Goal: Task Accomplishment & Management: Manage account settings

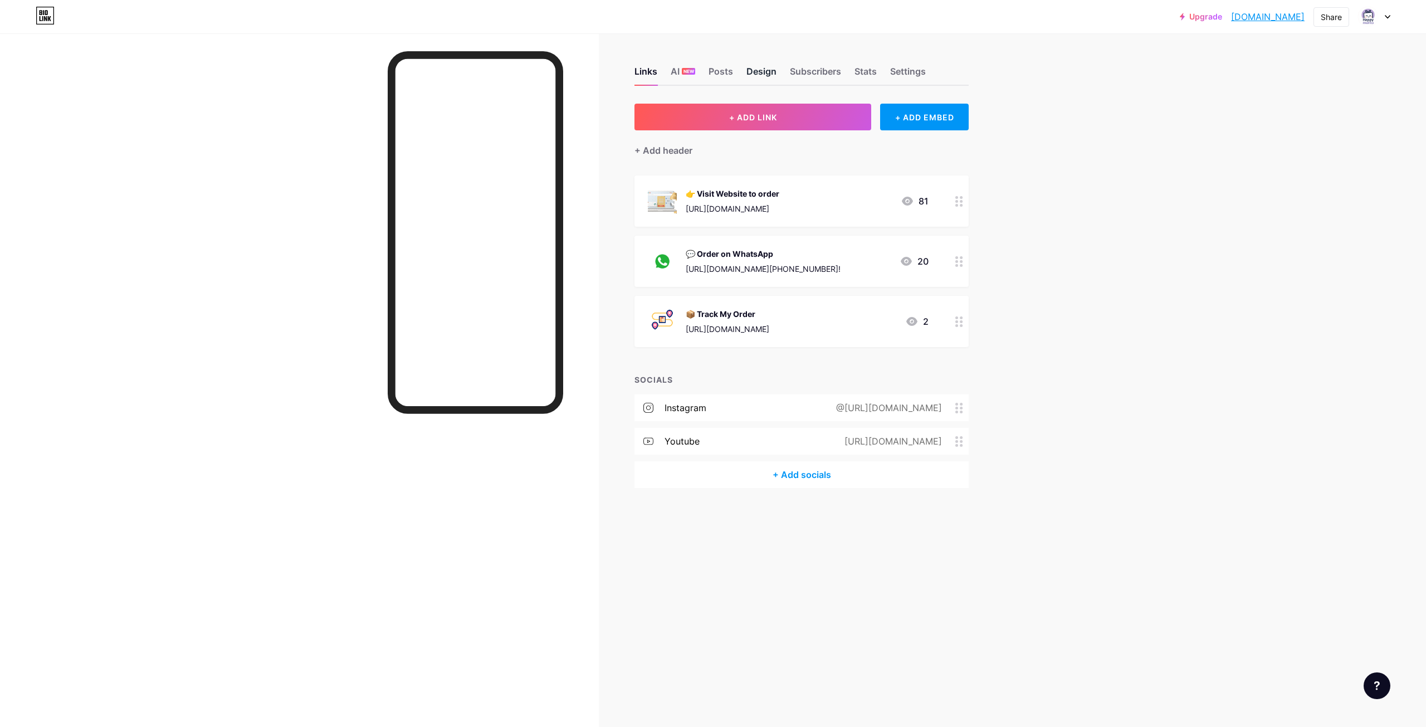
click at [776, 74] on div "Design" at bounding box center [762, 75] width 30 height 20
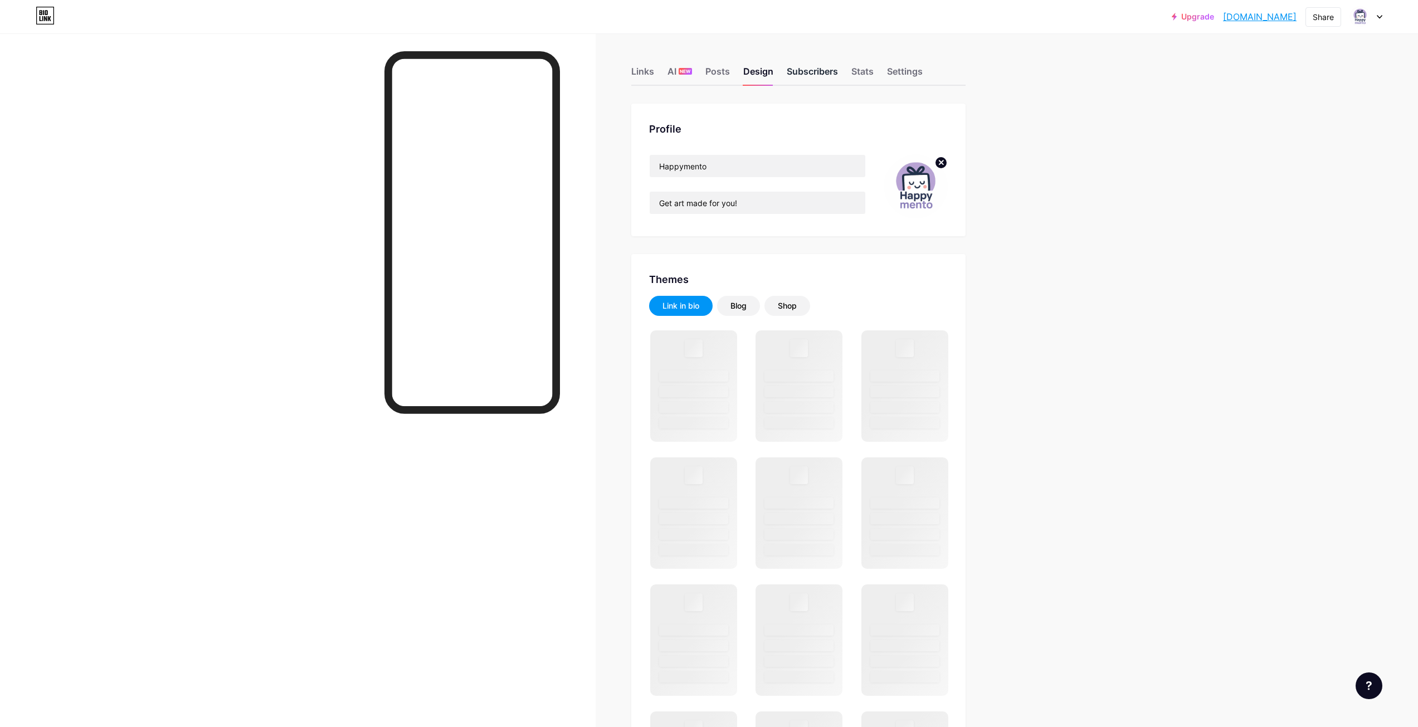
click at [809, 76] on div "Subscribers" at bounding box center [812, 75] width 51 height 20
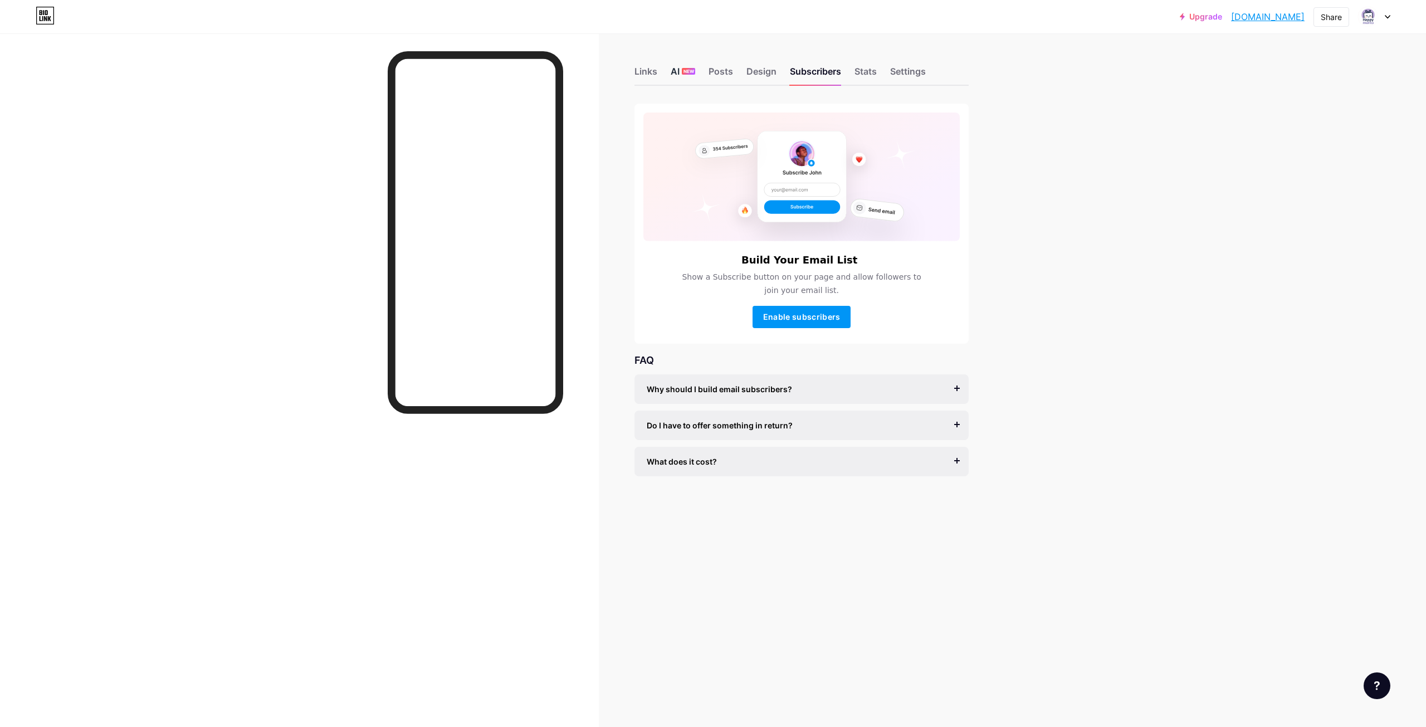
click at [685, 72] on span "NEW" at bounding box center [689, 71] width 11 height 7
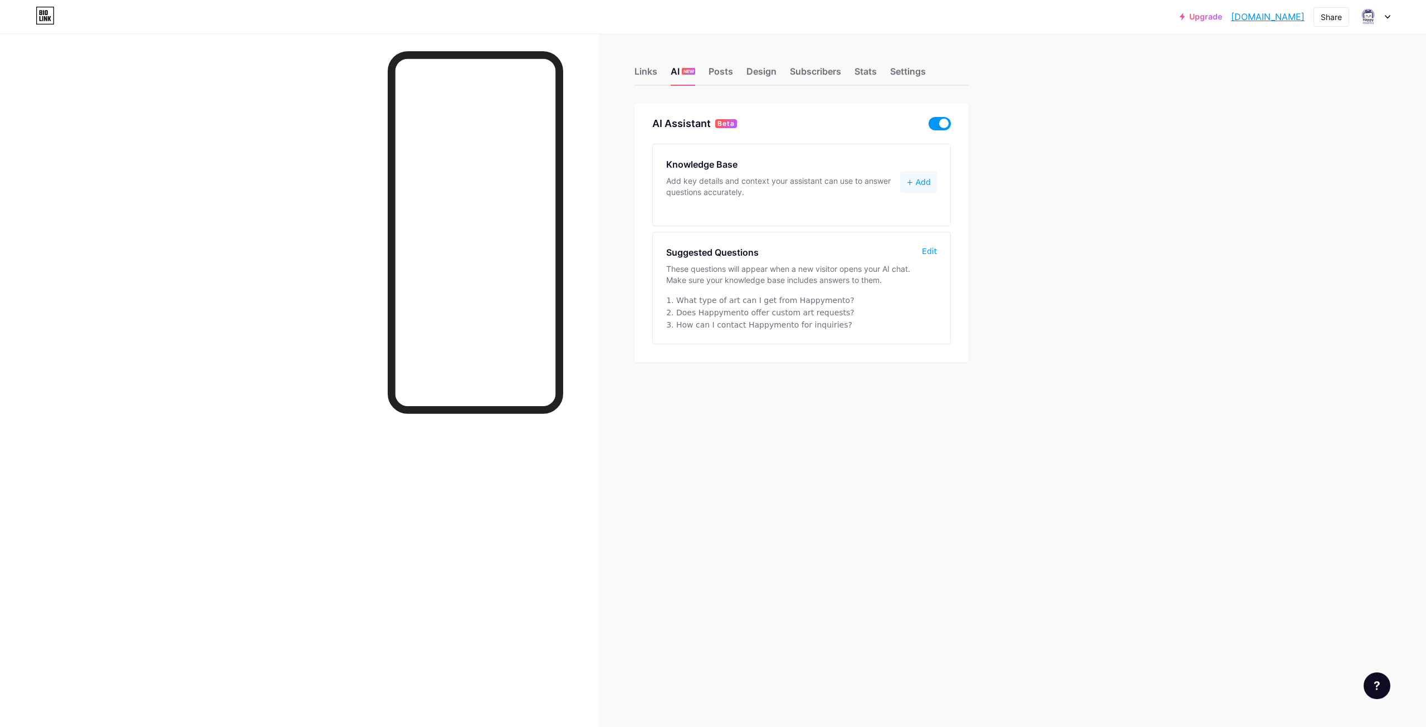
click at [939, 124] on span at bounding box center [940, 123] width 22 height 13
click at [929, 126] on input "checkbox" at bounding box center [929, 126] width 0 height 0
click at [942, 119] on span at bounding box center [940, 123] width 22 height 13
click at [929, 126] on input "checkbox" at bounding box center [929, 126] width 0 height 0
click at [899, 72] on div "Settings" at bounding box center [908, 75] width 36 height 20
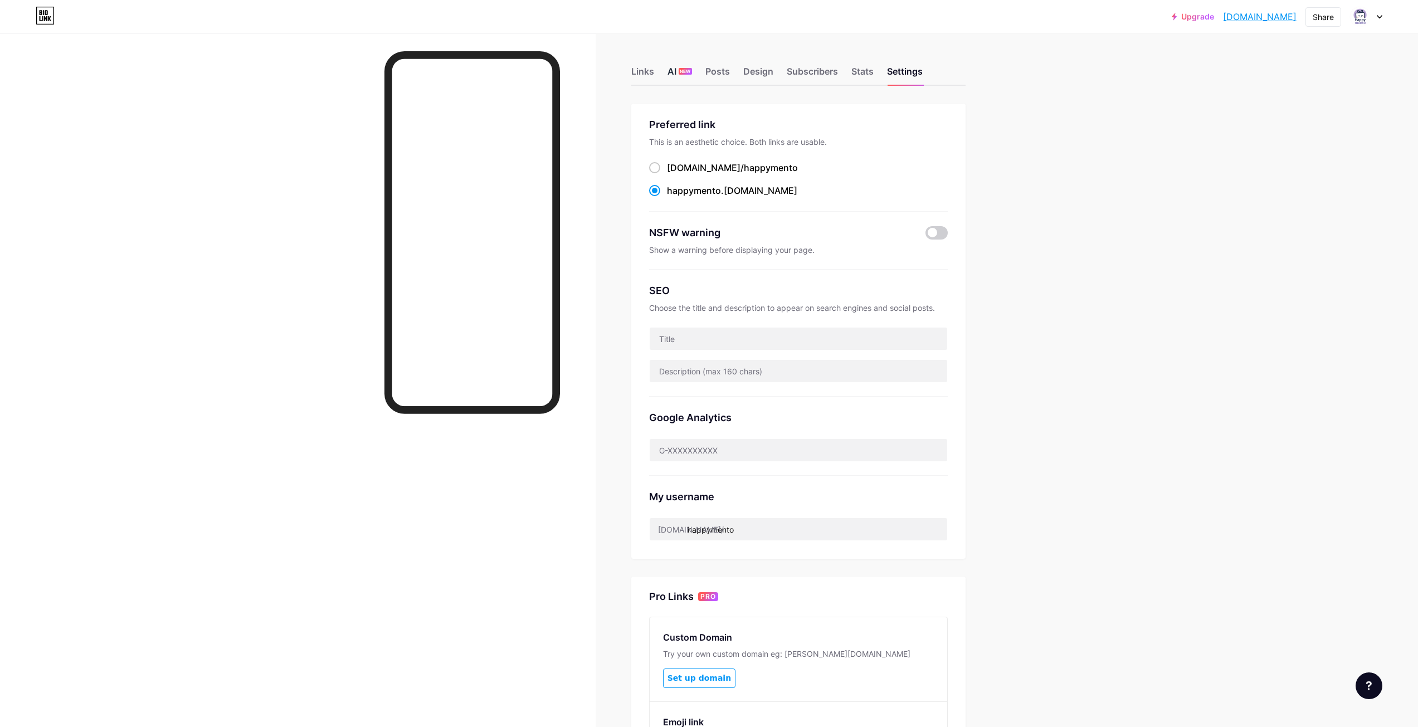
click at [690, 74] on span "NEW" at bounding box center [685, 71] width 11 height 7
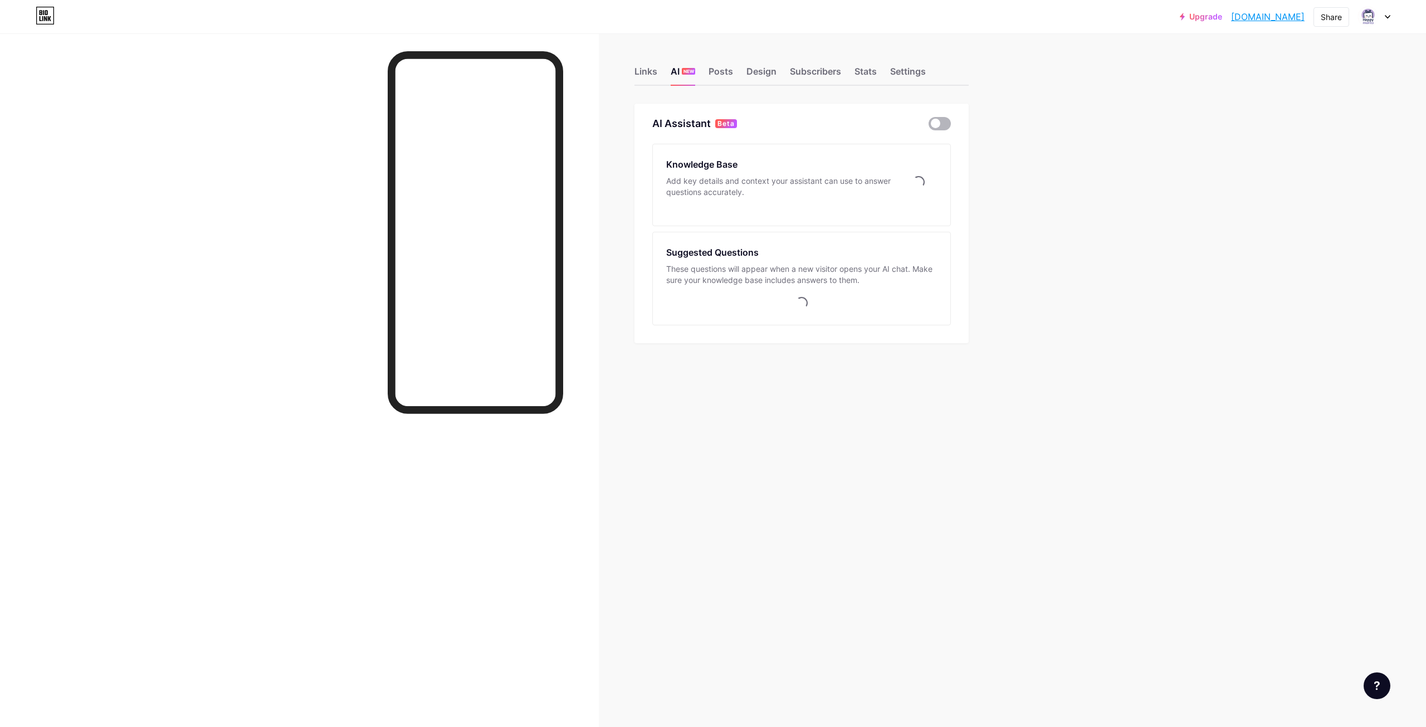
click at [945, 125] on span at bounding box center [940, 123] width 22 height 13
click at [929, 126] on input "checkbox" at bounding box center [929, 126] width 0 height 0
click at [718, 75] on div "Posts" at bounding box center [721, 75] width 25 height 20
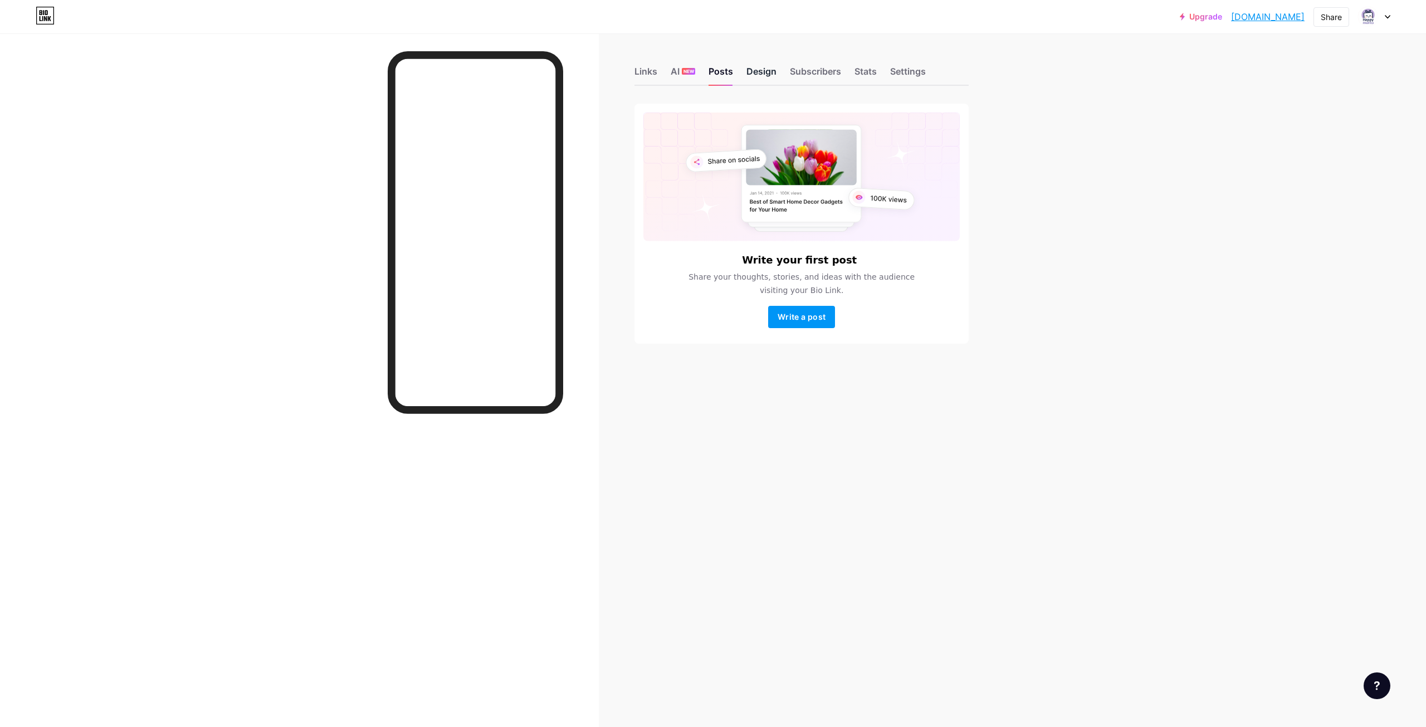
click at [750, 74] on div "Design" at bounding box center [762, 75] width 30 height 20
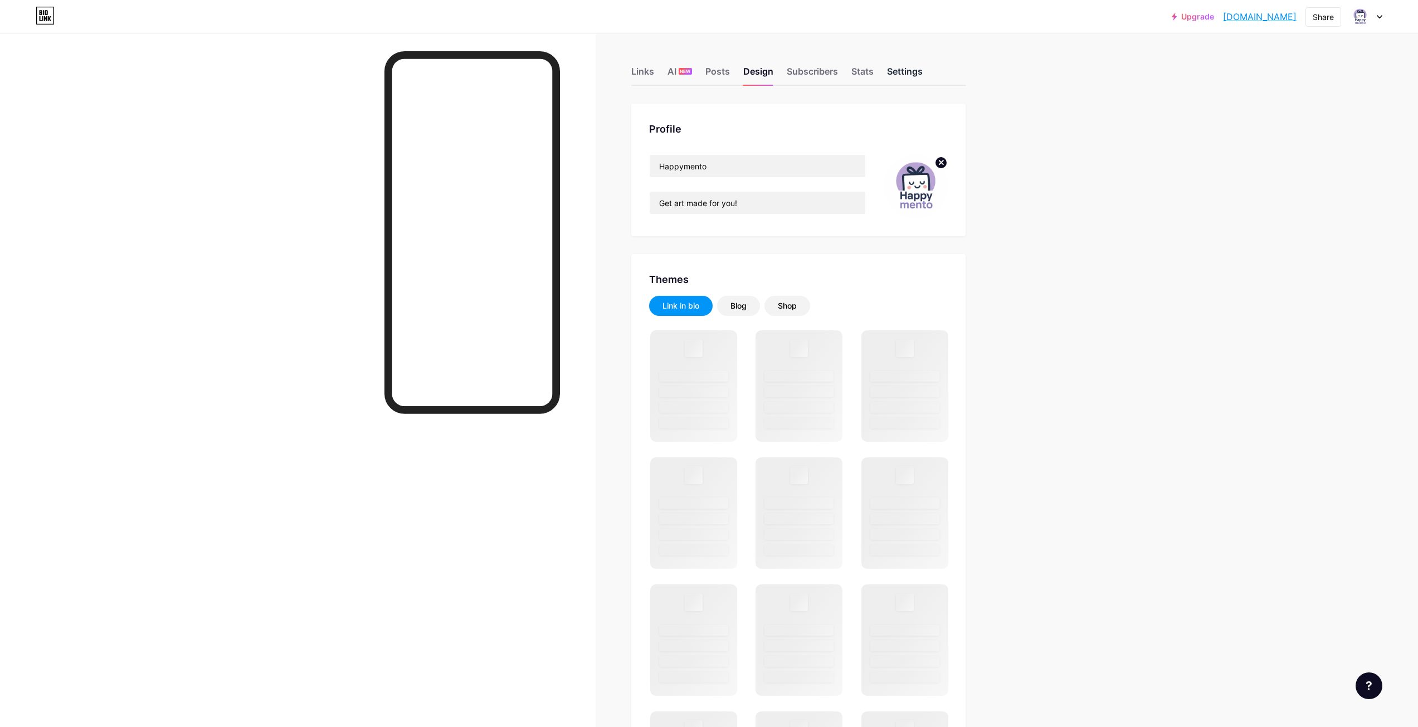
click at [906, 74] on div "Settings" at bounding box center [905, 75] width 36 height 20
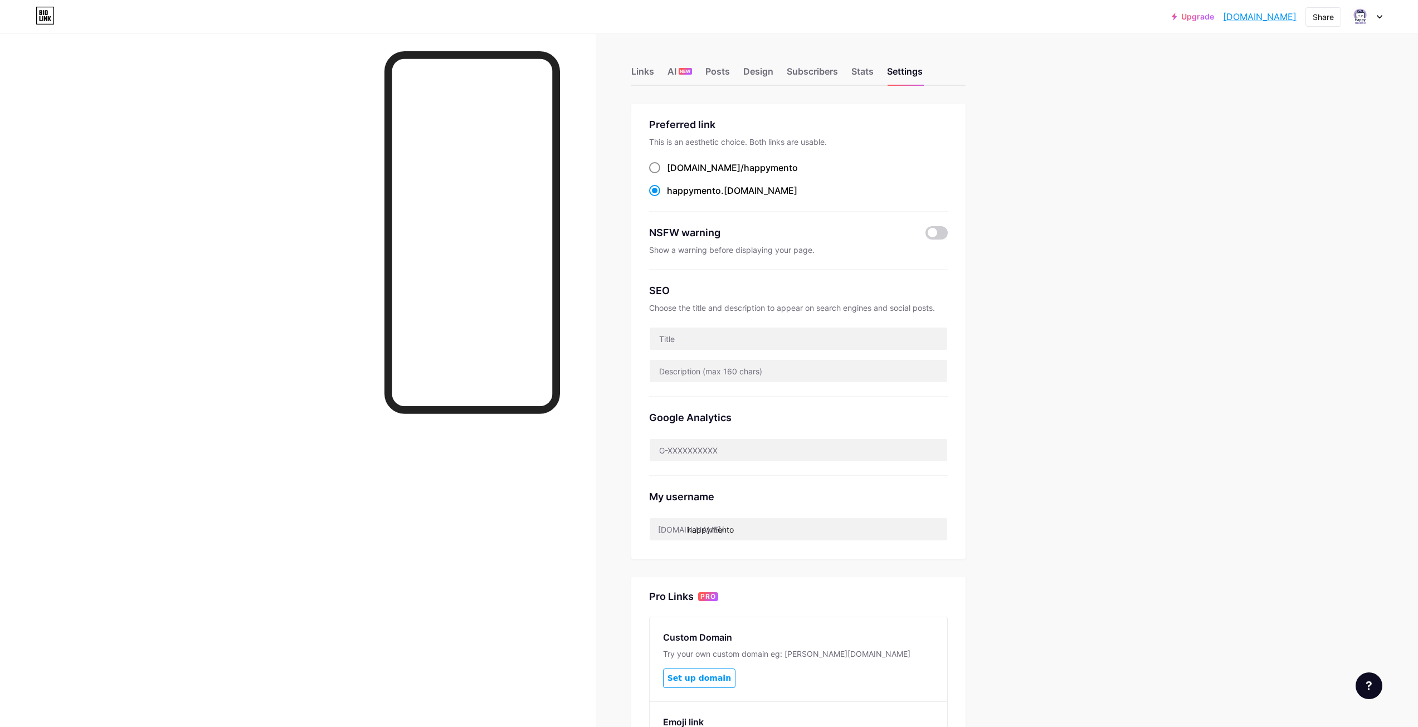
click at [658, 169] on span at bounding box center [654, 167] width 11 height 11
click at [667, 174] on input "[DOMAIN_NAME]/ happymento" at bounding box center [670, 177] width 7 height 7
radio input "true"
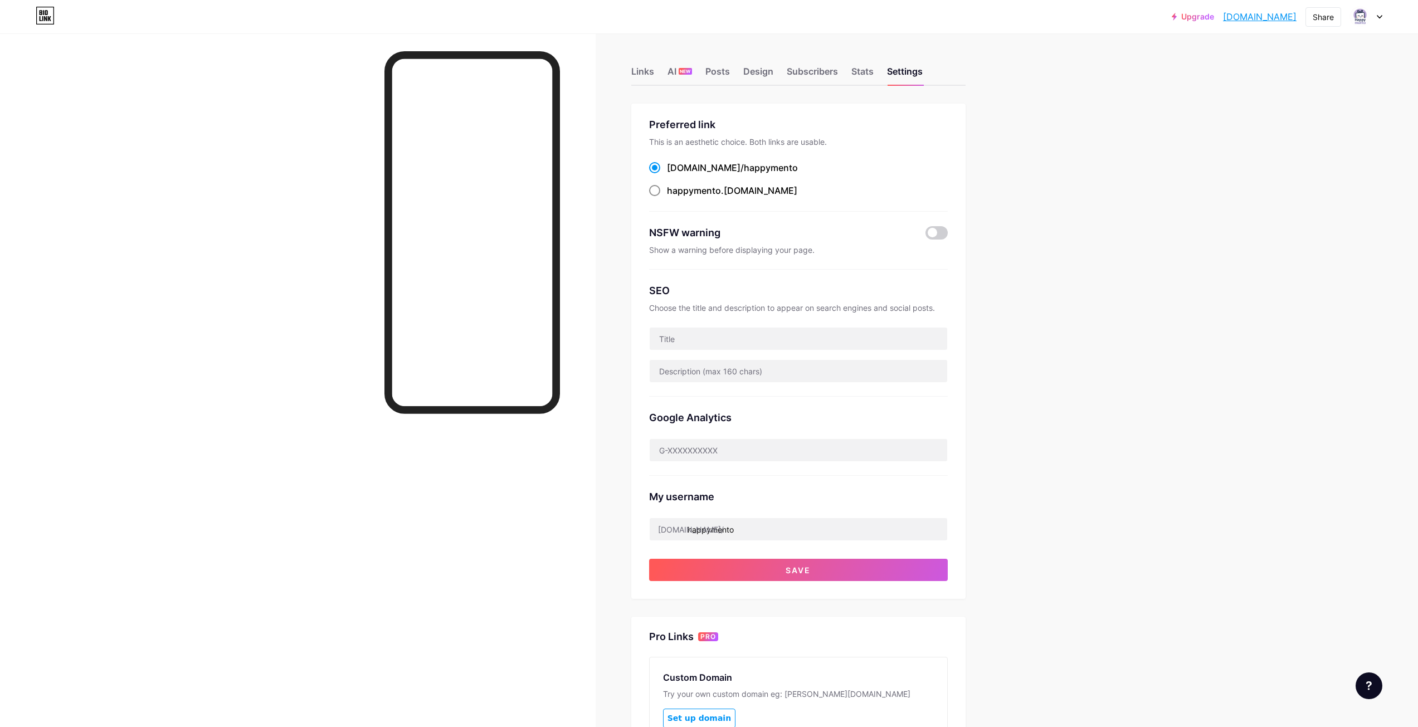
click at [715, 190] on span "happymento" at bounding box center [694, 190] width 54 height 11
click at [674, 197] on input "happymento .[DOMAIN_NAME]" at bounding box center [670, 200] width 7 height 7
radio input "true"
click at [799, 572] on span "Save" at bounding box center [798, 569] width 25 height 9
click at [679, 169] on div "[DOMAIN_NAME]/ happymento" at bounding box center [732, 167] width 131 height 13
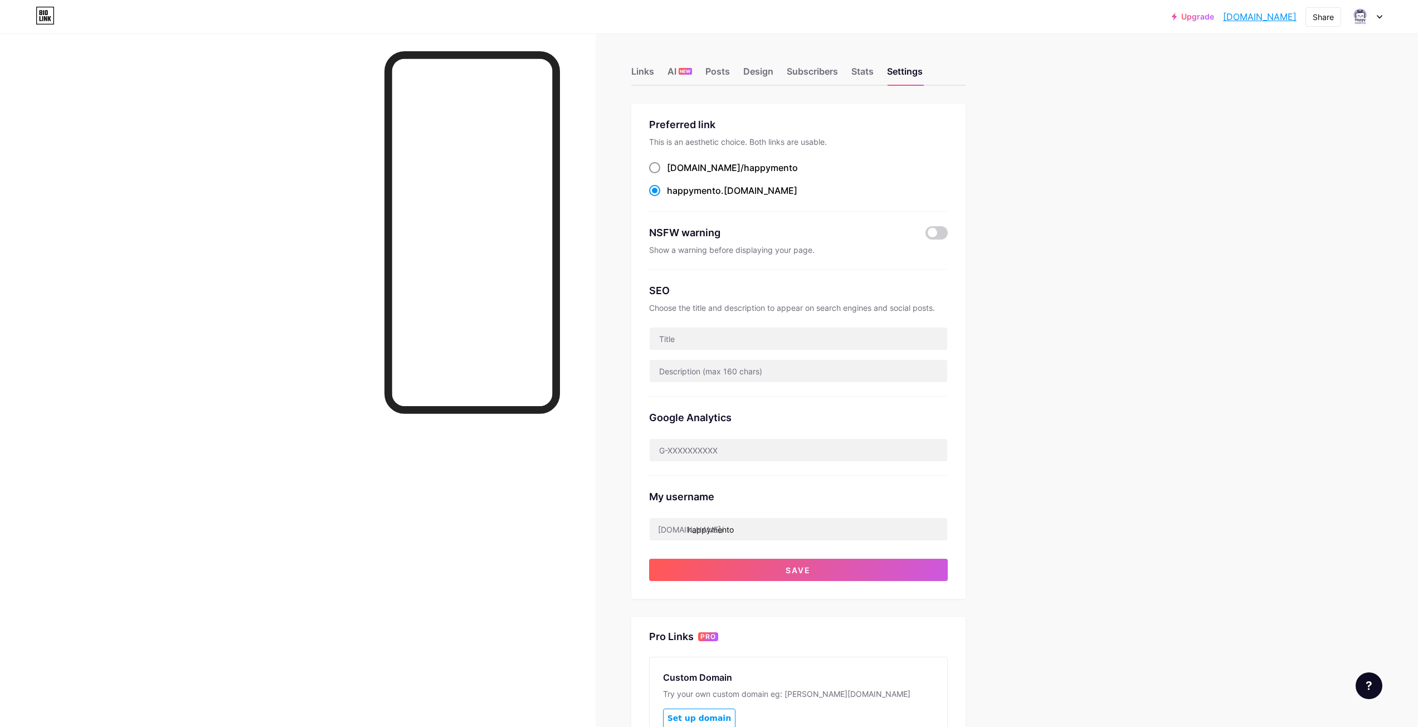
click at [674, 174] on input "[DOMAIN_NAME]/ happymento" at bounding box center [670, 177] width 7 height 7
radio input "true"
click at [842, 575] on button "Save" at bounding box center [798, 570] width 299 height 22
click at [839, 575] on button "Save" at bounding box center [798, 570] width 299 height 22
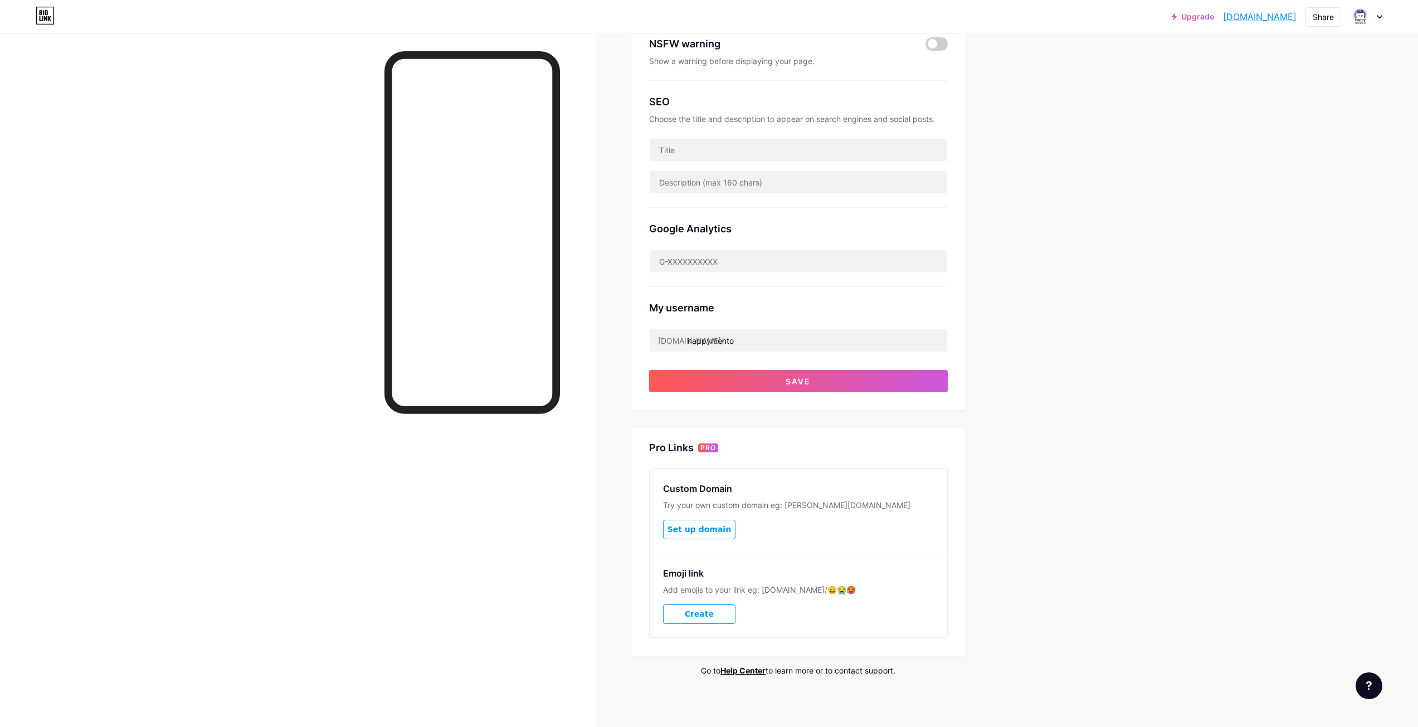
scroll to position [193, 0]
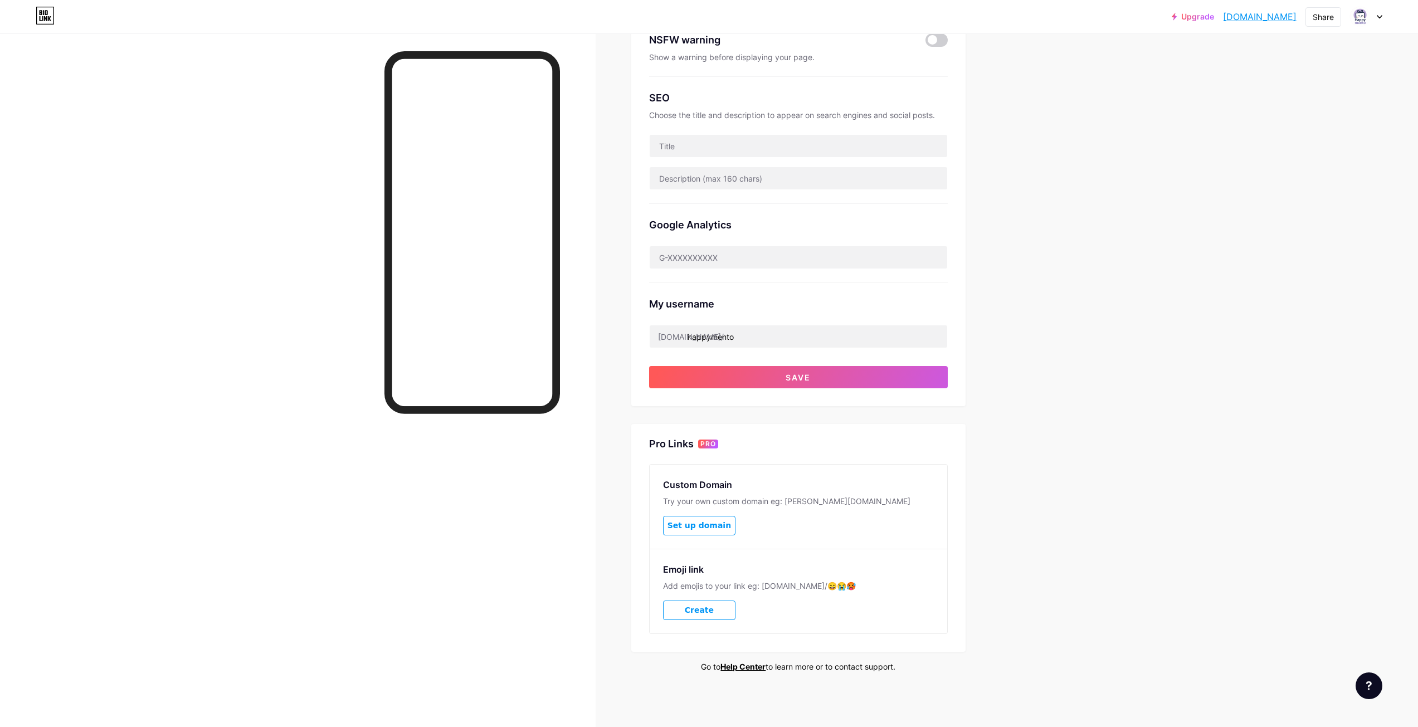
click at [708, 525] on span "Set up domain" at bounding box center [699, 525] width 64 height 9
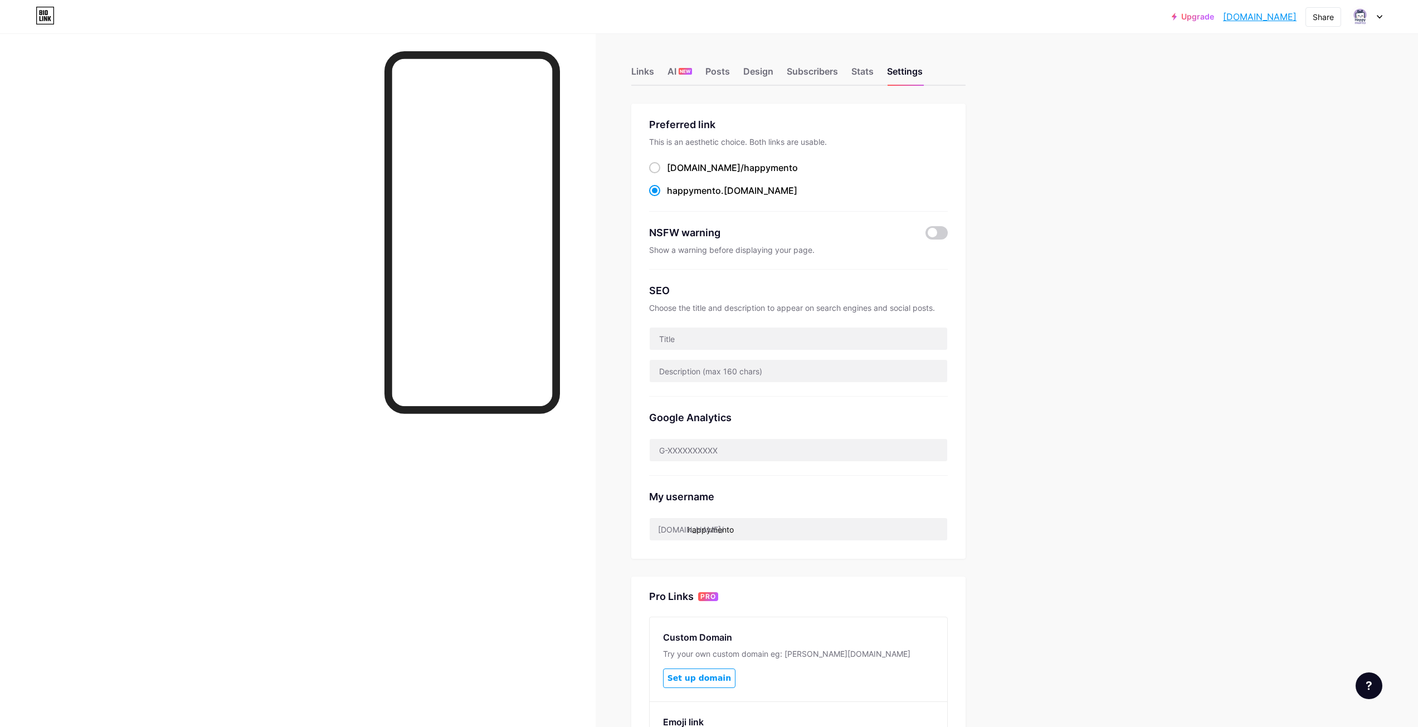
click at [658, 174] on div "[DOMAIN_NAME]/ happymento happymento .[DOMAIN_NAME]" at bounding box center [798, 179] width 299 height 37
click at [667, 161] on label "[DOMAIN_NAME]/ happymento" at bounding box center [723, 167] width 149 height 13
click at [667, 174] on input "[DOMAIN_NAME]/ happymento" at bounding box center [670, 177] width 7 height 7
radio input "true"
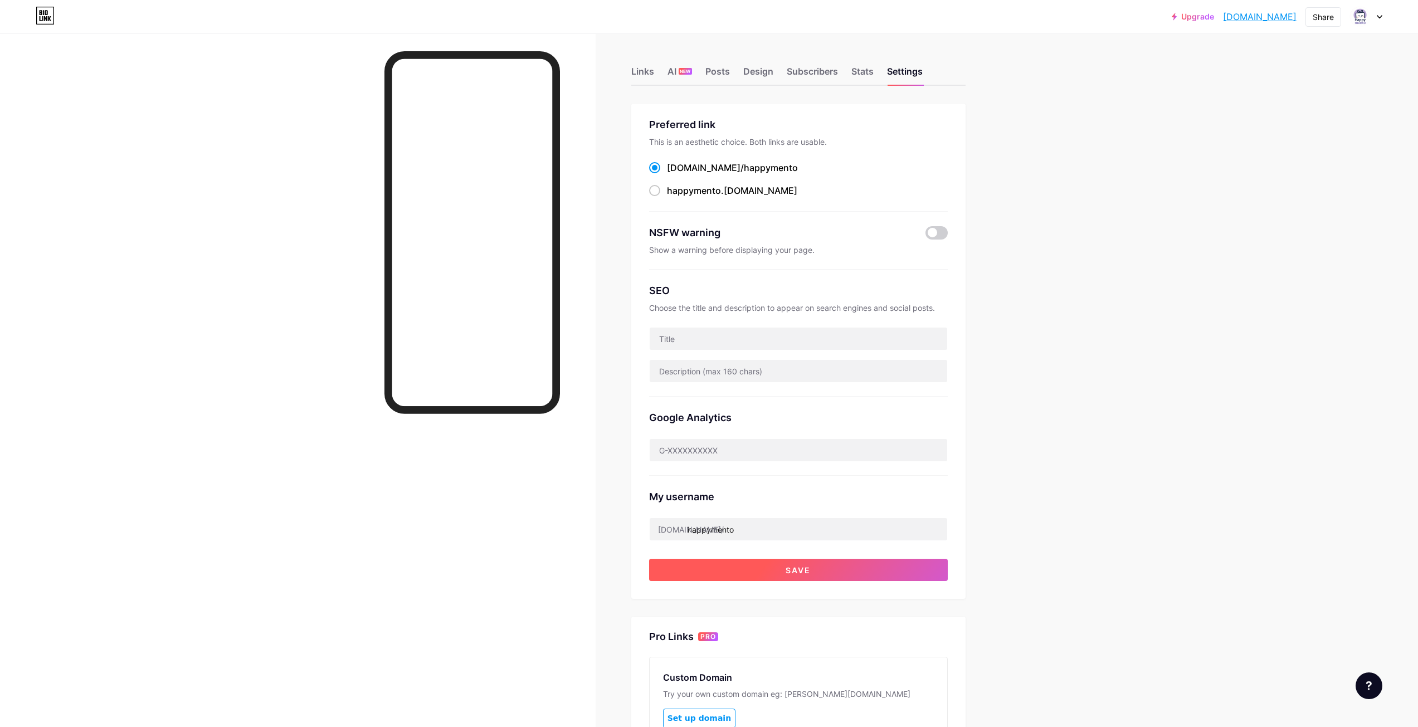
click at [842, 573] on button "Save" at bounding box center [798, 570] width 299 height 22
click at [696, 190] on span "happymento" at bounding box center [694, 190] width 54 height 11
click at [674, 197] on input "happymento .[DOMAIN_NAME]" at bounding box center [670, 200] width 7 height 7
radio input "true"
click at [785, 569] on button "Save" at bounding box center [798, 570] width 299 height 22
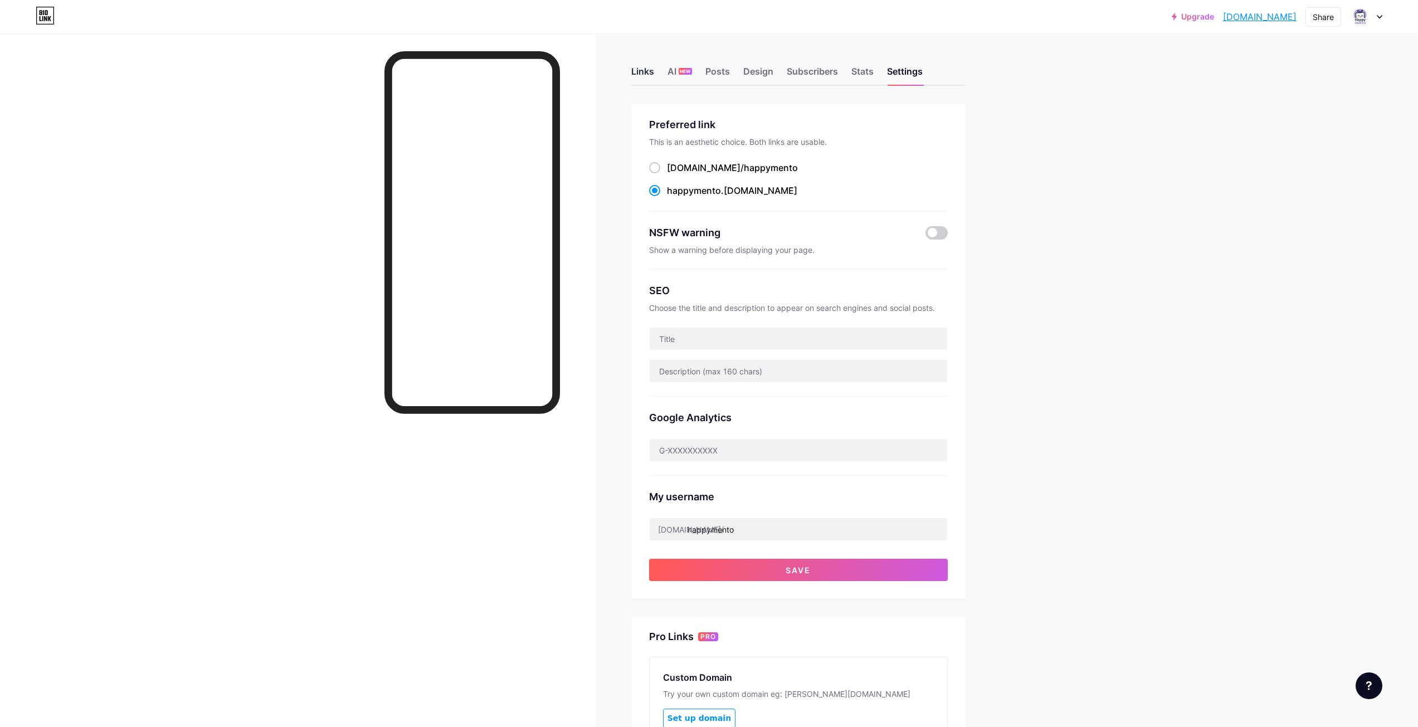
click at [638, 70] on div "Links" at bounding box center [642, 75] width 23 height 20
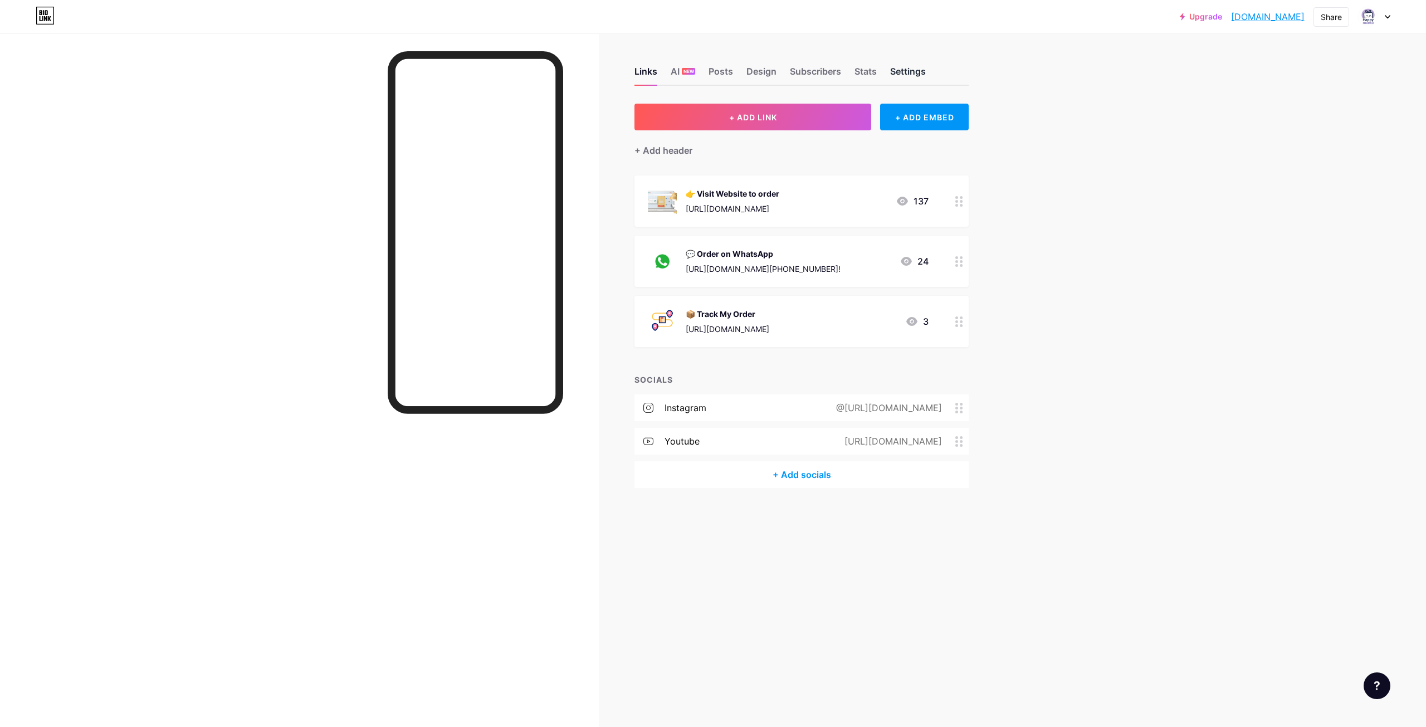
click at [894, 72] on div "Settings" at bounding box center [908, 75] width 36 height 20
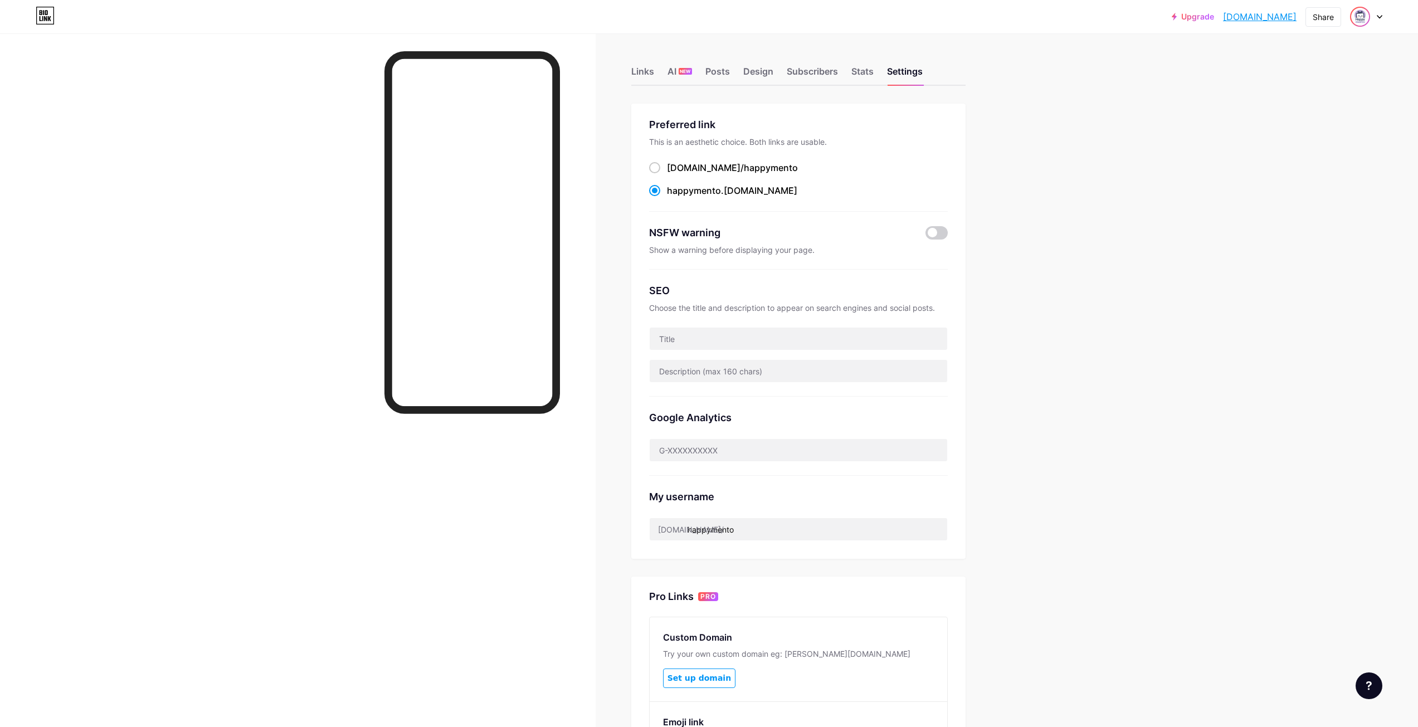
click at [1364, 21] on img at bounding box center [1360, 17] width 18 height 18
click at [1285, 124] on link "Account settings" at bounding box center [1312, 126] width 138 height 30
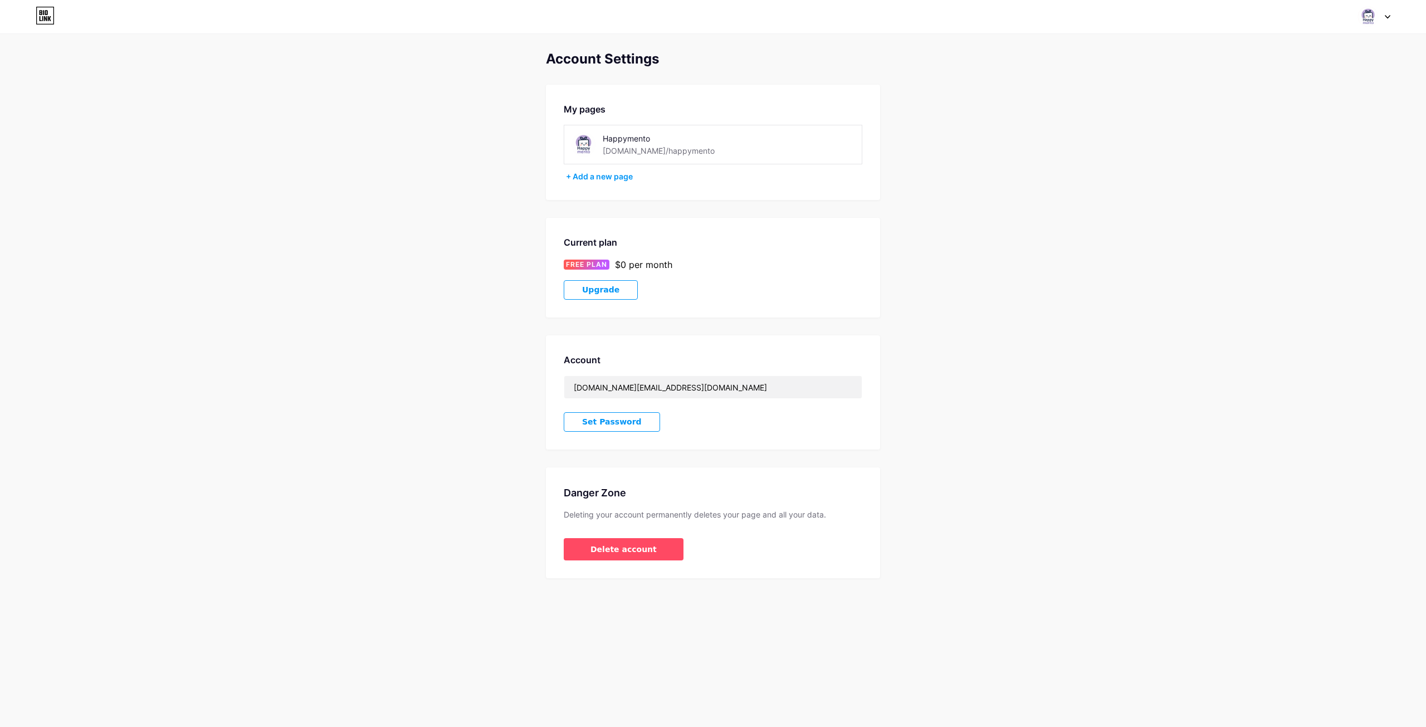
click at [636, 148] on div "[DOMAIN_NAME]/happymento" at bounding box center [659, 151] width 112 height 12
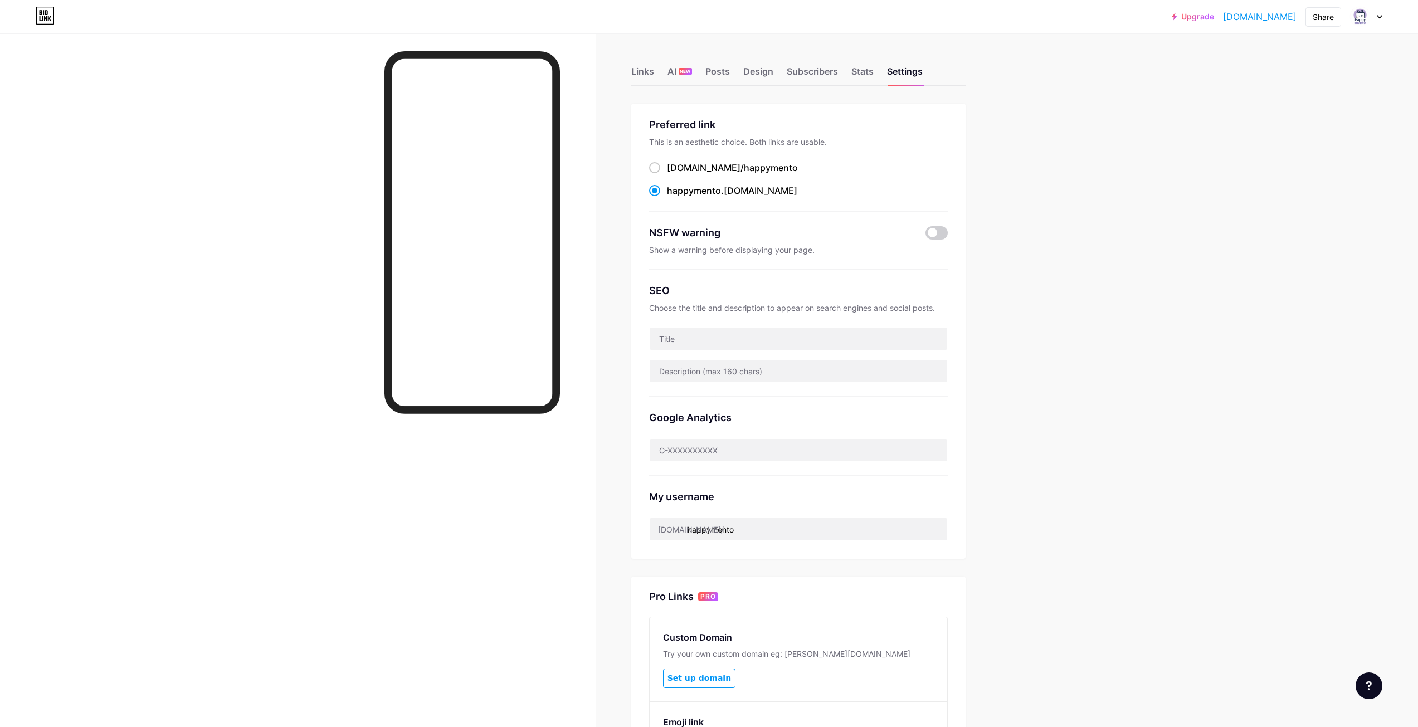
click at [1276, 16] on link "[DOMAIN_NAME]" at bounding box center [1260, 16] width 74 height 13
click at [1367, 24] on span at bounding box center [1360, 17] width 18 height 18
click at [658, 72] on div "Links AI NEW Posts Design Subscribers Stats Settings" at bounding box center [798, 66] width 334 height 39
click at [650, 72] on div "Links" at bounding box center [642, 75] width 23 height 20
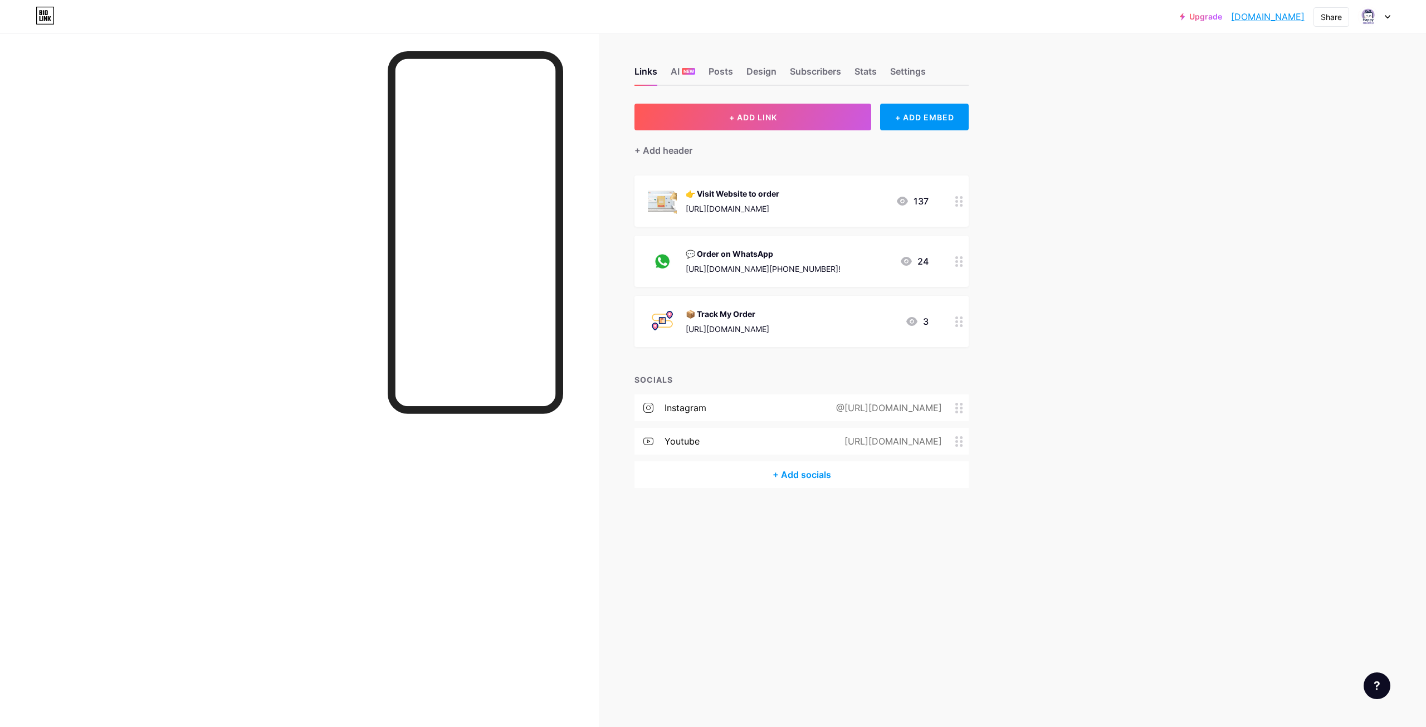
click at [741, 207] on div "[URL][DOMAIN_NAME]" at bounding box center [733, 209] width 94 height 12
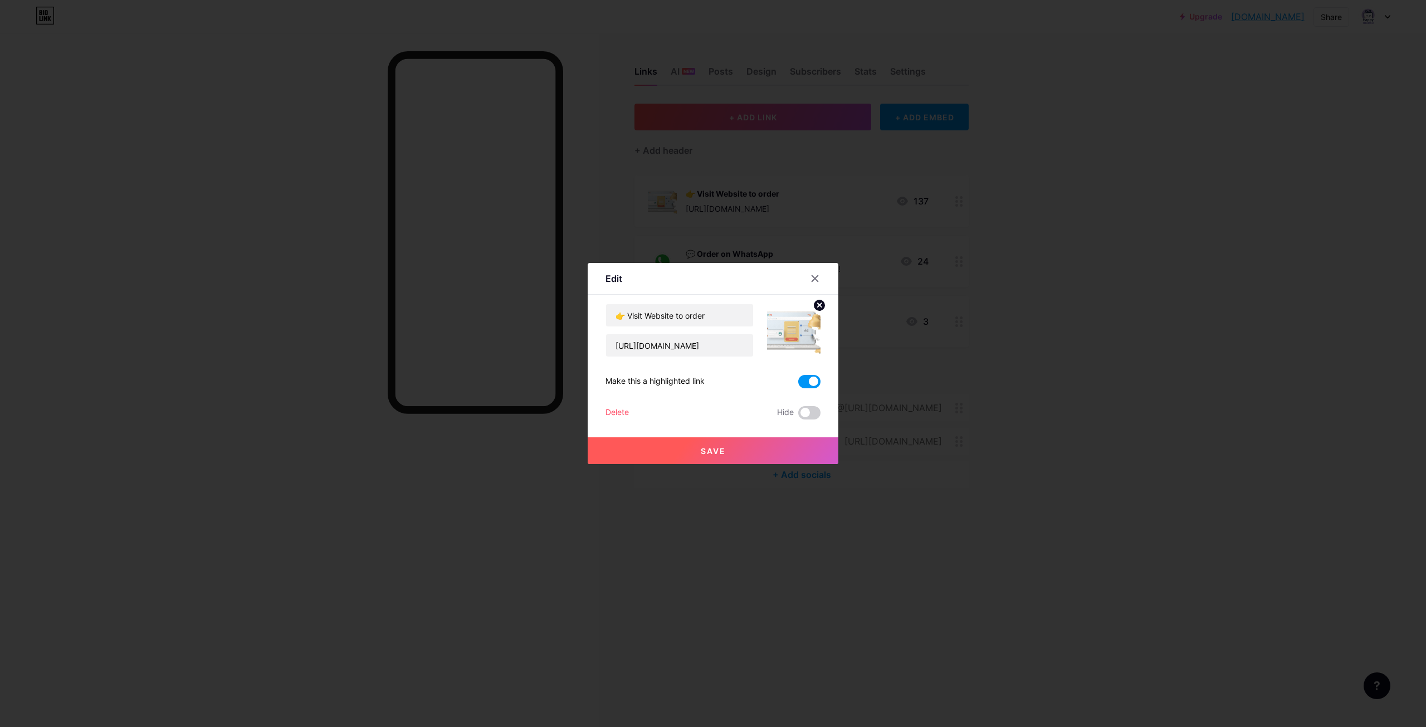
click at [903, 237] on div at bounding box center [713, 363] width 1426 height 727
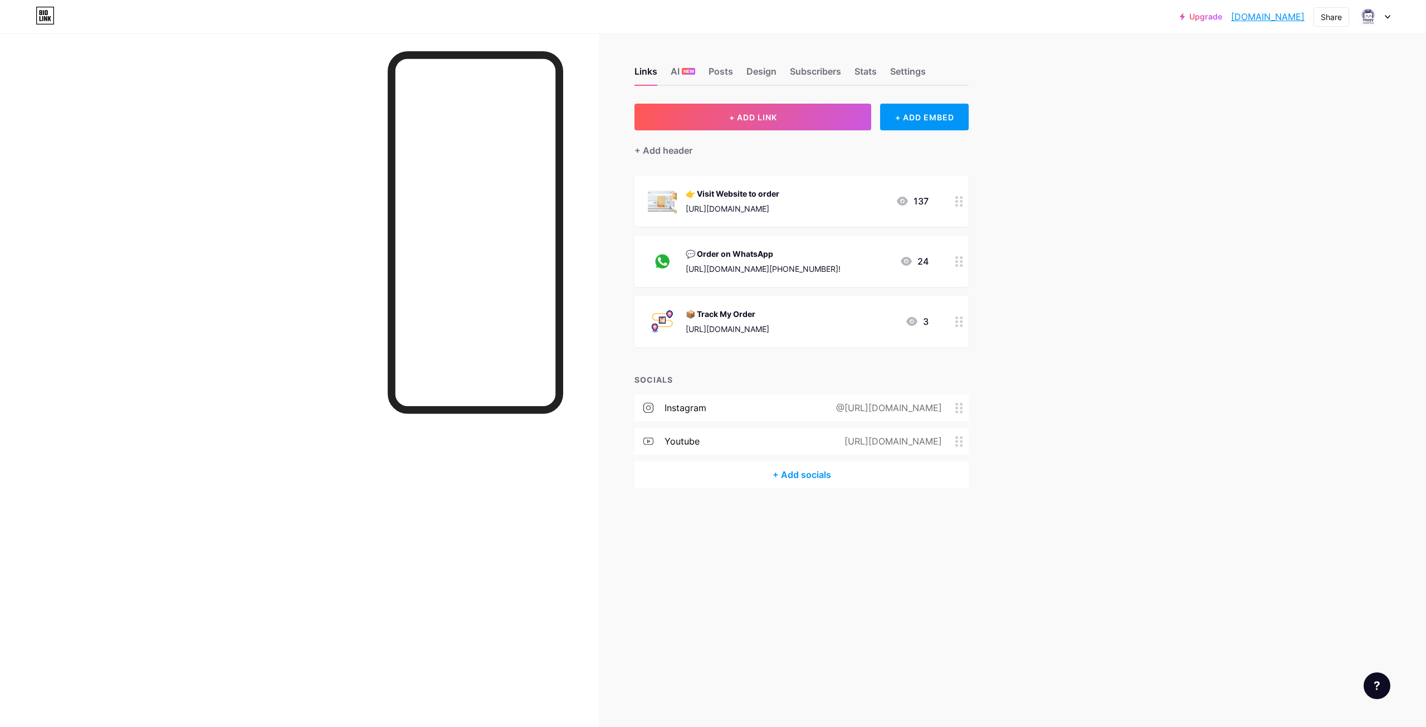
click at [1275, 17] on link "[DOMAIN_NAME]" at bounding box center [1268, 16] width 74 height 13
click at [1369, 17] on img at bounding box center [1368, 17] width 18 height 18
click at [787, 198] on div "👉 Visit Website to order [URL][DOMAIN_NAME] 137" at bounding box center [788, 201] width 281 height 29
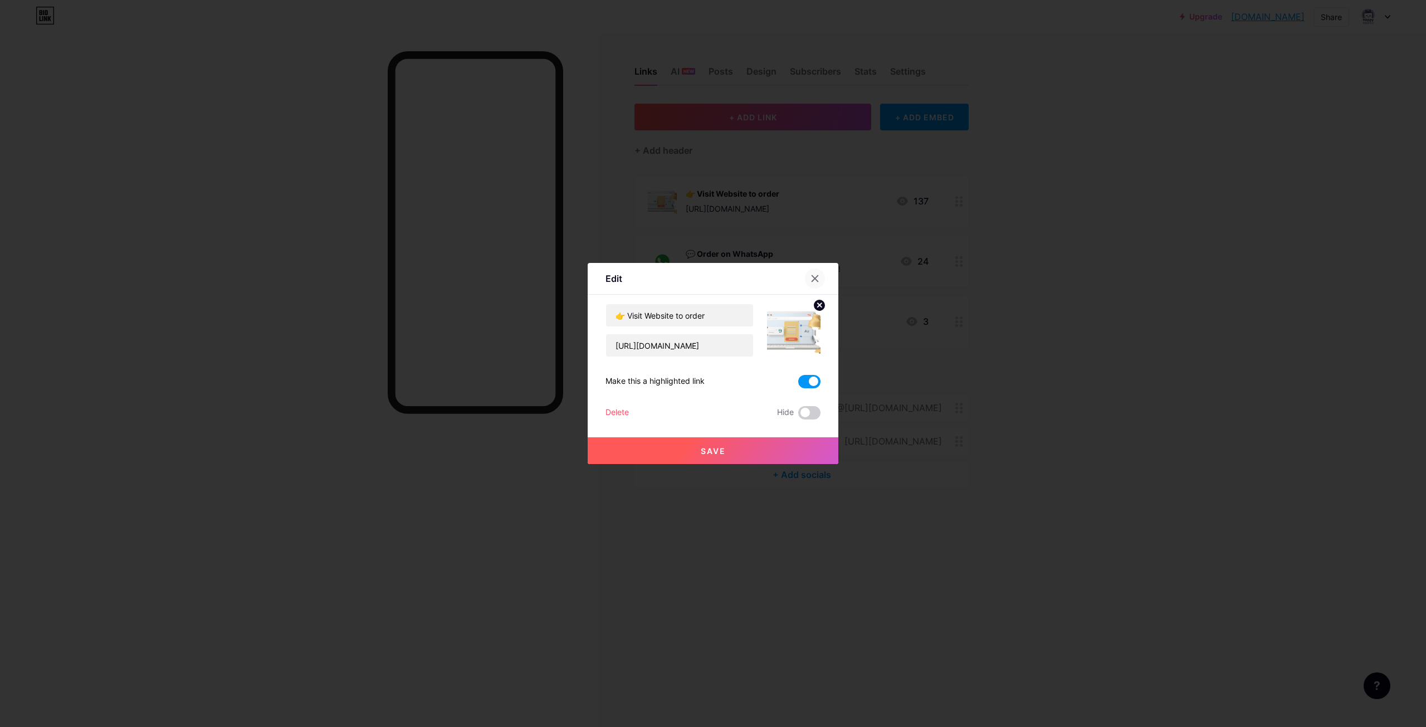
click at [812, 279] on icon at bounding box center [815, 278] width 9 height 9
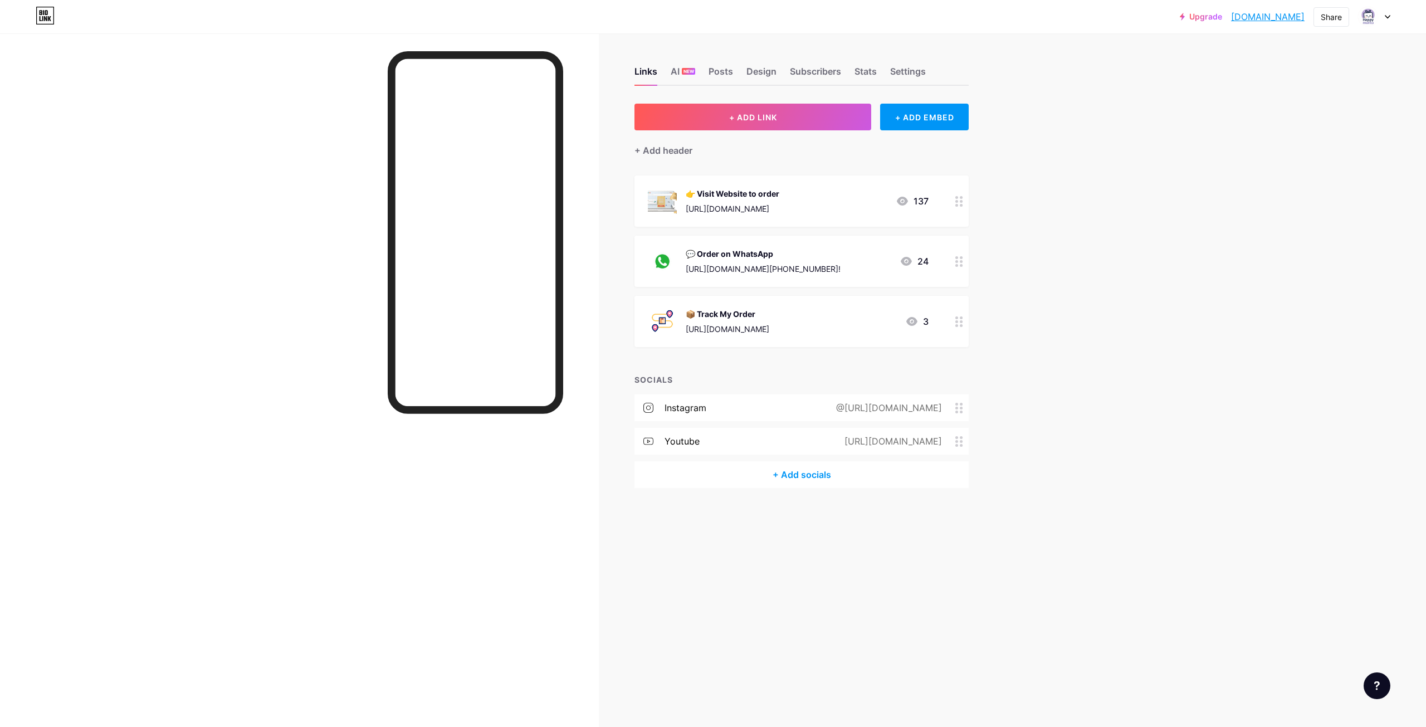
click at [799, 261] on div "💬 Order on WhatsApp [URL][DOMAIN_NAME][PHONE_NUMBER]!" at bounding box center [763, 261] width 155 height 29
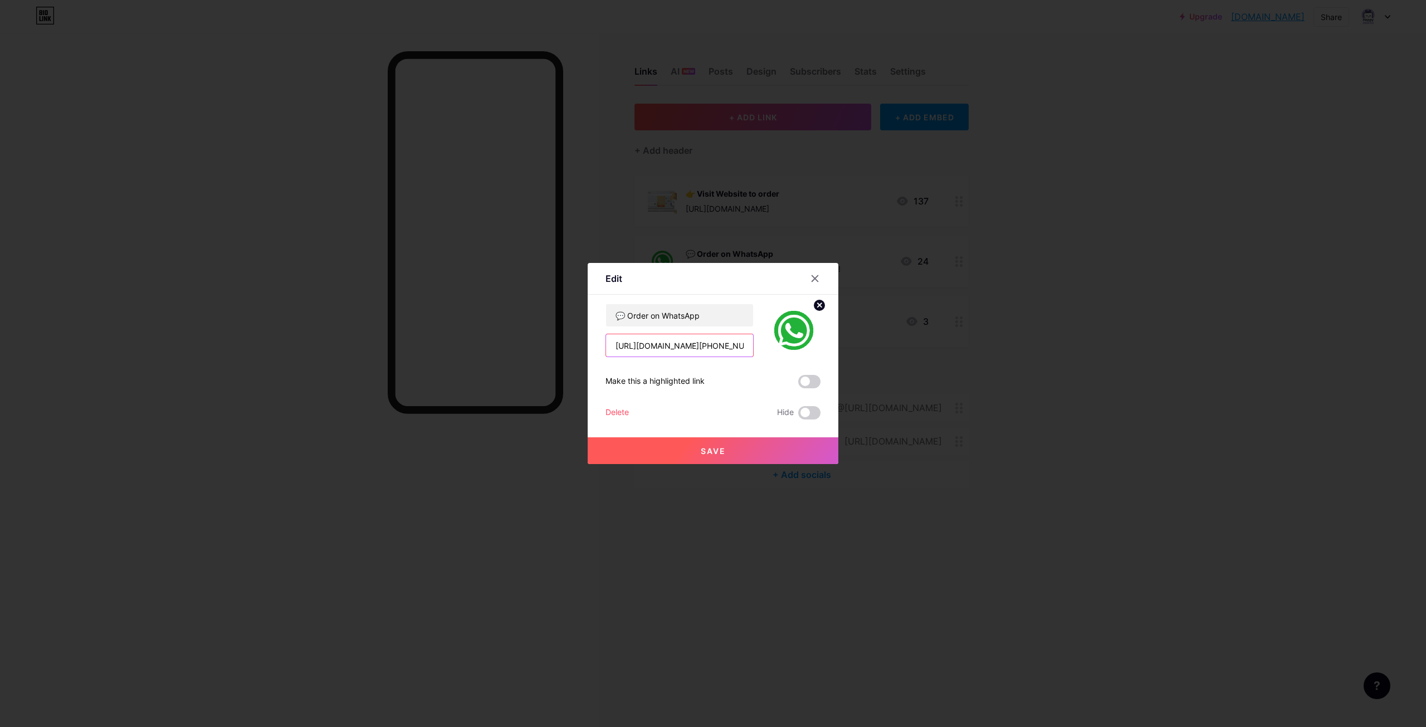
click at [708, 348] on input "[URL][DOMAIN_NAME][PHONE_NUMBER]!" at bounding box center [679, 345] width 147 height 22
click at [910, 338] on div at bounding box center [713, 363] width 1426 height 727
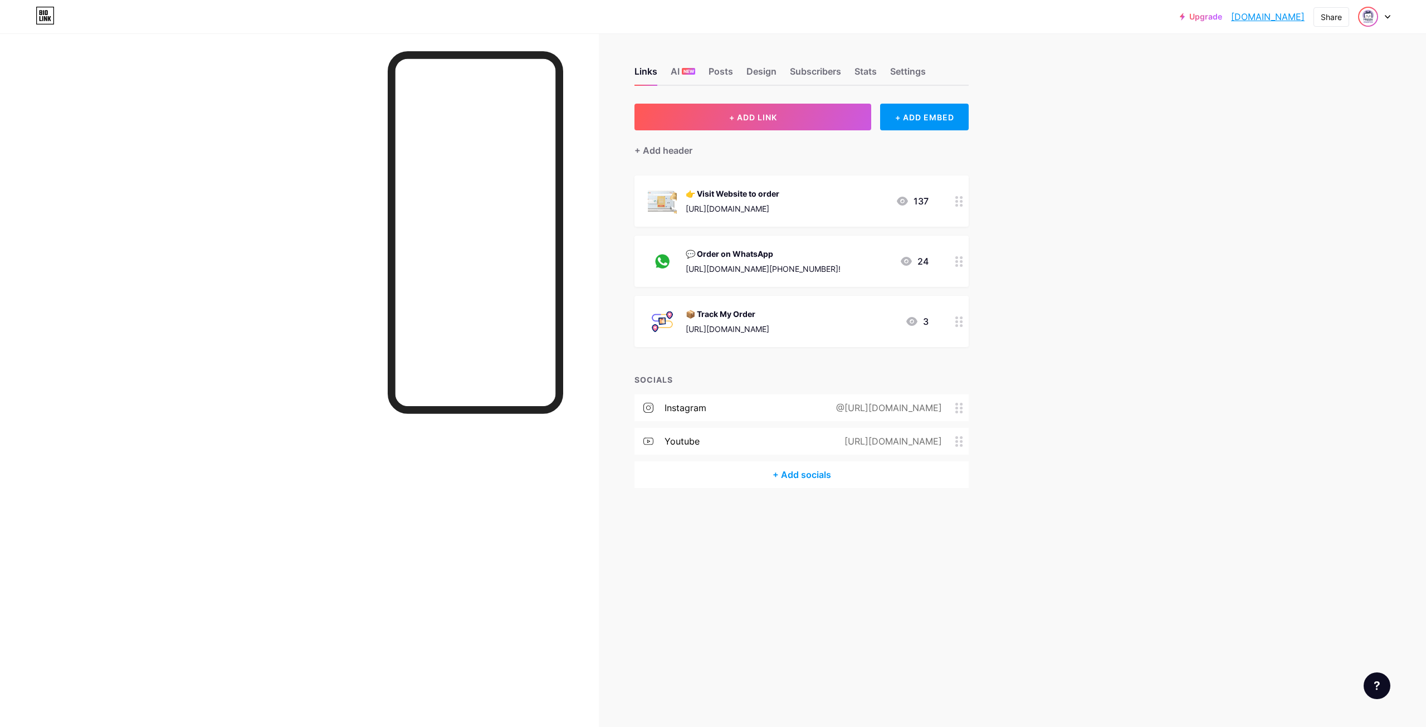
click at [1374, 21] on img at bounding box center [1368, 17] width 18 height 18
click at [1321, 99] on div "+ Add a new page" at bounding box center [1322, 96] width 125 height 11
click at [1375, 19] on img at bounding box center [1368, 17] width 18 height 18
click at [1311, 128] on link "Account settings" at bounding box center [1321, 126] width 138 height 30
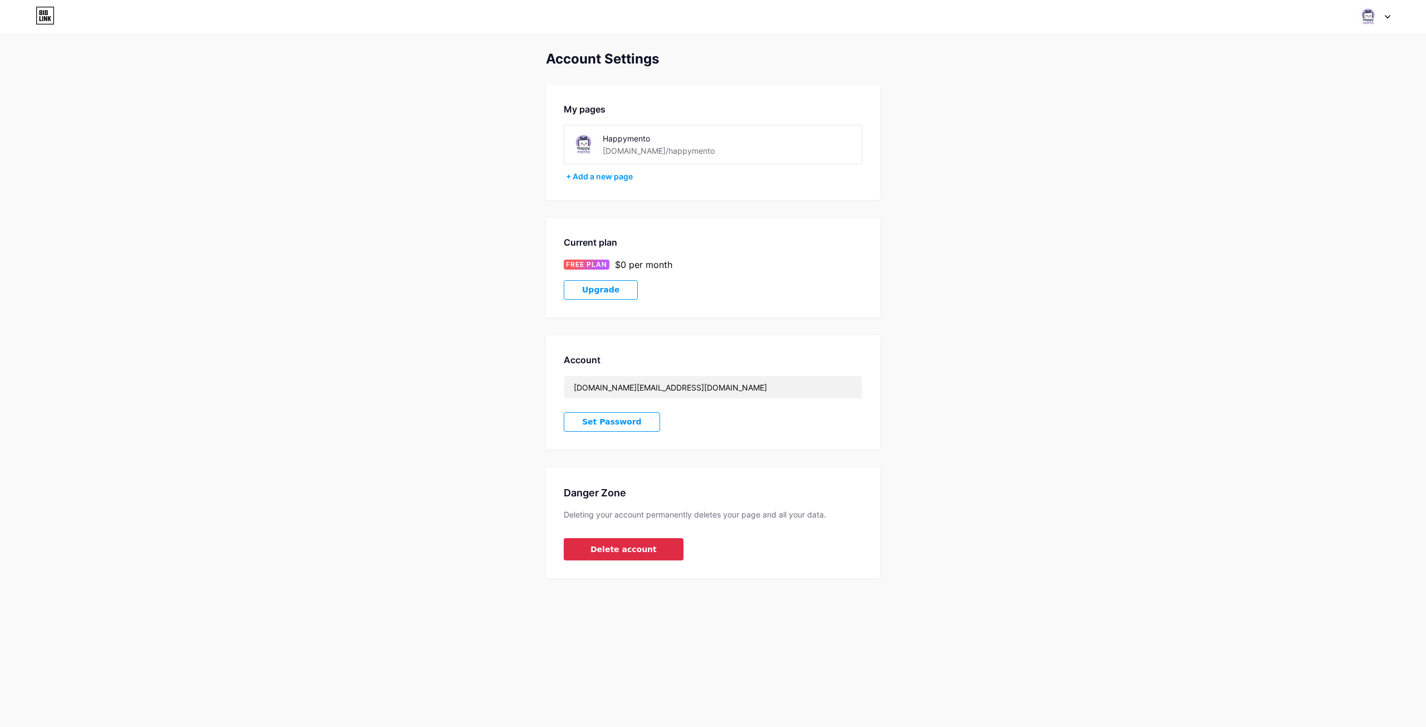
click at [604, 544] on span "Delete account" at bounding box center [624, 550] width 66 height 12
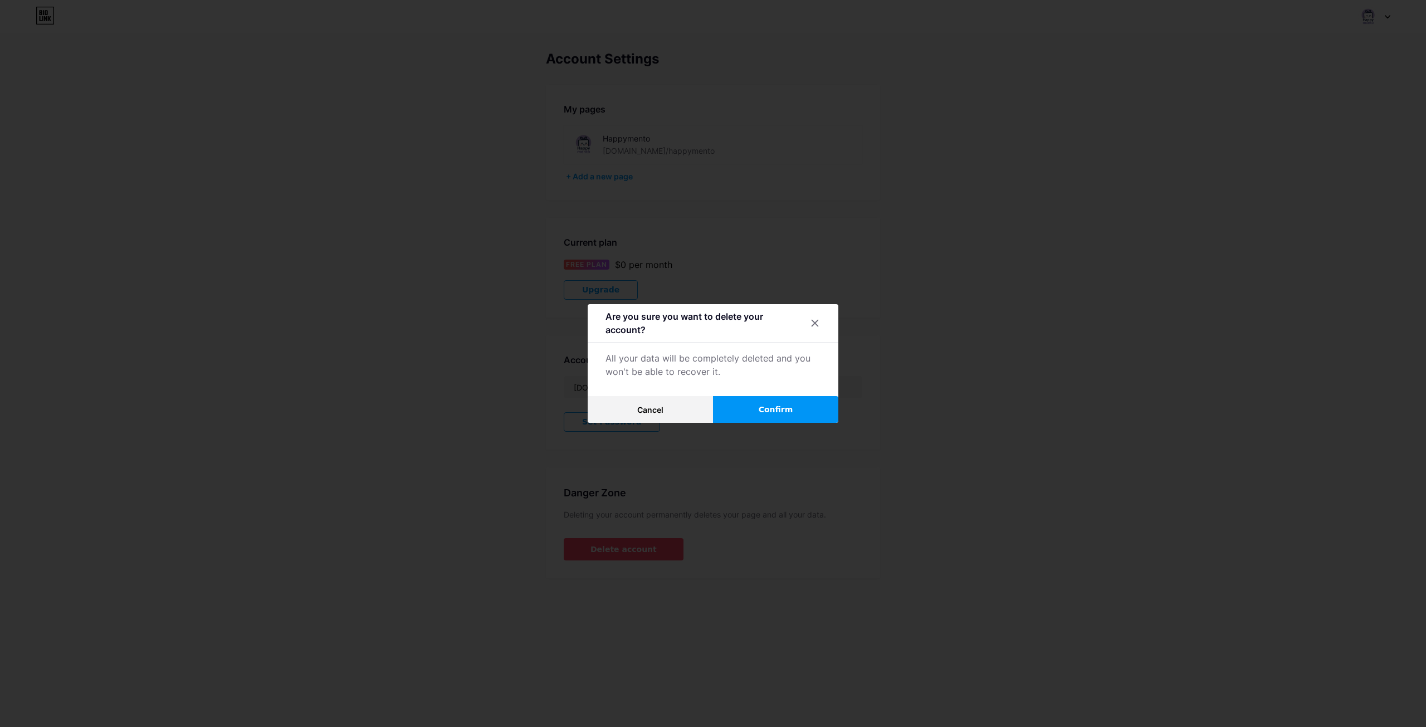
click at [763, 404] on span "Confirm" at bounding box center [776, 410] width 35 height 12
click at [740, 408] on button "Save" at bounding box center [713, 409] width 251 height 27
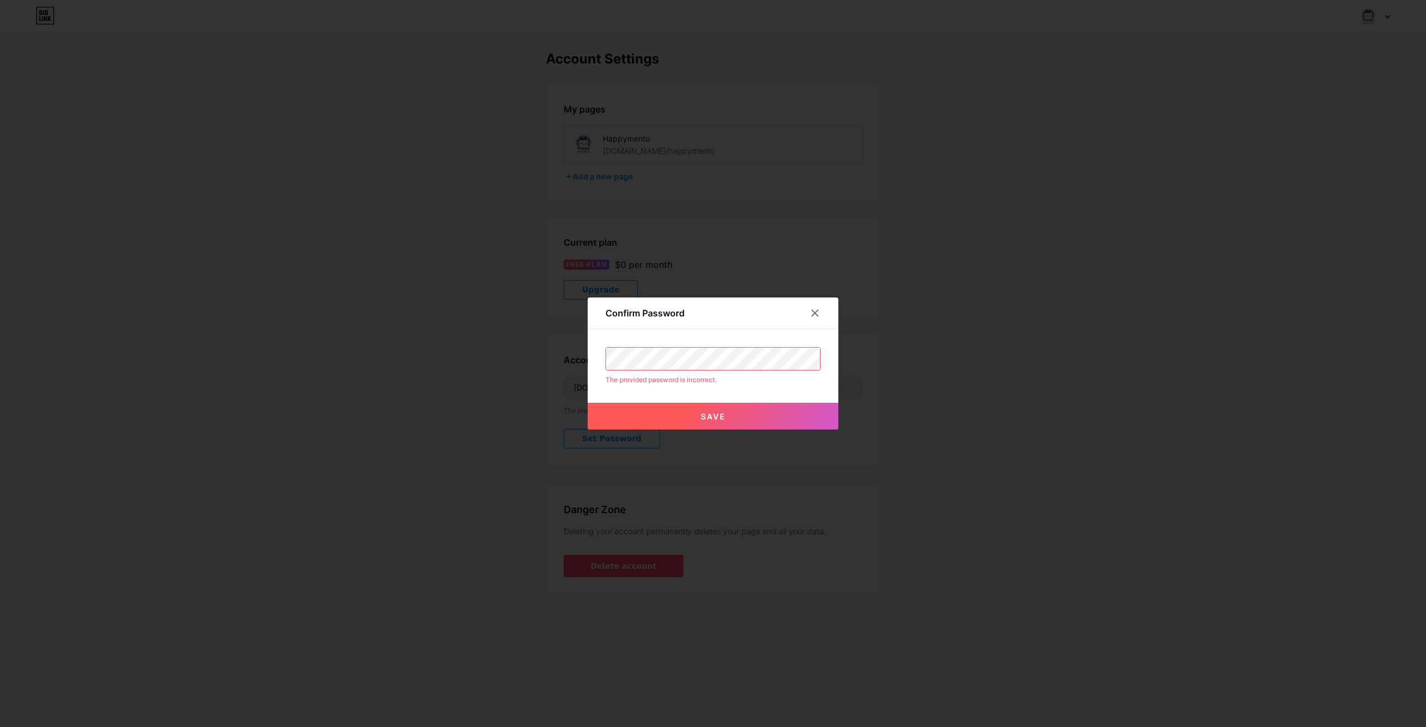
click at [530, 363] on div "Confirm Password The provided password is incorrect. Save" at bounding box center [713, 363] width 1426 height 727
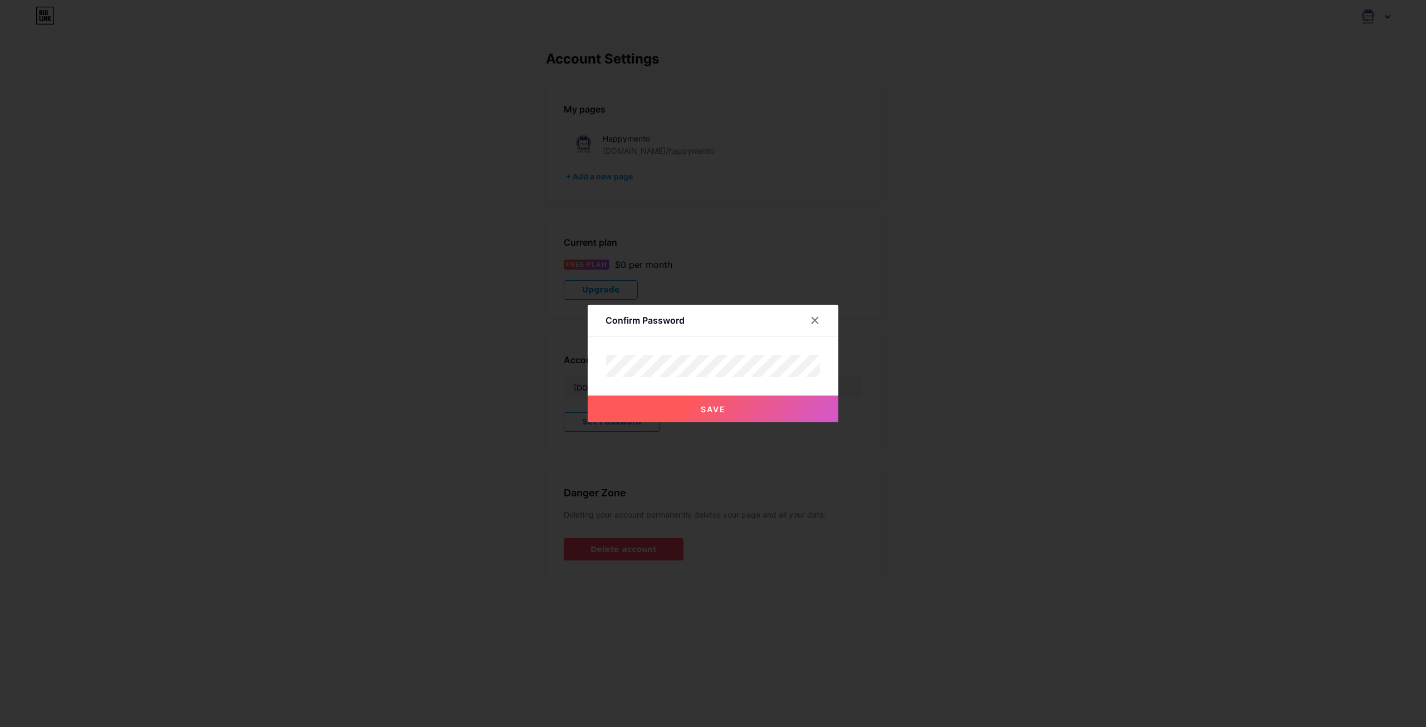
click at [647, 406] on button "Save" at bounding box center [713, 409] width 251 height 27
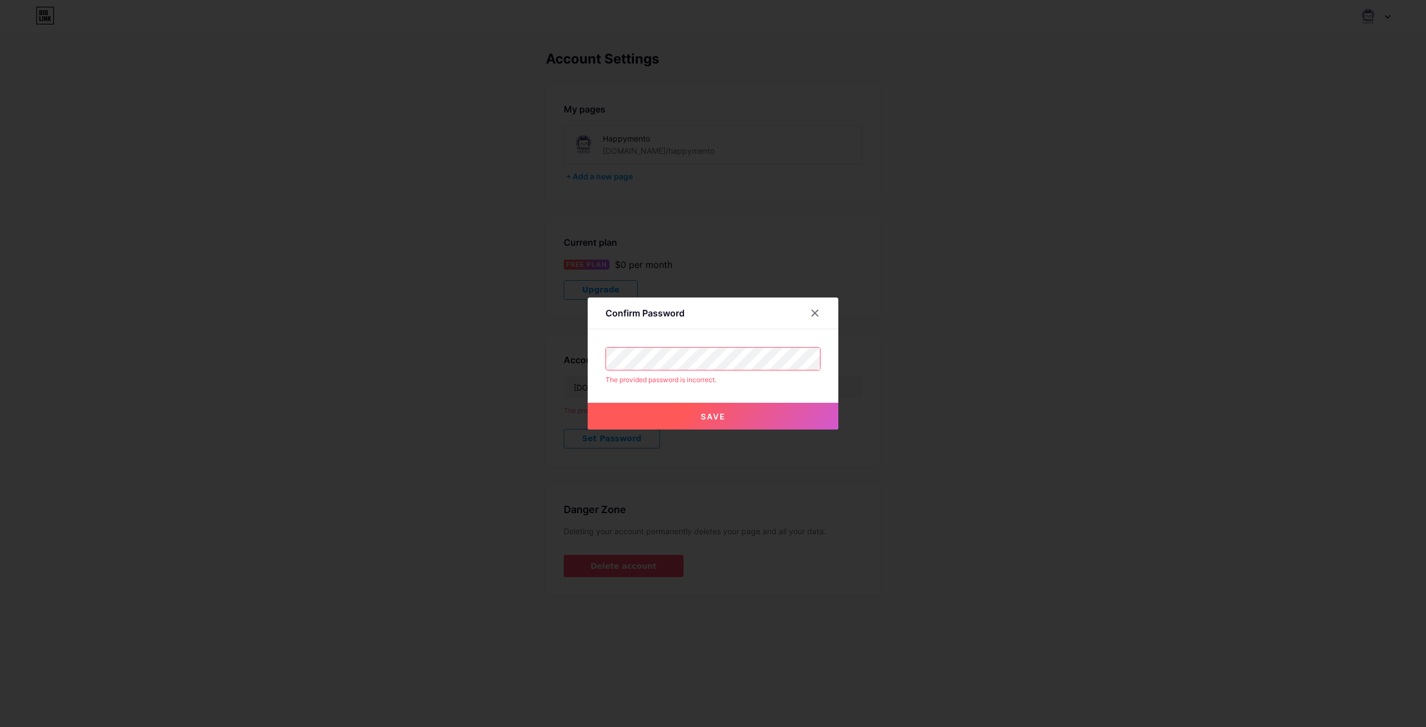
click at [518, 359] on div "Confirm Password The provided password is incorrect. Save" at bounding box center [713, 363] width 1426 height 727
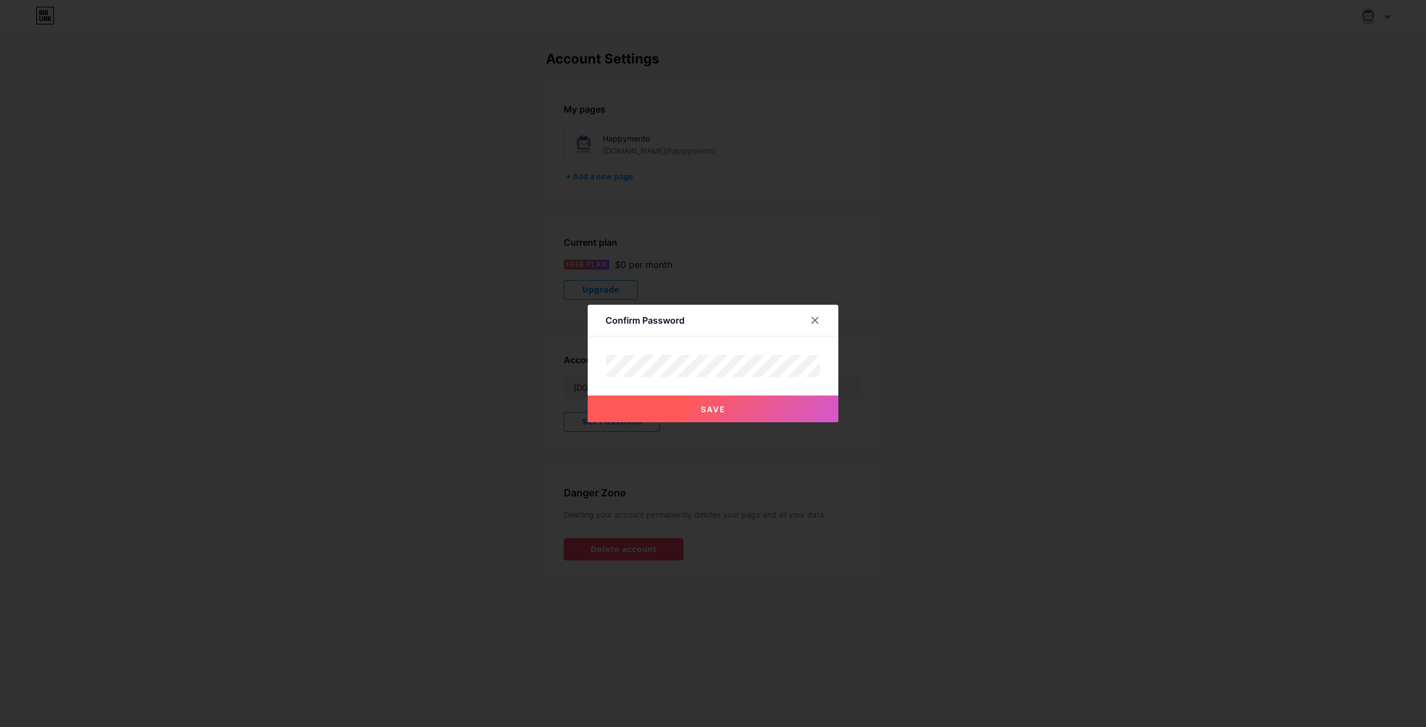
click at [712, 416] on button "Save" at bounding box center [713, 409] width 251 height 27
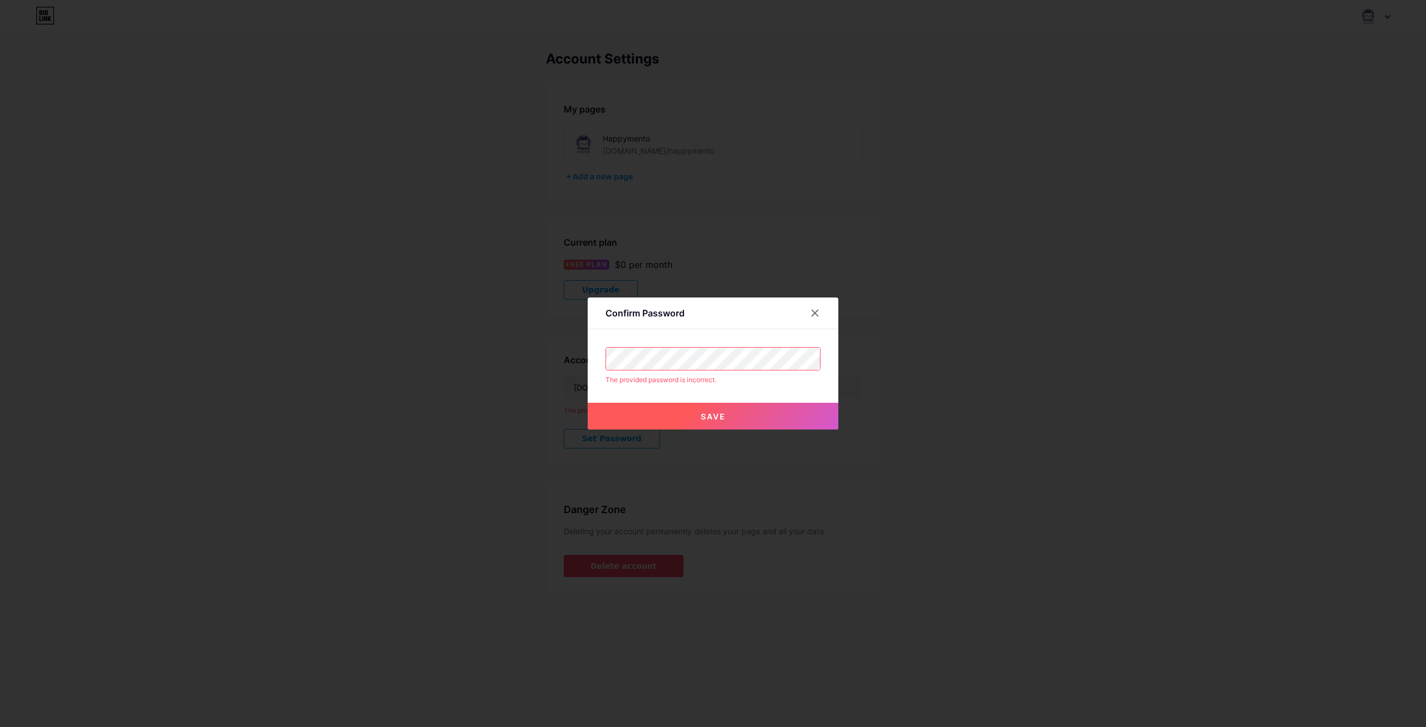
click at [493, 344] on div "Confirm Password The provided password is incorrect. Save" at bounding box center [713, 363] width 1426 height 727
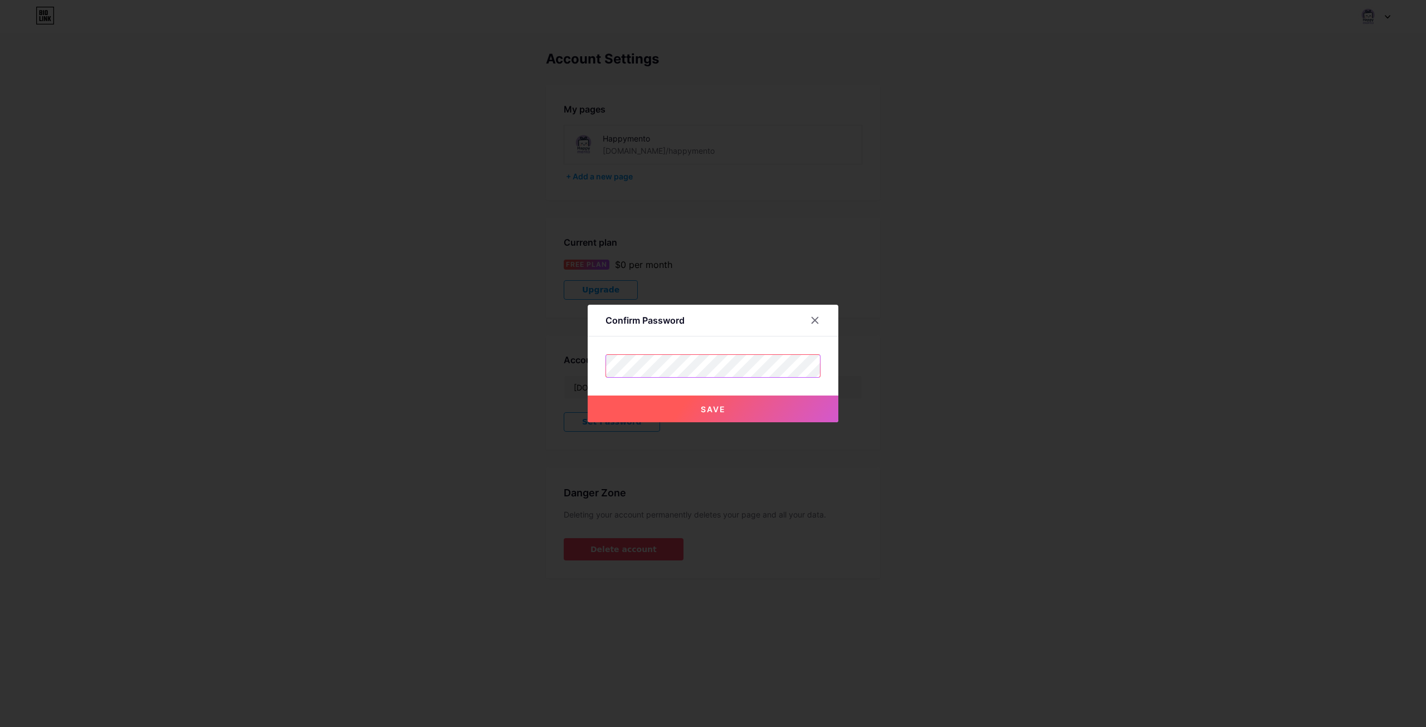
click at [521, 373] on div "Confirm Password Save" at bounding box center [713, 363] width 1426 height 727
click at [652, 408] on button "Save" at bounding box center [713, 409] width 251 height 27
click at [685, 405] on button "Save" at bounding box center [713, 409] width 251 height 27
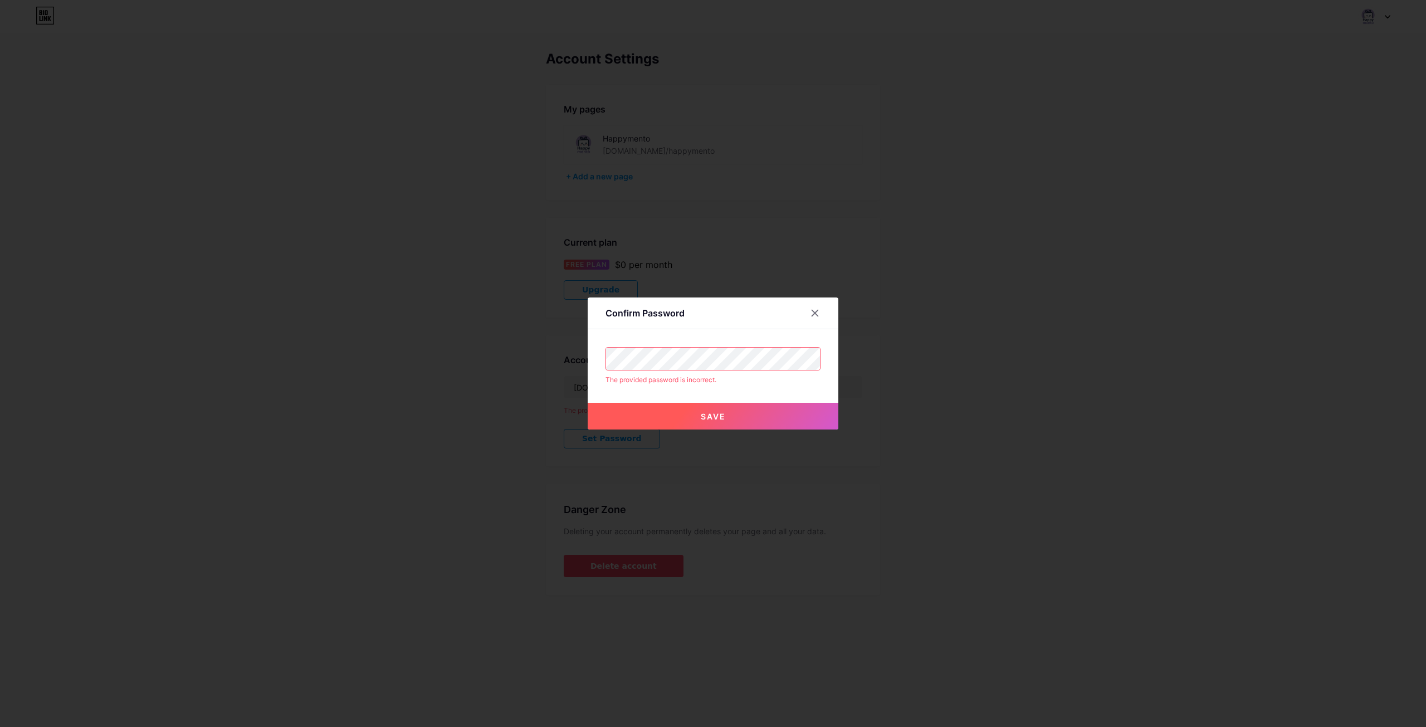
click at [459, 347] on div "Confirm Password The provided password is incorrect. Save" at bounding box center [713, 363] width 1426 height 727
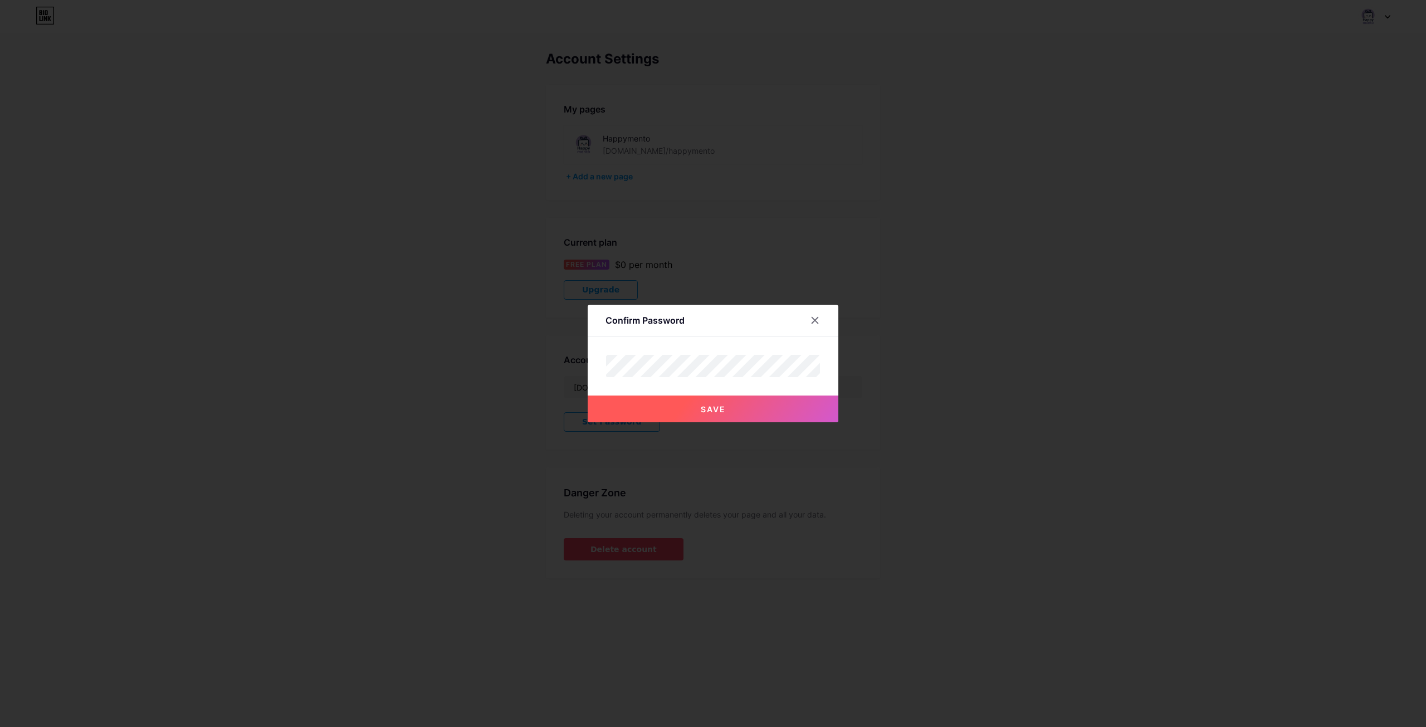
click at [652, 412] on button "Save" at bounding box center [713, 409] width 251 height 27
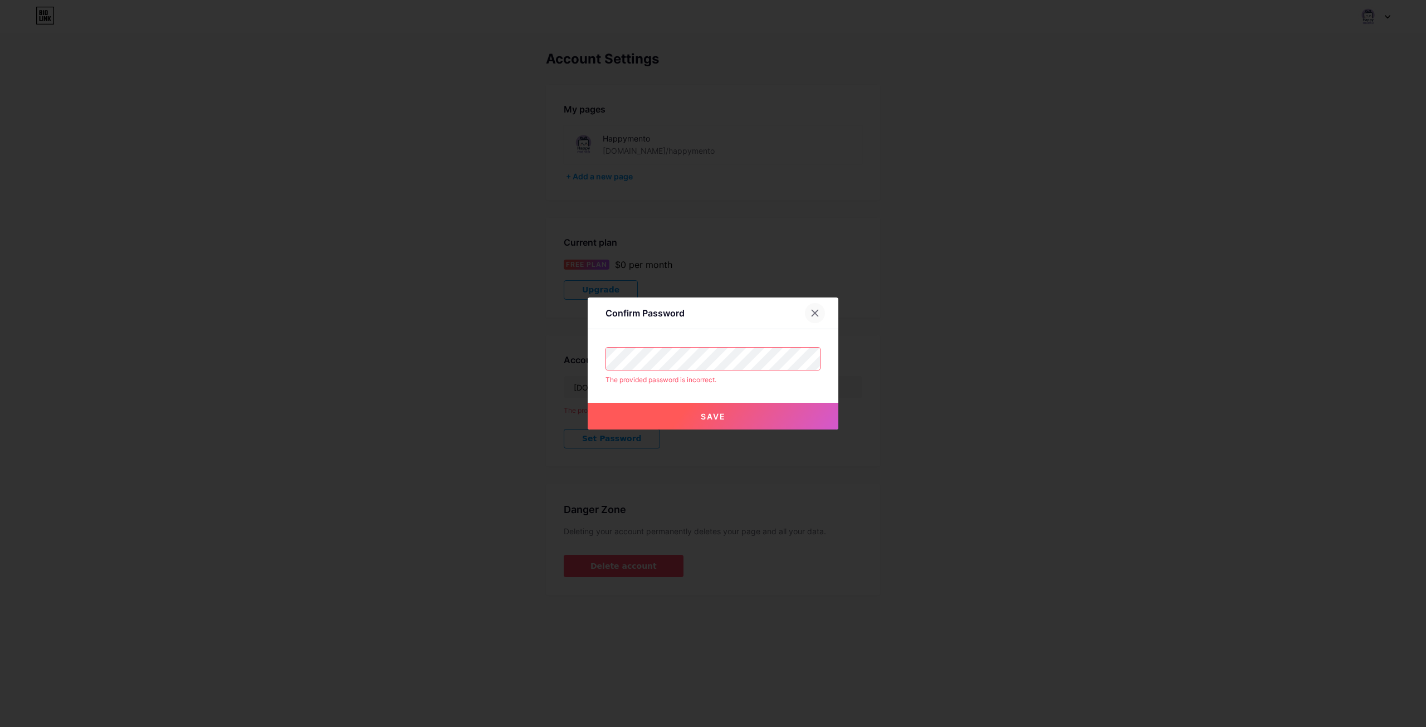
click at [822, 309] on div at bounding box center [815, 313] width 20 height 20
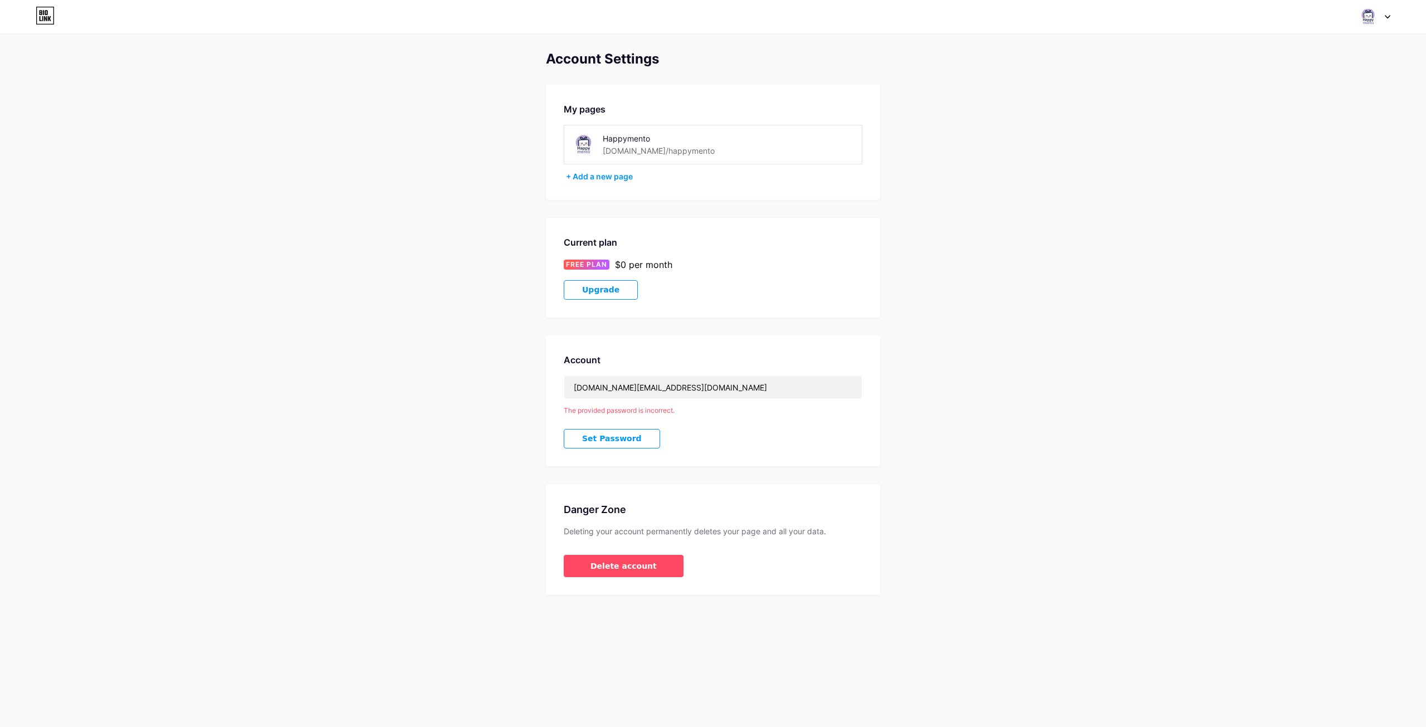
click at [612, 288] on span "Upgrade" at bounding box center [600, 289] width 37 height 9
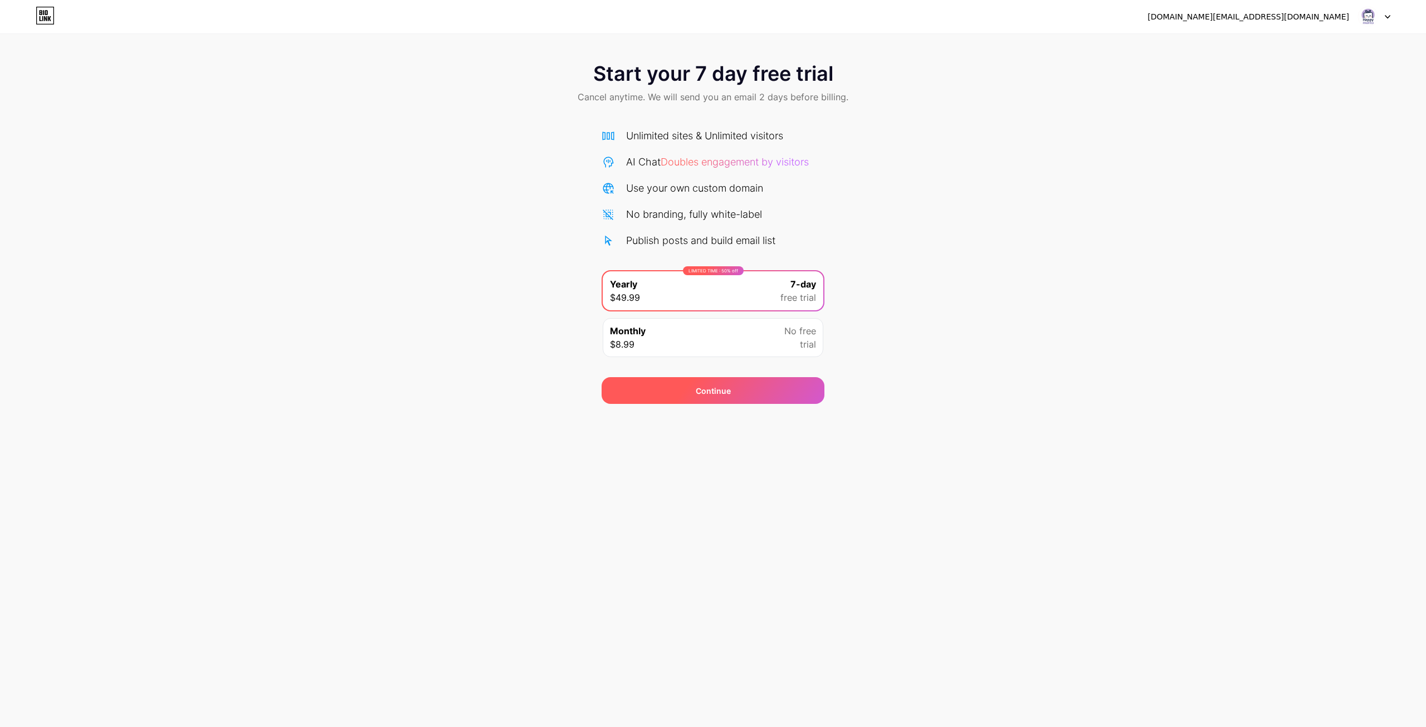
click at [696, 397] on div "Continue" at bounding box center [713, 390] width 223 height 27
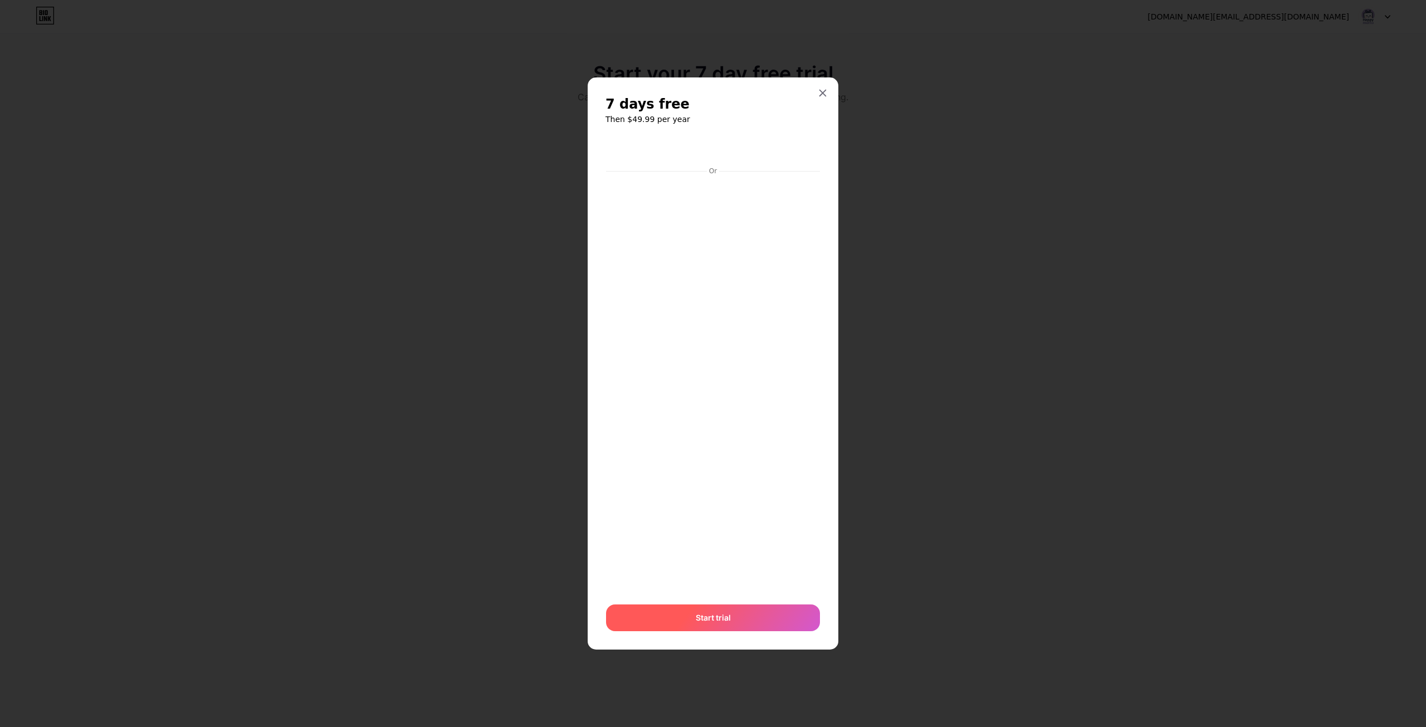
click at [696, 621] on span "Start trial" at bounding box center [713, 618] width 35 height 12
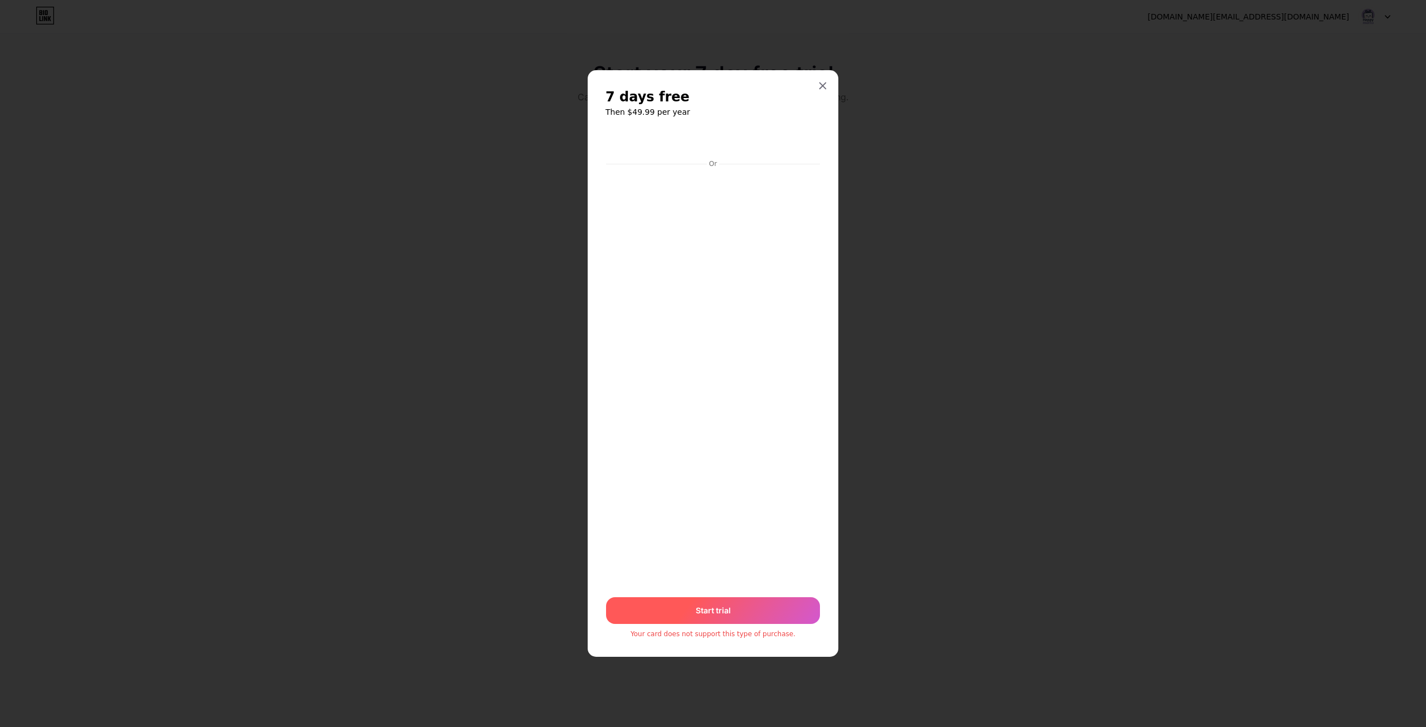
click at [709, 613] on span "Start trial" at bounding box center [713, 610] width 35 height 12
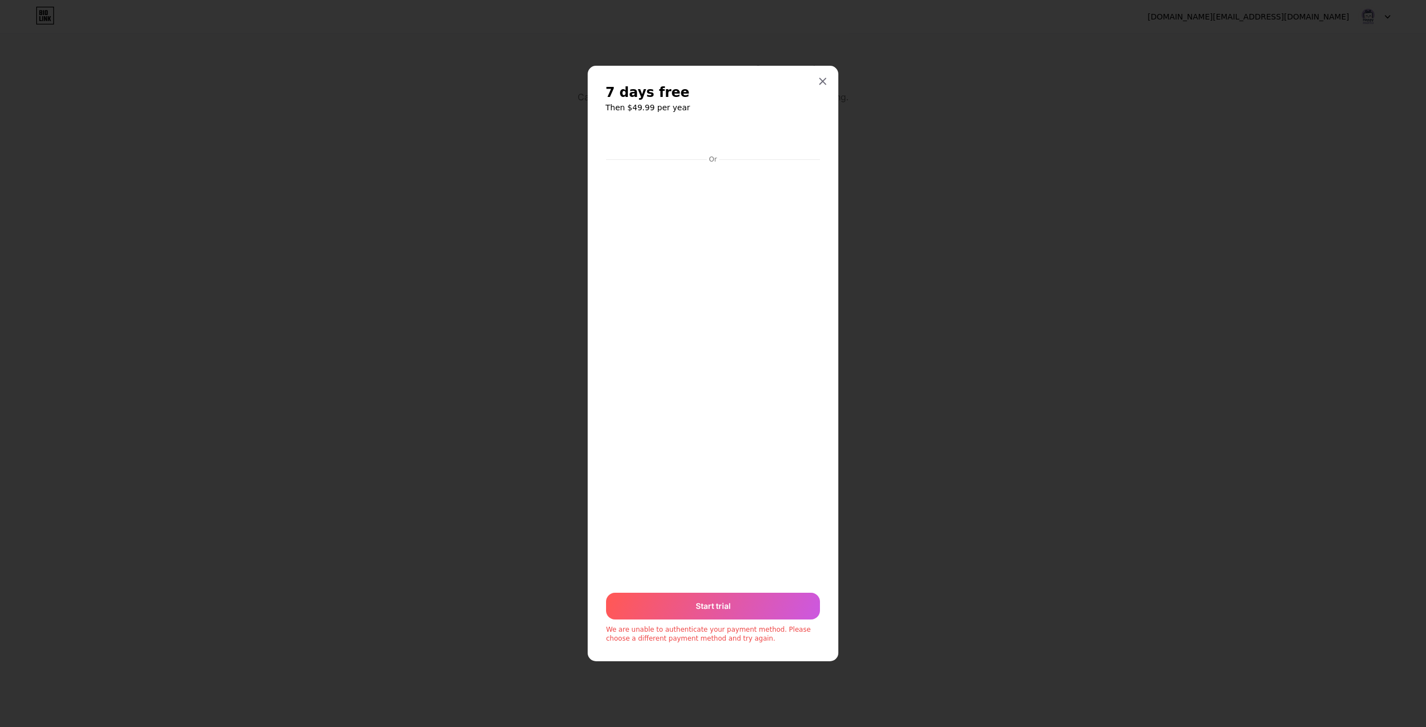
click at [899, 83] on div at bounding box center [713, 363] width 1426 height 727
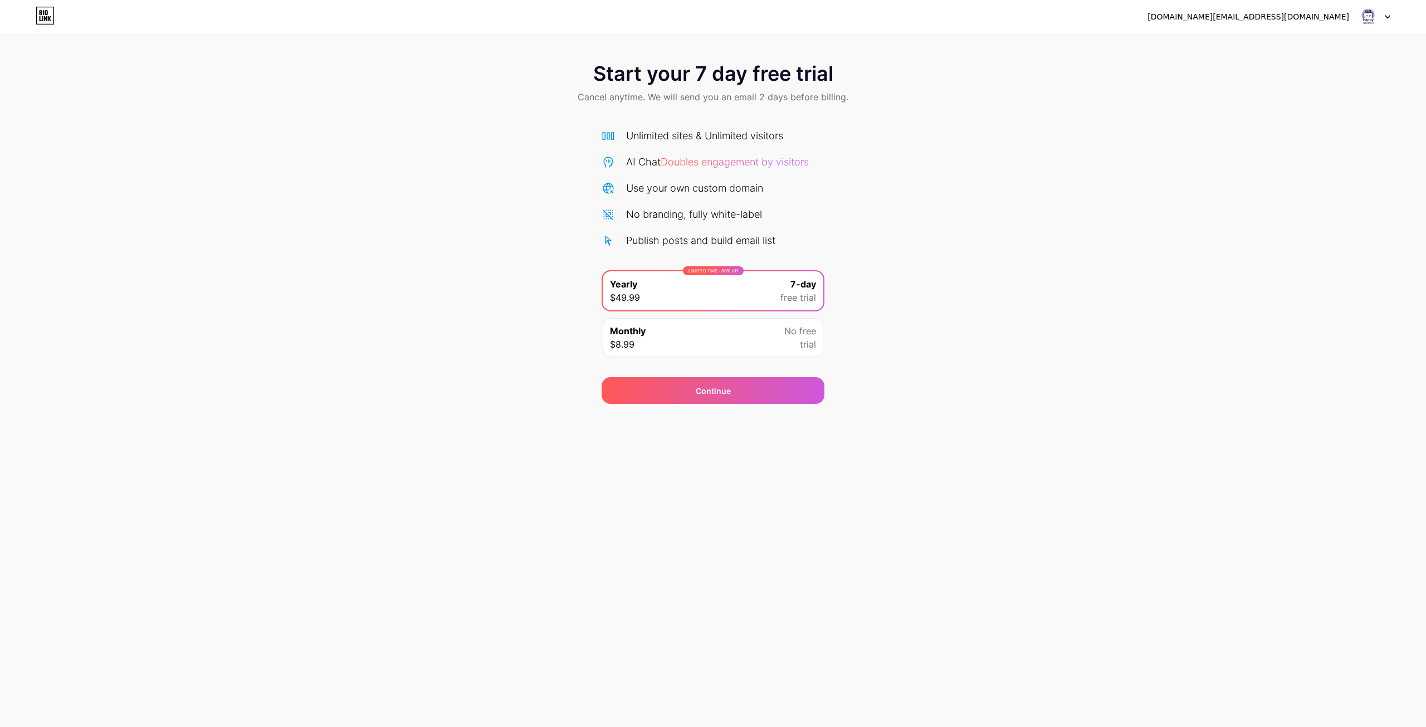
click at [697, 290] on div "LIMITED TIME : 50% off Yearly $49.99 7-day free trial" at bounding box center [713, 290] width 221 height 39
click at [702, 339] on div "Monthly $8.99 No free trial" at bounding box center [713, 337] width 221 height 39
click at [735, 281] on div "LIMITED TIME : 50% off Yearly $49.99 7-day free trial" at bounding box center [713, 290] width 221 height 39
click at [736, 386] on div "Continue" at bounding box center [713, 390] width 223 height 27
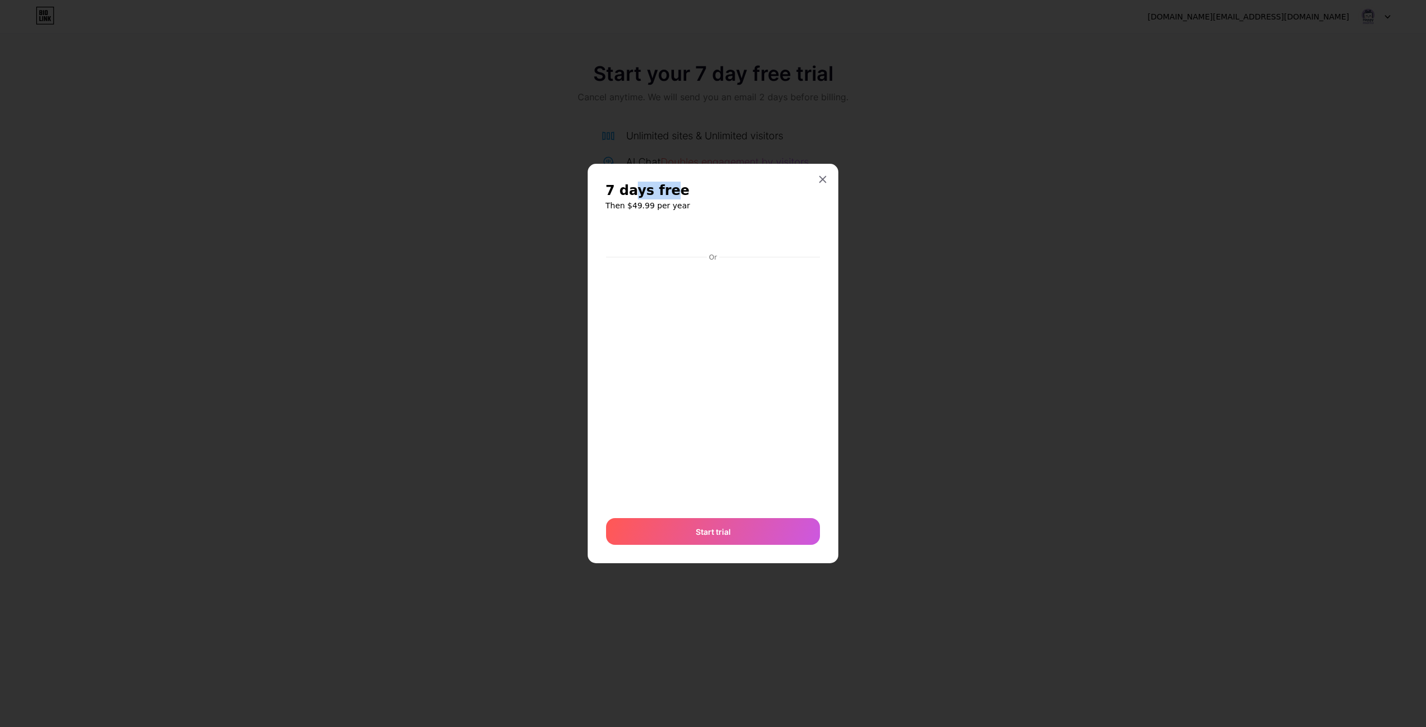
drag, startPoint x: 633, startPoint y: 191, endPoint x: 664, endPoint y: 194, distance: 30.8
click at [664, 194] on span "7 days free" at bounding box center [648, 191] width 84 height 18
click at [830, 180] on div at bounding box center [823, 179] width 20 height 20
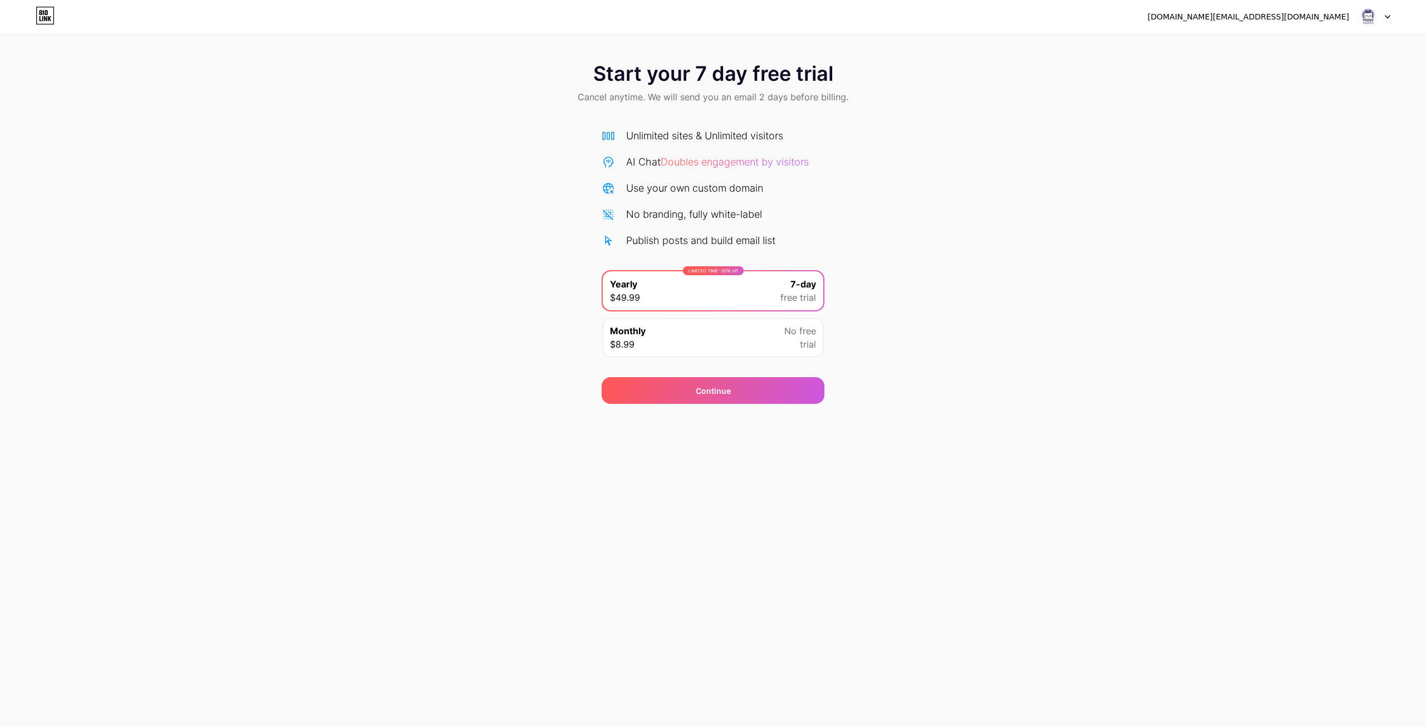
click at [1369, 13] on img at bounding box center [1368, 16] width 21 height 21
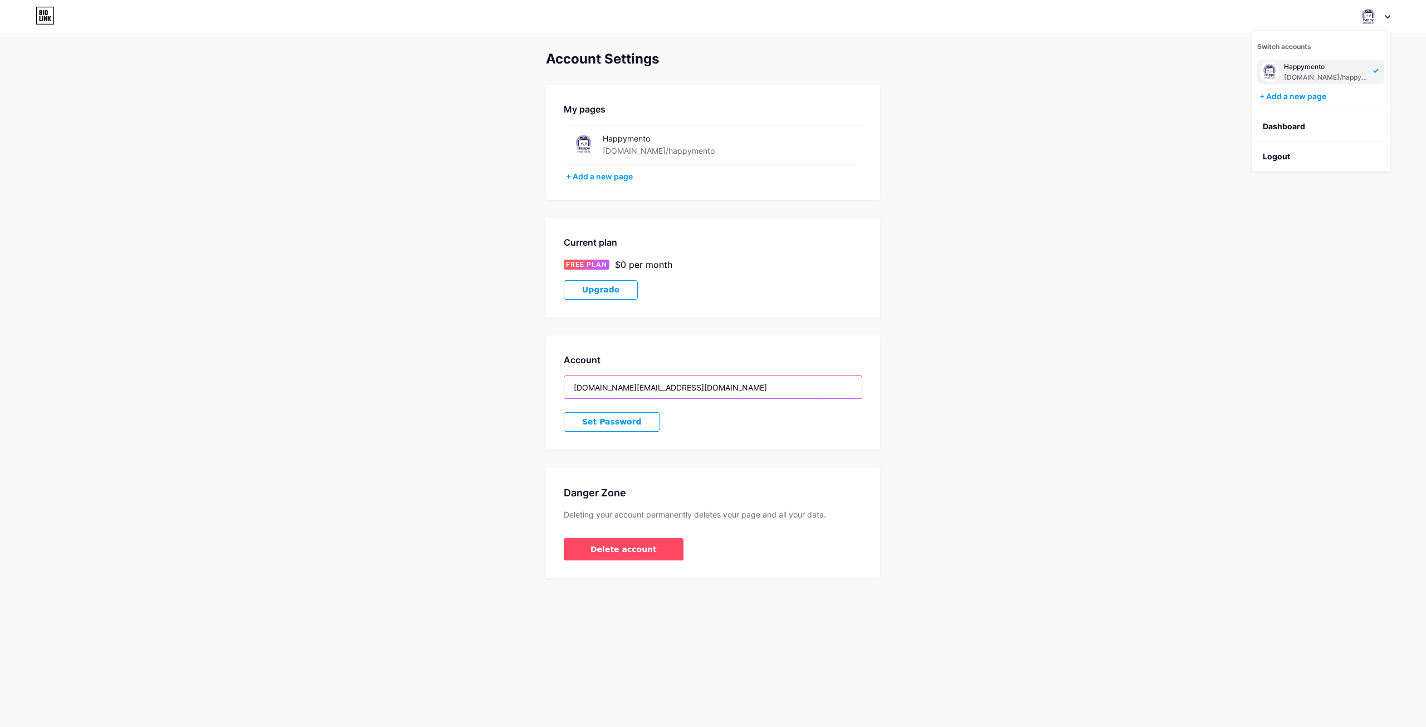
click at [612, 386] on input "[DOMAIN_NAME][EMAIL_ADDRESS][DOMAIN_NAME]" at bounding box center [712, 387] width 297 height 22
drag, startPoint x: 624, startPoint y: 390, endPoint x: 594, endPoint y: 402, distance: 32.3
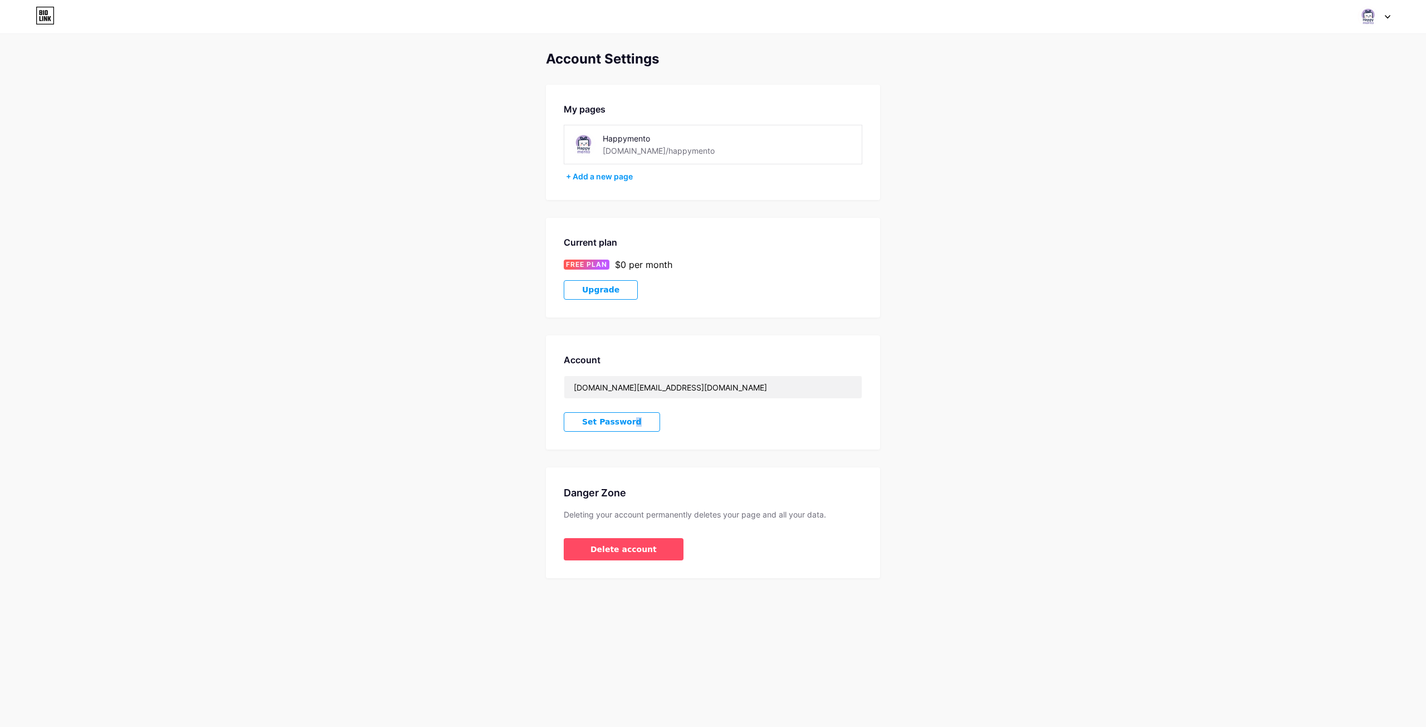
click at [594, 402] on div "Account [DOMAIN_NAME][EMAIL_ADDRESS][DOMAIN_NAME] Set Password" at bounding box center [713, 392] width 334 height 114
click at [587, 423] on span "Set Password" at bounding box center [612, 421] width 60 height 9
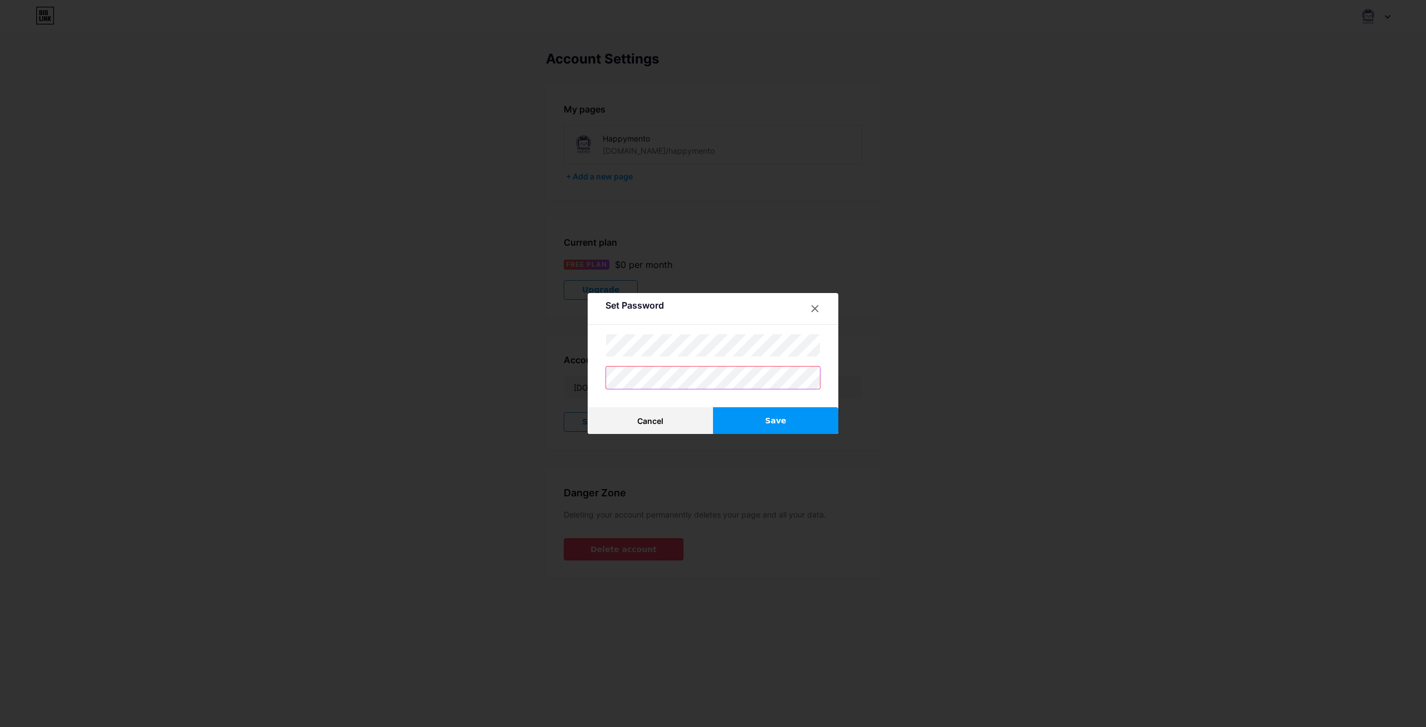
click at [419, 359] on div "Set Password Cancel Save" at bounding box center [713, 363] width 1426 height 727
click at [738, 414] on button "Save" at bounding box center [775, 420] width 125 height 27
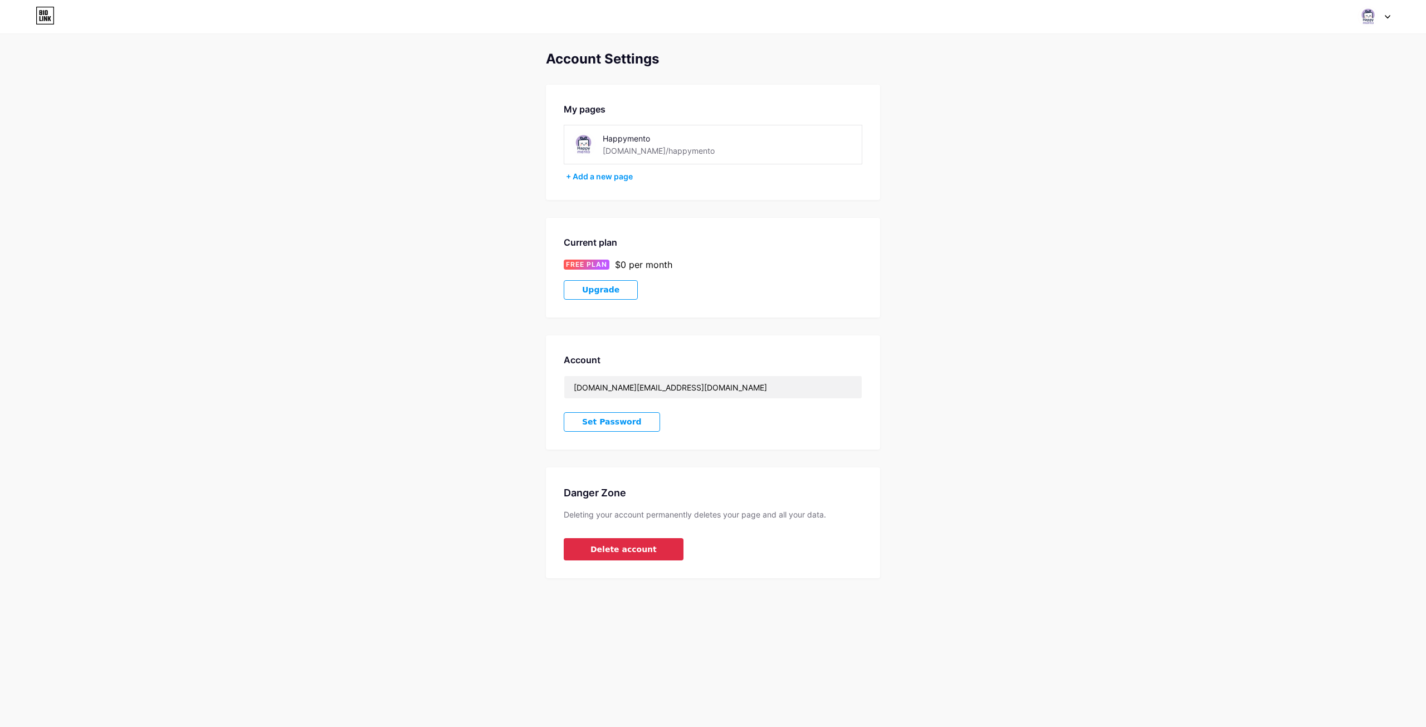
click at [624, 558] on button "Delete account" at bounding box center [624, 549] width 120 height 22
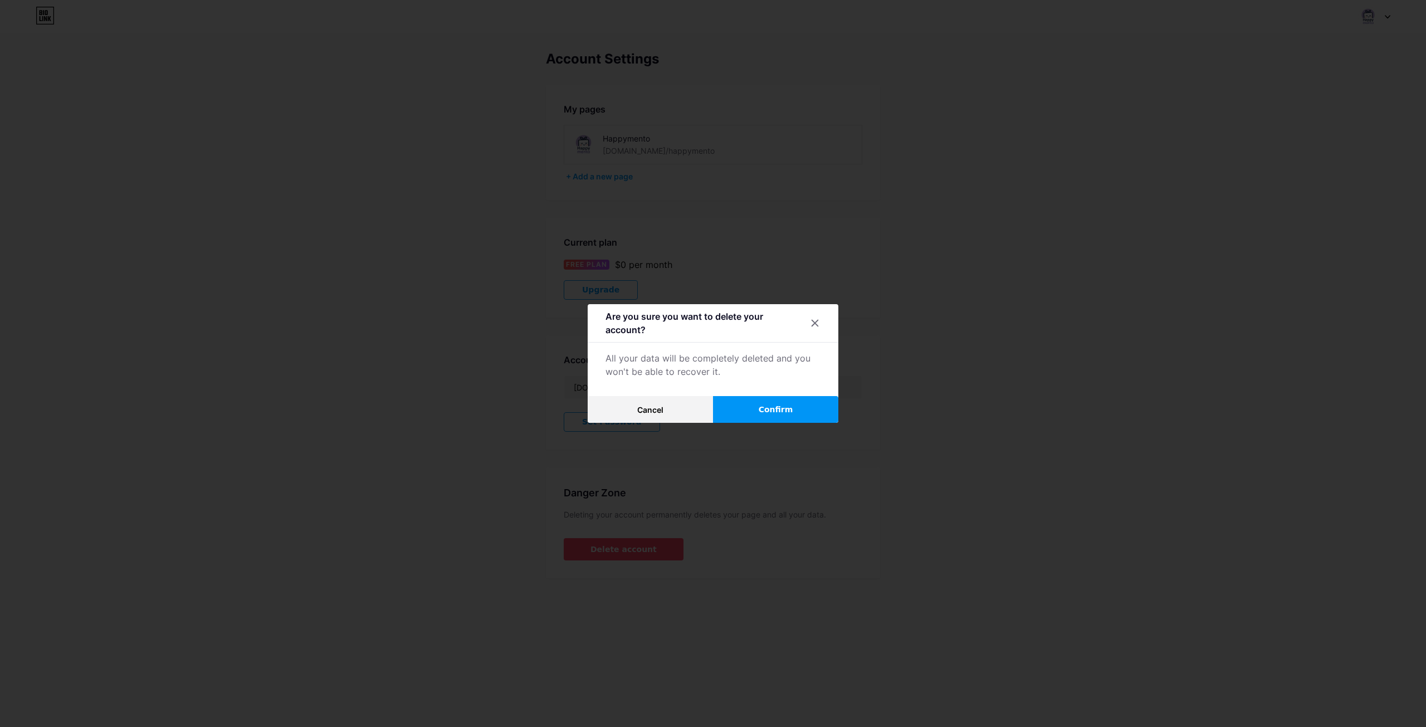
click at [764, 407] on span "Confirm" at bounding box center [776, 410] width 35 height 12
click at [720, 397] on button "Save" at bounding box center [713, 409] width 251 height 27
click at [771, 404] on button "Save" at bounding box center [713, 409] width 251 height 27
click at [773, 404] on button "Save" at bounding box center [713, 409] width 251 height 27
click at [821, 315] on div at bounding box center [815, 320] width 20 height 20
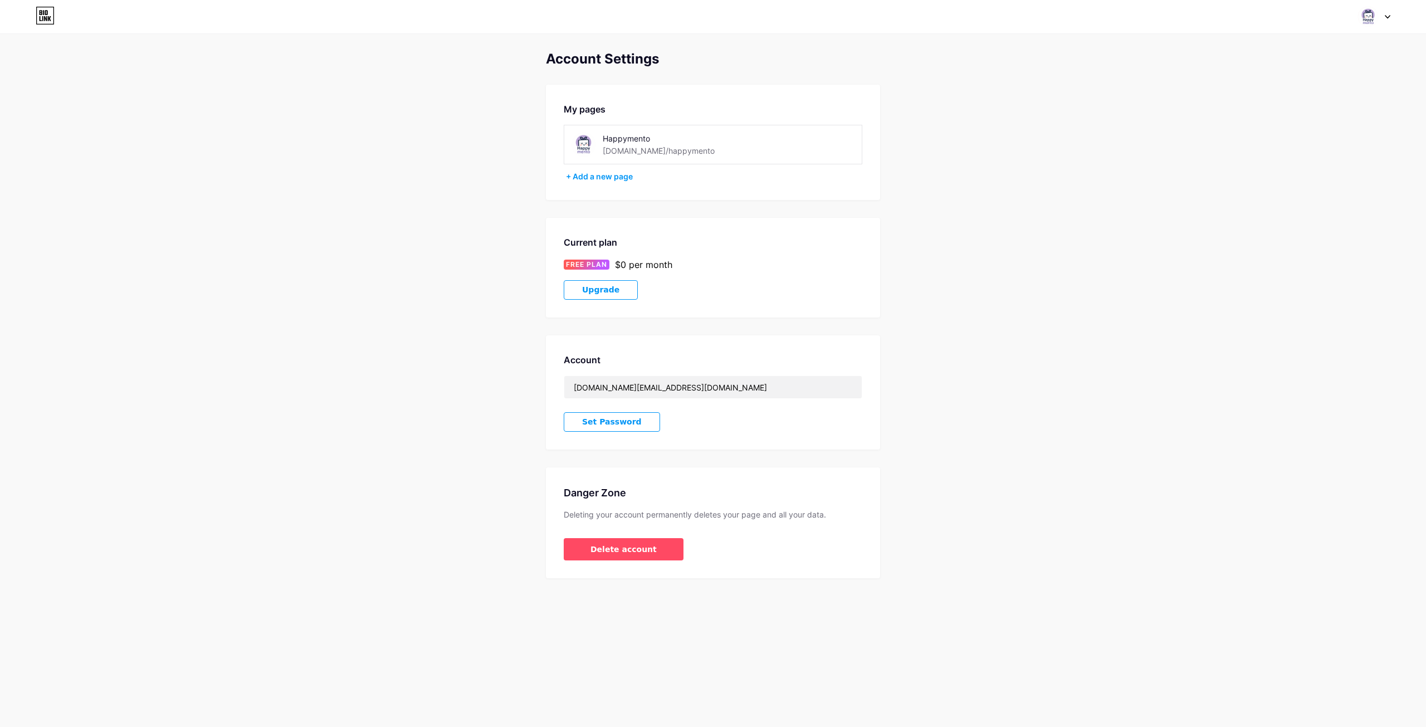
click at [630, 293] on button "Upgrade" at bounding box center [601, 289] width 74 height 19
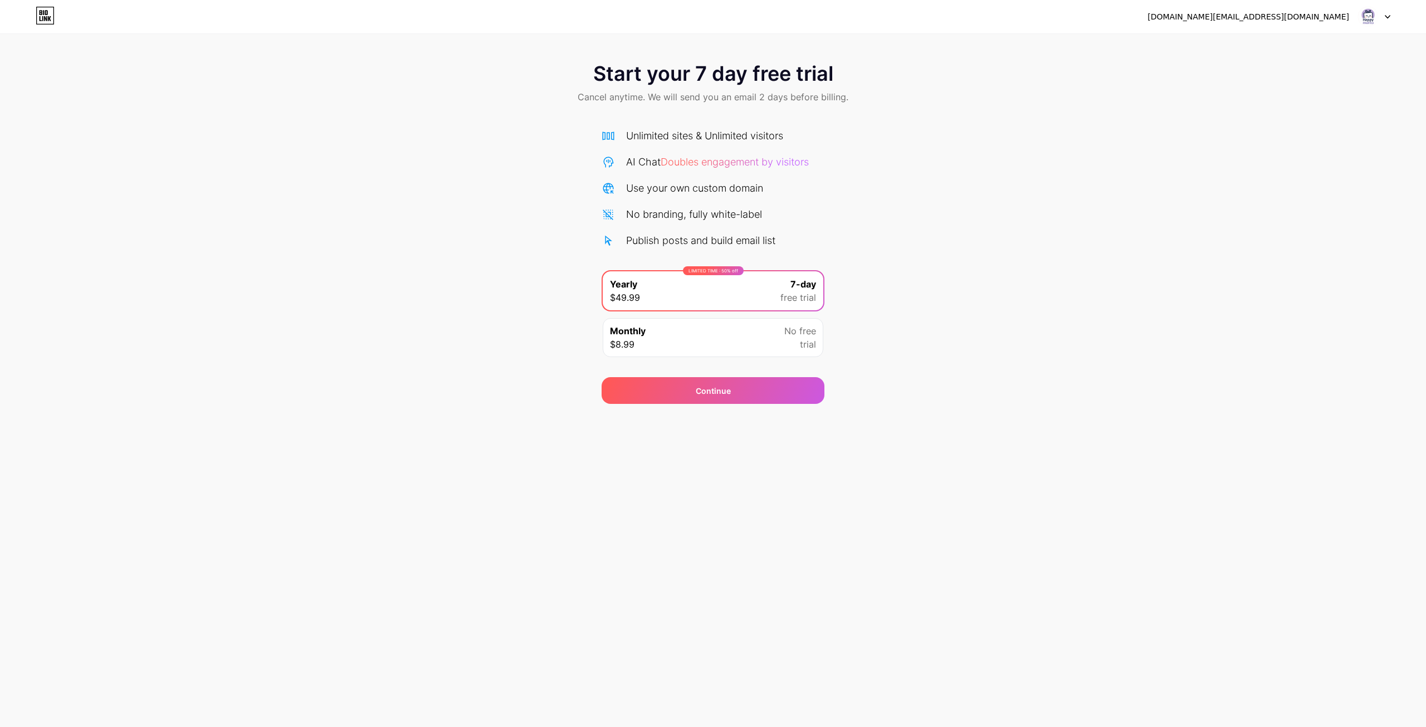
click at [1367, 17] on img at bounding box center [1368, 16] width 21 height 21
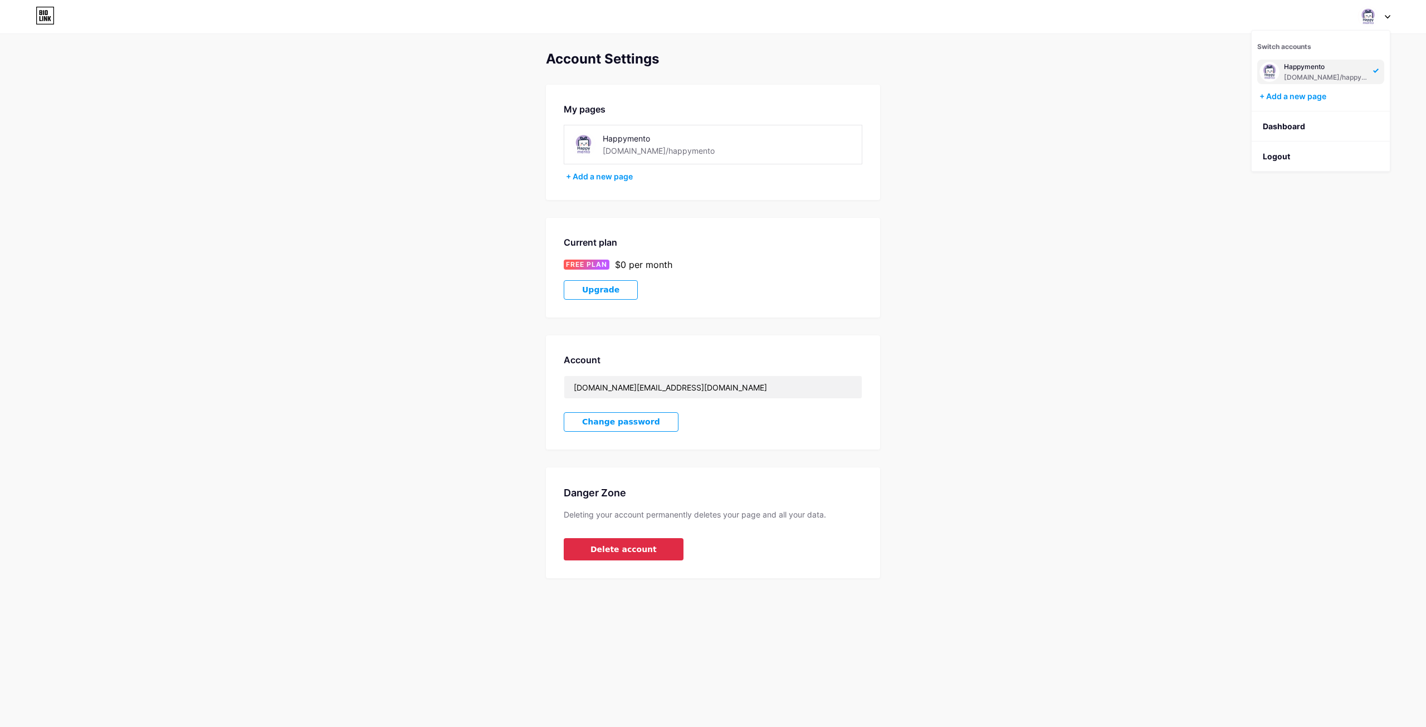
click at [618, 552] on span "Delete account" at bounding box center [624, 550] width 66 height 12
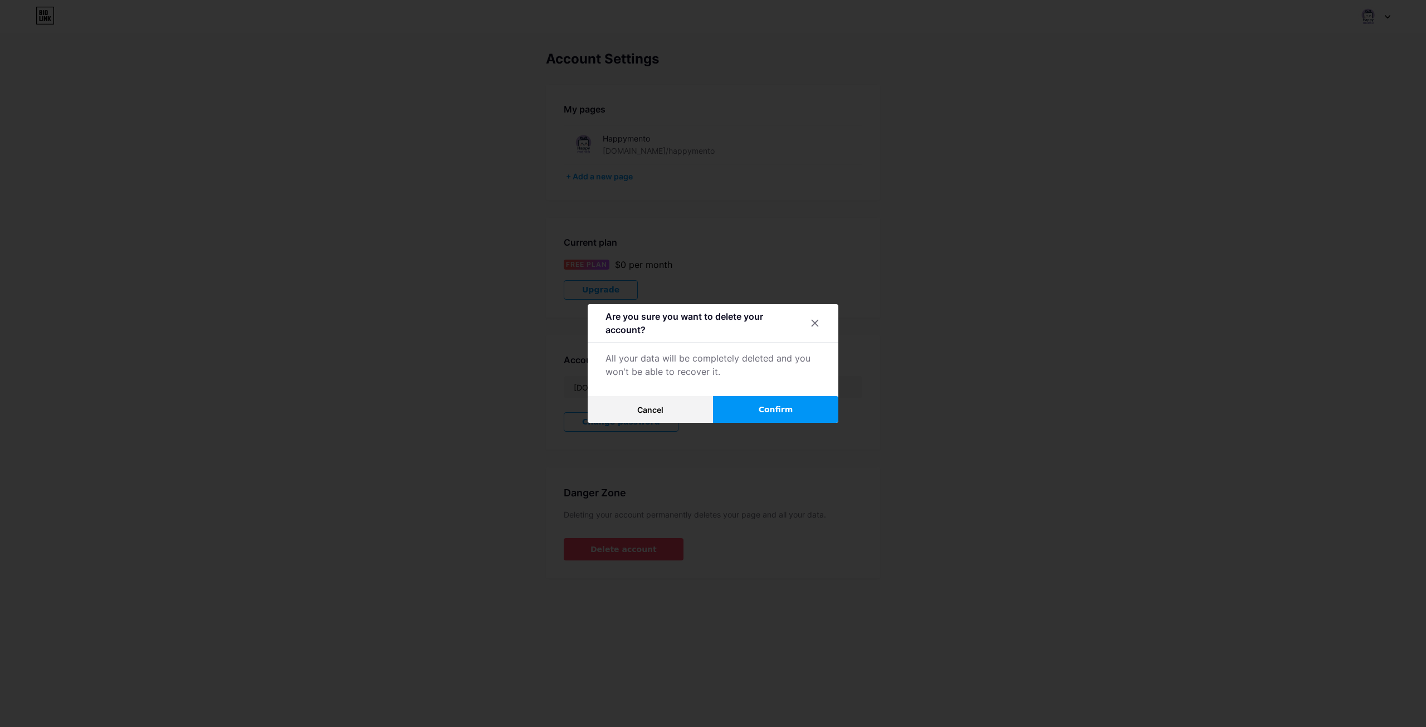
click at [782, 422] on button "Confirm" at bounding box center [775, 409] width 125 height 27
click at [702, 398] on button "Save" at bounding box center [713, 409] width 251 height 27
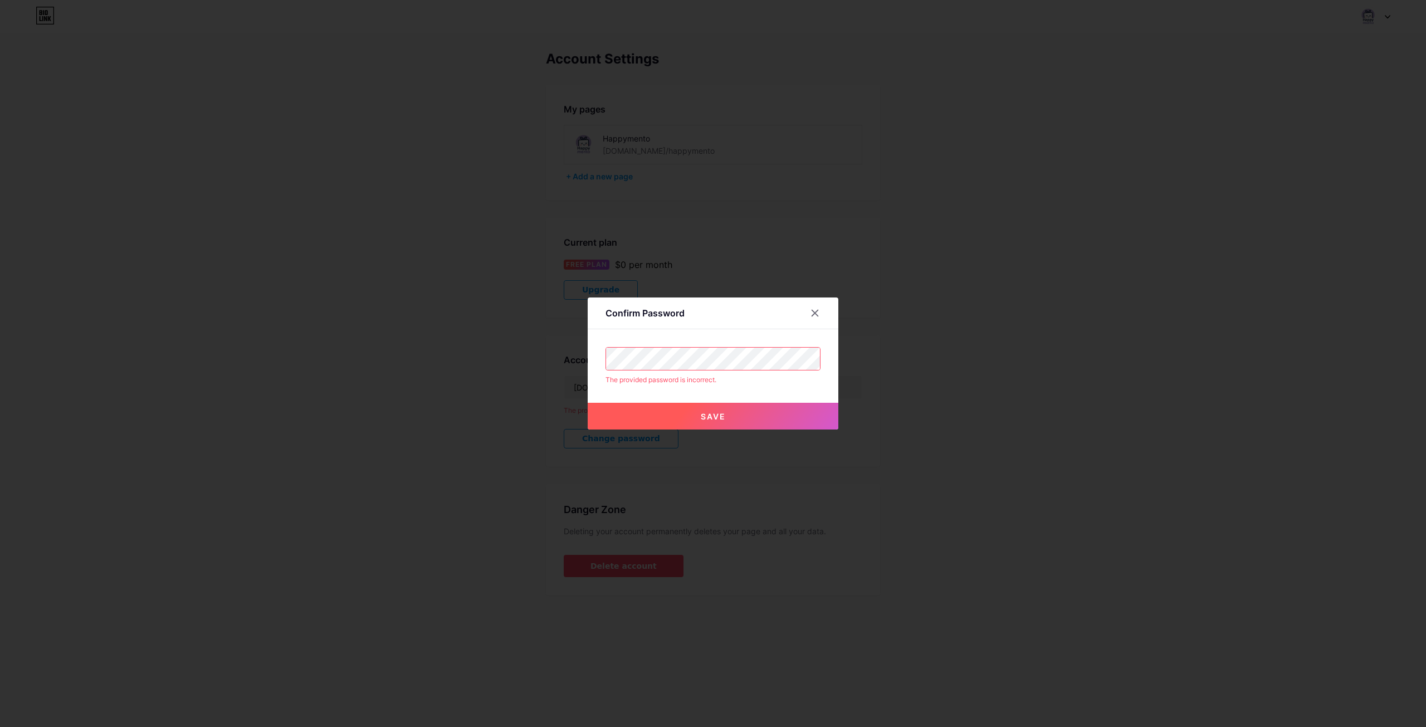
click at [477, 328] on div "Confirm Password The provided password is incorrect. Save" at bounding box center [713, 363] width 1426 height 727
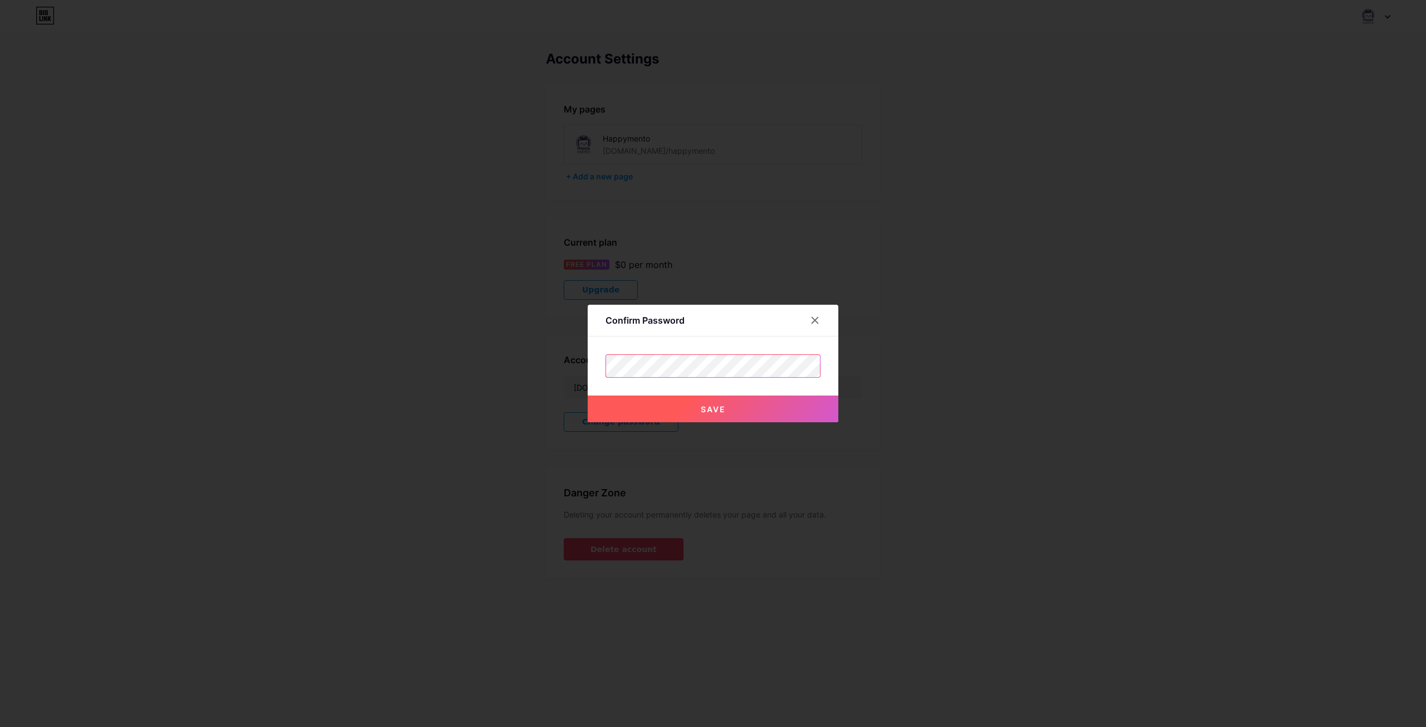
click at [500, 340] on div "Confirm Password Save" at bounding box center [713, 363] width 1426 height 727
click at [660, 406] on button "Save" at bounding box center [713, 409] width 251 height 27
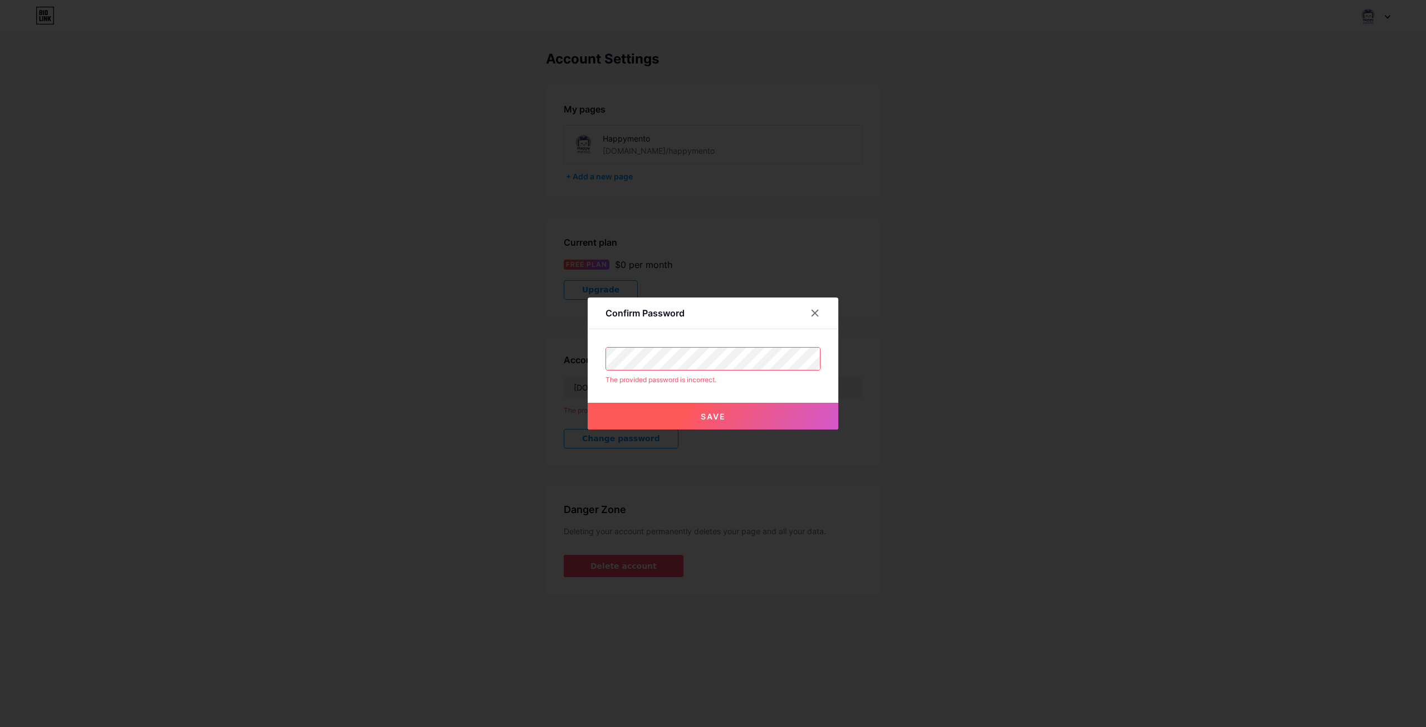
click at [486, 349] on div "Confirm Password The provided password is incorrect. Save" at bounding box center [713, 363] width 1426 height 727
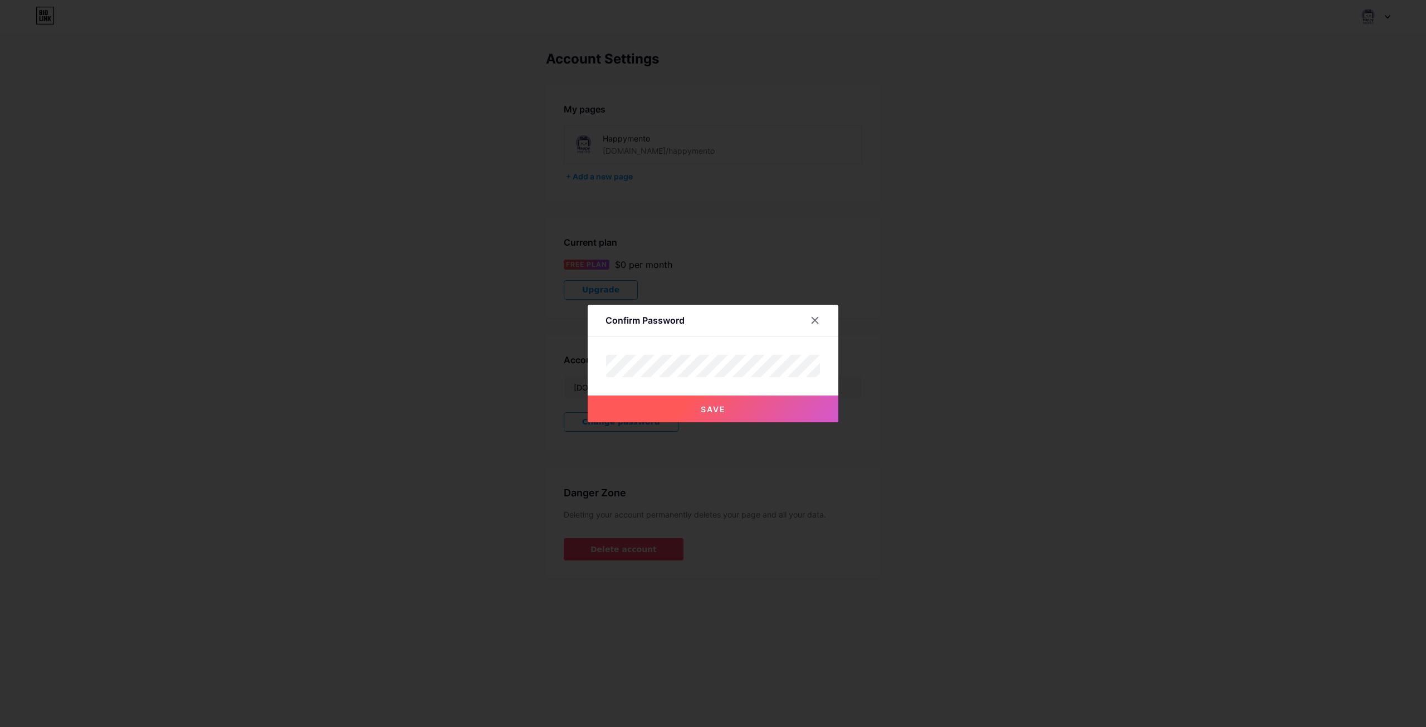
click at [674, 425] on div at bounding box center [713, 363] width 1426 height 727
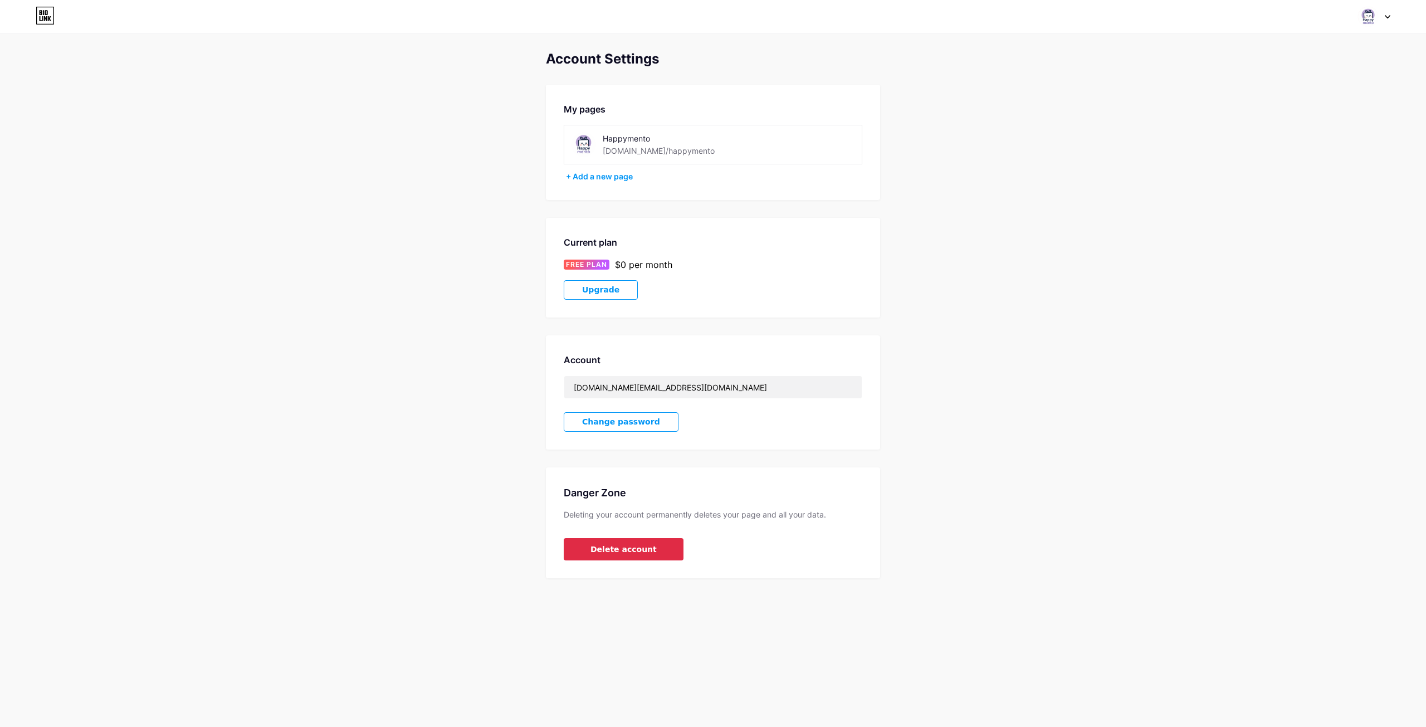
click at [644, 556] on button "Delete account" at bounding box center [624, 549] width 120 height 22
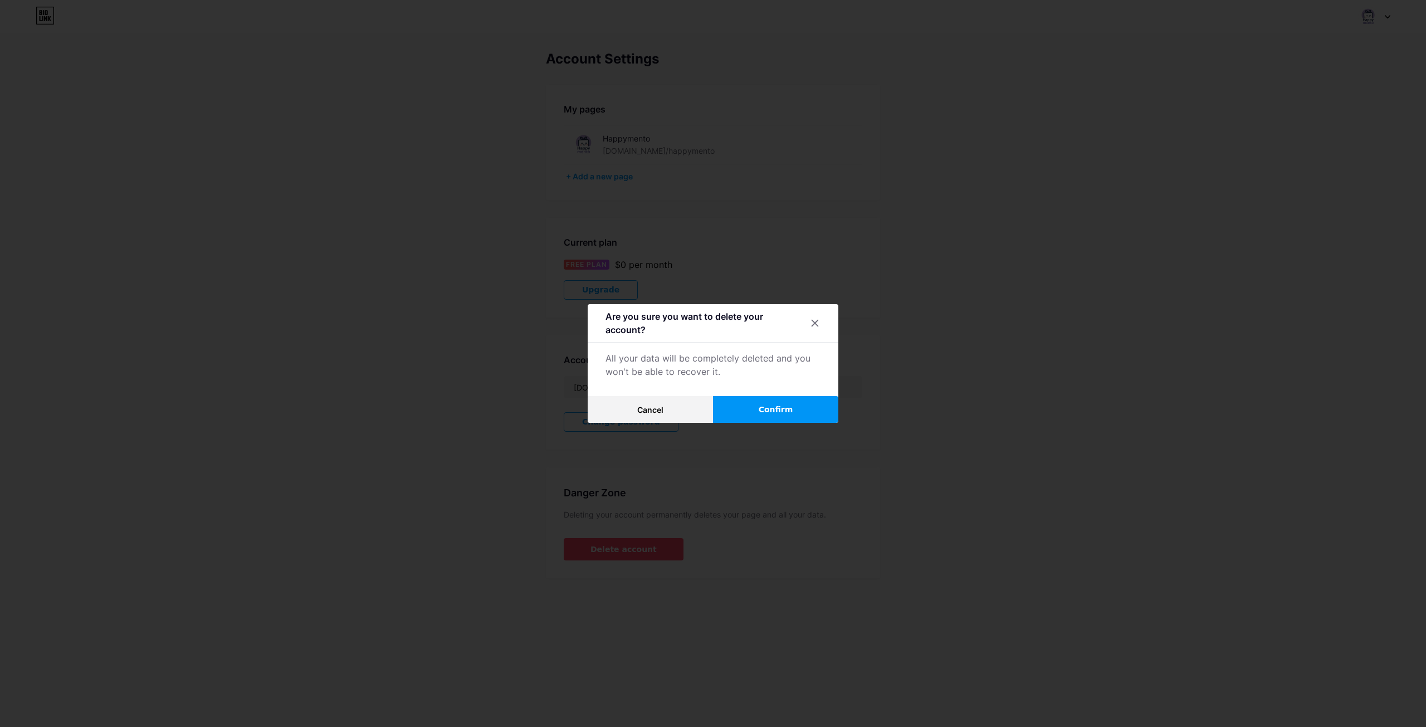
click at [764, 417] on button "Confirm" at bounding box center [775, 409] width 125 height 27
click at [713, 402] on button "Save" at bounding box center [713, 409] width 251 height 27
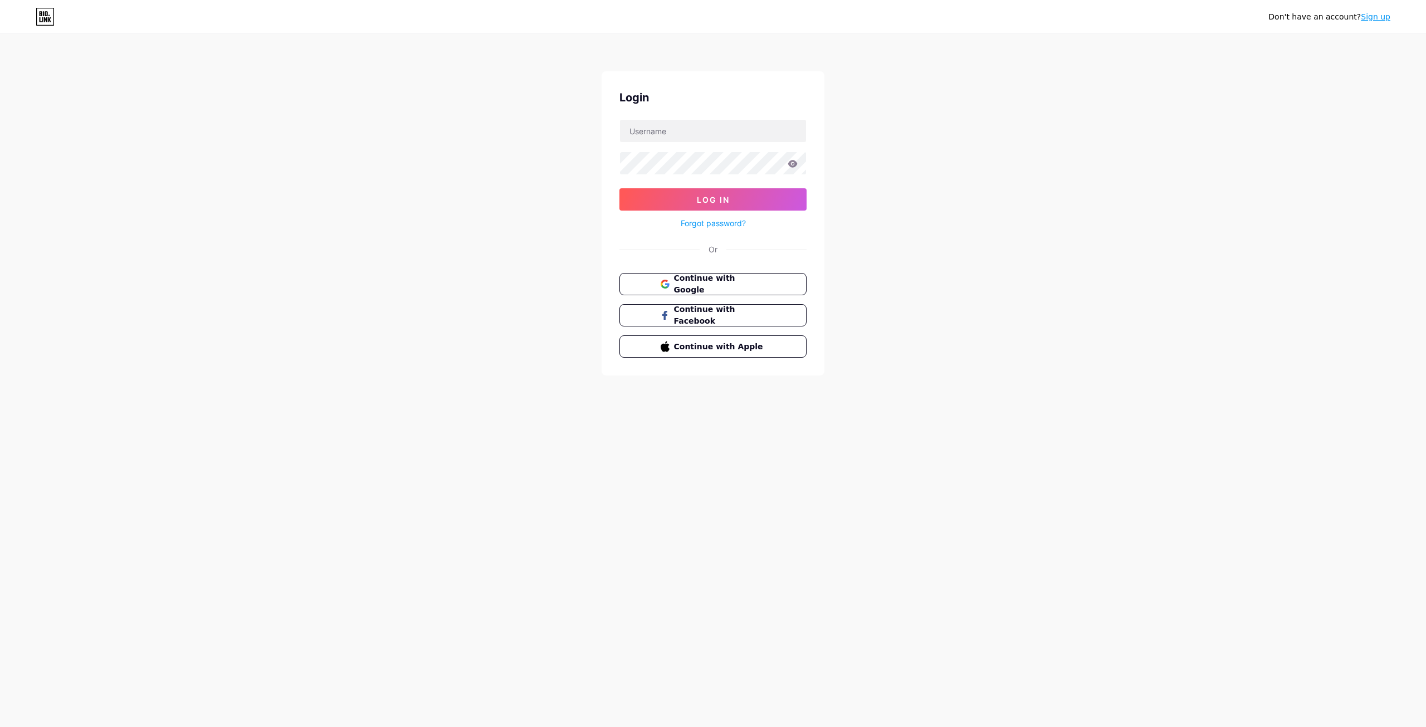
click at [1379, 17] on link "Sign up" at bounding box center [1376, 16] width 30 height 9
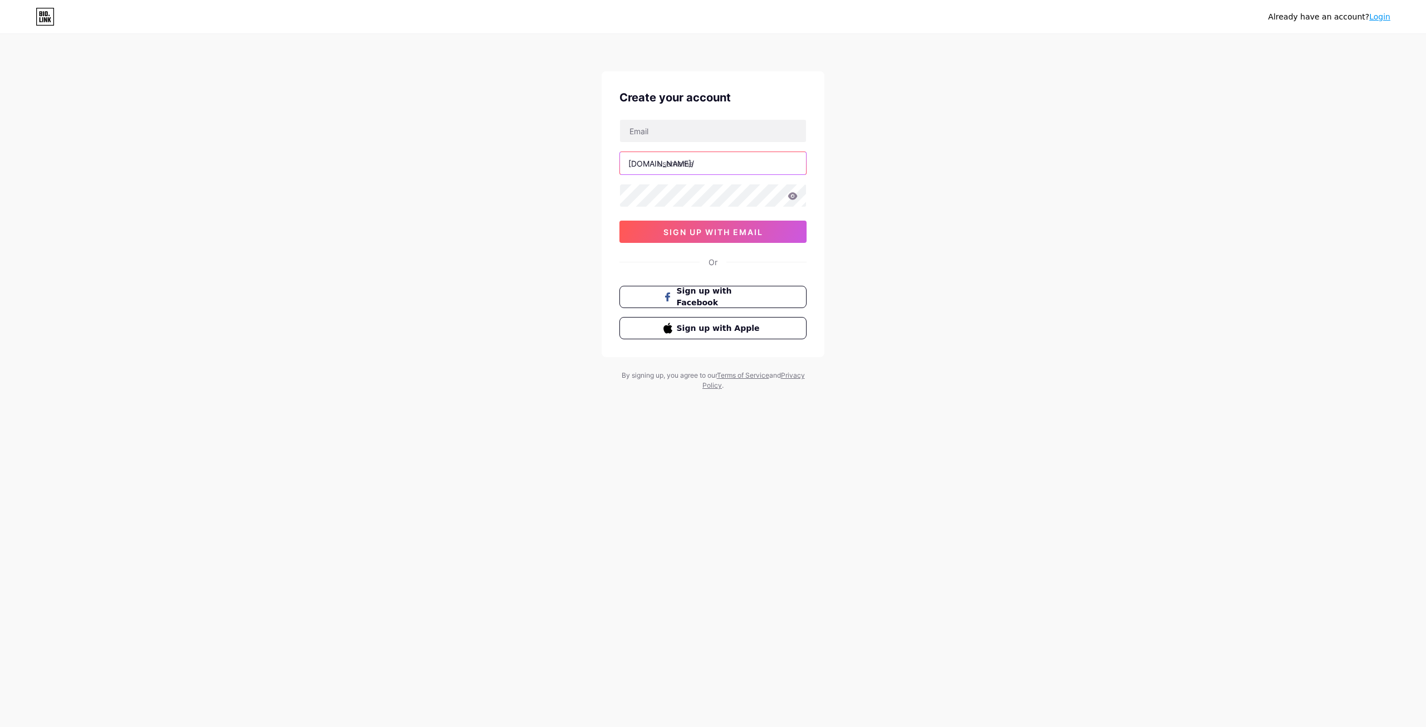
click at [681, 158] on input "text" at bounding box center [713, 163] width 186 height 22
click at [660, 134] on input "text" at bounding box center [713, 131] width 186 height 22
type input "[DOMAIN_NAME][EMAIL_ADDRESS][DOMAIN_NAME]"
click at [686, 165] on input "text" at bounding box center [713, 163] width 186 height 22
type input "happymento"
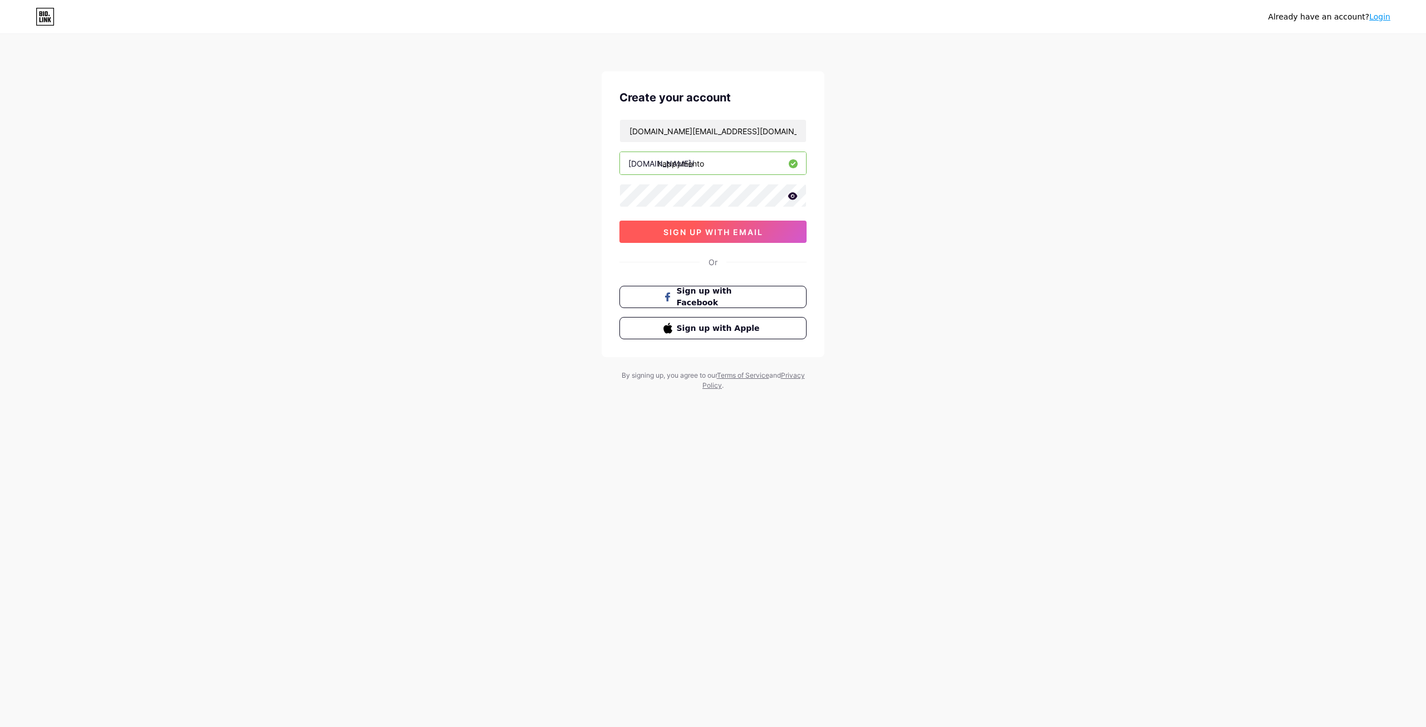
click at [740, 235] on span "sign up with email" at bounding box center [713, 231] width 100 height 9
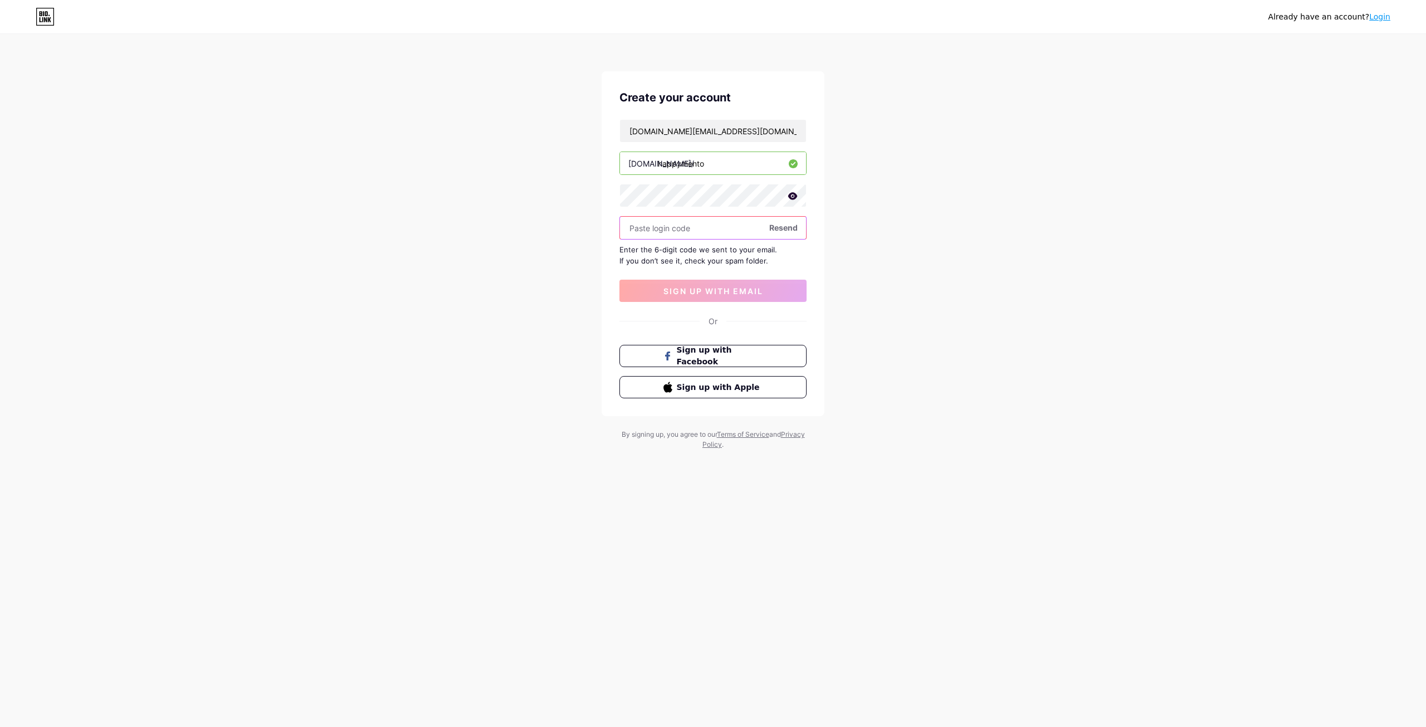
paste input "638500"
type input "638500"
click at [740, 290] on span "sign up with email" at bounding box center [713, 290] width 100 height 9
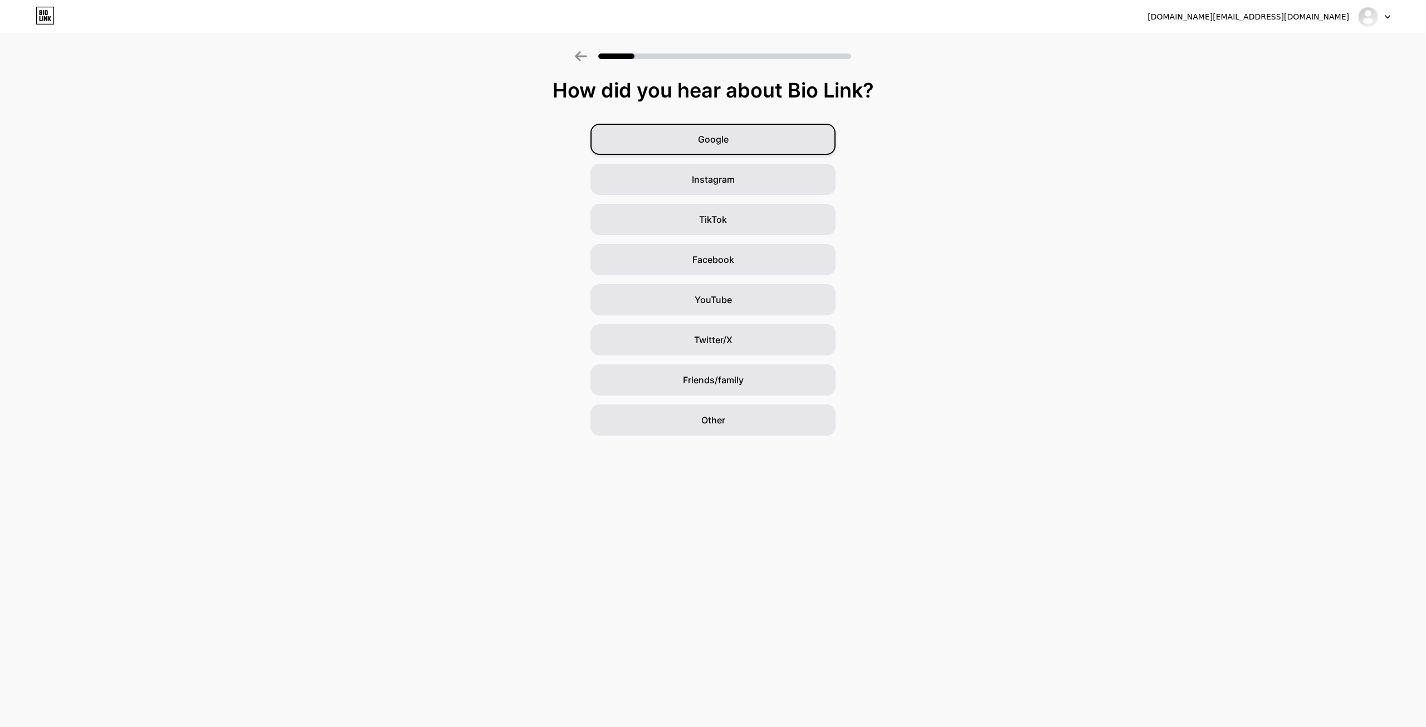
click at [720, 149] on div "Google" at bounding box center [713, 139] width 245 height 31
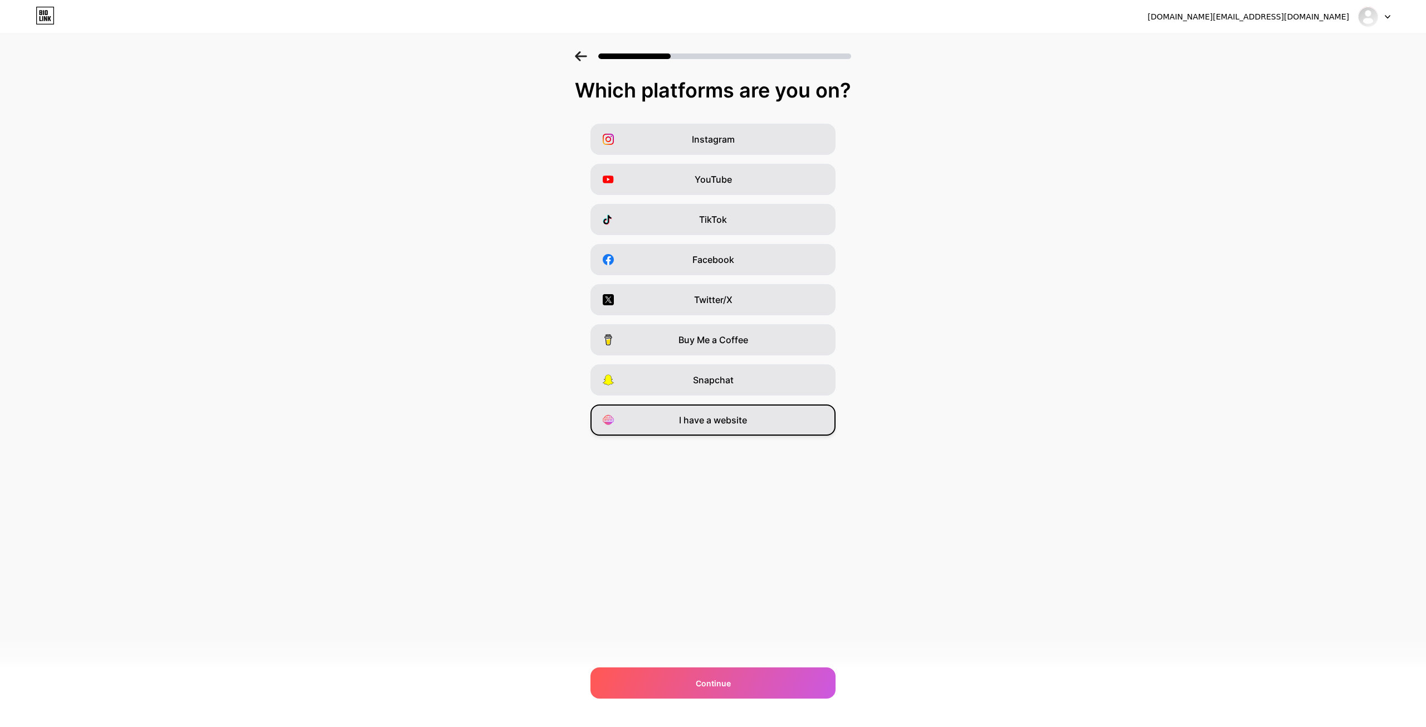
click at [738, 423] on span "I have a website" at bounding box center [713, 419] width 68 height 13
click at [731, 677] on div "Continue" at bounding box center [713, 682] width 245 height 31
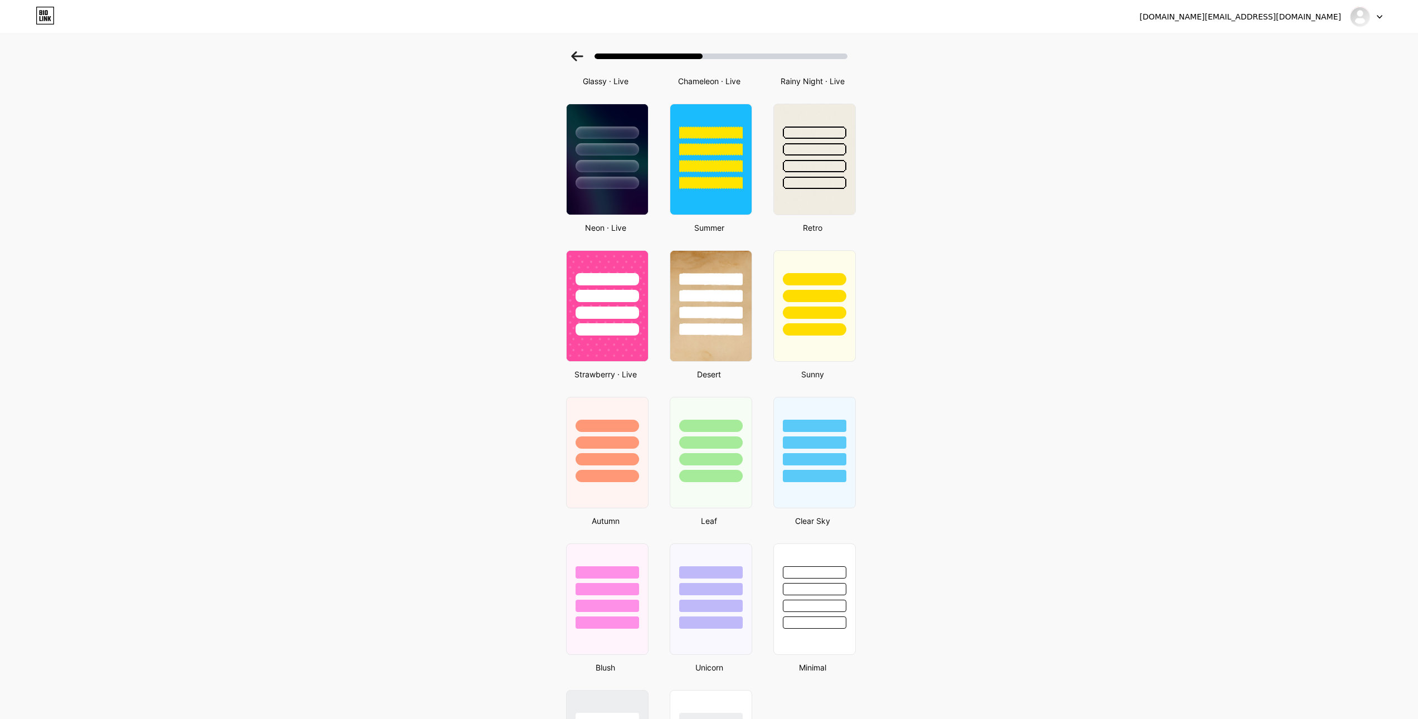
scroll to position [608, 0]
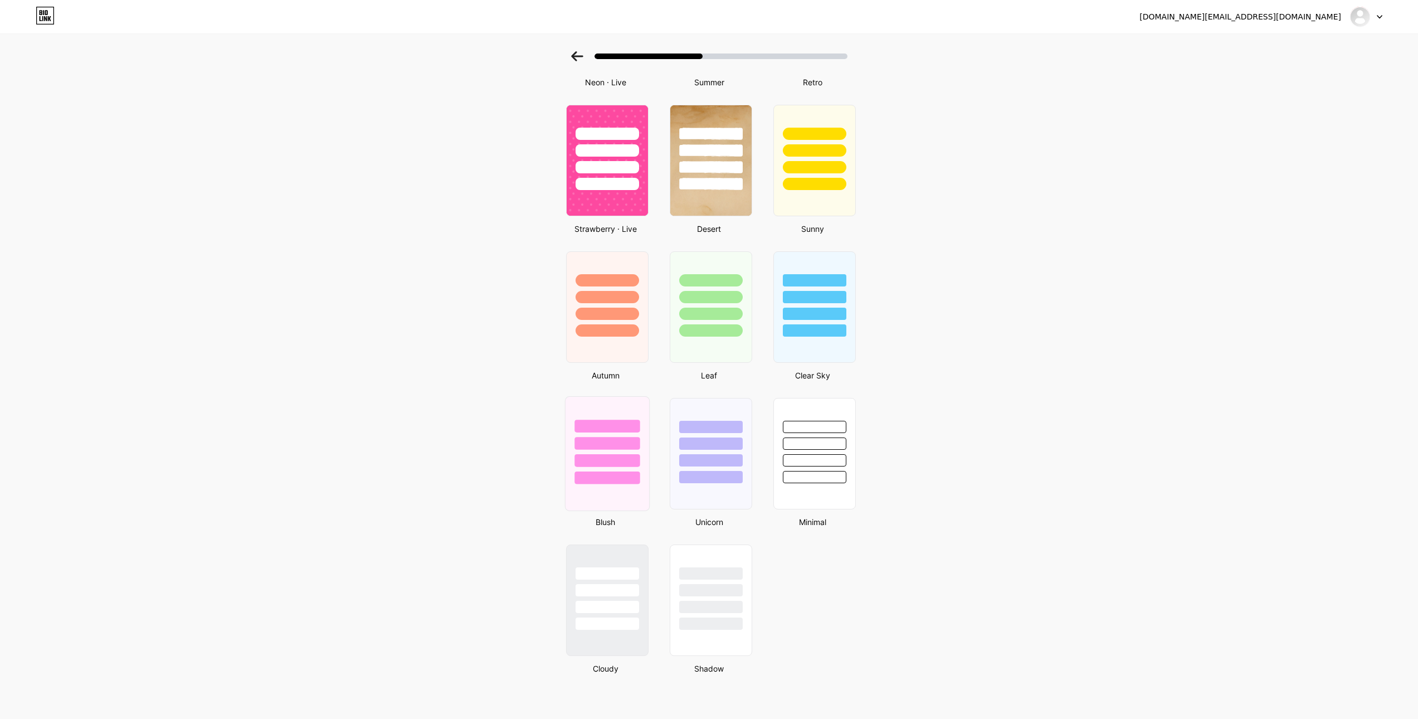
click at [621, 431] on div at bounding box center [606, 425] width 65 height 13
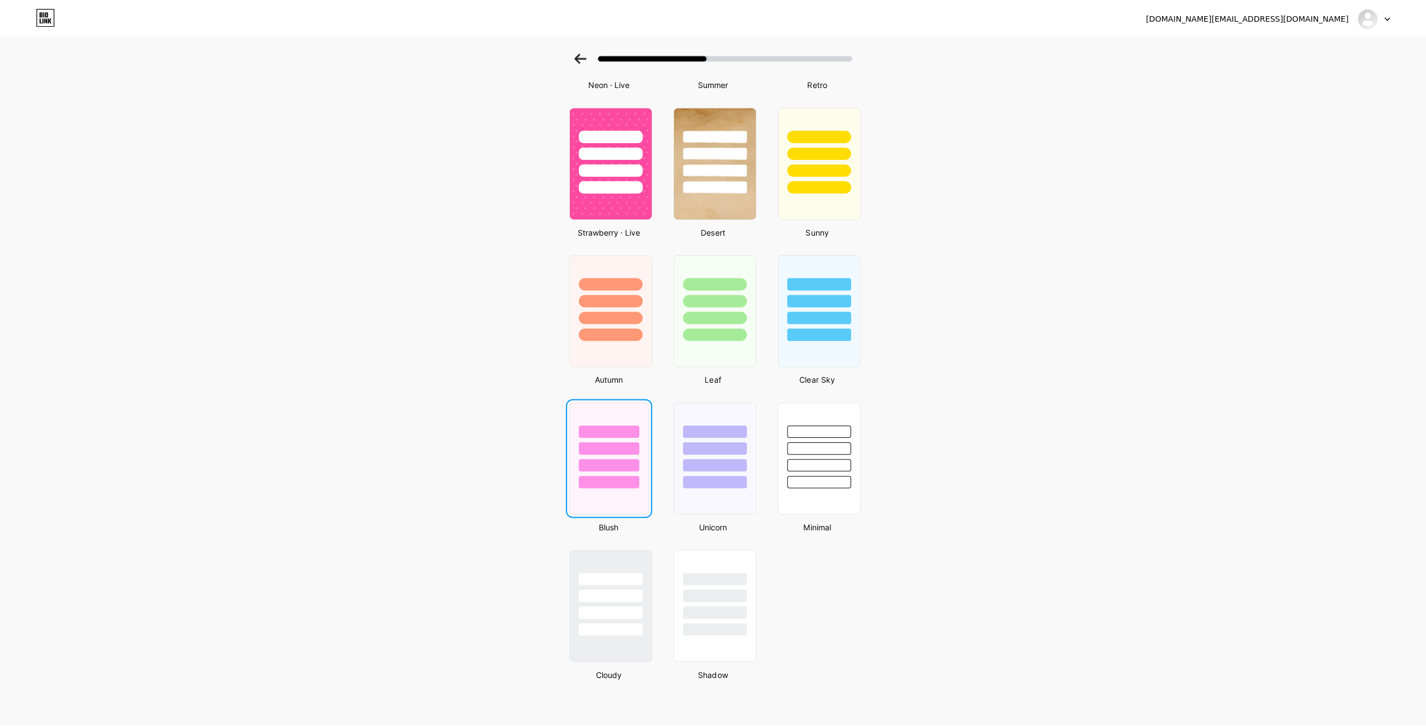
scroll to position [0, 0]
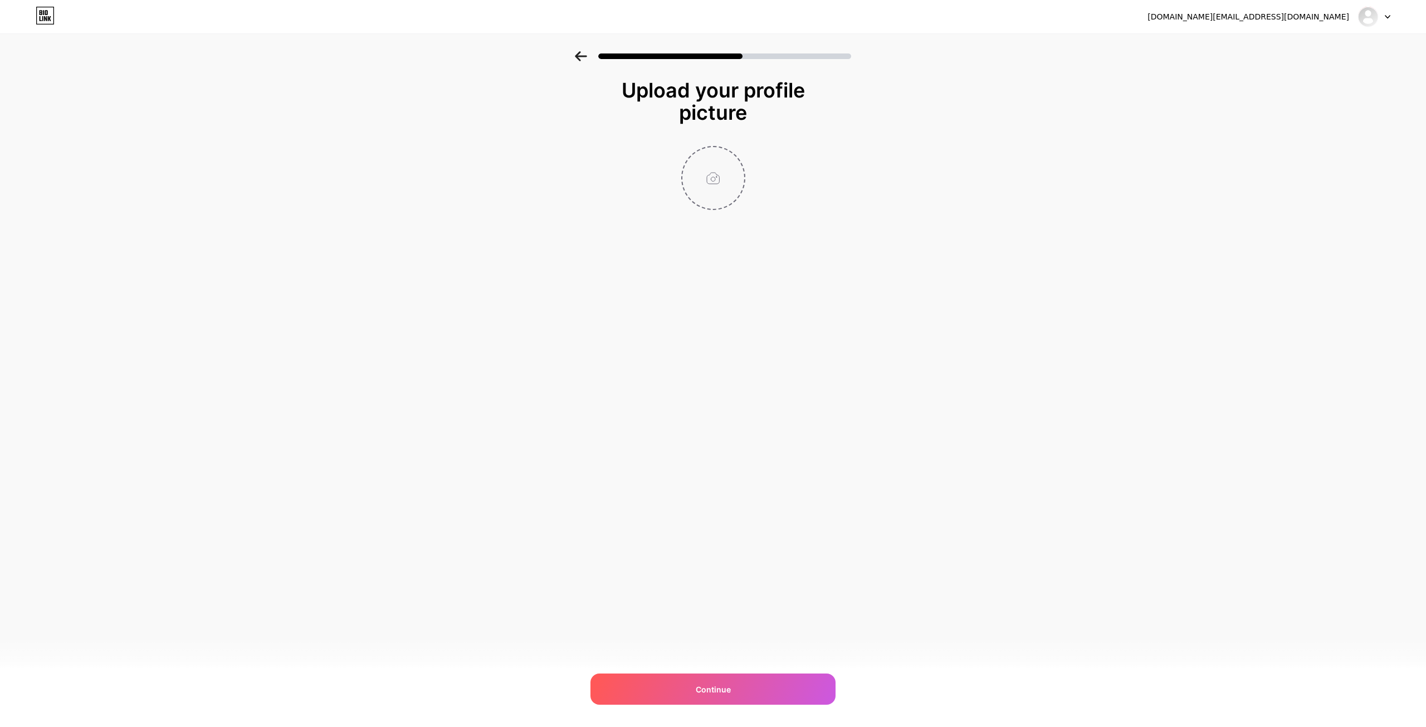
click at [699, 182] on input "file" at bounding box center [713, 178] width 62 height 62
type input "C:\fakepath\logo 1.jpg"
click at [729, 681] on div "Continue" at bounding box center [713, 689] width 245 height 31
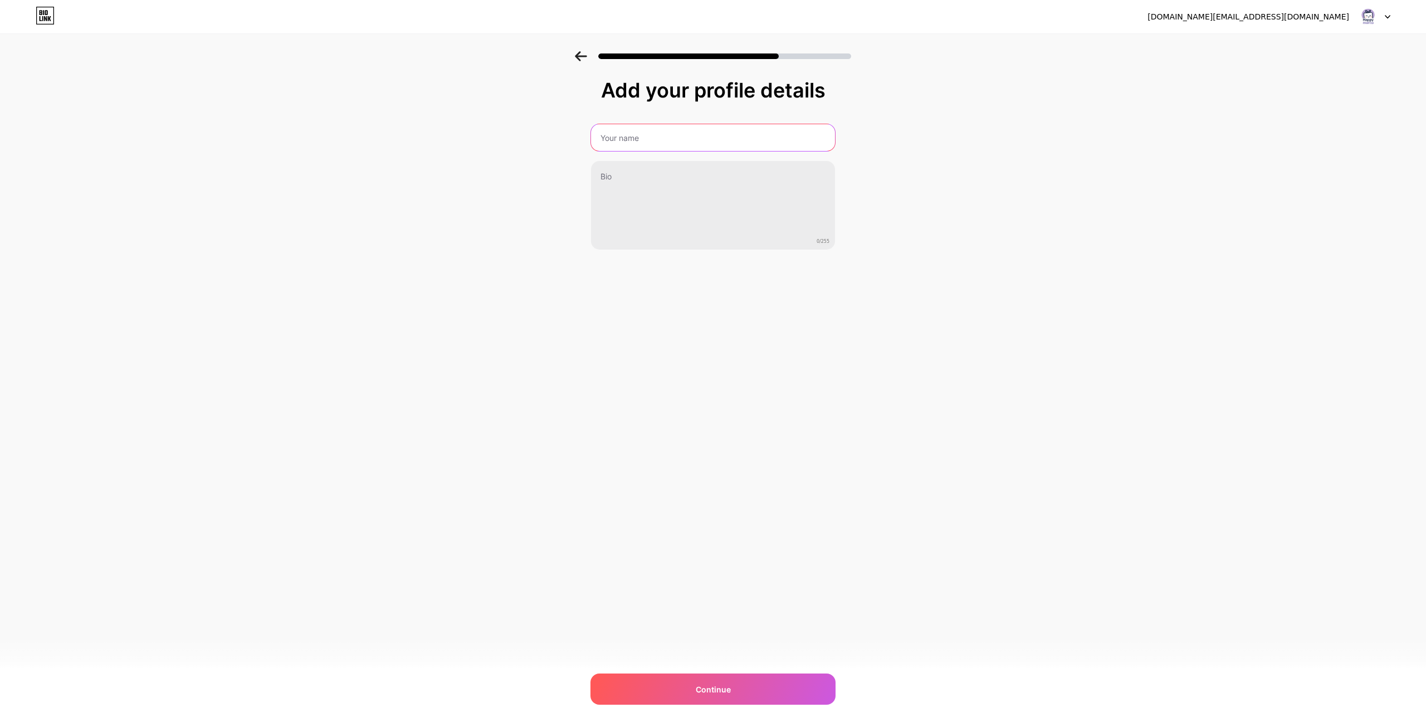
click at [658, 149] on input "text" at bounding box center [713, 137] width 244 height 27
type input "Happymento"
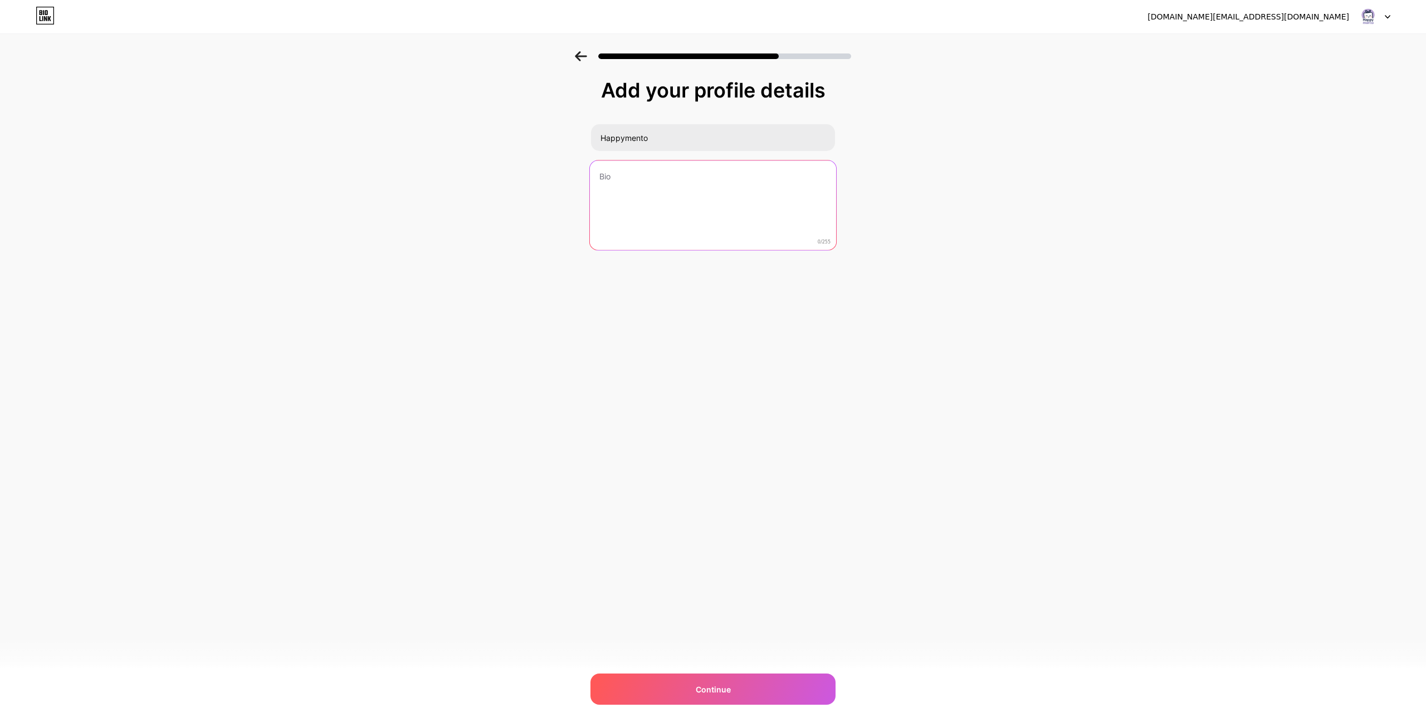
click at [635, 187] on textarea at bounding box center [713, 205] width 246 height 91
click at [676, 173] on textarea "Get Custom art for You" at bounding box center [713, 205] width 246 height 91
click at [638, 190] on textarea "Get Custom art for you" at bounding box center [713, 205] width 246 height 91
type textarea "Get Custom art for you"
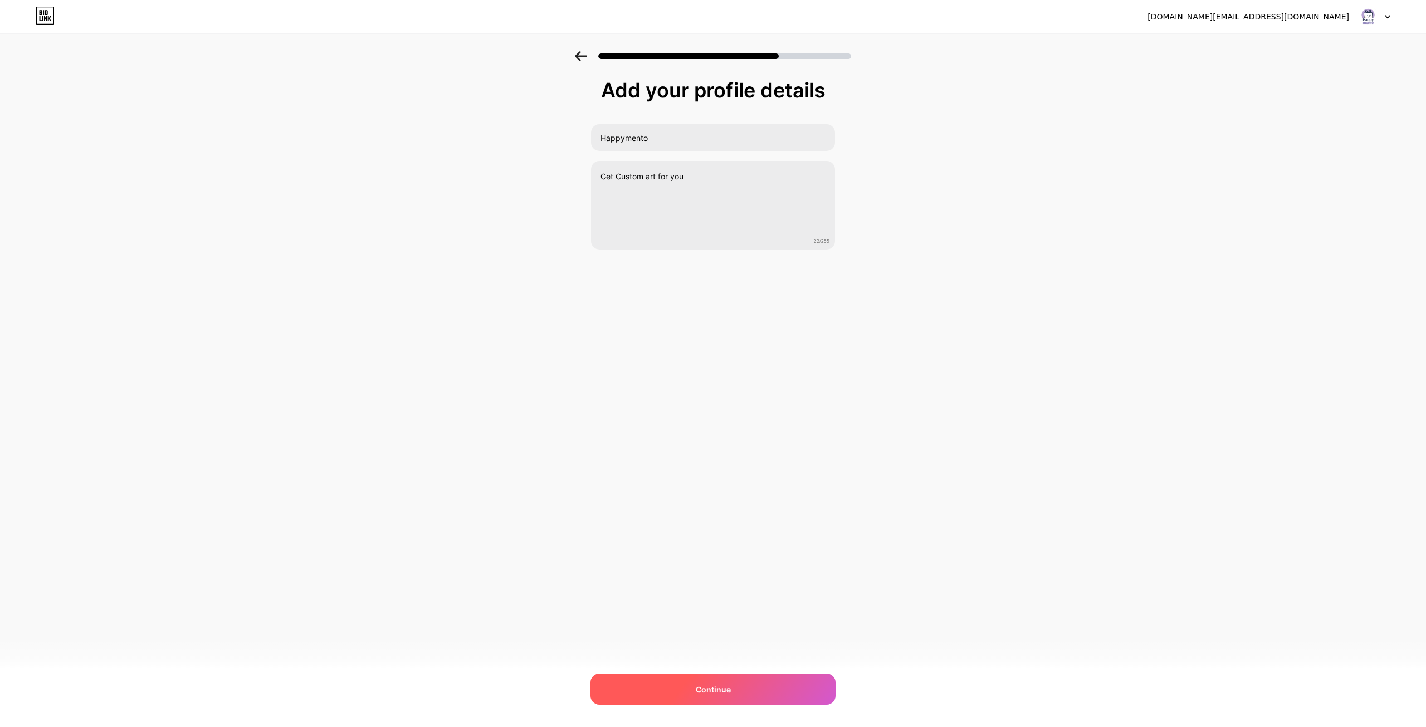
click at [719, 691] on span "Continue" at bounding box center [713, 690] width 35 height 12
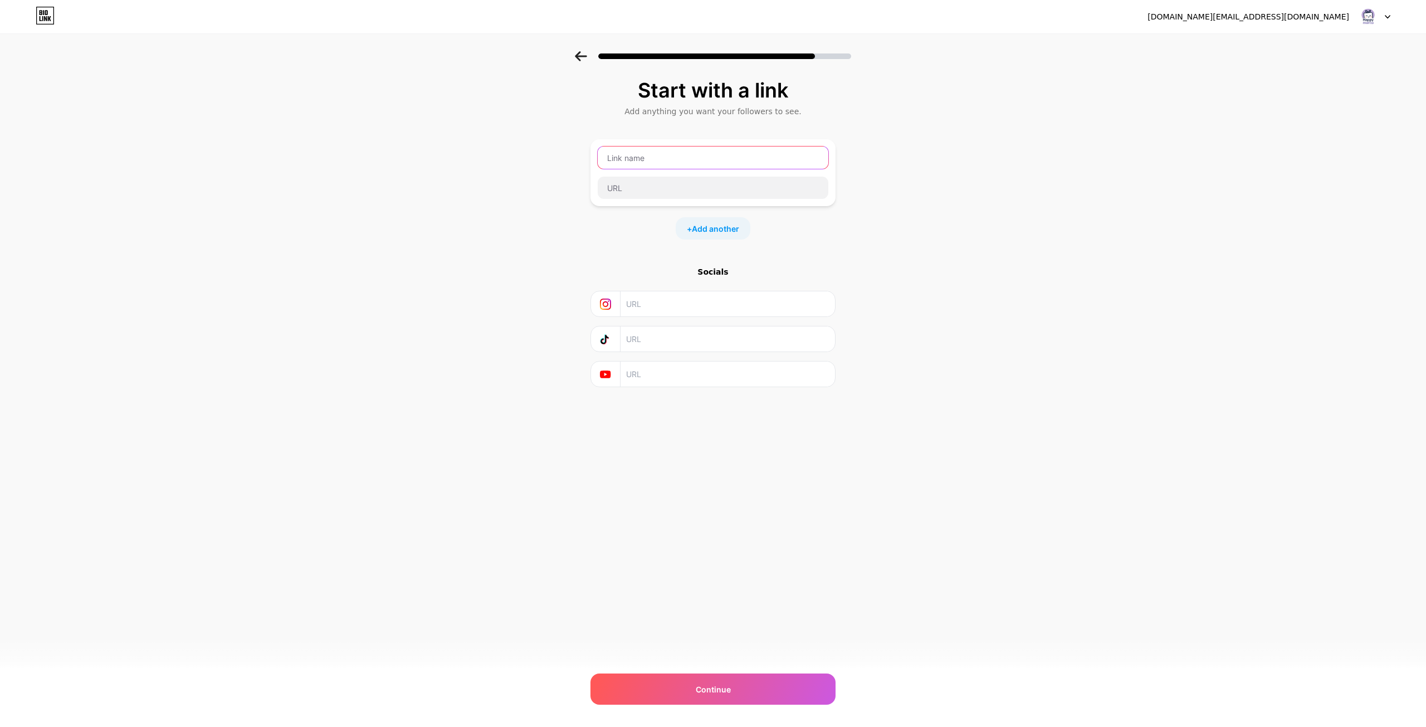
click at [657, 169] on div at bounding box center [713, 157] width 232 height 23
click at [716, 697] on div "Continue" at bounding box center [713, 689] width 245 height 31
click at [652, 154] on input "text" at bounding box center [713, 158] width 230 height 22
click at [664, 186] on input "text" at bounding box center [713, 188] width 230 height 22
paste input "[URL][DOMAIN_NAME]"
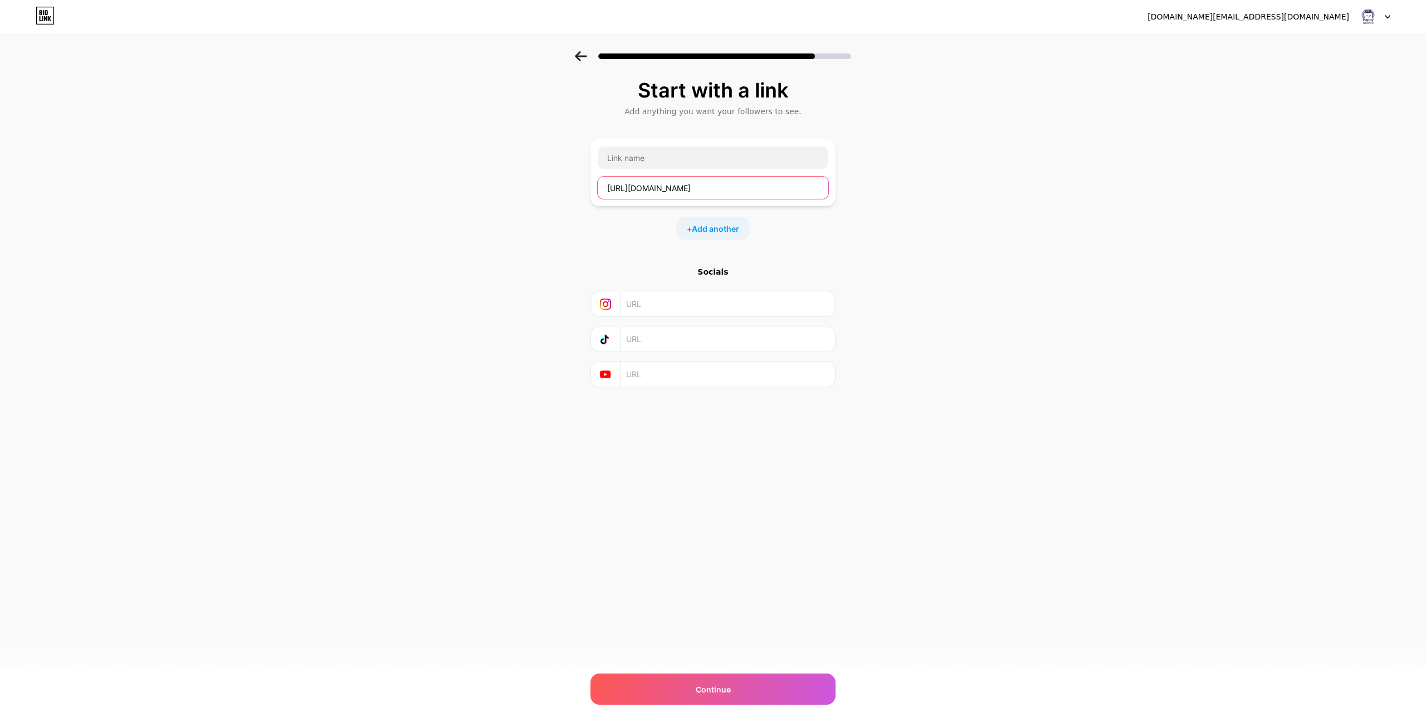
scroll to position [0, 26]
drag, startPoint x: 676, startPoint y: 189, endPoint x: 977, endPoint y: 207, distance: 300.8
click at [977, 207] on div "Start with a link Add anything you want your followers to see. [URL][DOMAIN_NAM…" at bounding box center [713, 247] width 1426 height 392
type input "[URL][DOMAIN_NAME]"
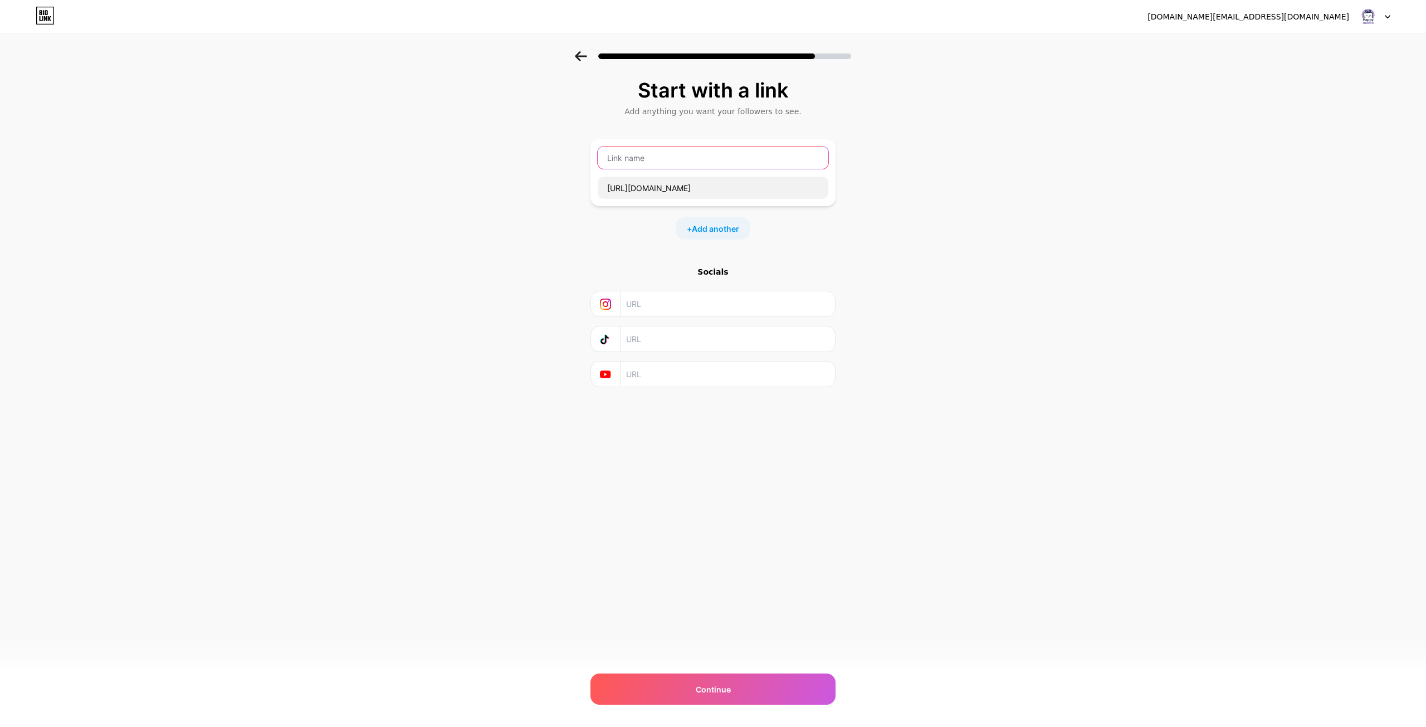
click at [705, 163] on input "text" at bounding box center [713, 158] width 231 height 22
type input "E"
type input "Website"
click at [726, 692] on span "Continue" at bounding box center [713, 690] width 35 height 12
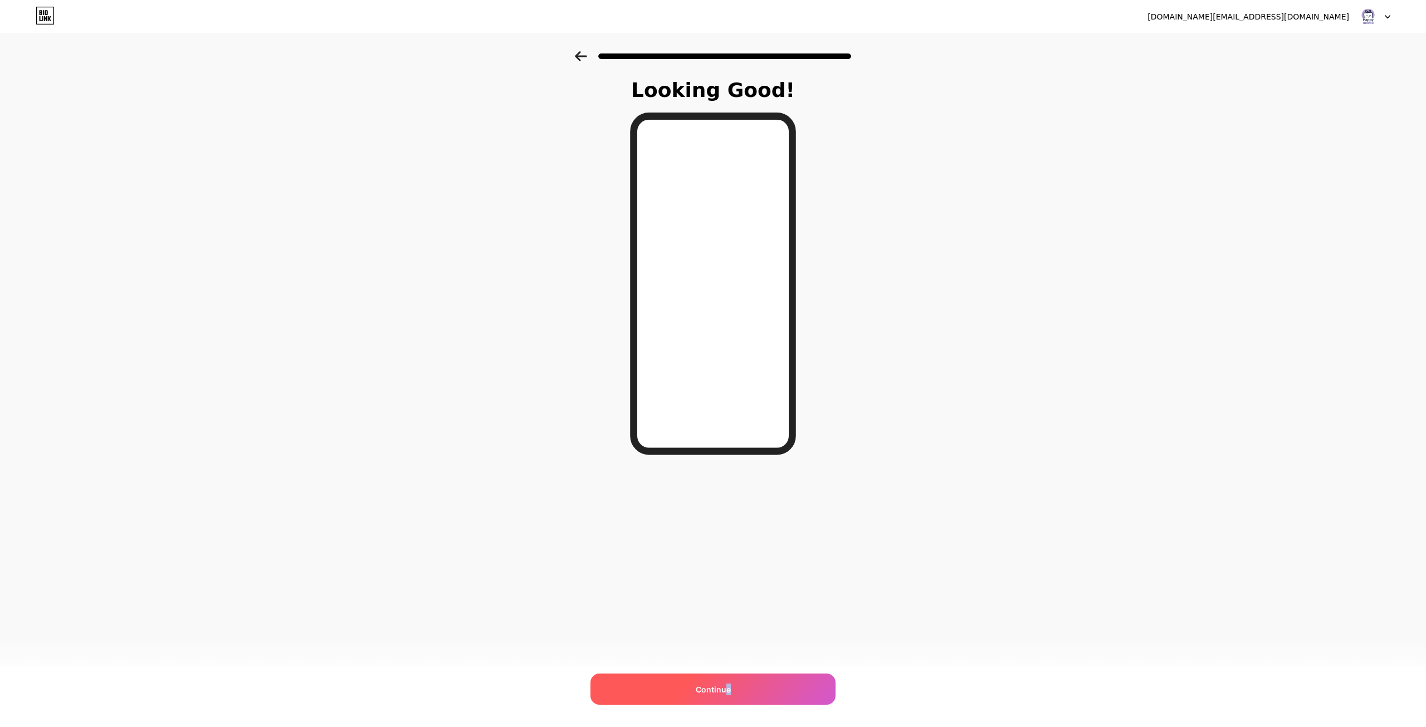
click at [729, 693] on span "Continue" at bounding box center [713, 690] width 35 height 12
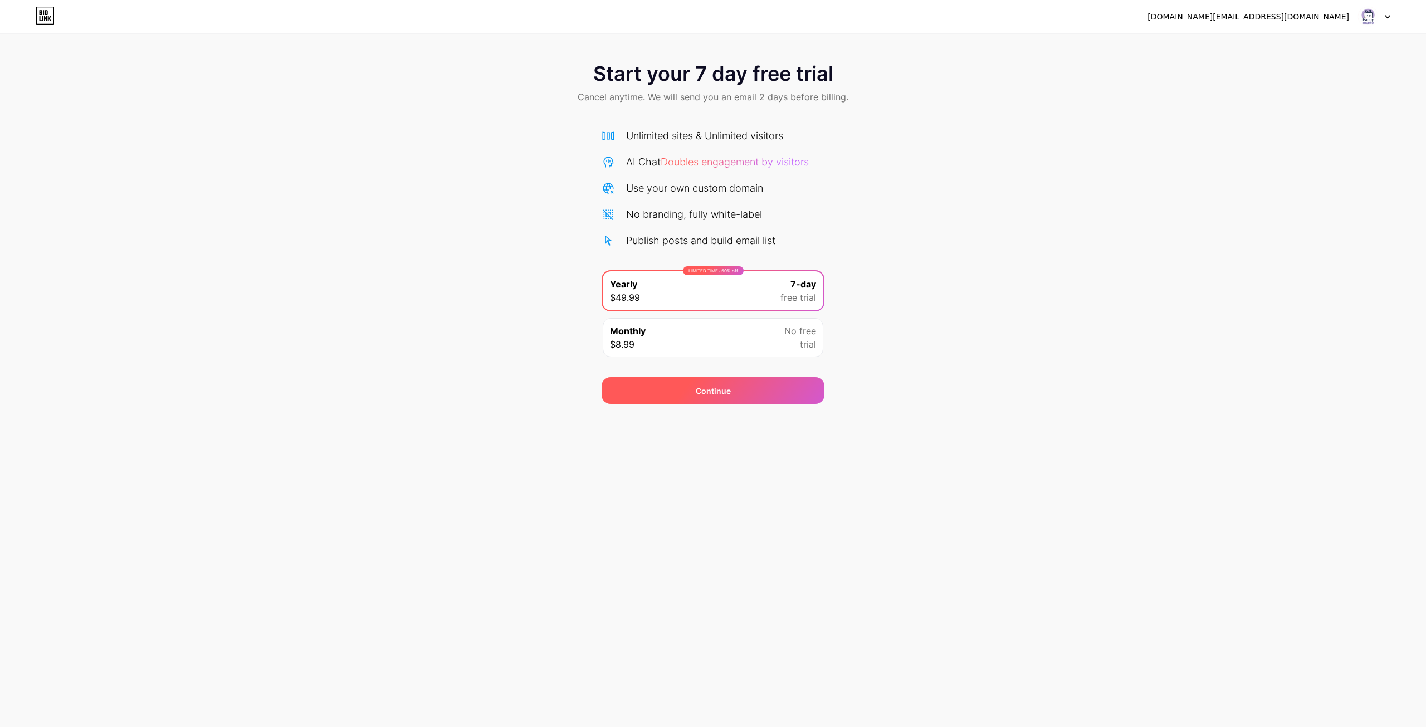
click at [669, 387] on div "Continue" at bounding box center [713, 390] width 223 height 27
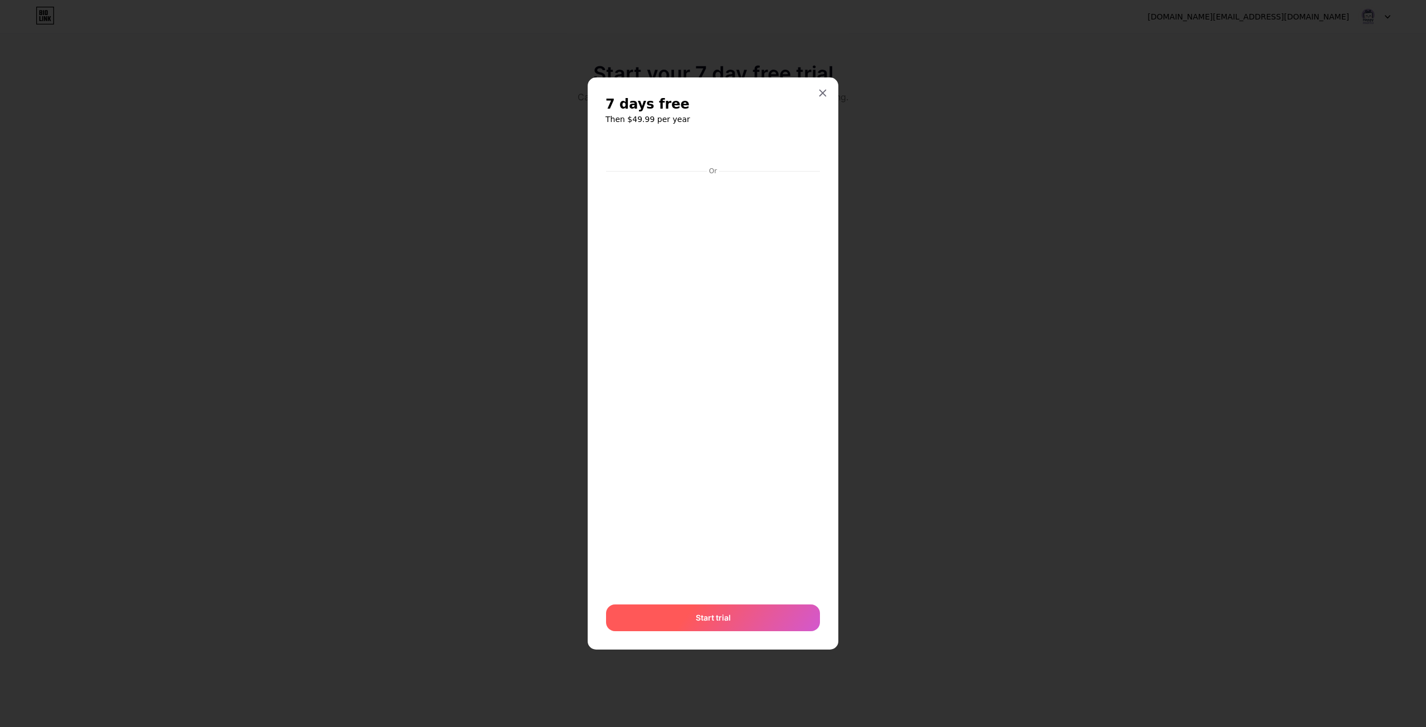
click at [726, 621] on span "Start trial" at bounding box center [713, 618] width 35 height 12
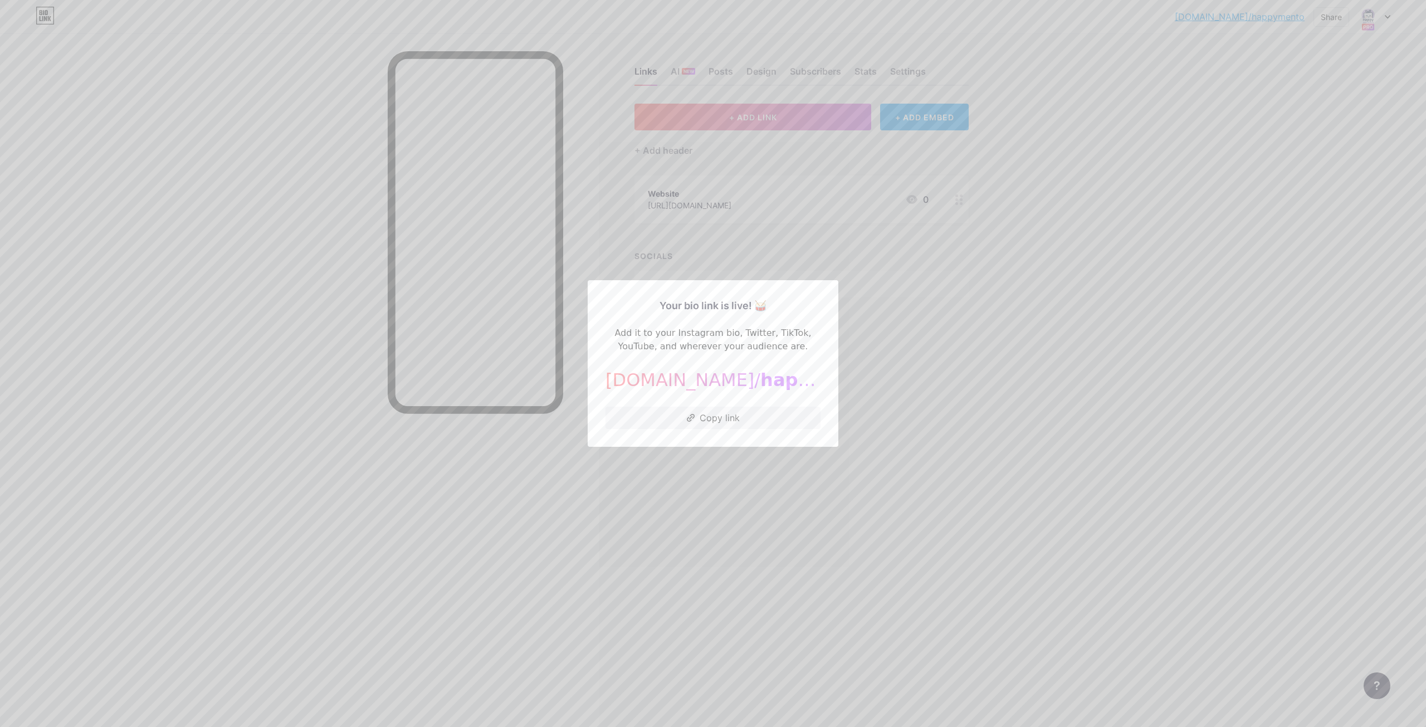
click at [766, 484] on div at bounding box center [713, 363] width 1426 height 727
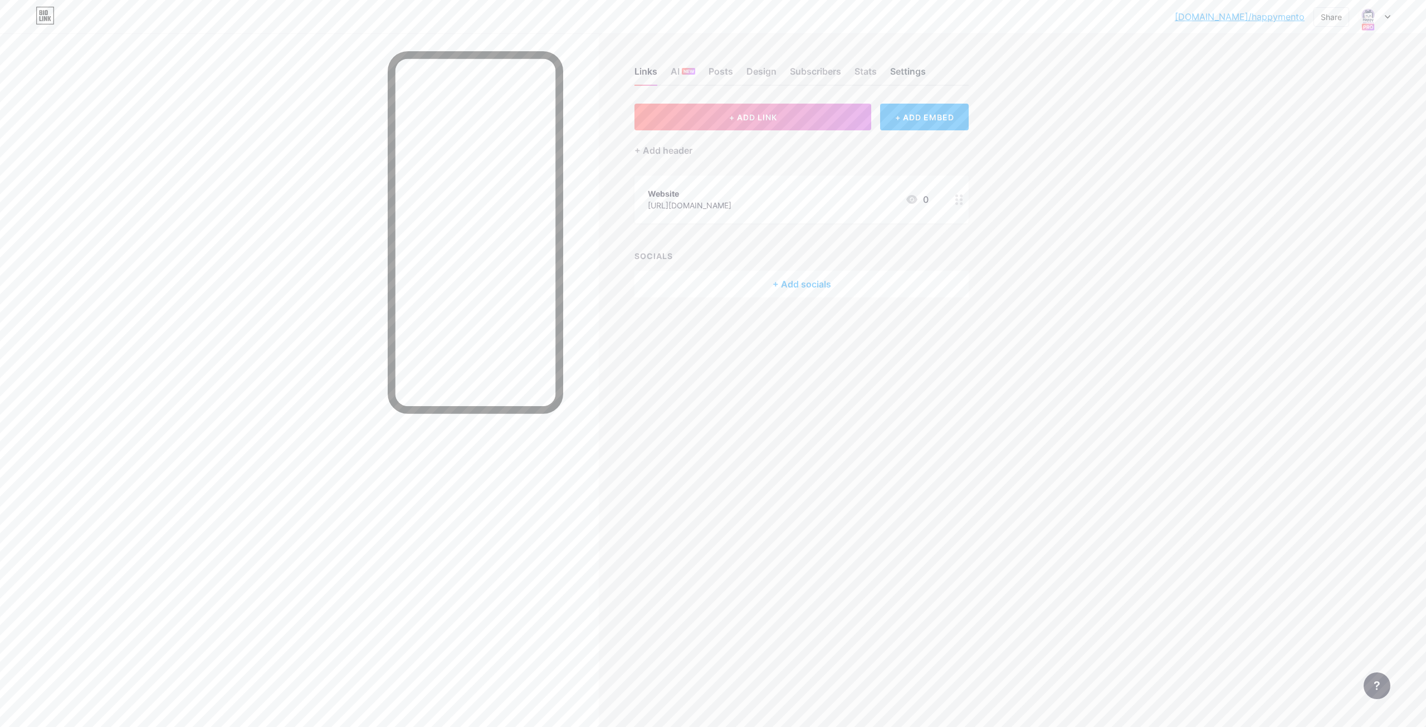
click at [907, 68] on div "Settings" at bounding box center [908, 75] width 36 height 20
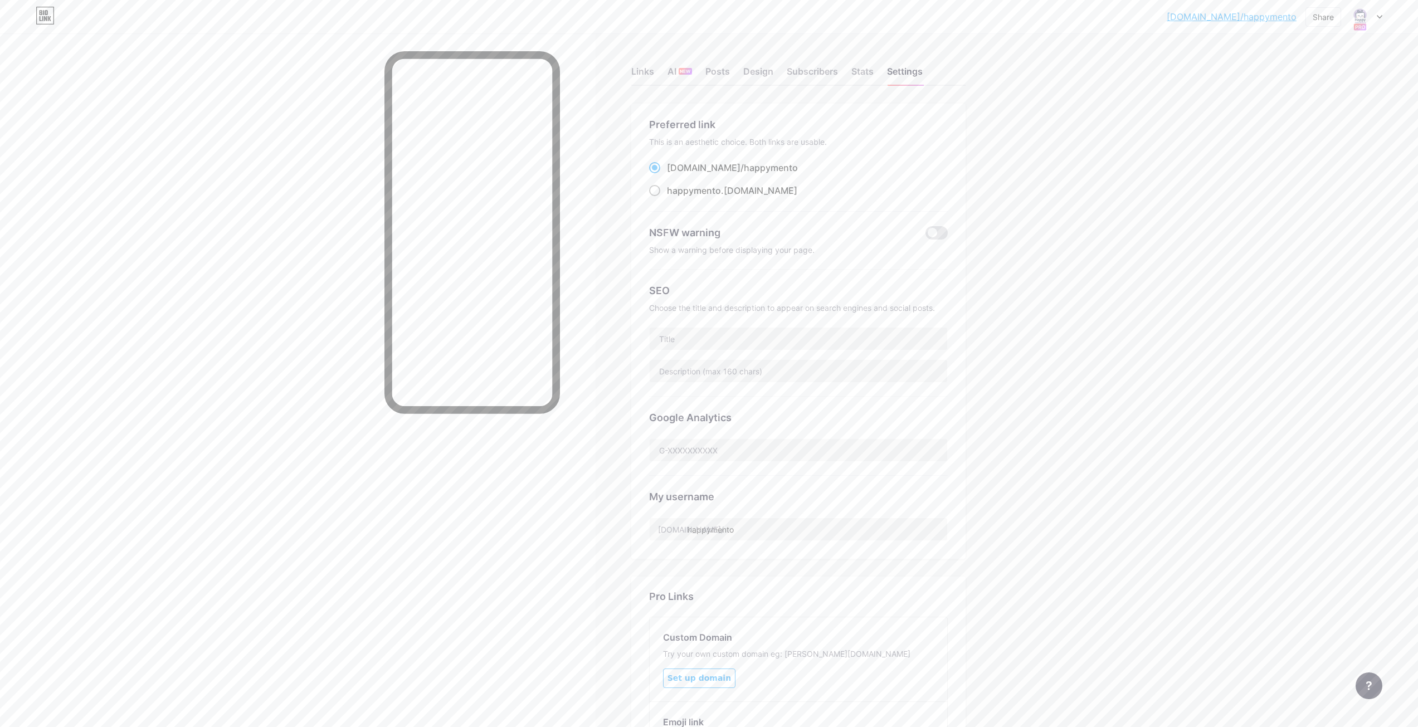
click at [715, 191] on span "happymento" at bounding box center [694, 190] width 54 height 11
click at [674, 197] on input "happymento .[DOMAIN_NAME]" at bounding box center [670, 200] width 7 height 7
radio input "true"
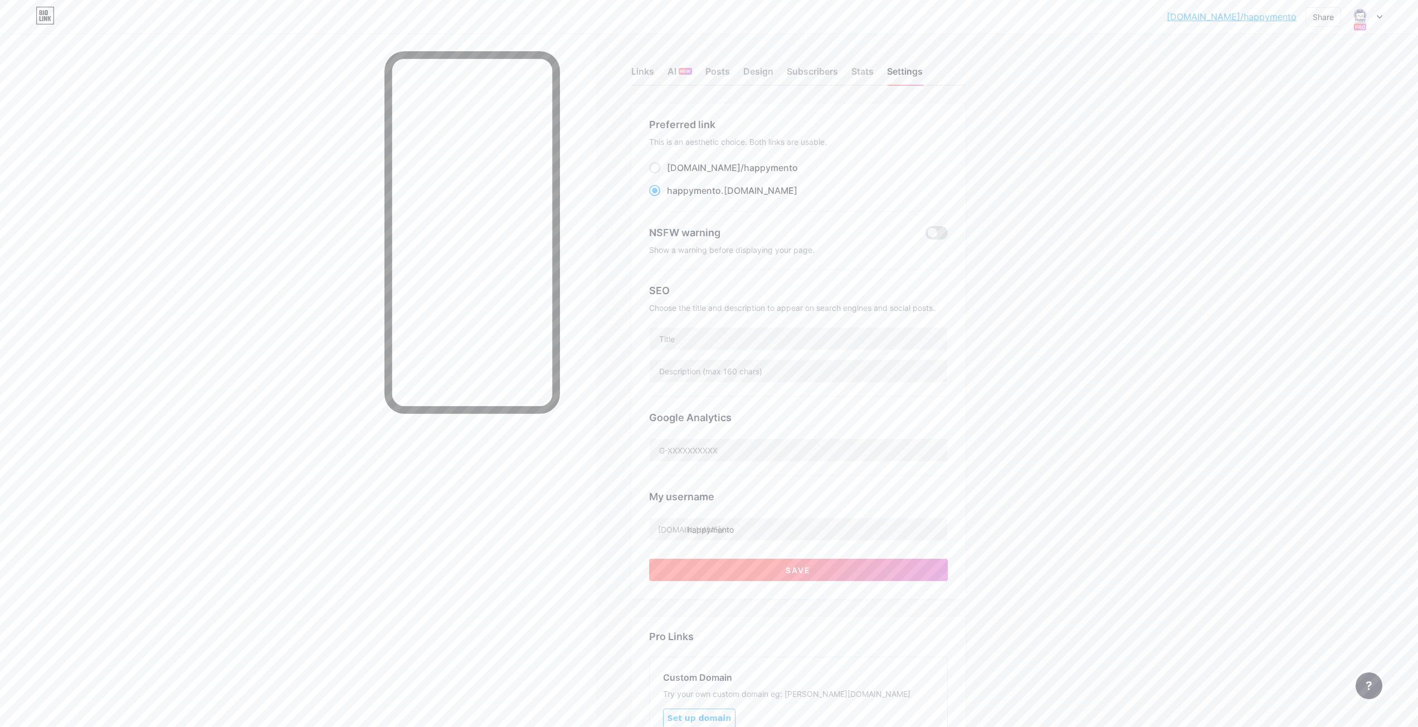
click at [703, 564] on button "Save" at bounding box center [798, 570] width 299 height 22
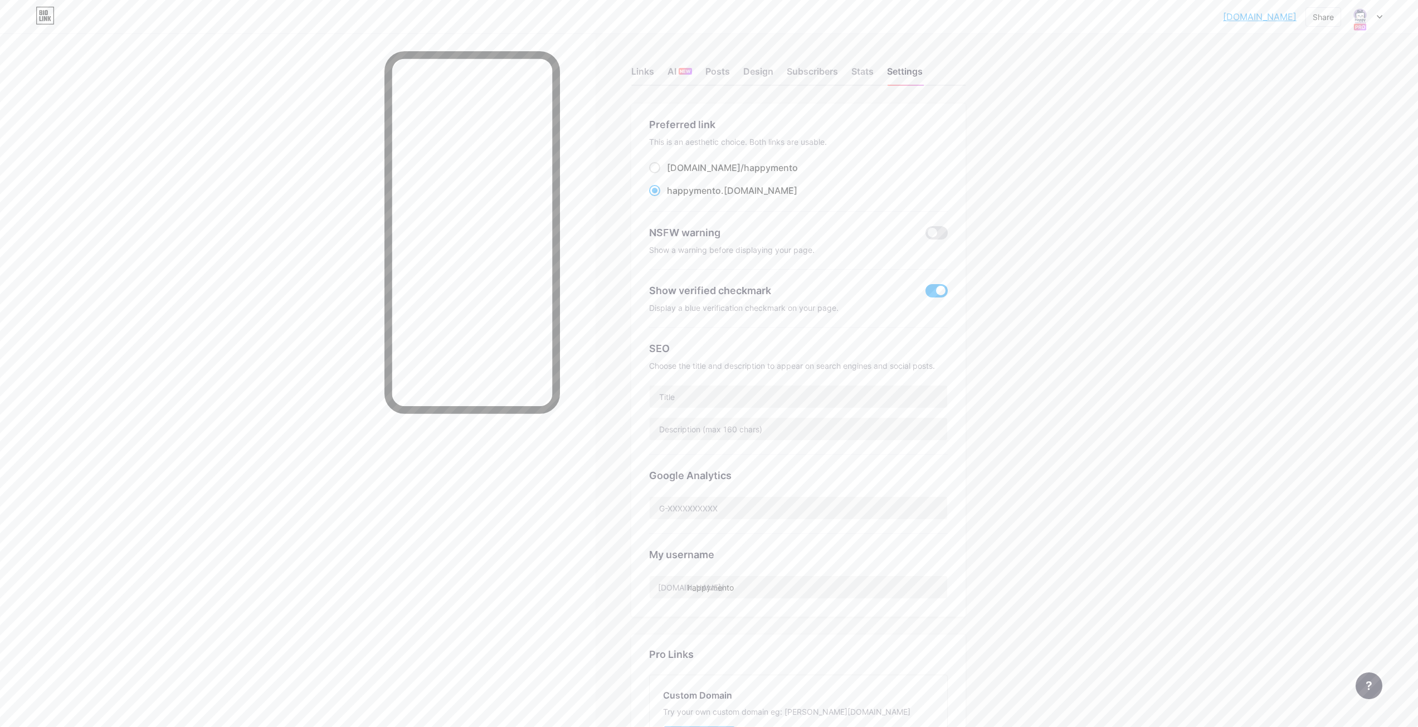
click at [1280, 16] on link "[DOMAIN_NAME]" at bounding box center [1260, 16] width 74 height 13
click at [1370, 16] on div at bounding box center [1366, 17] width 32 height 20
click at [1298, 125] on link "Account settings" at bounding box center [1312, 126] width 138 height 30
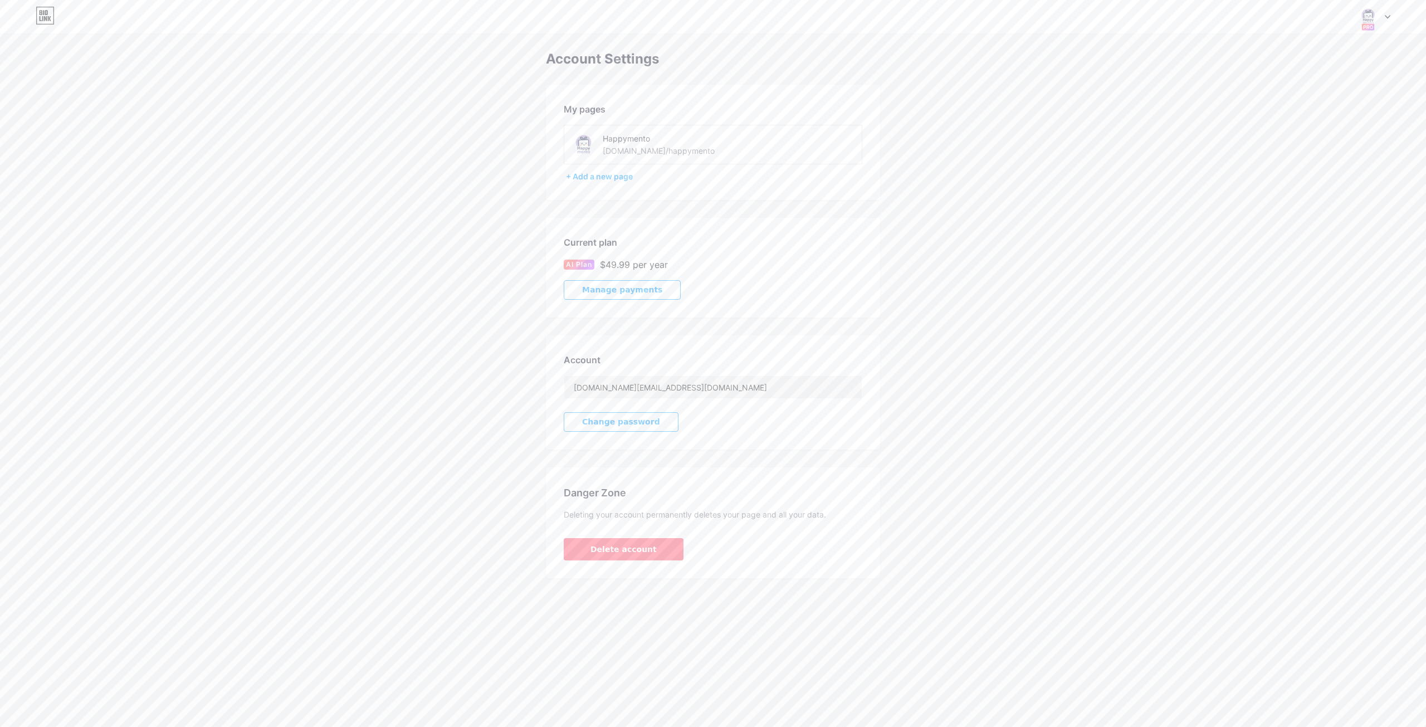
click at [640, 292] on span "Manage payments" at bounding box center [622, 289] width 80 height 9
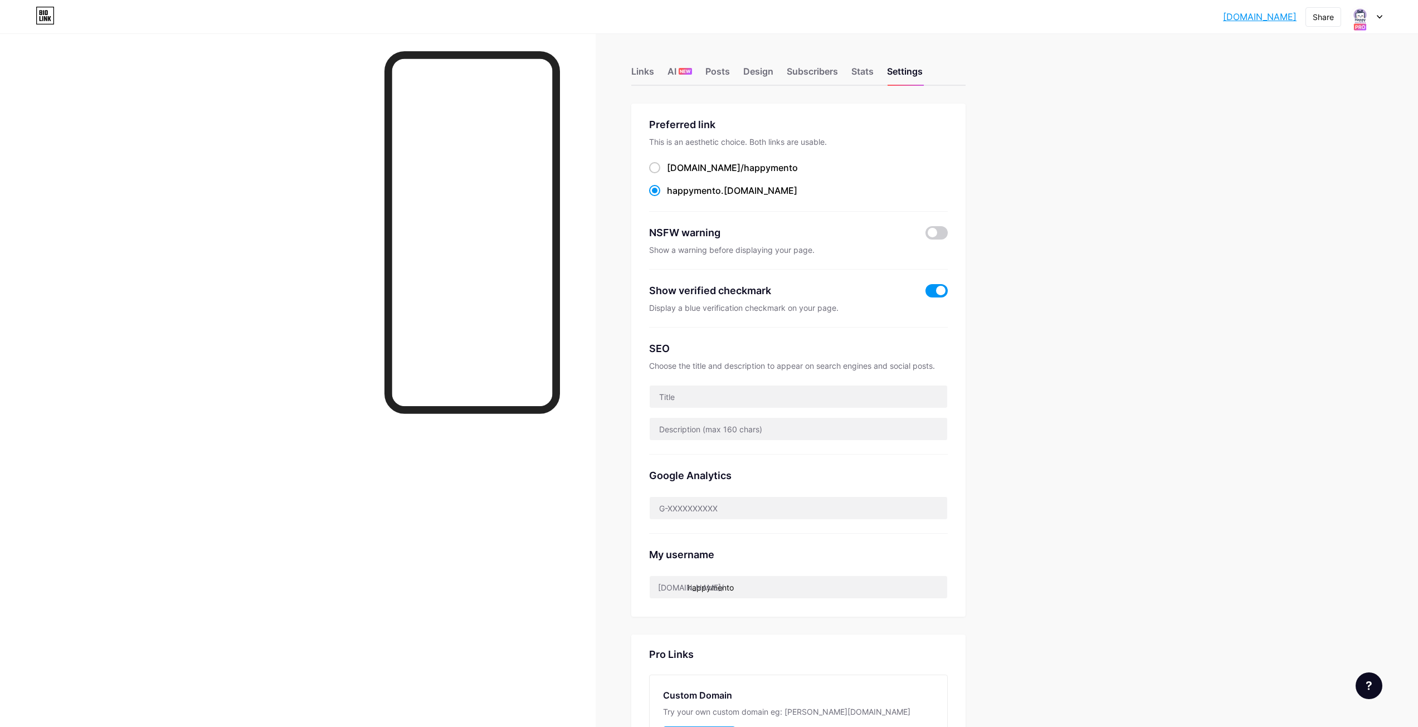
click at [1257, 16] on link "[DOMAIN_NAME]" at bounding box center [1260, 16] width 74 height 13
click at [1263, 18] on link "[DOMAIN_NAME]" at bounding box center [1260, 16] width 74 height 13
click at [744, 167] on span "happymento" at bounding box center [771, 167] width 54 height 11
click at [674, 174] on input "[DOMAIN_NAME]/ happymento" at bounding box center [670, 177] width 7 height 7
radio input "true"
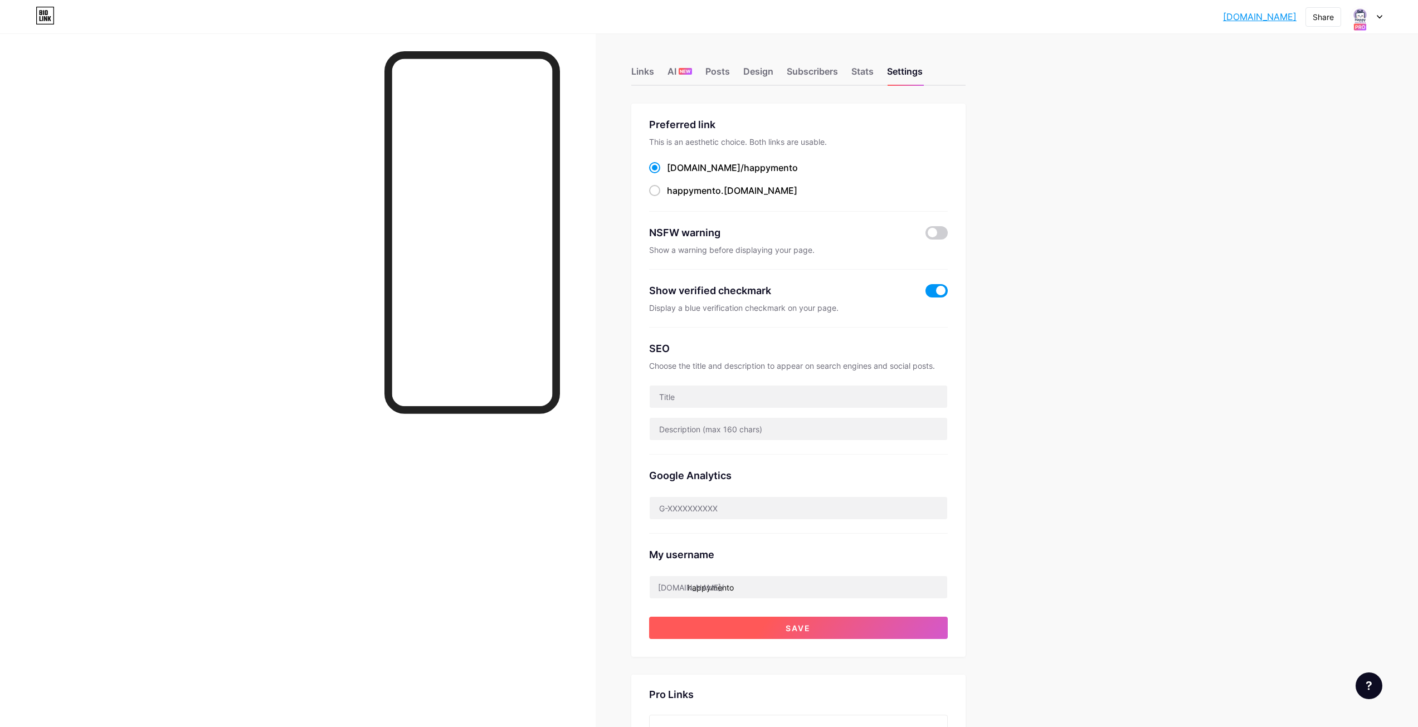
click at [857, 629] on button "Save" at bounding box center [798, 628] width 299 height 22
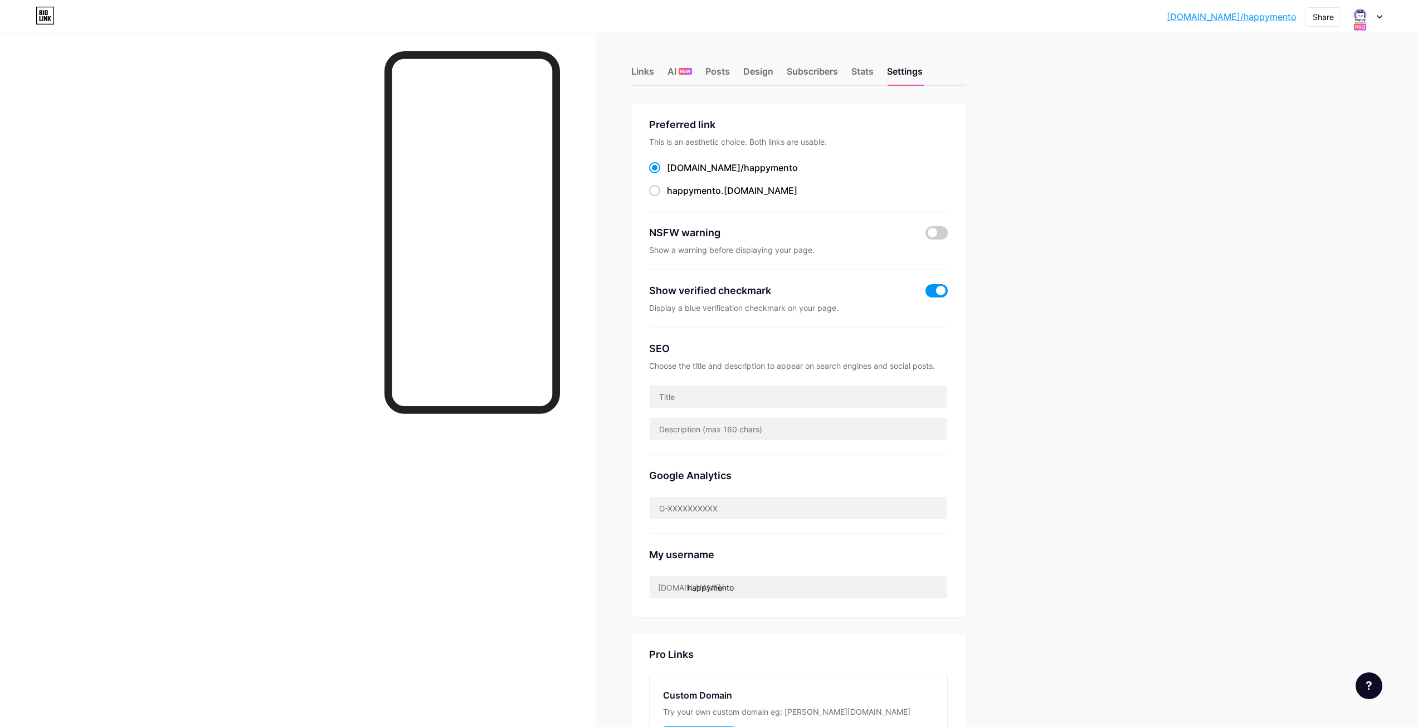
click at [1236, 86] on div "bio.link/happym... bio.link/happymento Share Switch accounts Happymento bio.lin…" at bounding box center [709, 469] width 1418 height 939
click at [1244, 19] on link "[DOMAIN_NAME]/happymento" at bounding box center [1232, 16] width 130 height 13
click at [713, 188] on span "happymento" at bounding box center [694, 190] width 54 height 11
click at [674, 197] on input "happymento .[DOMAIN_NAME]" at bounding box center [670, 200] width 7 height 7
radio input "true"
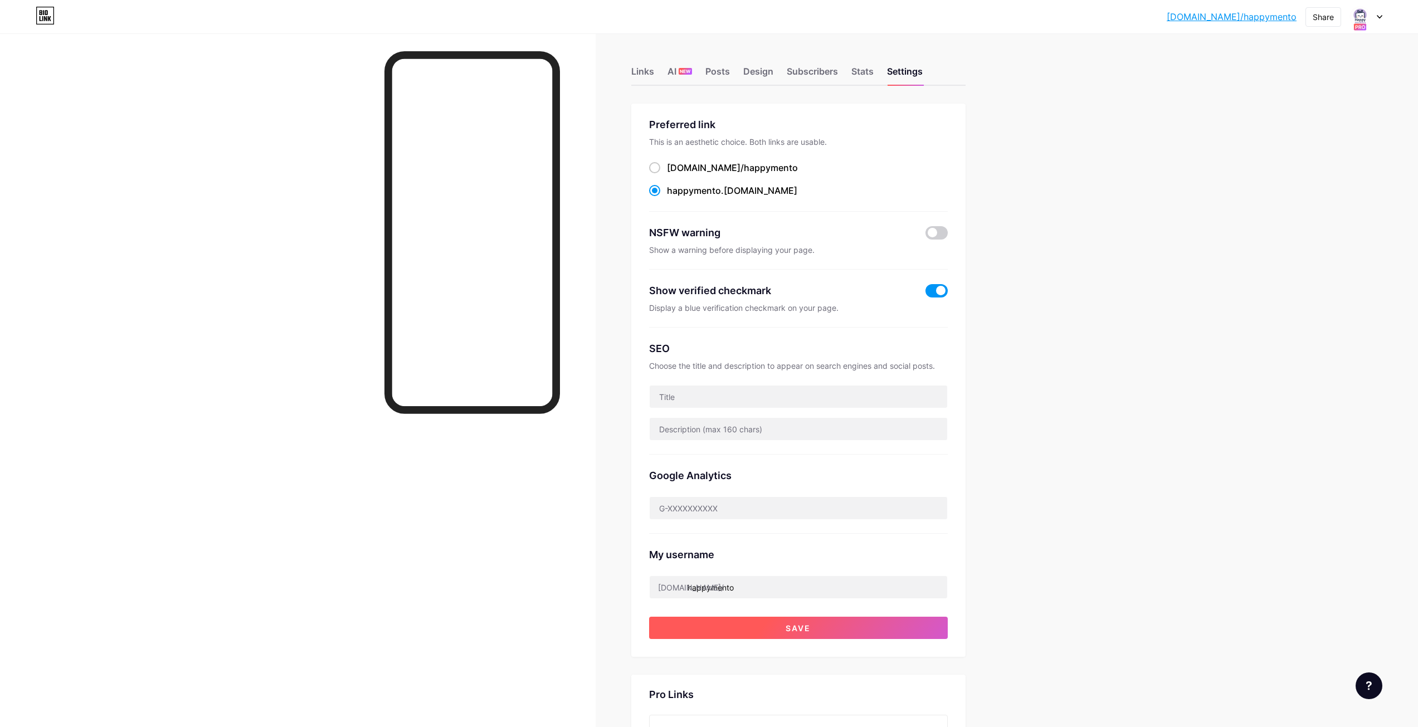
click at [808, 632] on button "Save" at bounding box center [798, 628] width 299 height 22
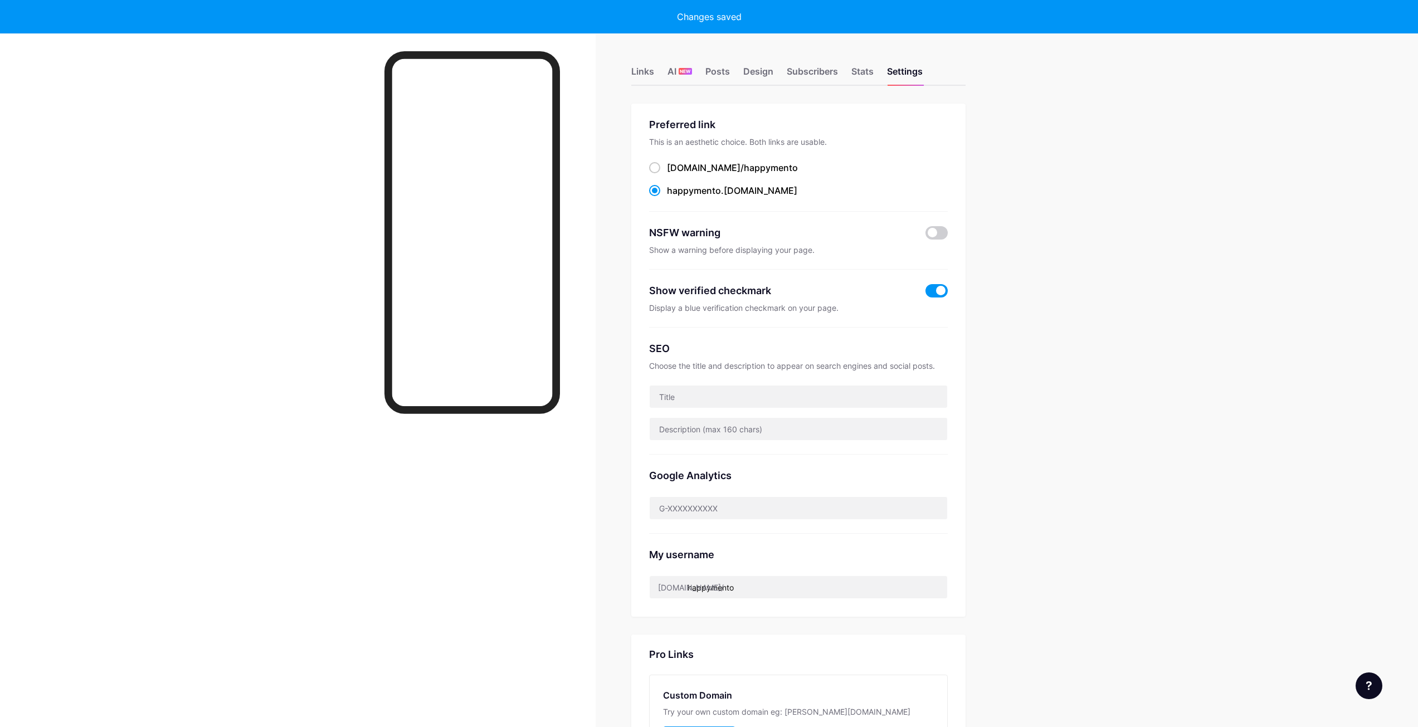
click at [1258, 116] on div "happymento.bio.... happymento.bio.link Share Switch accounts Happymento bio.lin…" at bounding box center [709, 469] width 1418 height 939
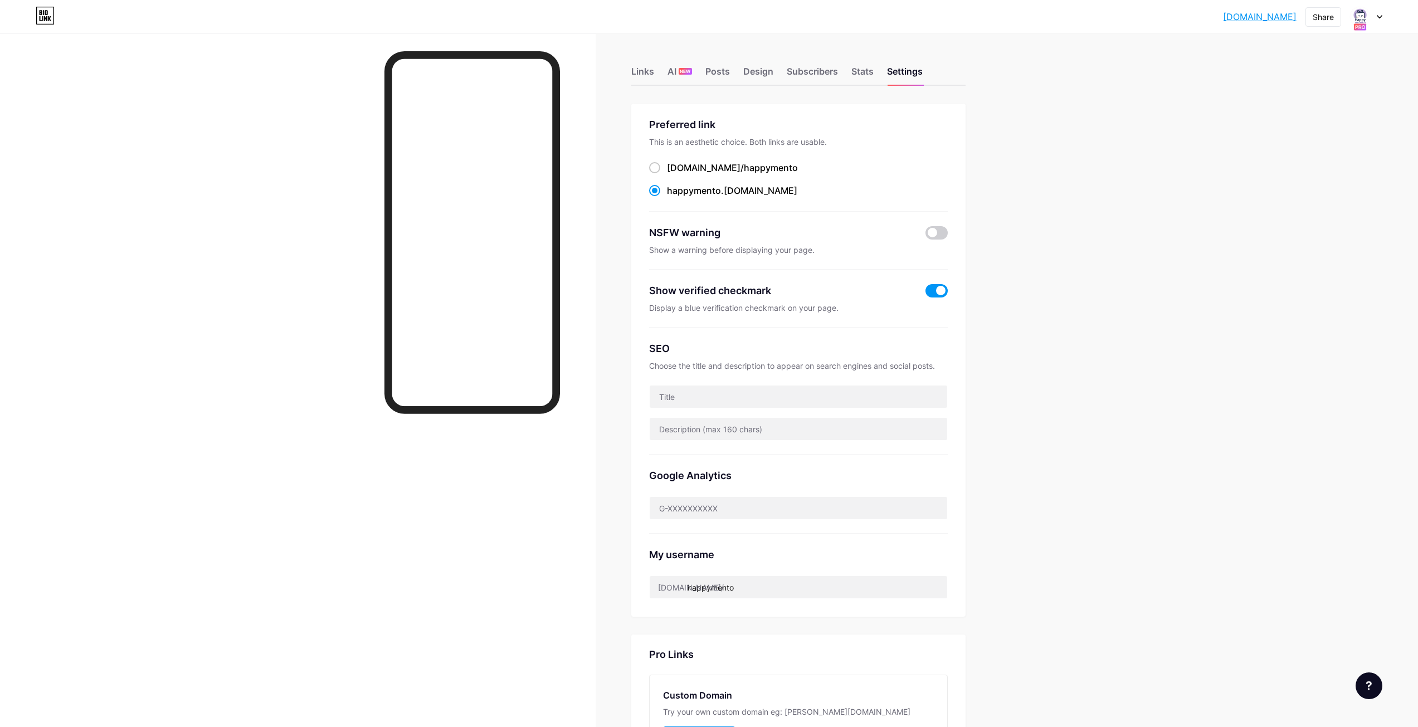
click at [1280, 14] on link "[DOMAIN_NAME]" at bounding box center [1260, 16] width 74 height 13
click at [745, 67] on div "Links AI NEW Posts Design Subscribers Stats Settings" at bounding box center [798, 66] width 334 height 39
click at [756, 70] on div "Design" at bounding box center [758, 75] width 30 height 20
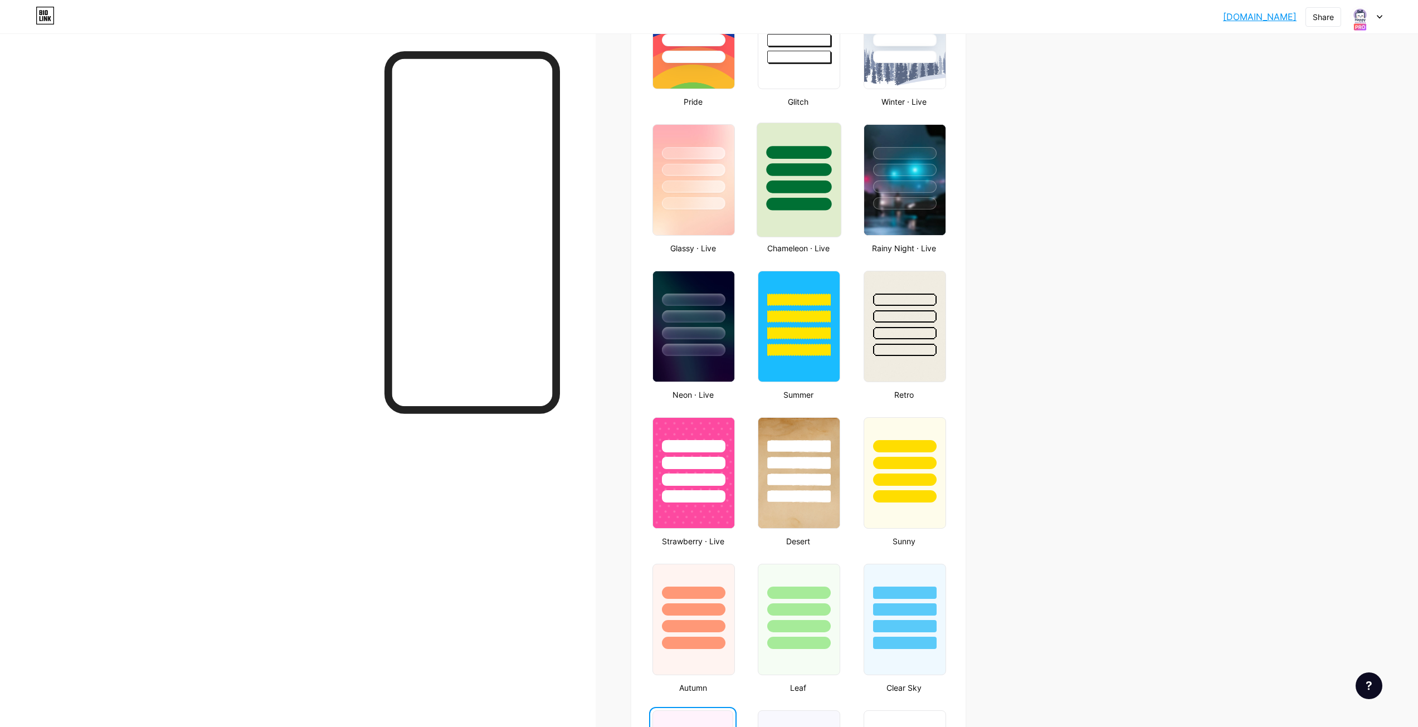
scroll to position [669, 0]
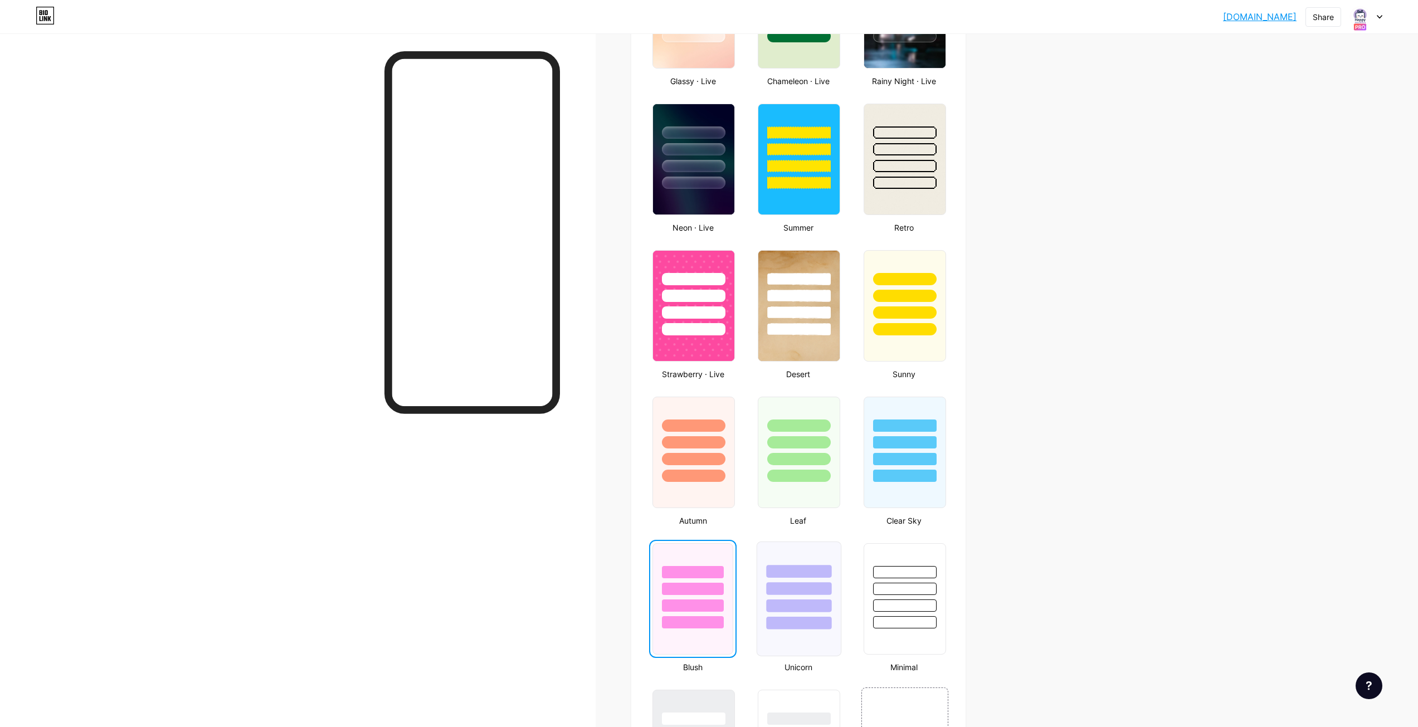
click at [793, 574] on div at bounding box center [799, 571] width 65 height 13
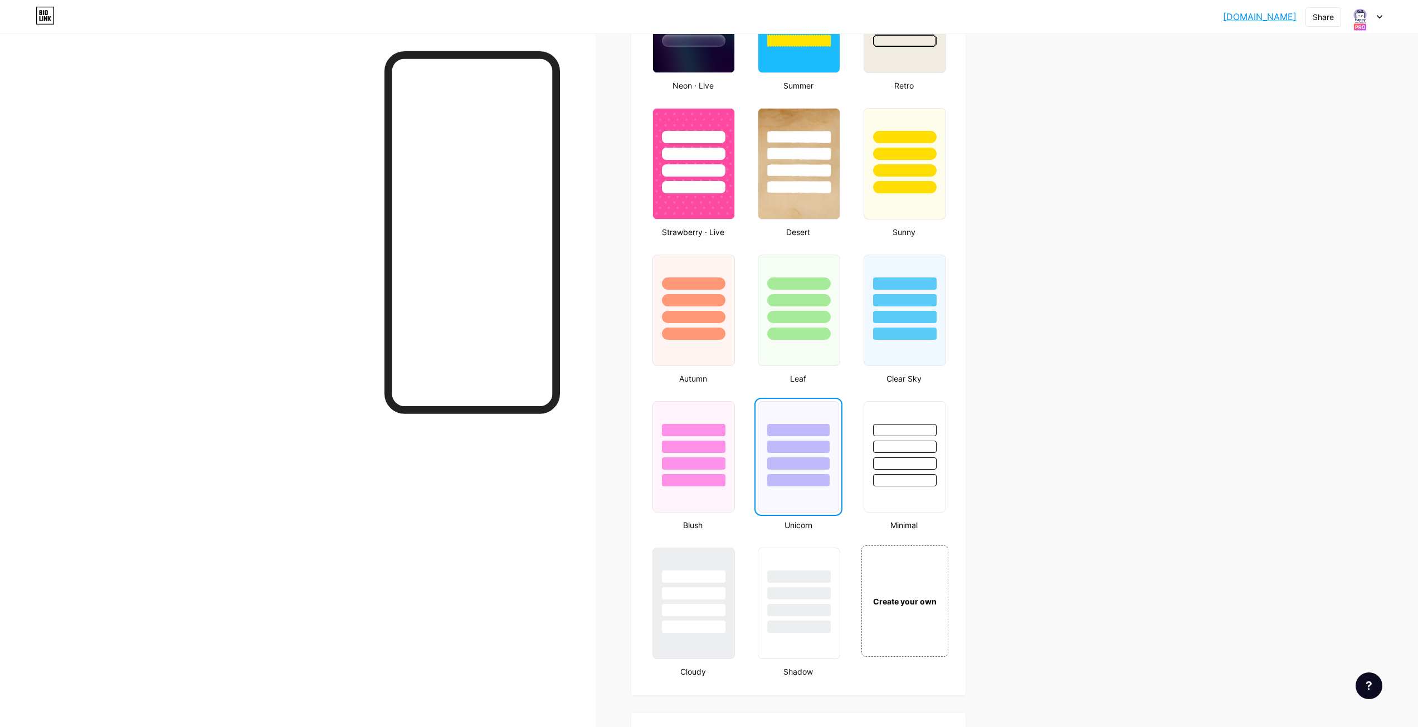
scroll to position [1003, 0]
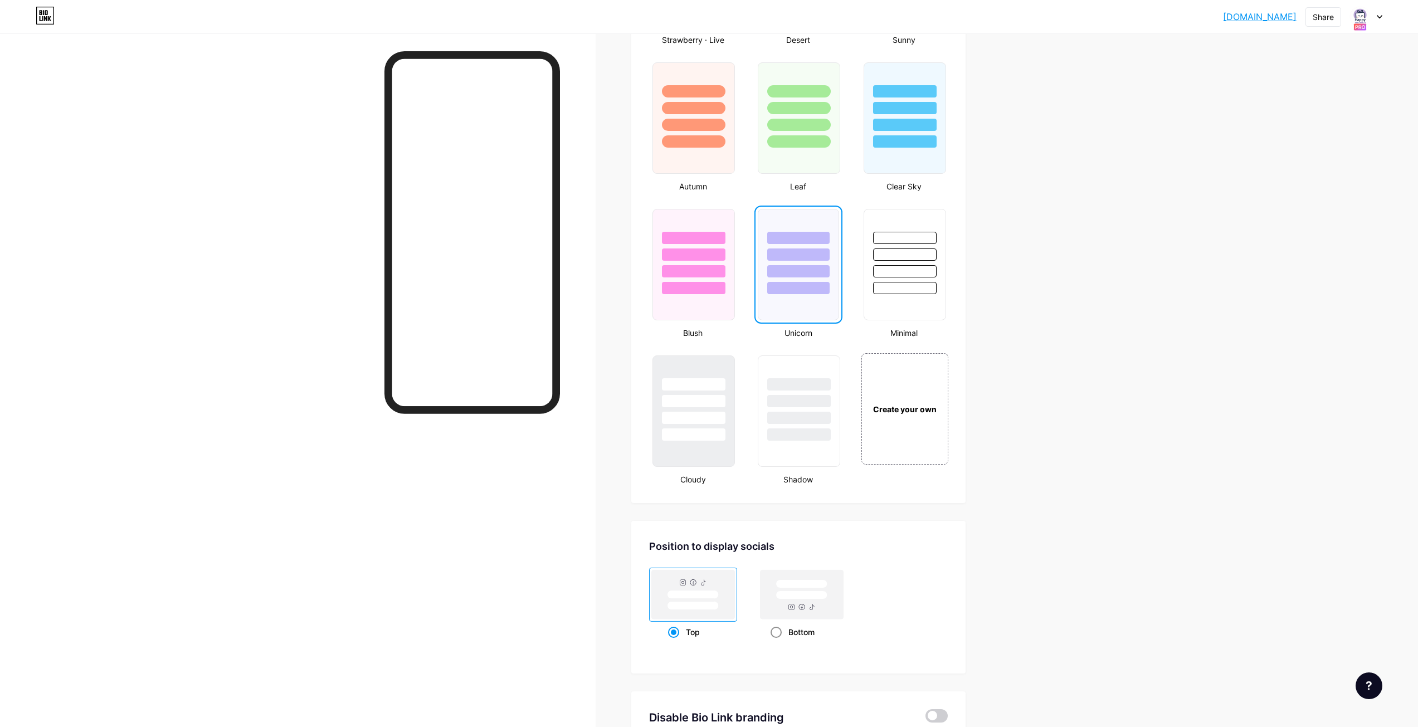
click at [824, 597] on rect at bounding box center [800, 595] width 51 height 8
click at [778, 642] on input "Bottom" at bounding box center [773, 645] width 7 height 7
radio input "true"
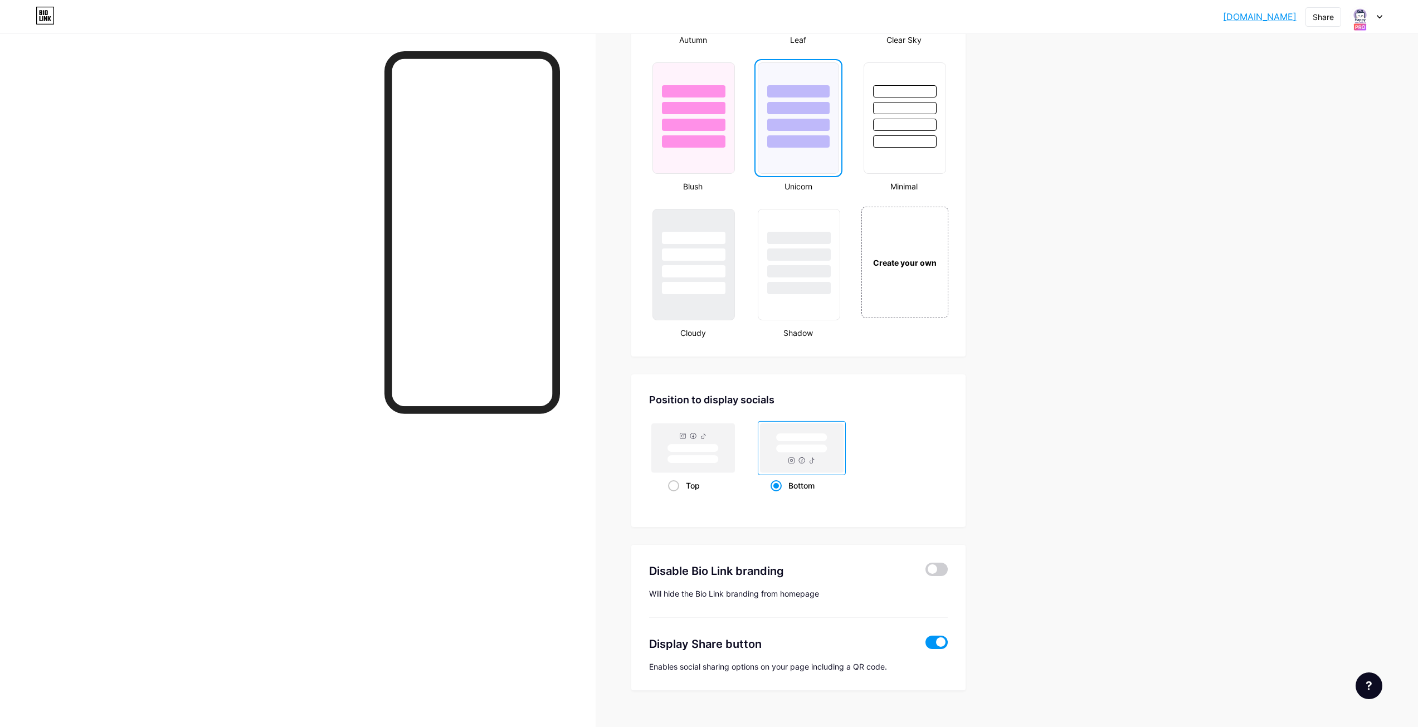
scroll to position [1169, 0]
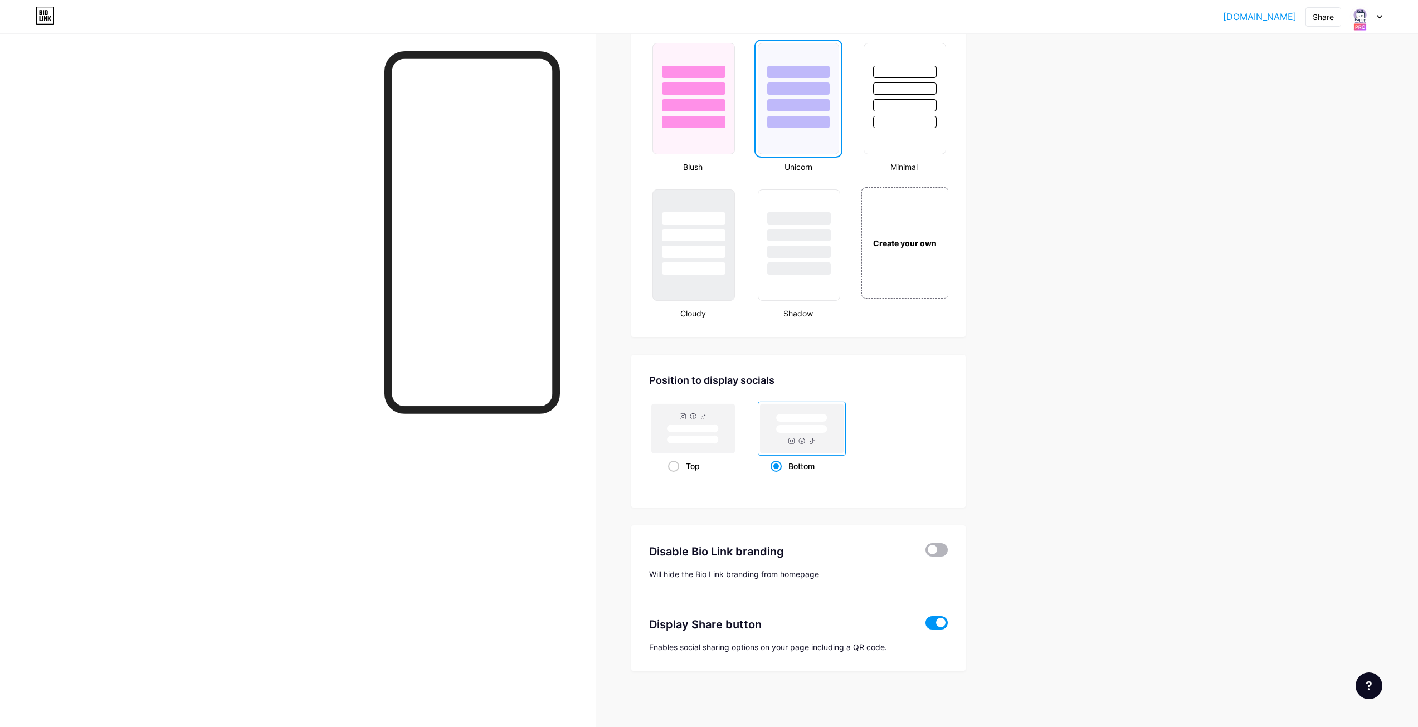
click at [944, 553] on span at bounding box center [936, 549] width 22 height 13
click at [925, 553] on input "checkbox" at bounding box center [925, 553] width 0 height 0
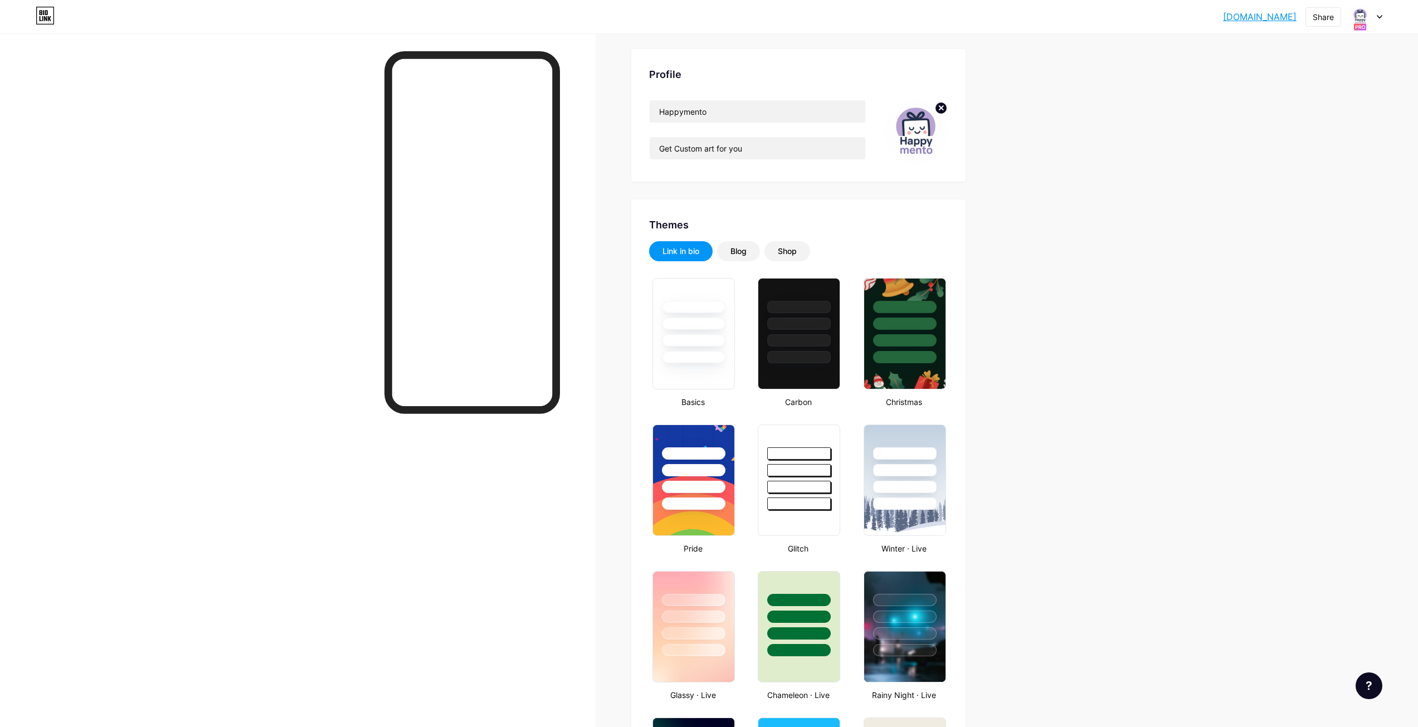
scroll to position [0, 0]
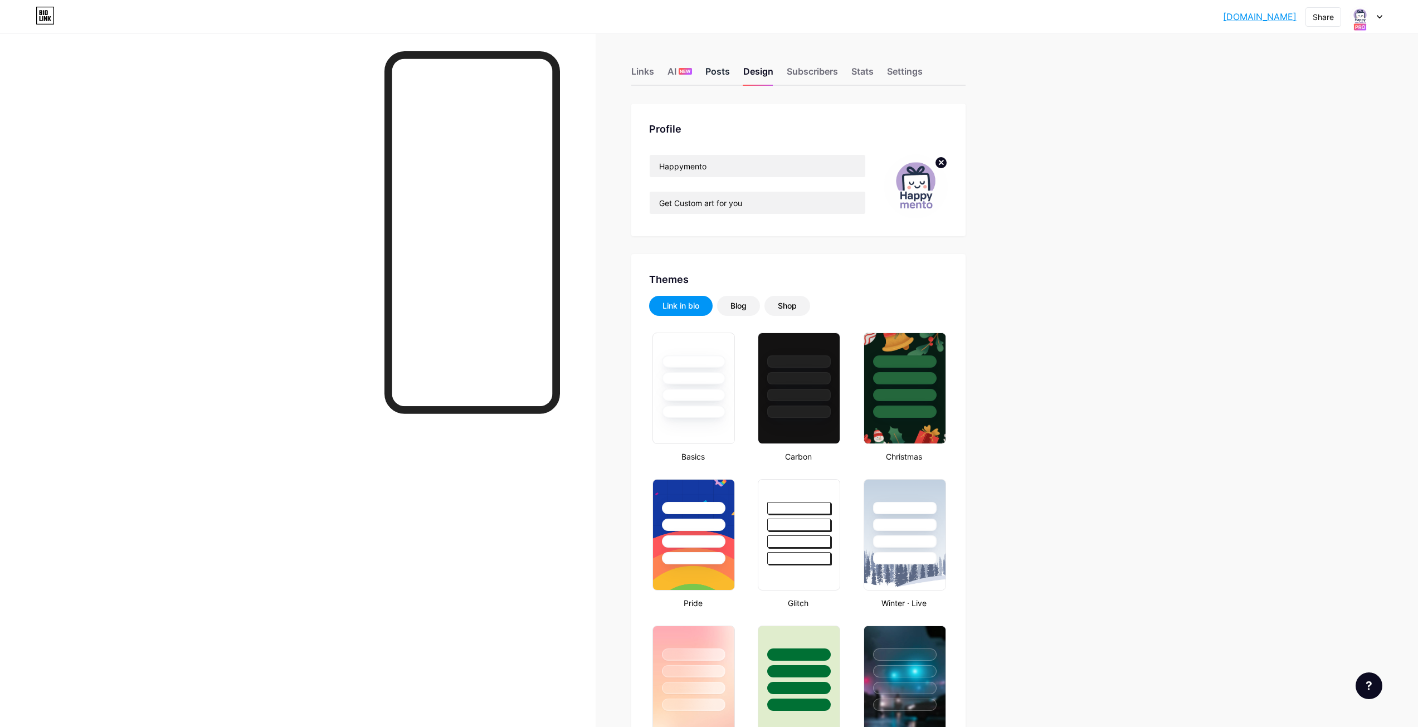
click at [719, 80] on div "Posts" at bounding box center [717, 75] width 25 height 20
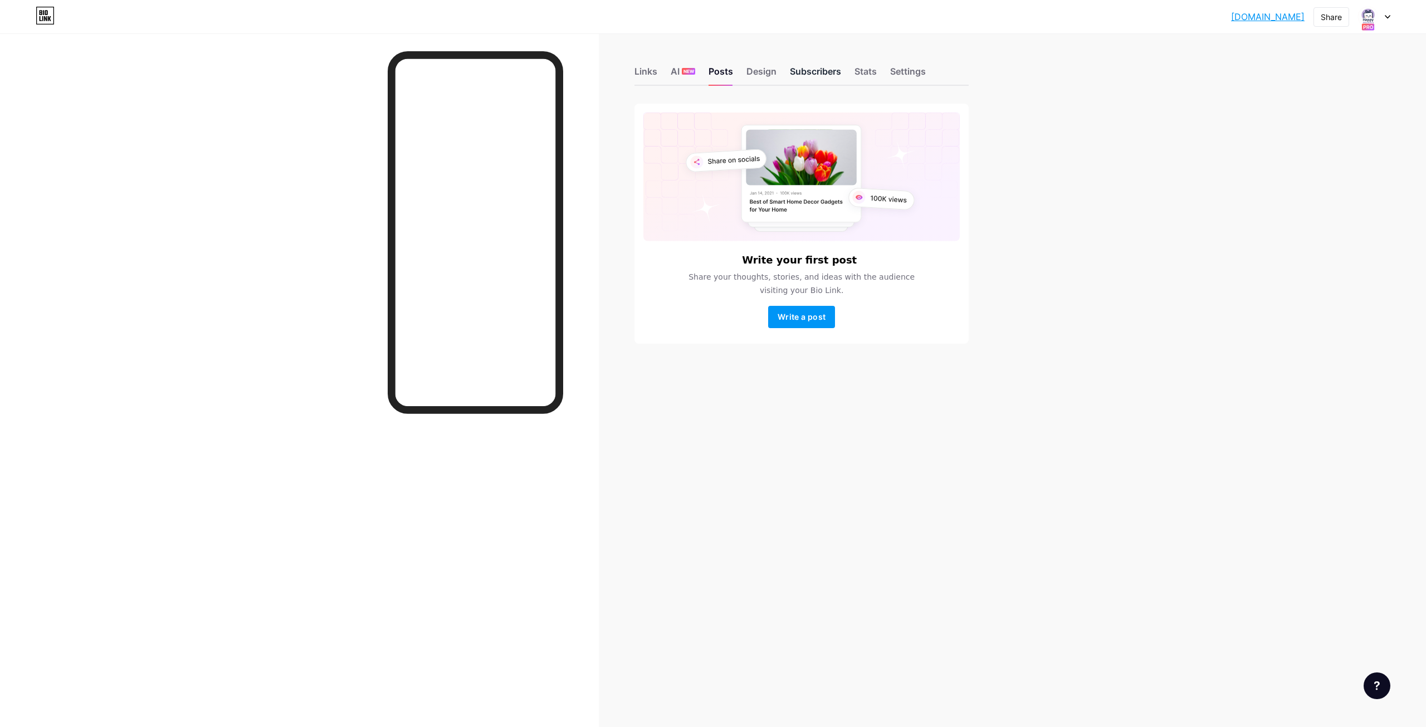
click at [827, 75] on div "Subscribers" at bounding box center [815, 75] width 51 height 20
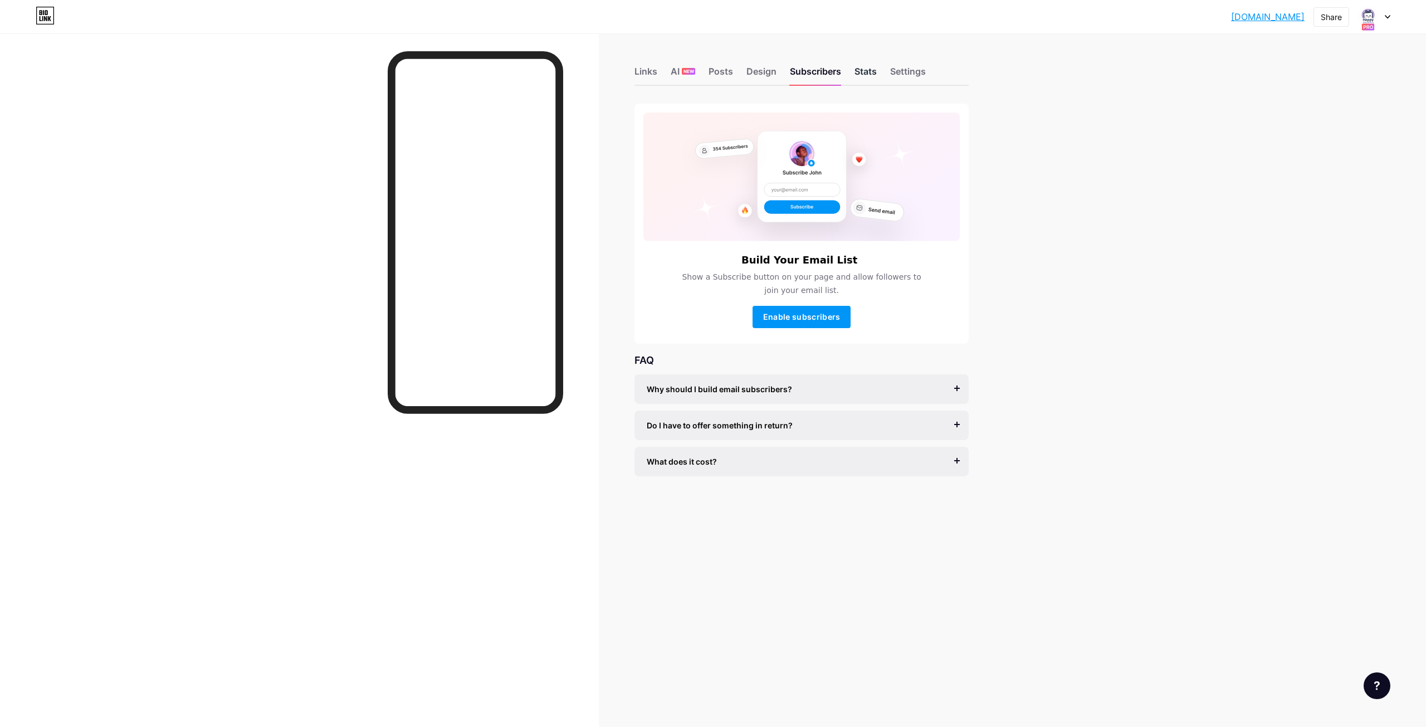
click at [865, 76] on div "Stats" at bounding box center [866, 75] width 22 height 20
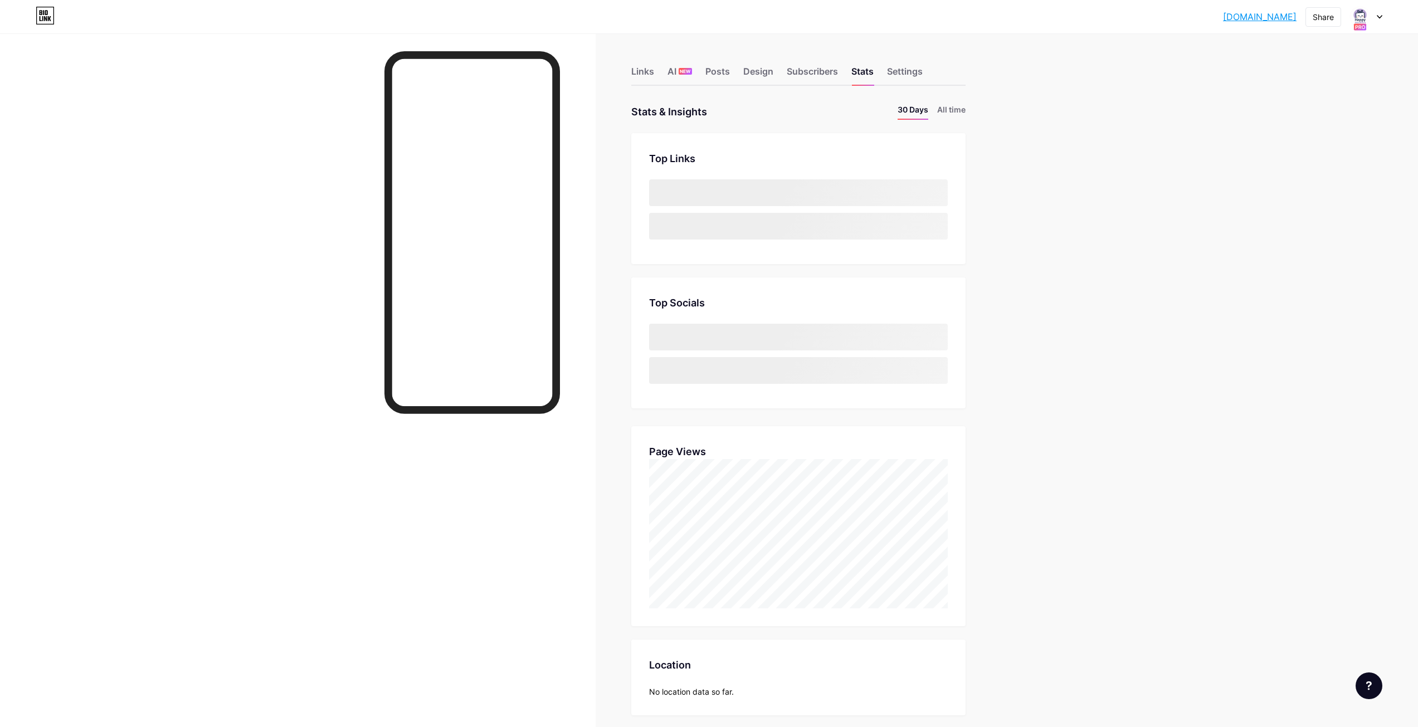
scroll to position [727, 1418]
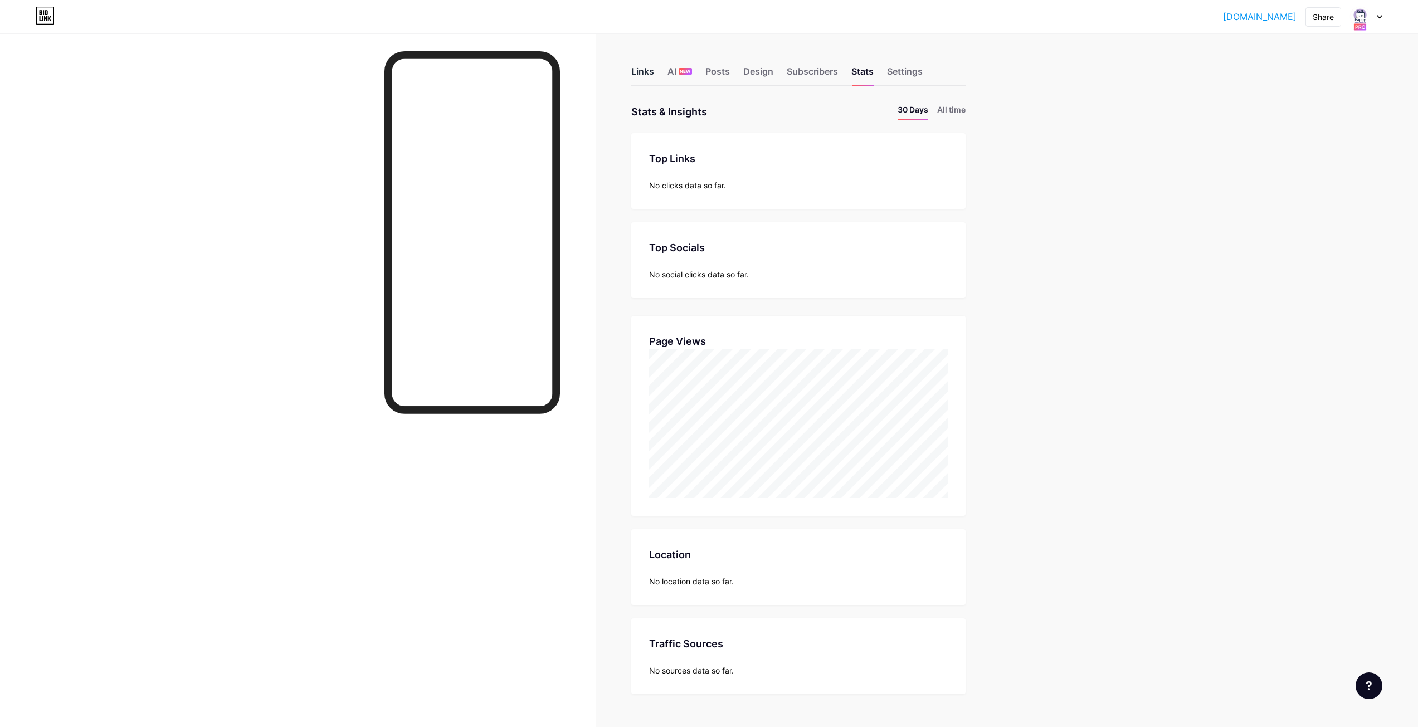
click at [648, 74] on div "Links" at bounding box center [642, 75] width 23 height 20
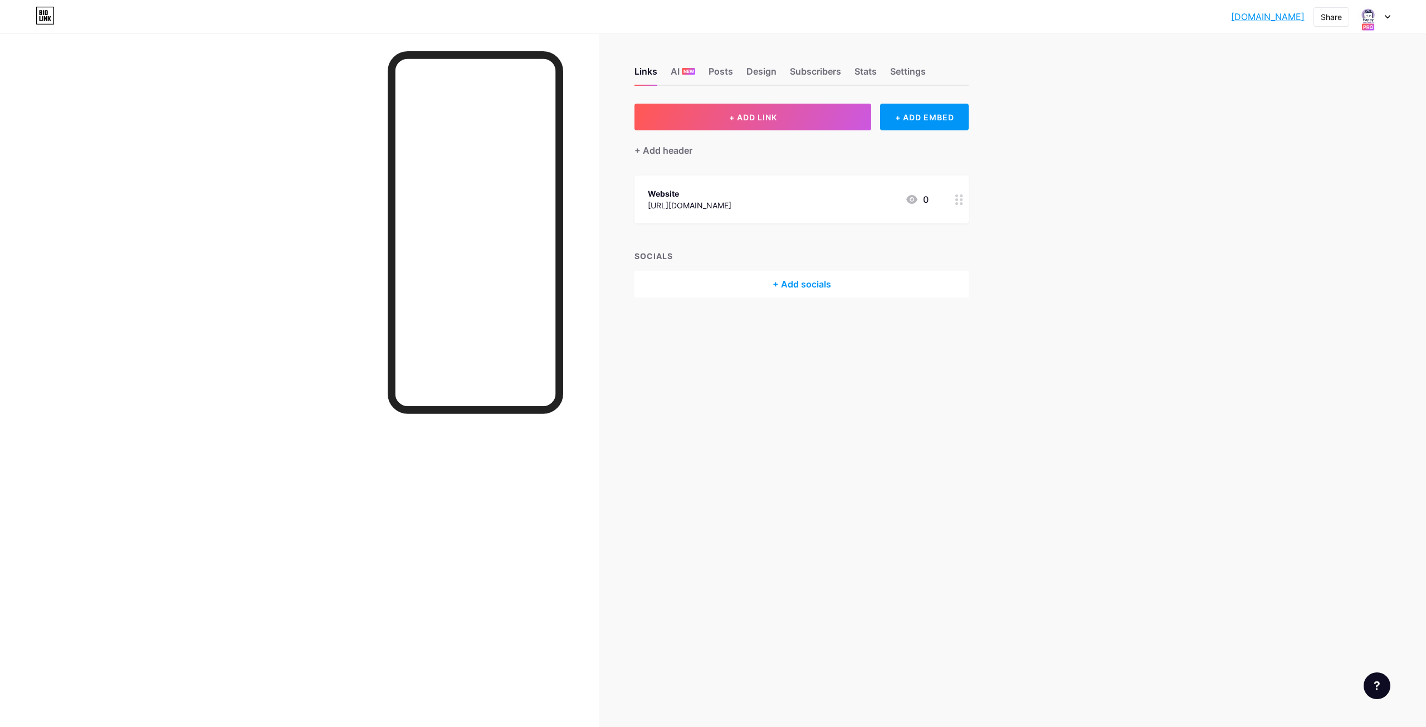
click at [743, 203] on div "Website https://happymento.com 0" at bounding box center [788, 200] width 281 height 26
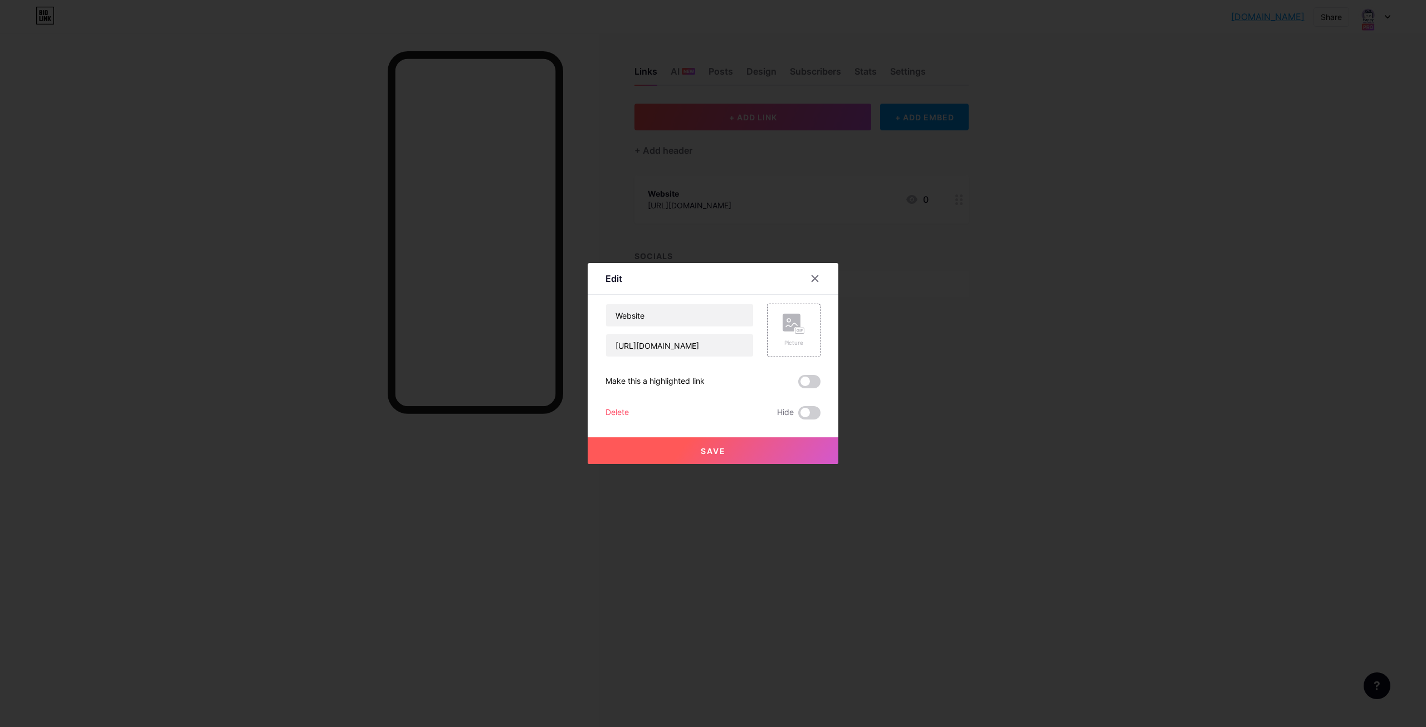
click at [526, 251] on div at bounding box center [713, 363] width 1426 height 727
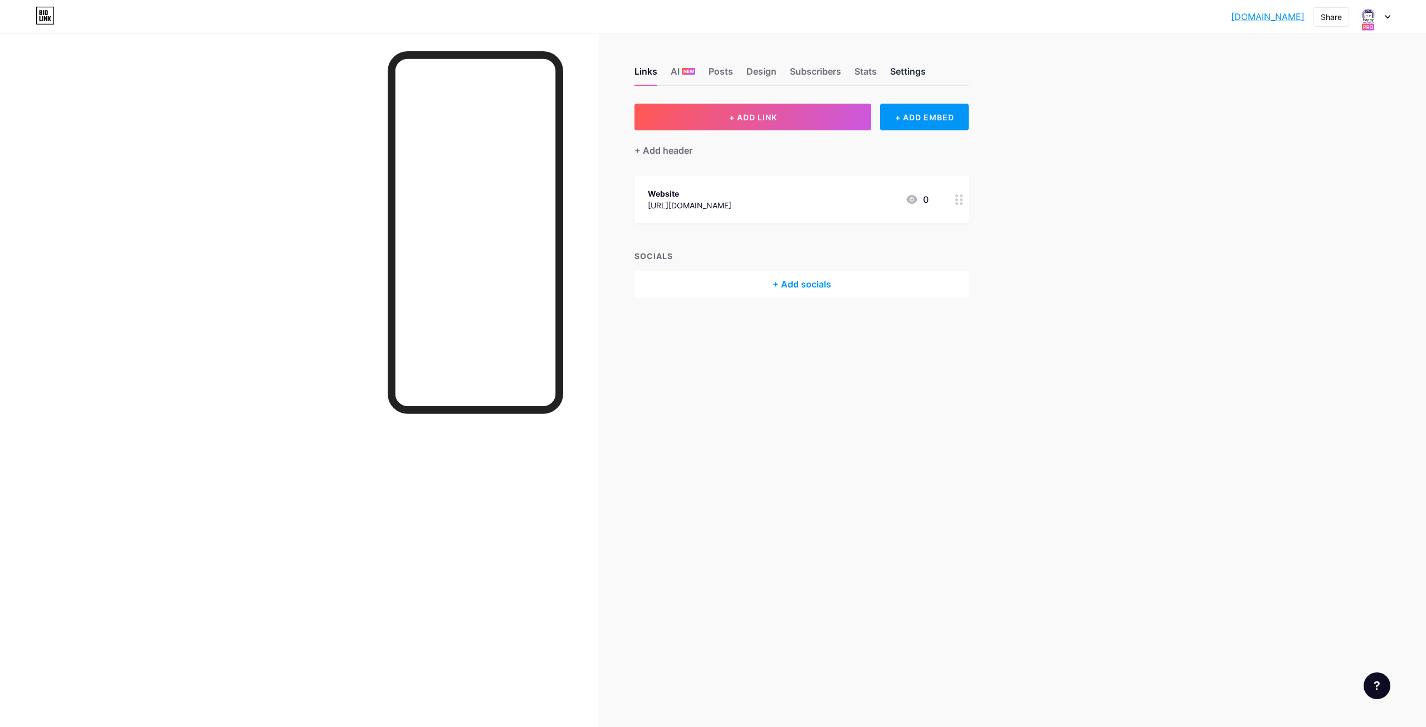
click at [903, 73] on div "Settings" at bounding box center [908, 75] width 36 height 20
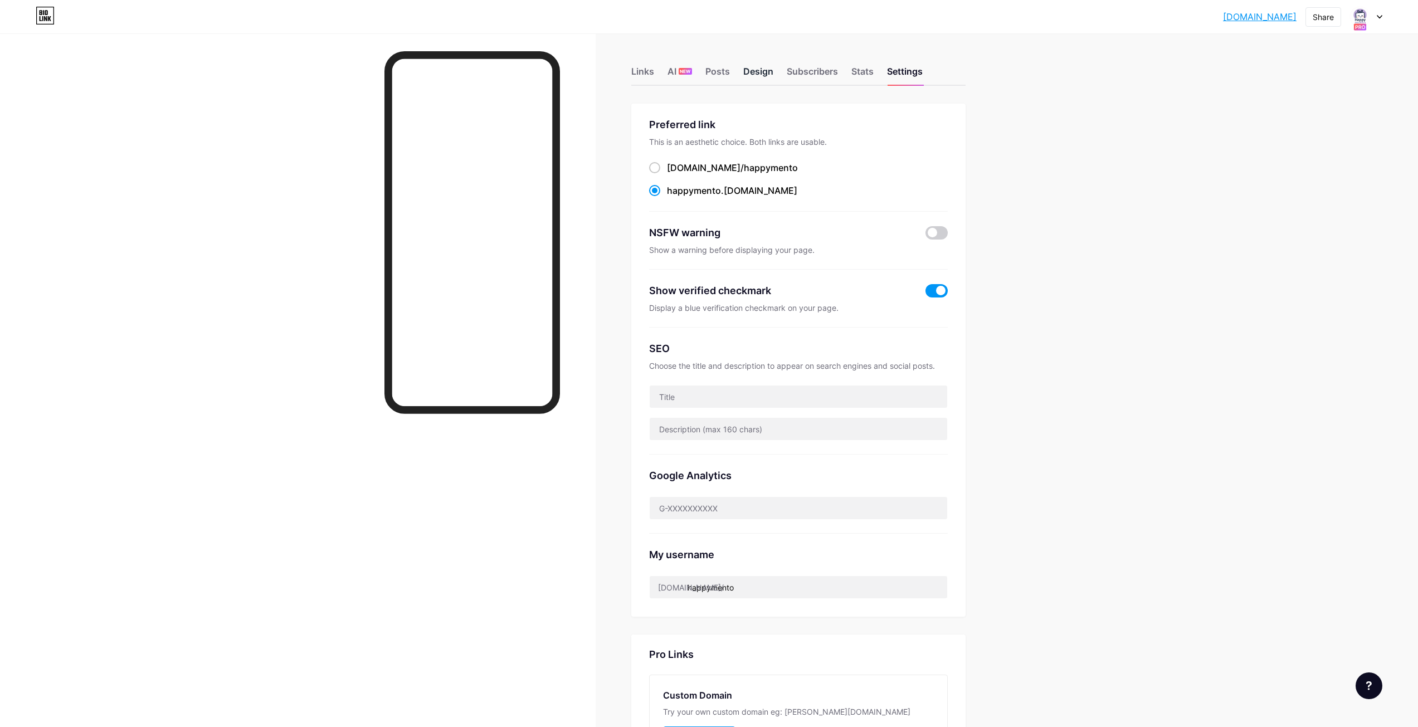
click at [754, 71] on div "Design" at bounding box center [758, 75] width 30 height 20
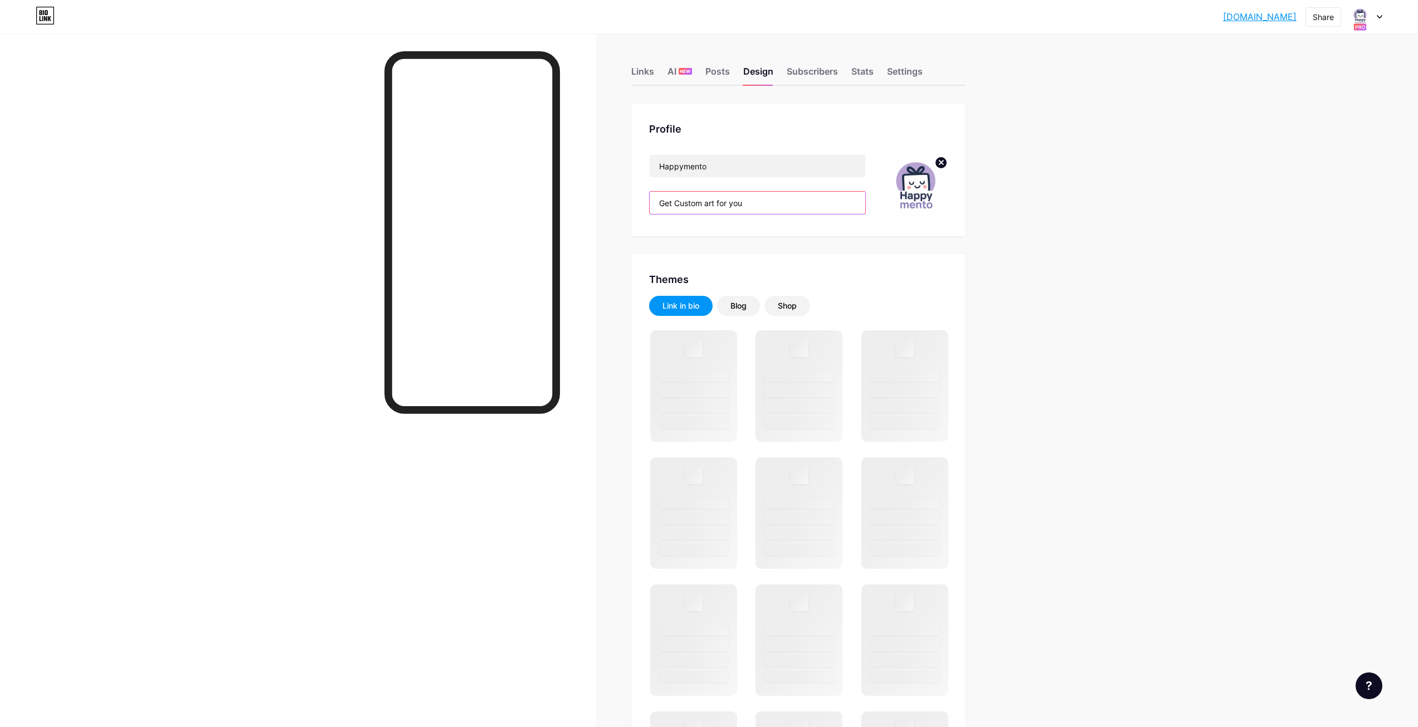
drag, startPoint x: 757, startPoint y: 207, endPoint x: 604, endPoint y: 199, distance: 152.3
click at [604, 199] on div "Links AI NEW Posts Design Subscribers Stats Settings Profile Happymento Get Cus…" at bounding box center [506, 695] width 1012 height 1325
paste input "art made for you!"
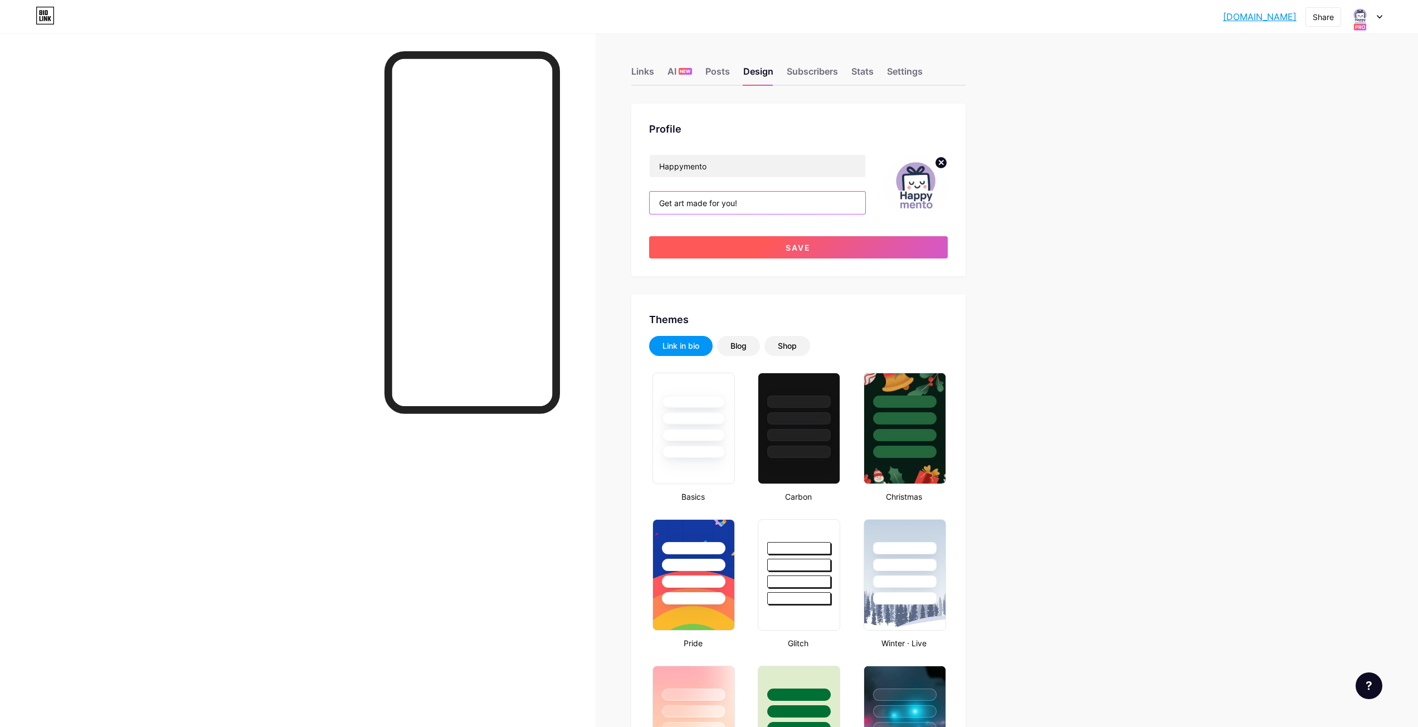
type input "Get art made for you!"
click at [833, 246] on button "Save" at bounding box center [798, 247] width 299 height 22
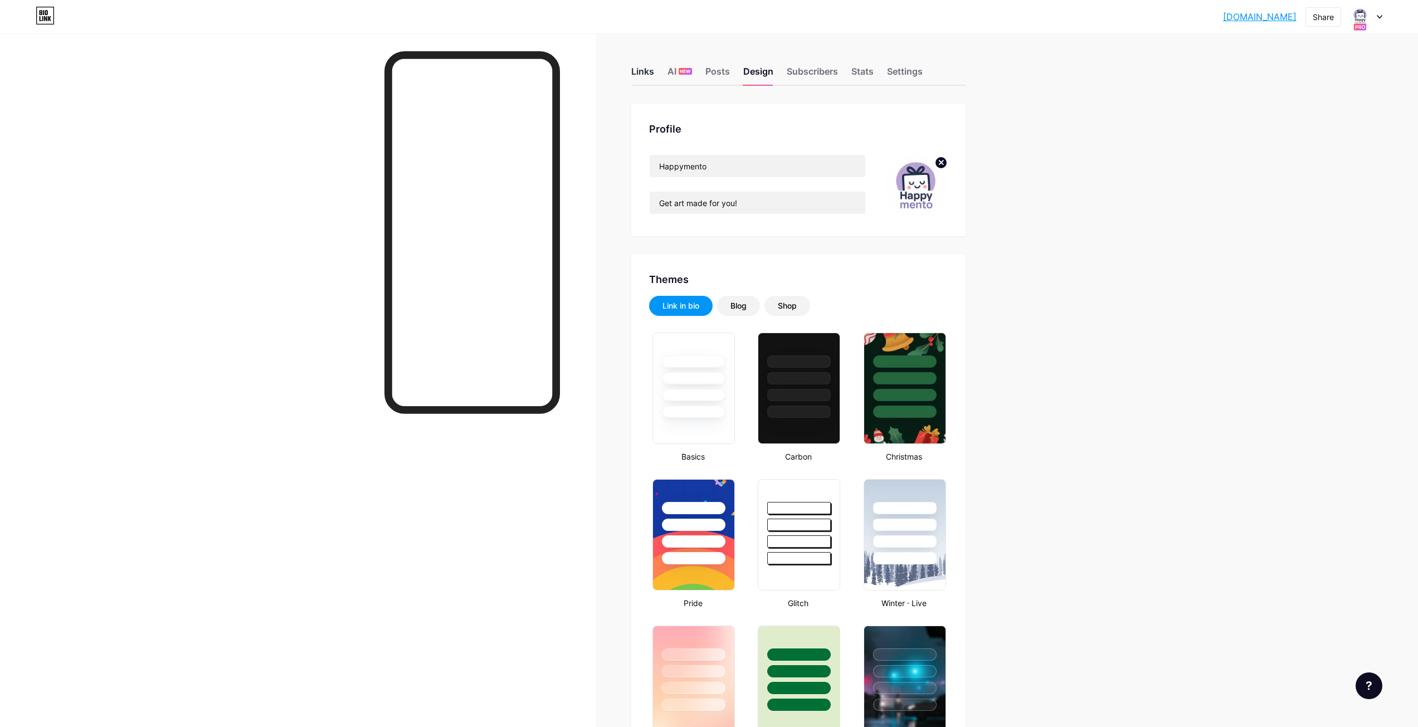
click at [654, 72] on div "Links" at bounding box center [642, 75] width 23 height 20
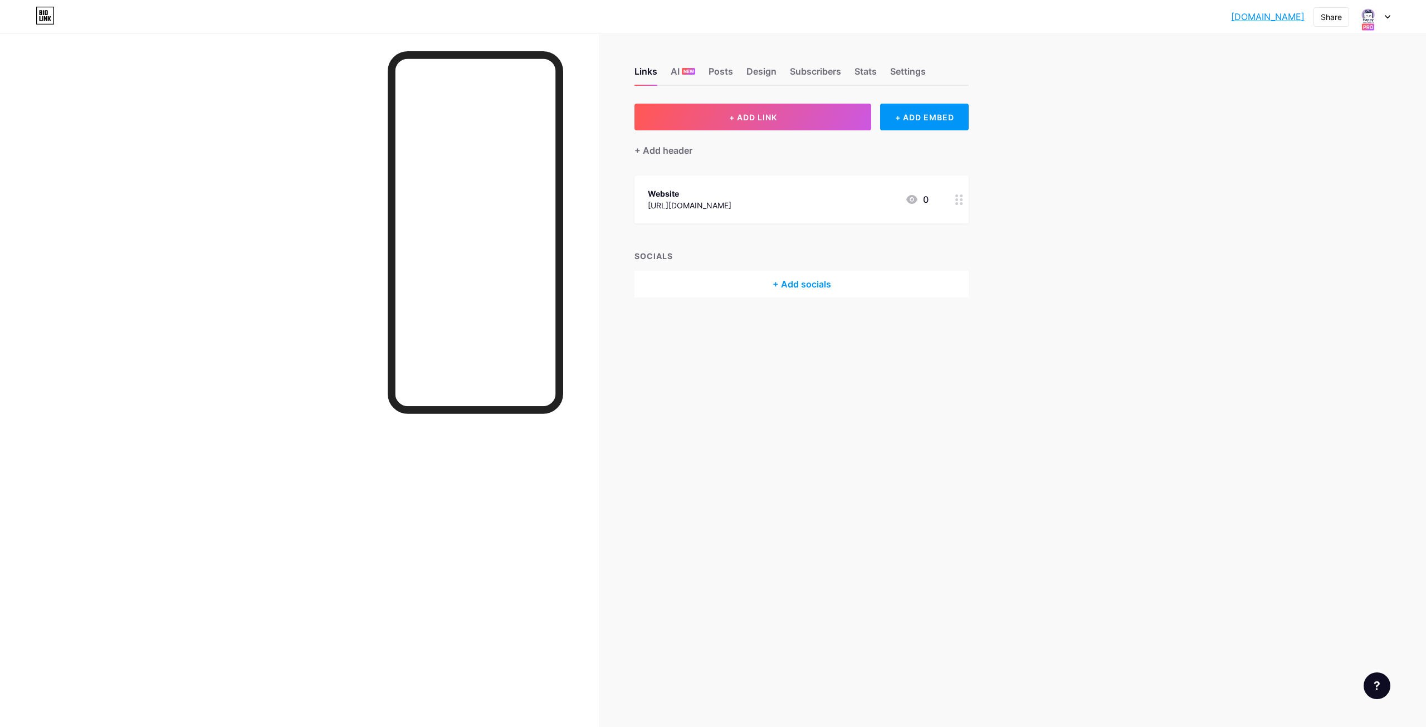
click at [705, 199] on div "[URL][DOMAIN_NAME]" at bounding box center [690, 205] width 84 height 12
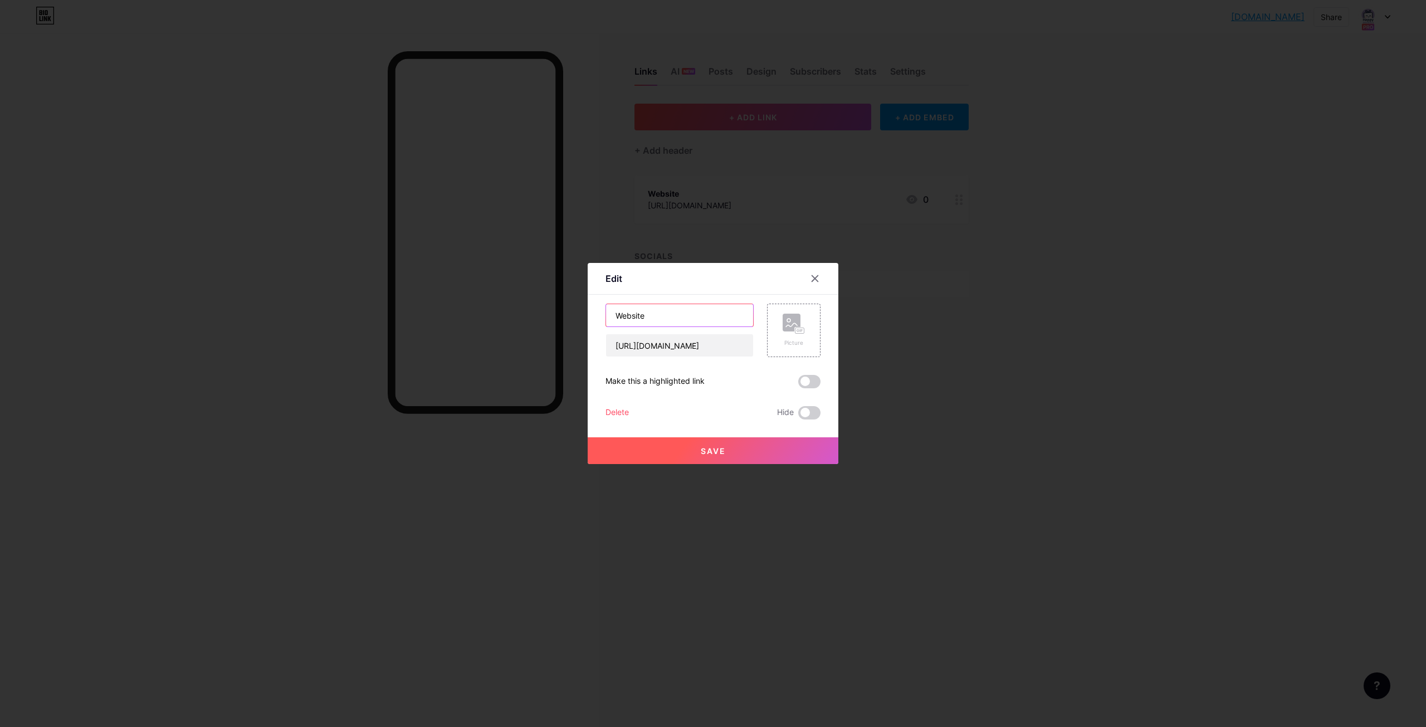
drag, startPoint x: 663, startPoint y: 320, endPoint x: 607, endPoint y: 321, distance: 55.7
click at [607, 322] on input "Website" at bounding box center [679, 315] width 147 height 22
paste input "Visit Website to order"
click at [614, 315] on input "Visit Website to order" at bounding box center [679, 315] width 147 height 22
type input "👉Visit Website to order"
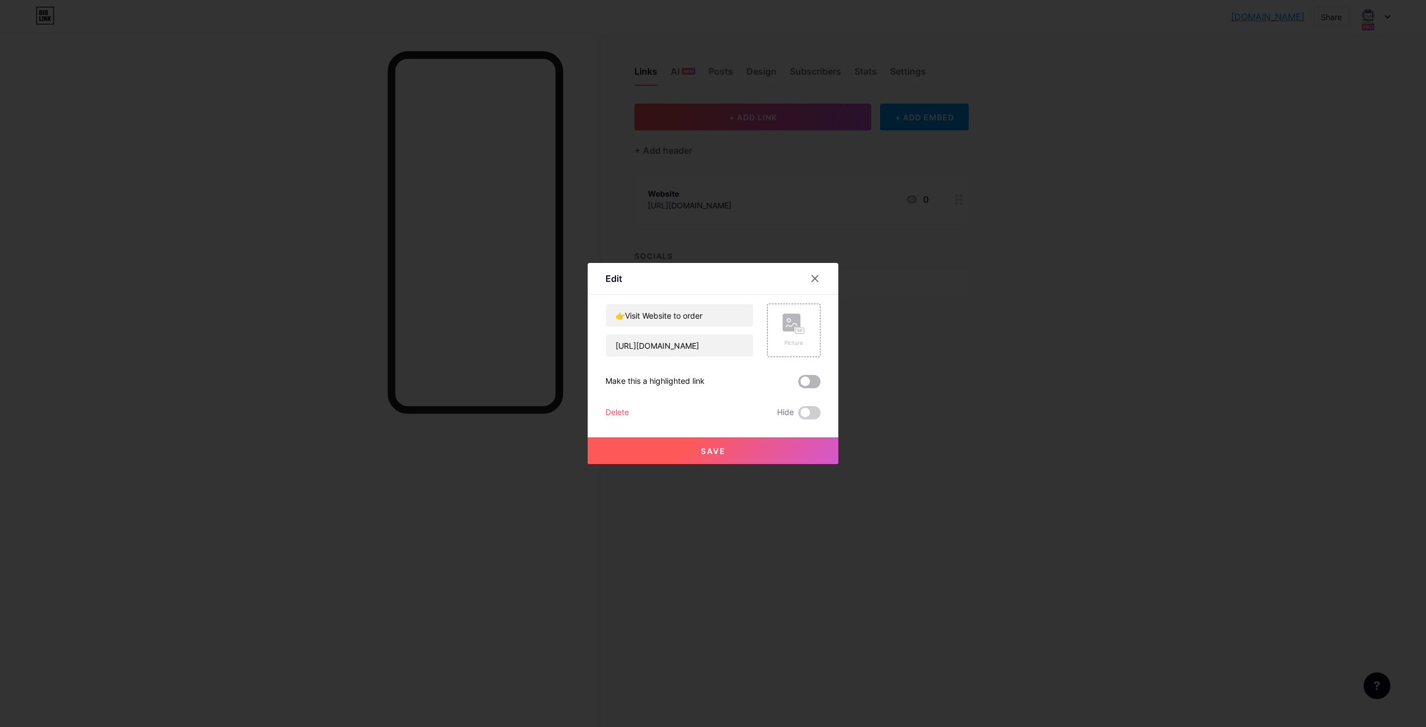
click at [810, 382] on span at bounding box center [809, 381] width 22 height 13
click at [798, 384] on input "checkbox" at bounding box center [798, 384] width 0 height 0
click at [793, 332] on icon at bounding box center [794, 324] width 22 height 21
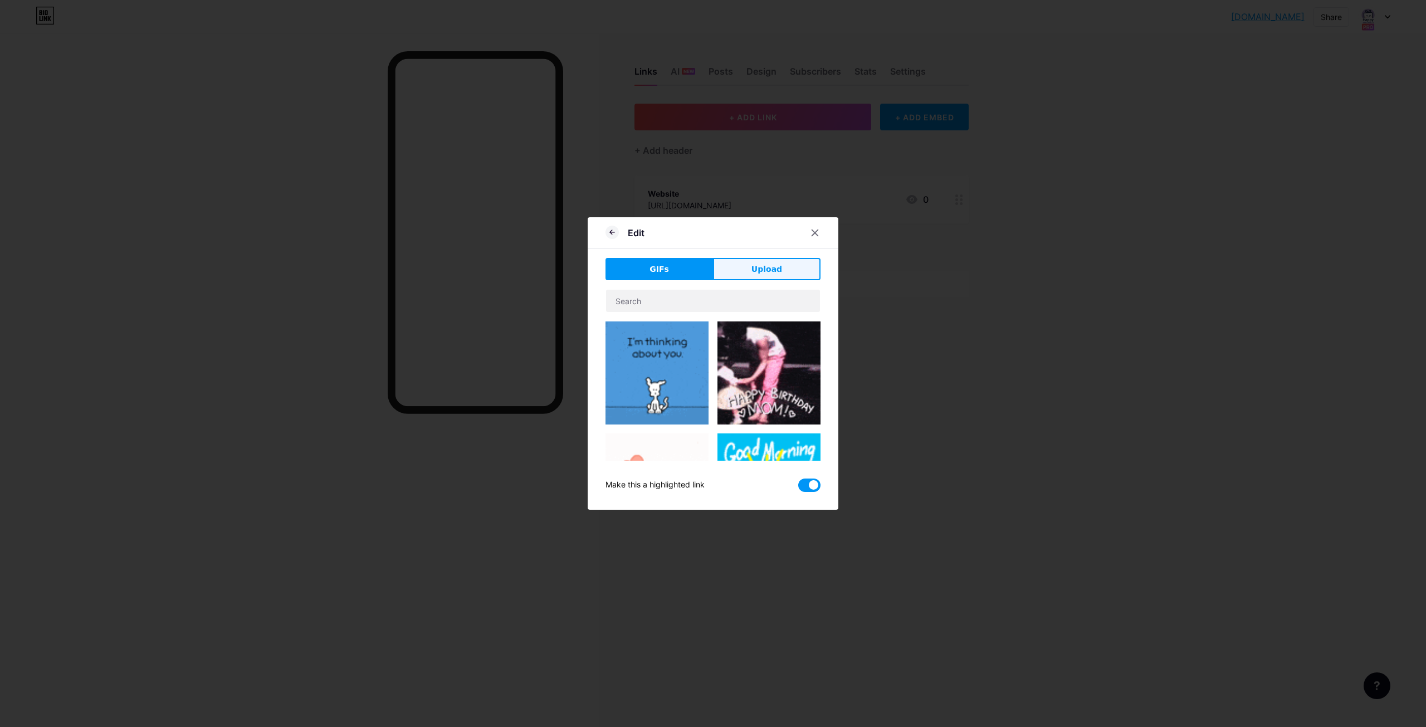
click at [769, 258] on button "Upload" at bounding box center [767, 269] width 108 height 22
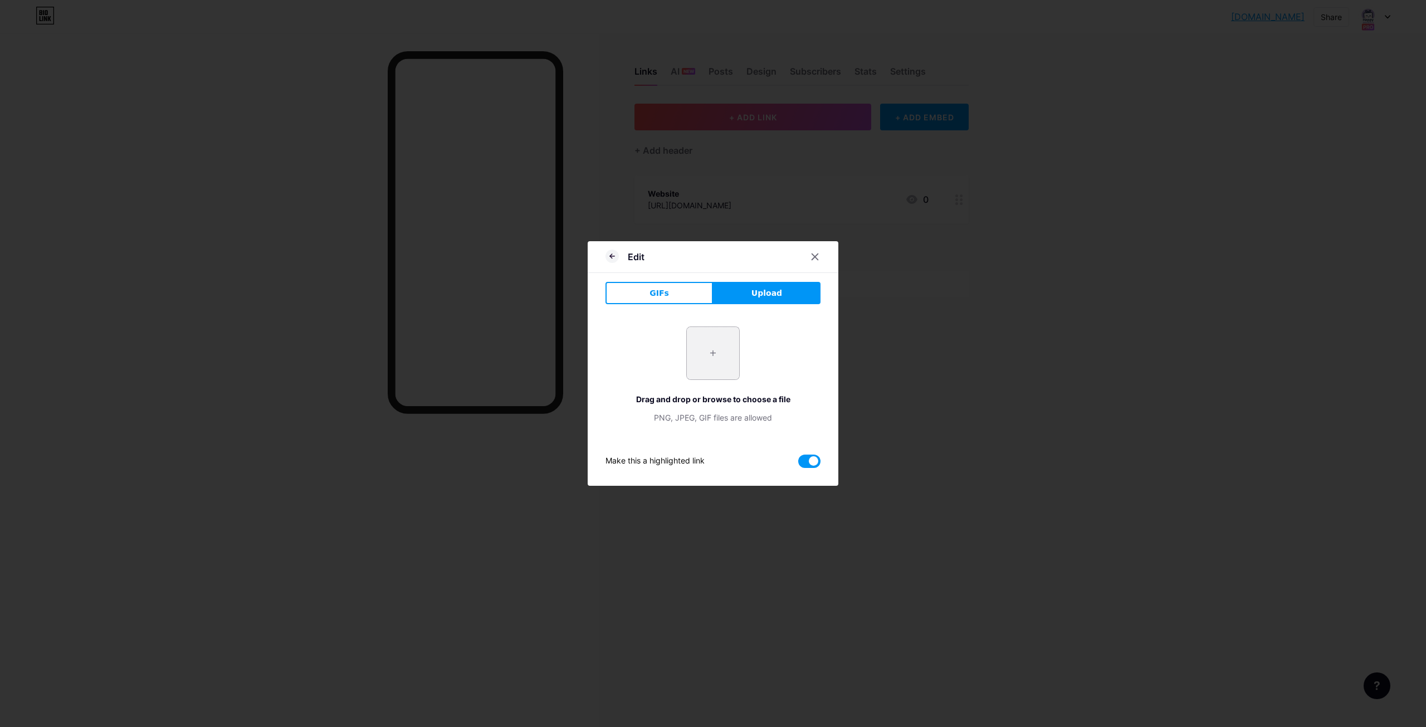
click at [716, 351] on input "file" at bounding box center [713, 353] width 52 height 52
type input "C:\fakepath\web.gif"
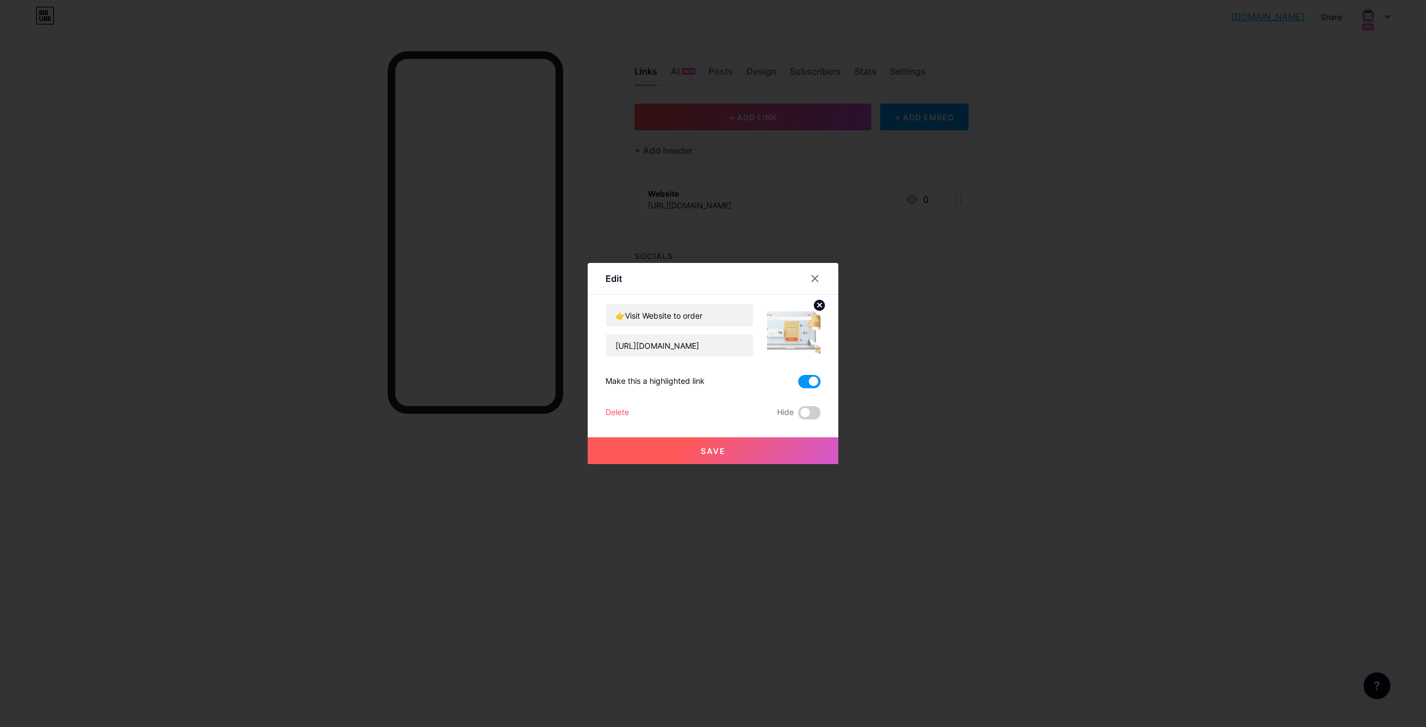
click at [718, 450] on span "Save" at bounding box center [713, 450] width 25 height 9
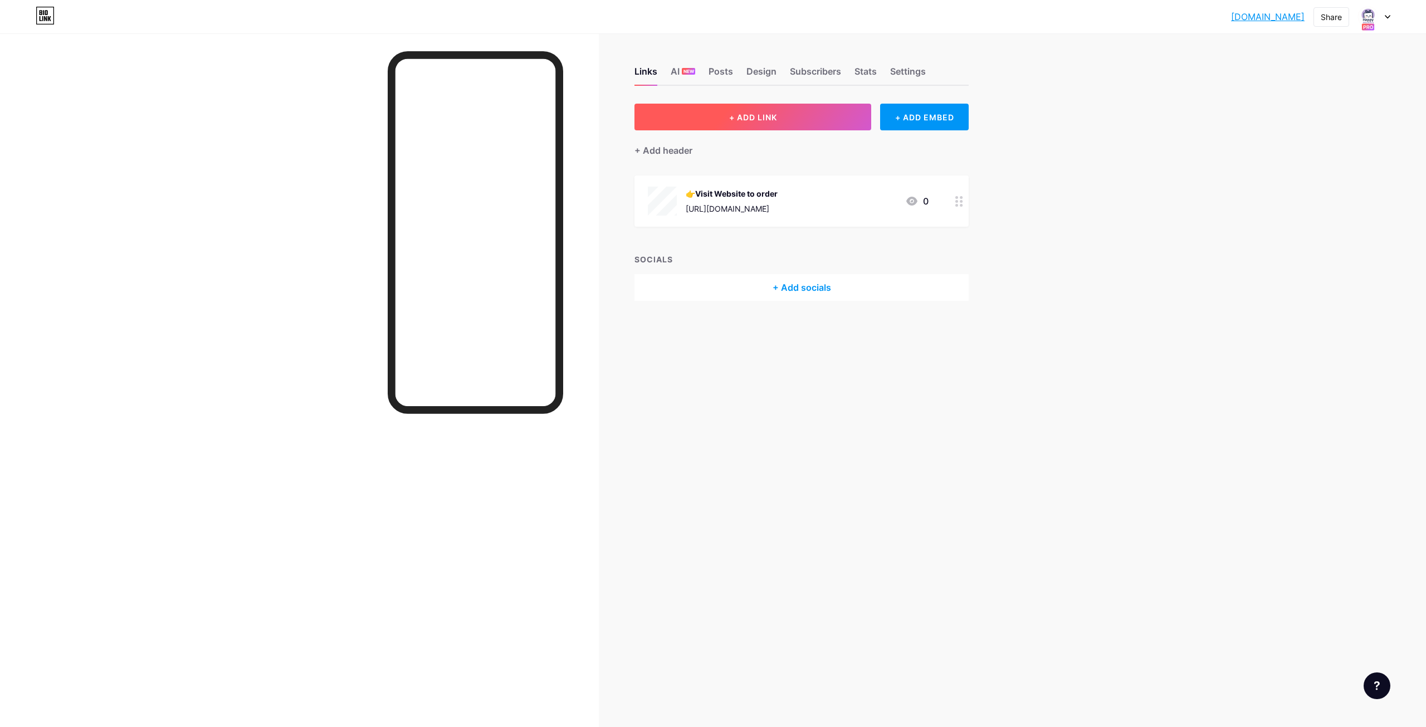
click at [770, 118] on span "+ ADD LINK" at bounding box center [753, 117] width 48 height 9
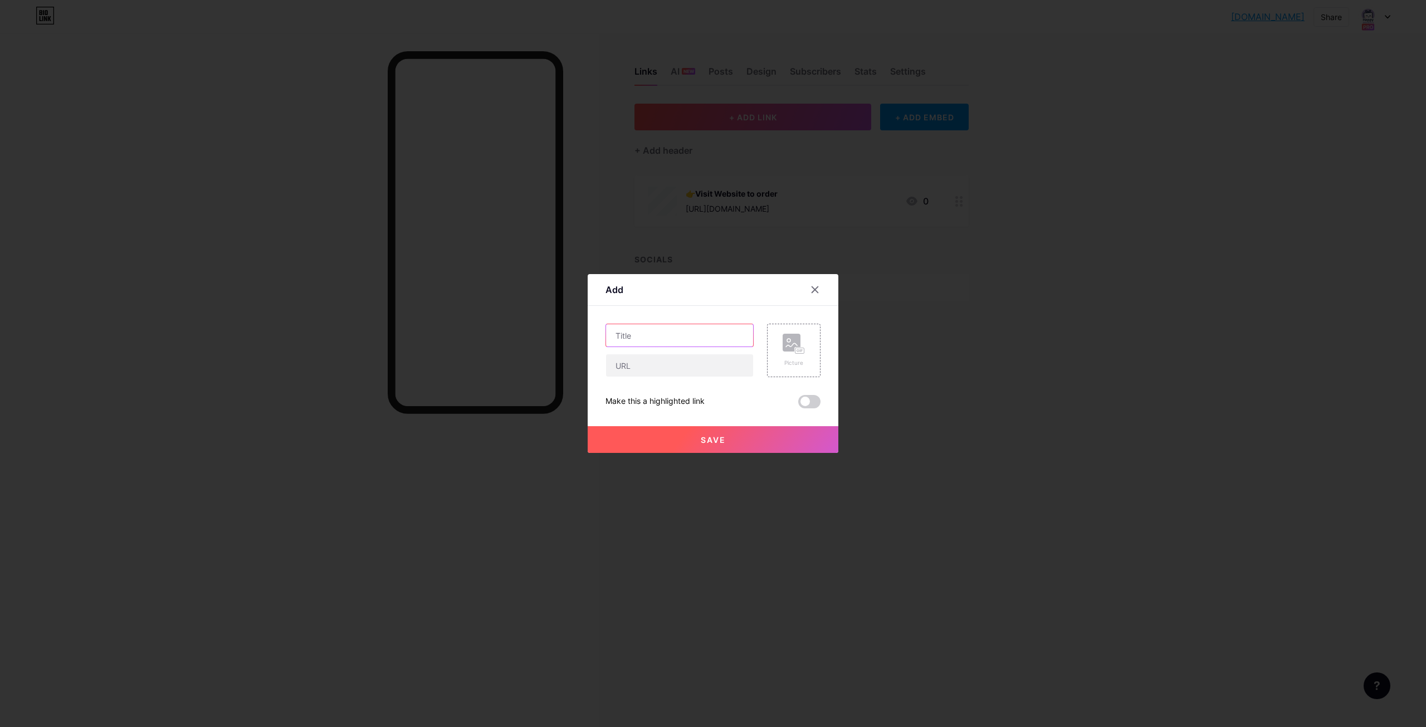
click at [697, 340] on input "text" at bounding box center [679, 335] width 147 height 22
click at [660, 338] on input "text" at bounding box center [679, 335] width 147 height 22
paste input "Order on WhatsApp"
type input "Order on WhatsApp"
click at [635, 368] on input "text" at bounding box center [679, 365] width 147 height 22
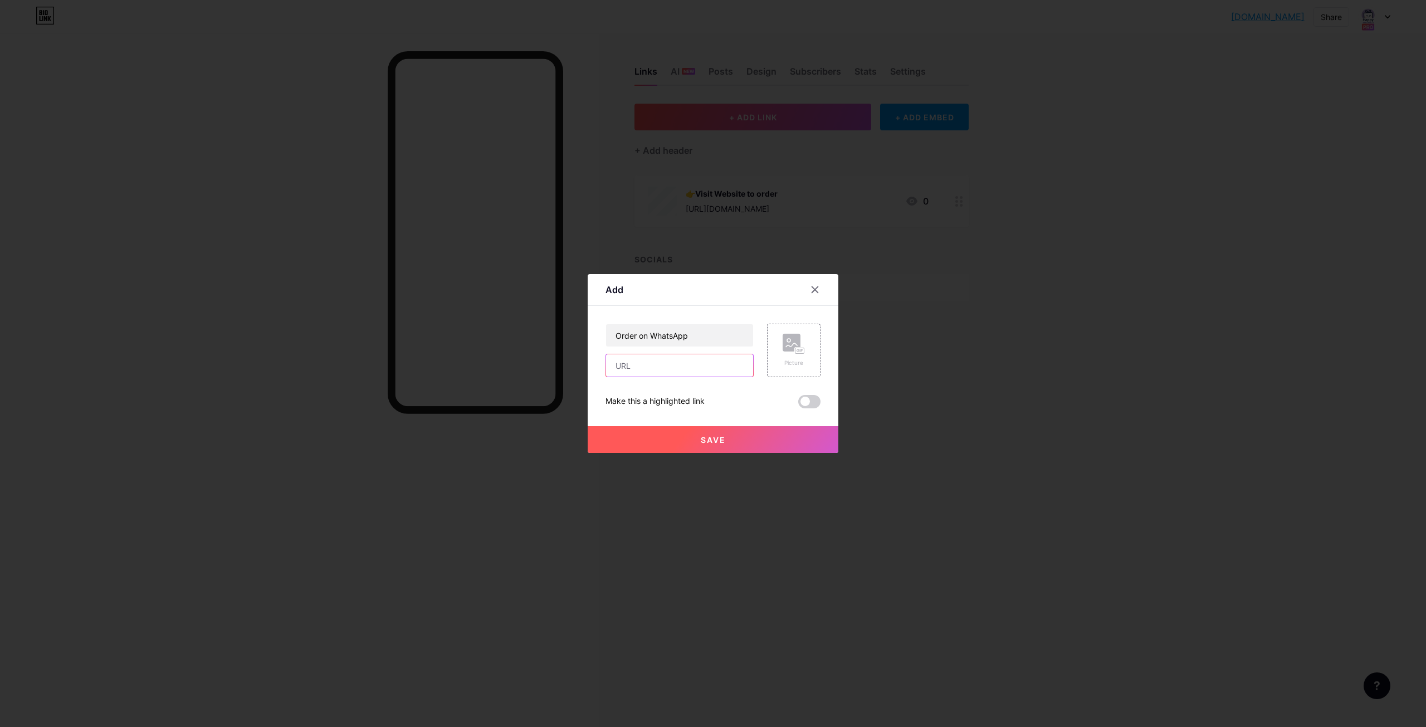
type input "[URL][DOMAIN_NAME][PHONE_NUMBER]!"
drag, startPoint x: 701, startPoint y: 369, endPoint x: 775, endPoint y: 370, distance: 73.5
click at [775, 370] on div "Order on WhatsApp https://wa.me/+918089405187?text=Hi%20I%20want%20to%20place%2…" at bounding box center [713, 350] width 215 height 53
click at [685, 371] on input "[URL][DOMAIN_NAME][PHONE_NUMBER]!" at bounding box center [679, 365] width 147 height 22
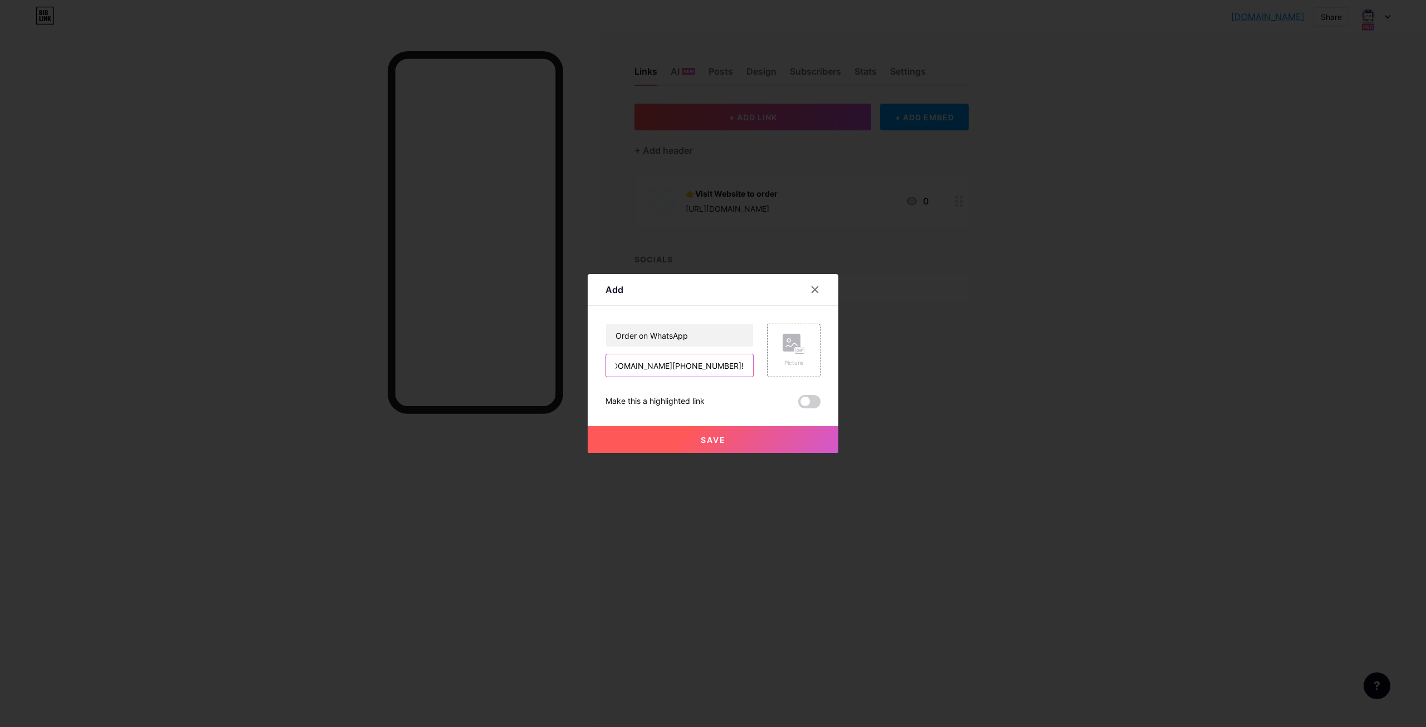
scroll to position [0, 0]
drag, startPoint x: 695, startPoint y: 369, endPoint x: 533, endPoint y: 372, distance: 162.1
click at [533, 372] on div "Add Content YouTube Play YouTube video without leaving your page. ADD Vimeo Pla…" at bounding box center [713, 363] width 1426 height 727
click at [613, 339] on input "Order on WhatsApp" at bounding box center [679, 335] width 147 height 22
type input "👉Order on WhatsApp"
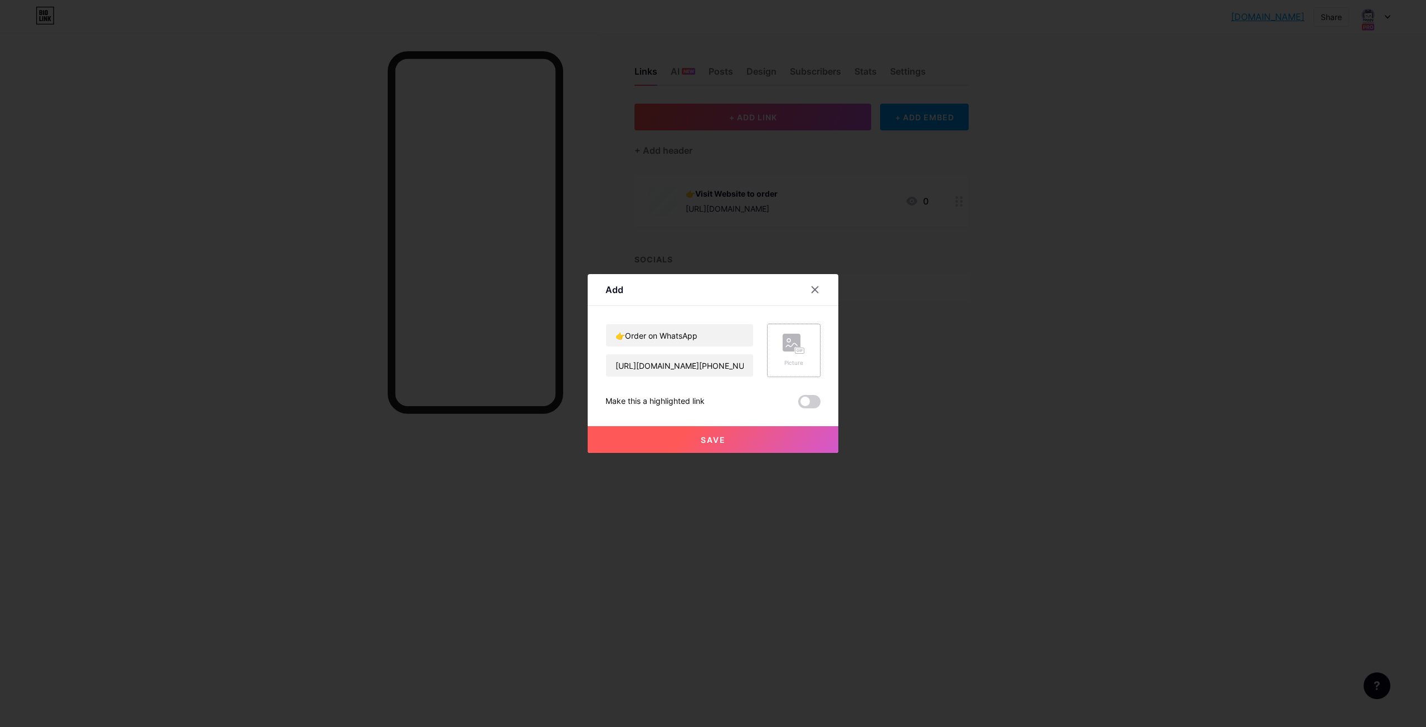
click at [792, 360] on div "Picture" at bounding box center [794, 363] width 22 height 8
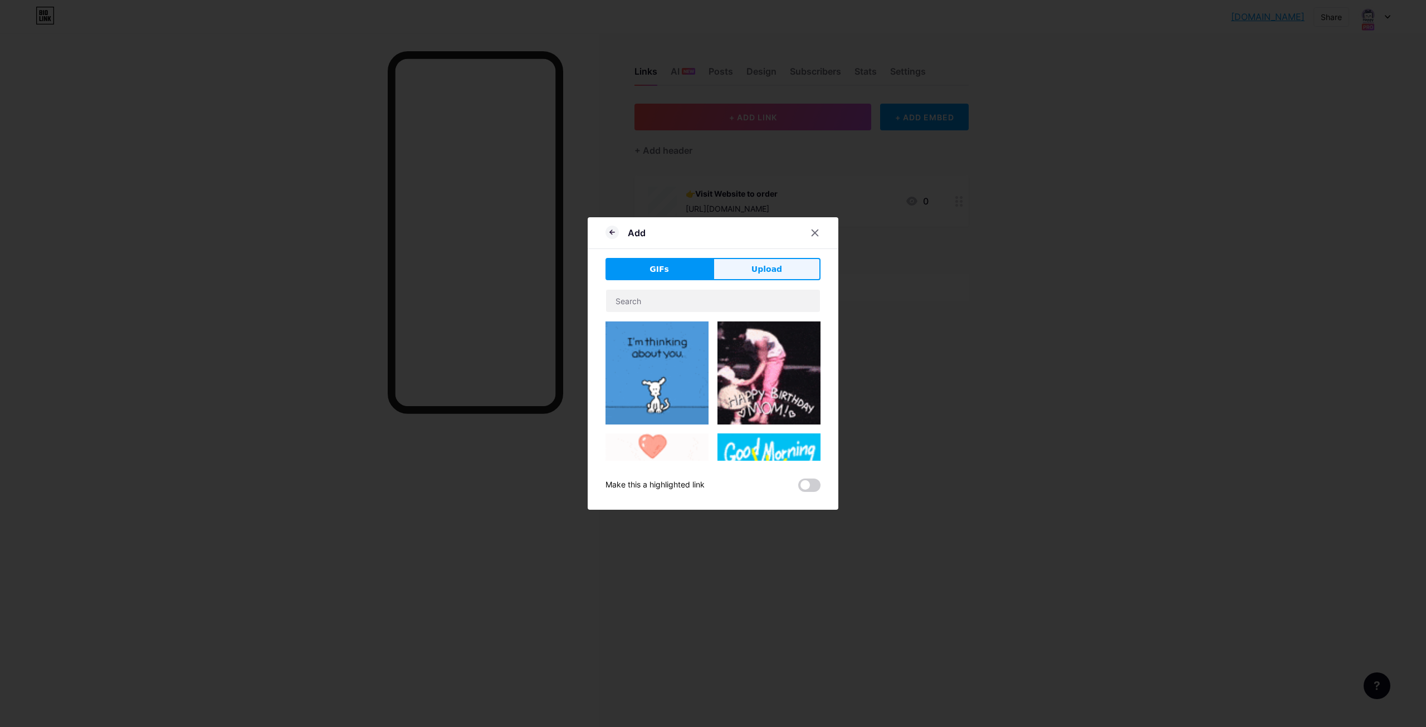
click at [798, 275] on button "Upload" at bounding box center [767, 269] width 108 height 22
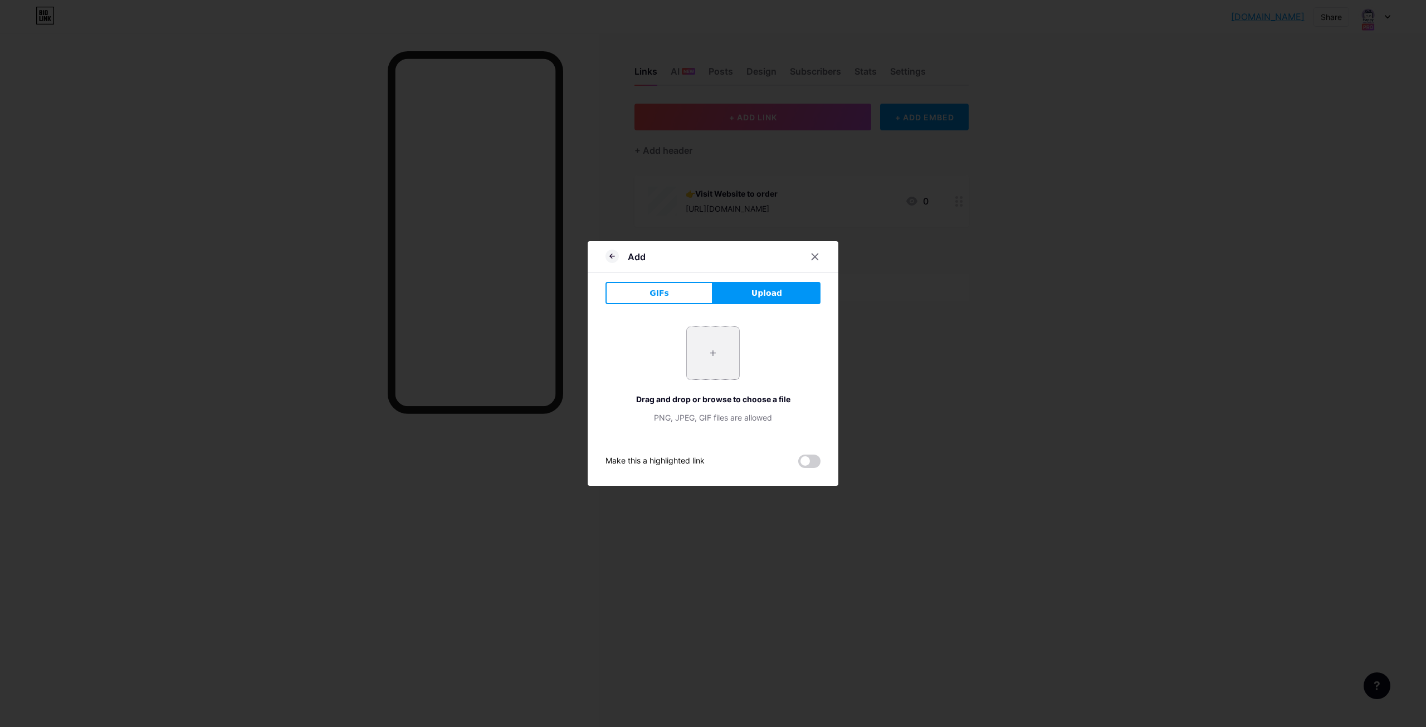
click at [705, 355] on input "file" at bounding box center [713, 353] width 52 height 52
type input "C:\fakepath\watashapp.gif"
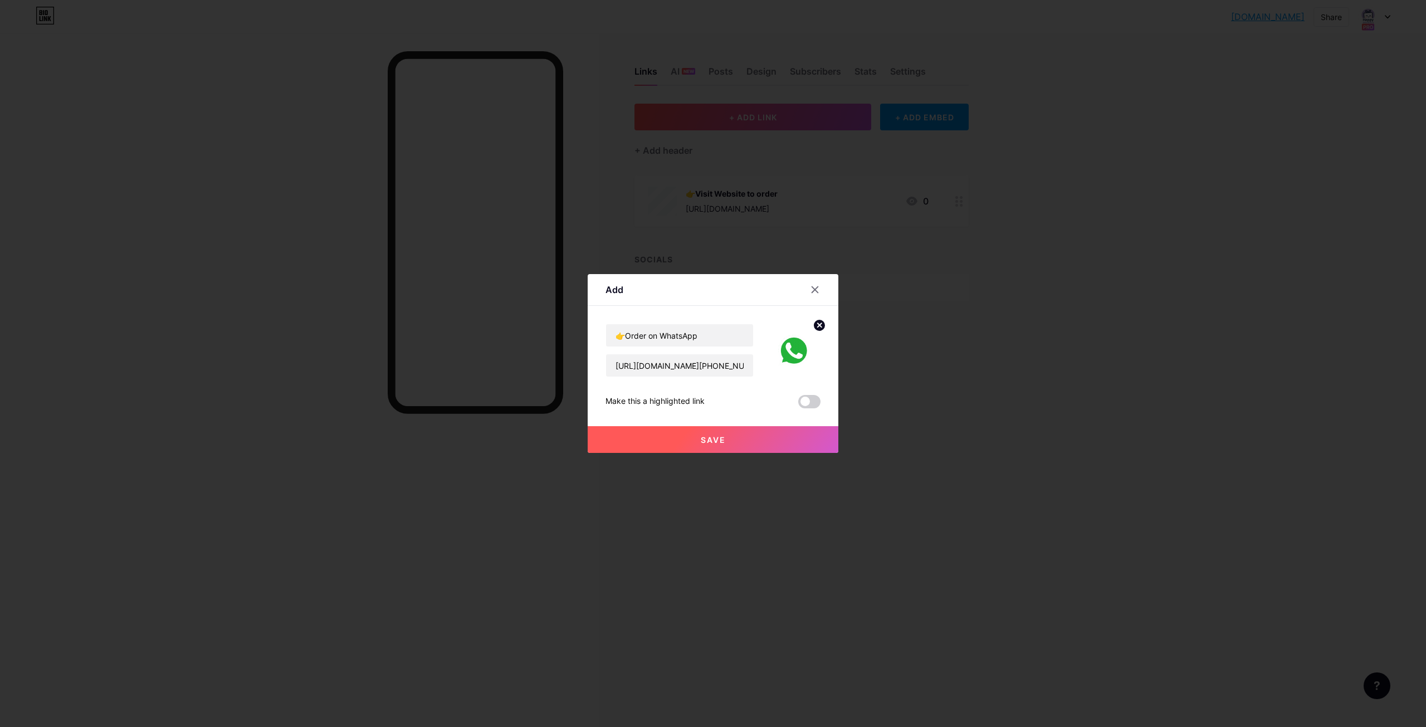
click at [724, 448] on button "Save" at bounding box center [713, 439] width 251 height 27
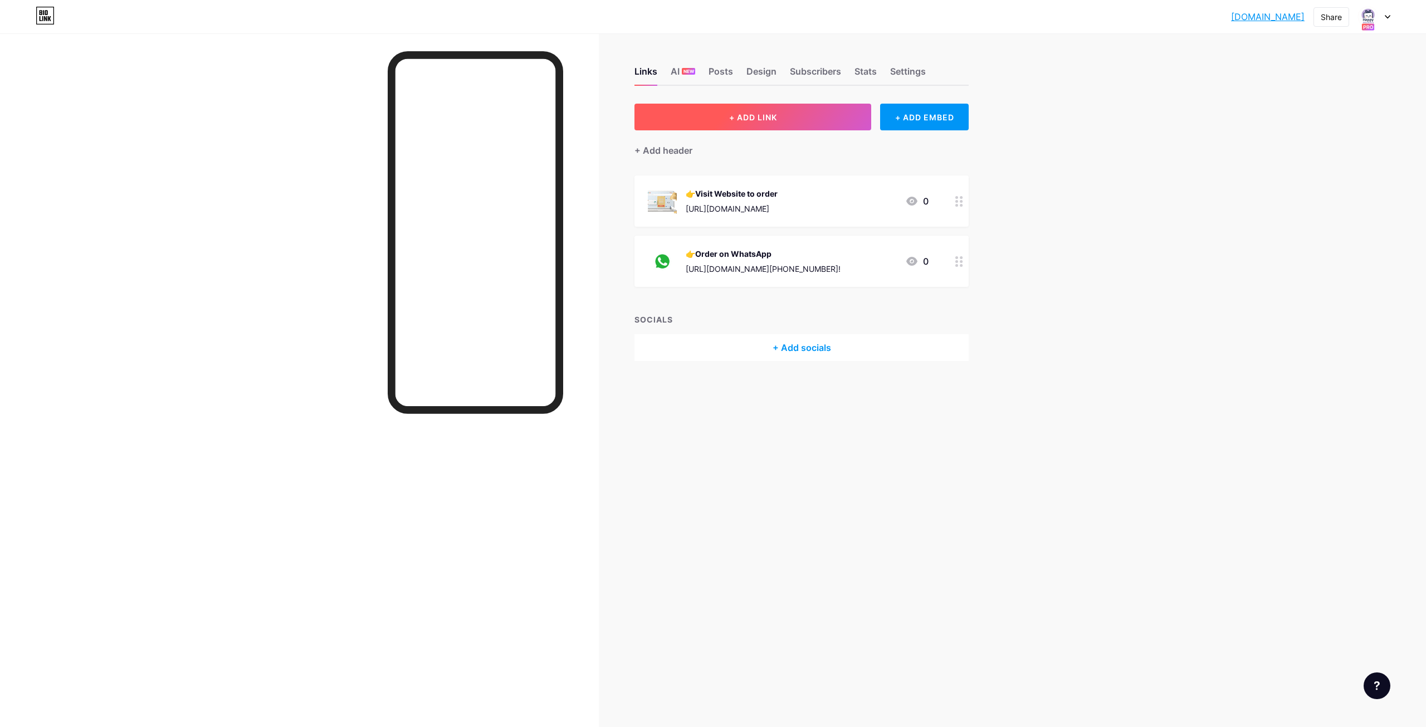
click at [760, 121] on span "+ ADD LINK" at bounding box center [753, 117] width 48 height 9
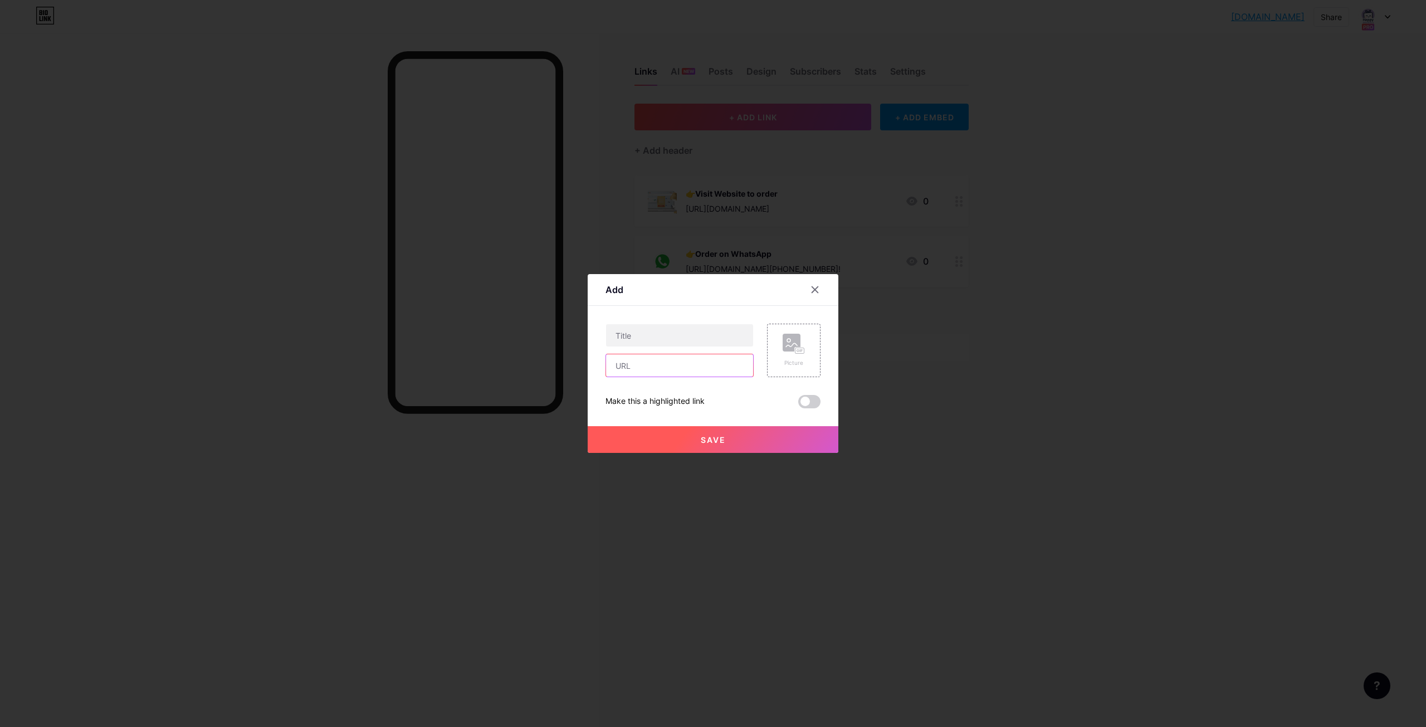
click at [656, 365] on input "text" at bounding box center [679, 365] width 147 height 22
click at [655, 328] on input "text" at bounding box center [679, 335] width 147 height 22
paste input "Track My Order"
click at [648, 368] on input "text" at bounding box center [679, 365] width 147 height 22
click at [617, 336] on input "Track My Order" at bounding box center [679, 335] width 147 height 22
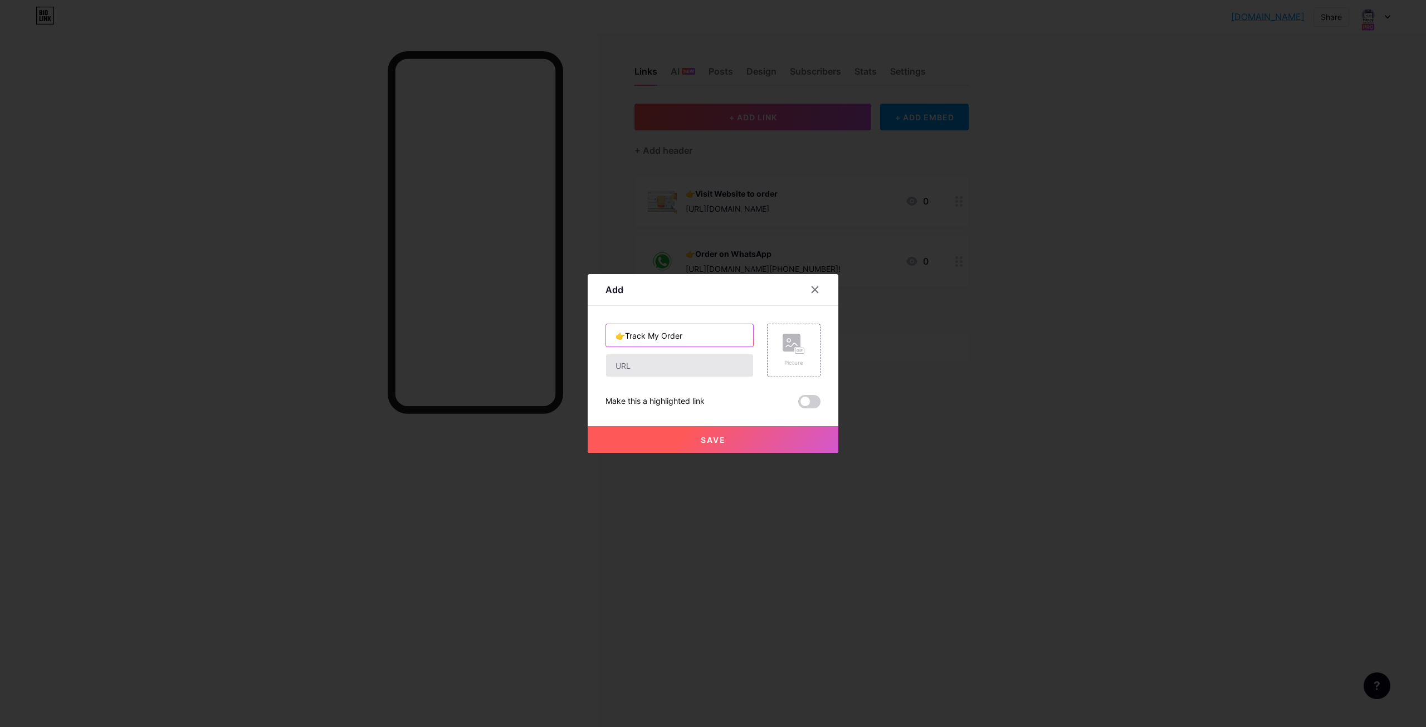
type input "👉Track My Order"
click at [630, 362] on input "text" at bounding box center [679, 365] width 147 height 22
drag, startPoint x: 709, startPoint y: 368, endPoint x: 759, endPoint y: 370, distance: 49.6
click at [759, 370] on div "👉Track My Order https://happymento.com/contact Picture" at bounding box center [713, 350] width 215 height 53
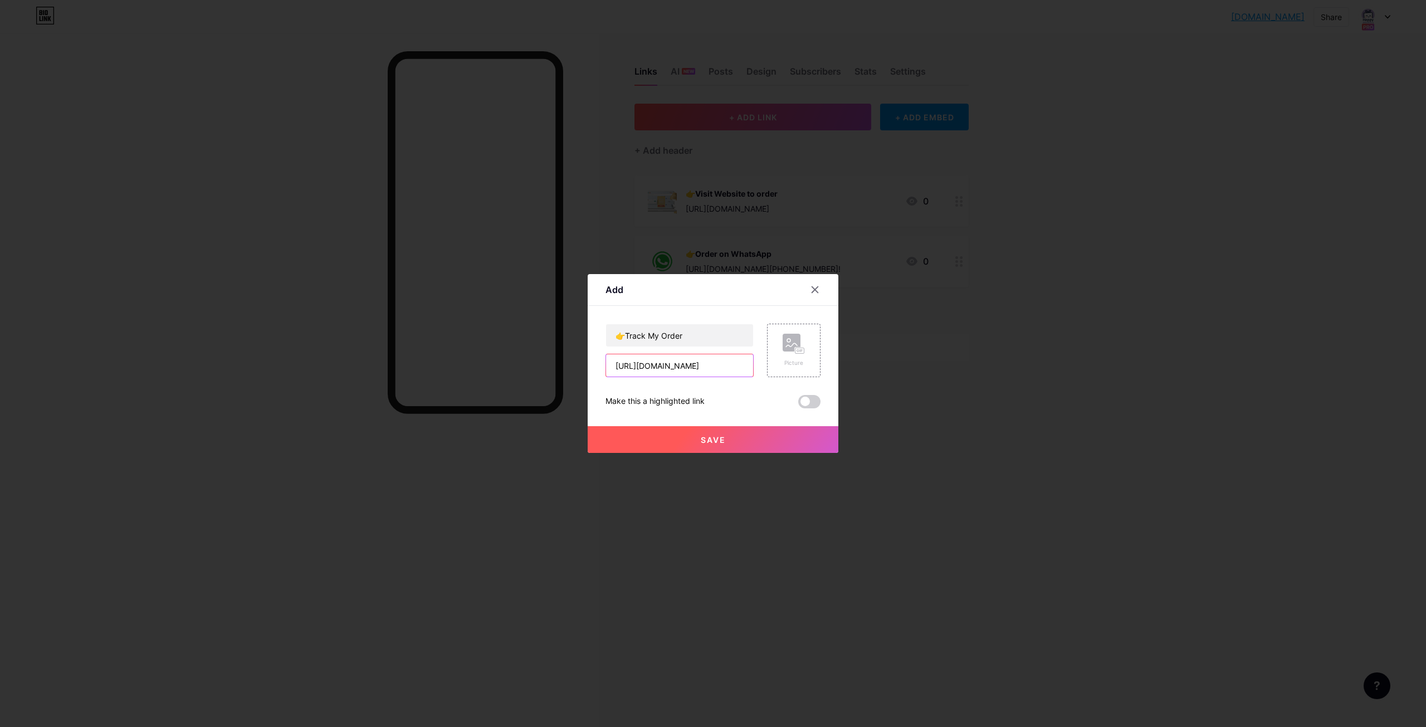
type input "https://happymento.com/track-order"
click at [757, 411] on div "Save" at bounding box center [713, 430] width 251 height 45
click at [791, 354] on icon at bounding box center [794, 344] width 22 height 21
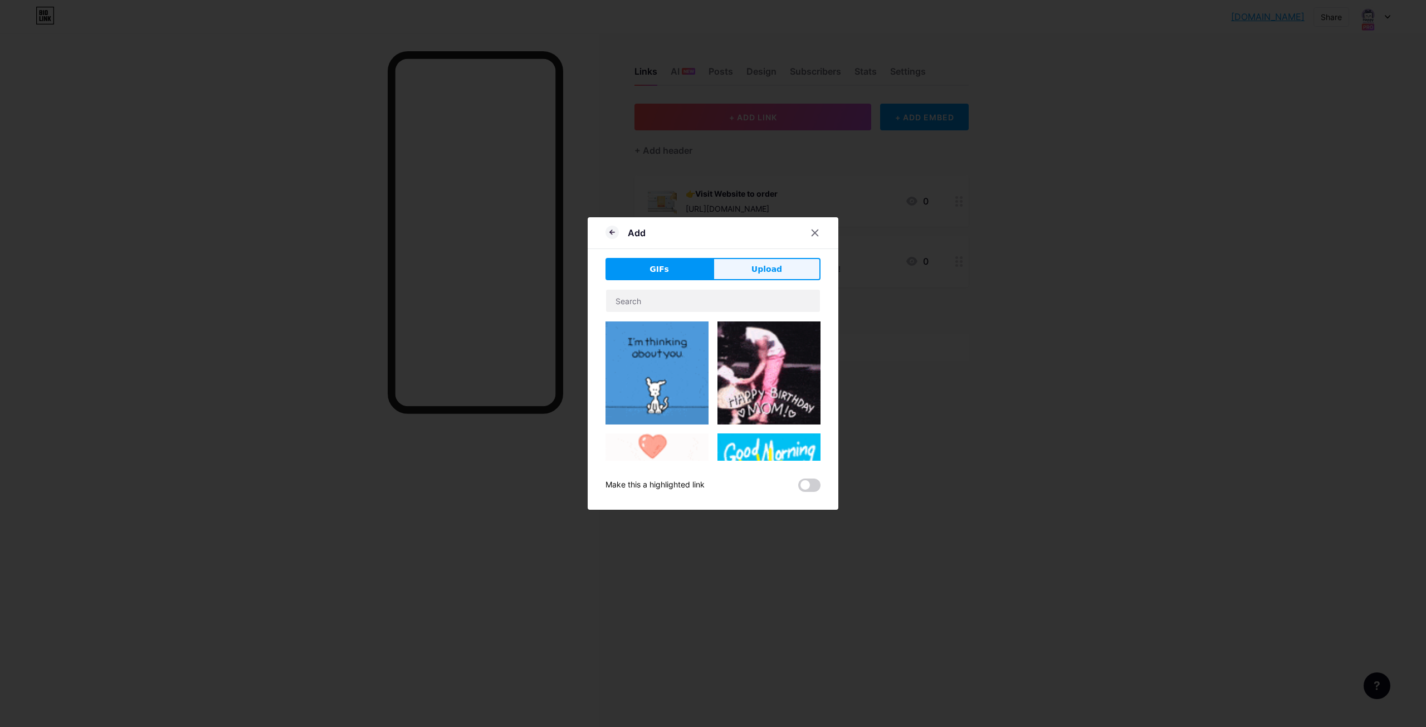
click at [776, 272] on span "Upload" at bounding box center [767, 270] width 31 height 12
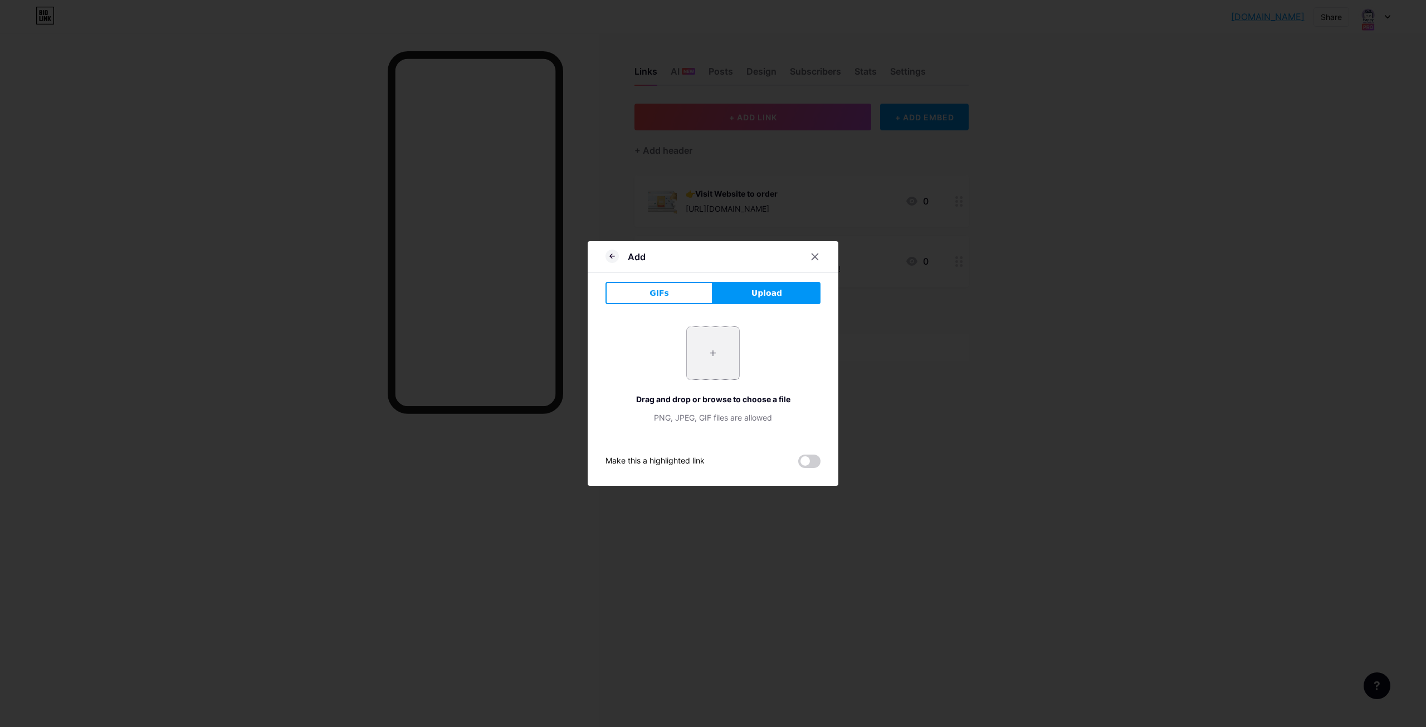
click at [721, 345] on input "file" at bounding box center [713, 353] width 52 height 52
type input "C:\fakepath\first.gif"
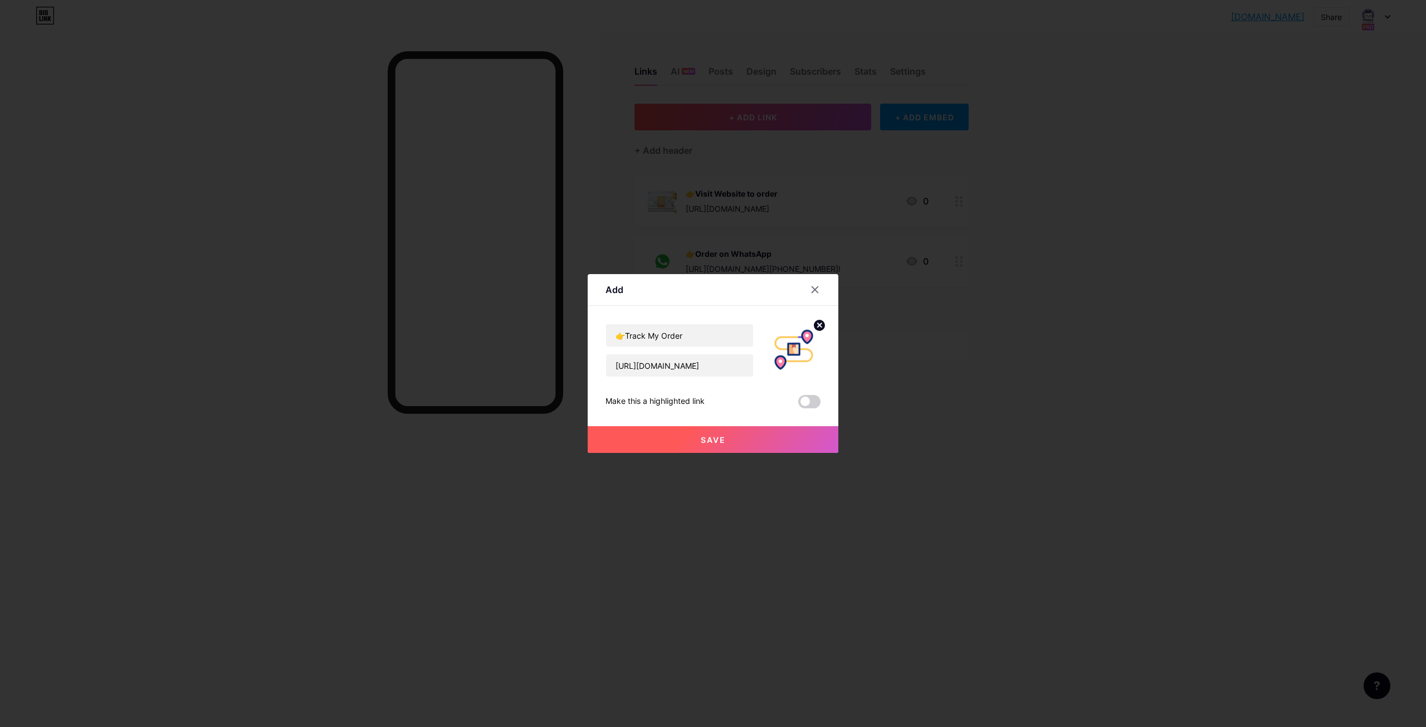
click at [743, 444] on button "Save" at bounding box center [713, 439] width 251 height 27
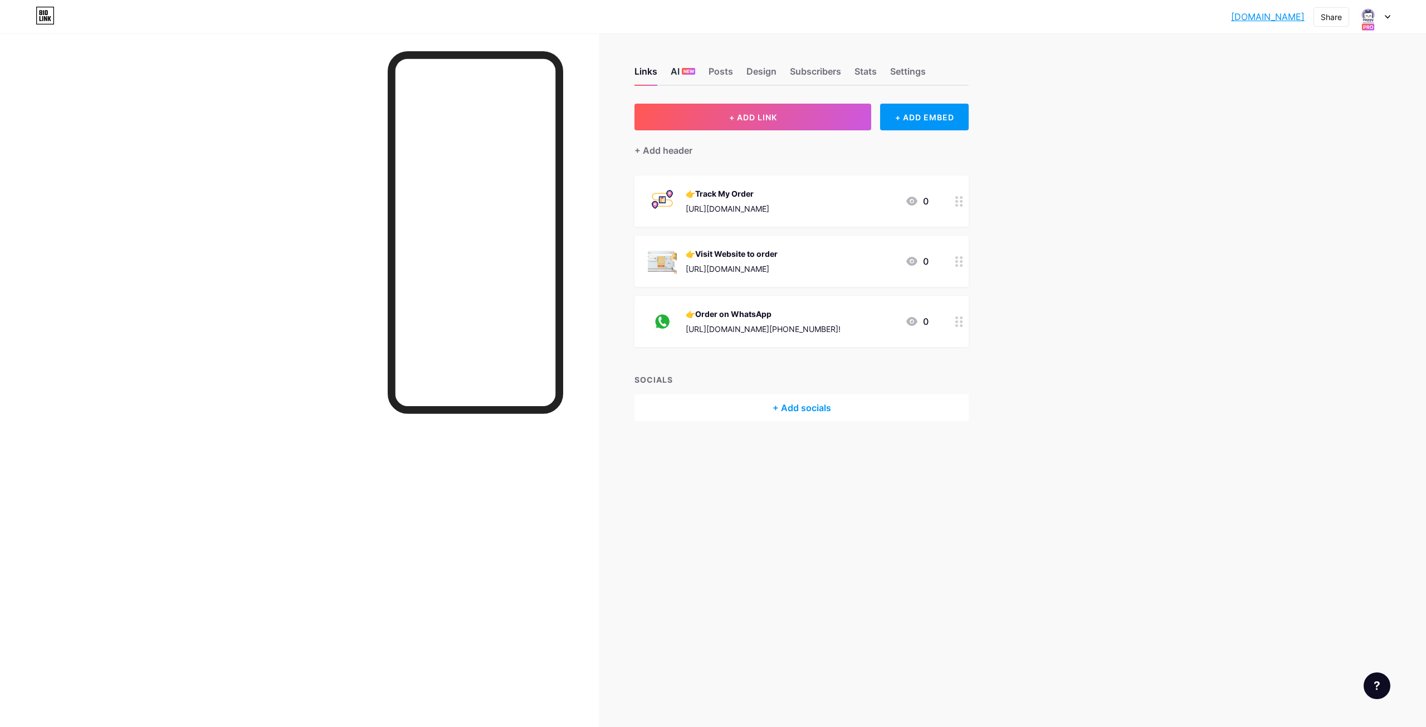
click at [686, 72] on span "NEW" at bounding box center [689, 71] width 11 height 7
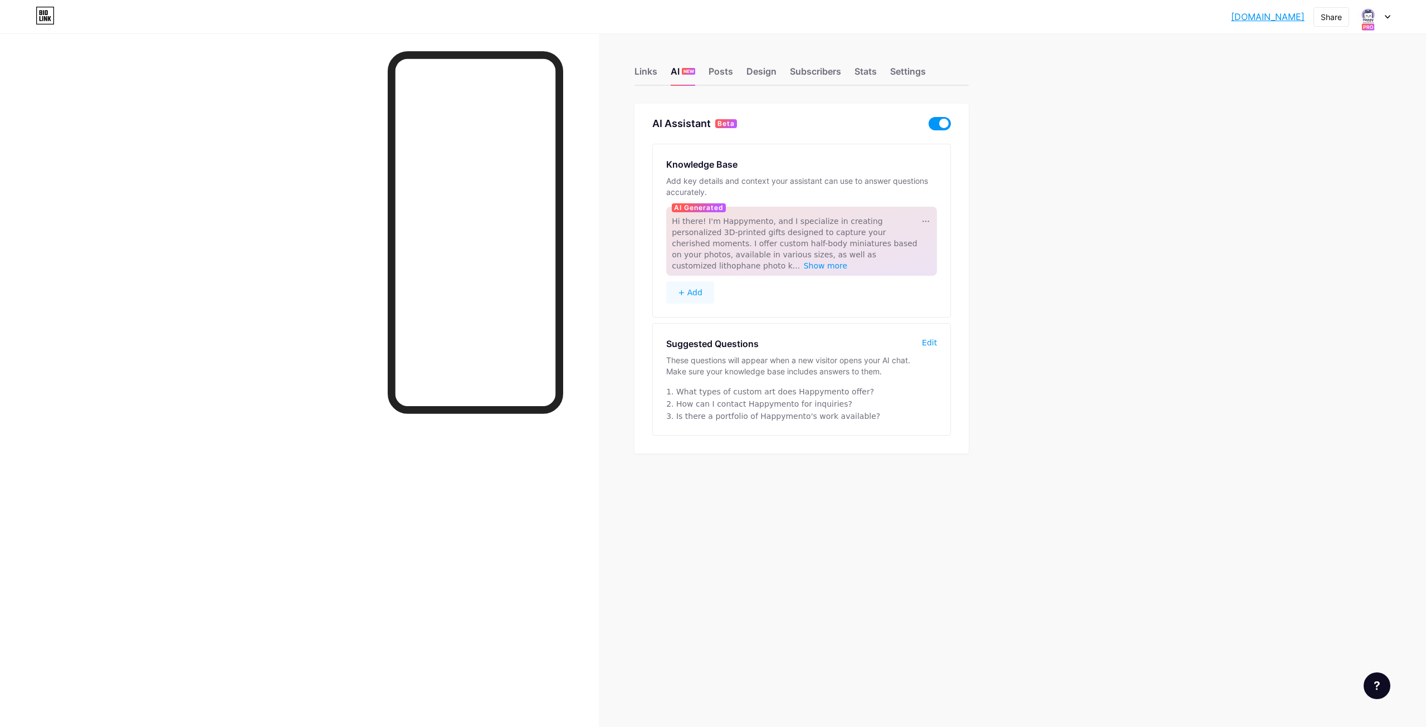
click at [935, 124] on span at bounding box center [940, 123] width 22 height 13
click at [929, 126] on input "checkbox" at bounding box center [929, 126] width 0 height 0
click at [935, 125] on span at bounding box center [940, 123] width 22 height 13
click at [929, 126] on input "checkbox" at bounding box center [929, 126] width 0 height 0
click at [645, 79] on div "Links" at bounding box center [646, 75] width 23 height 20
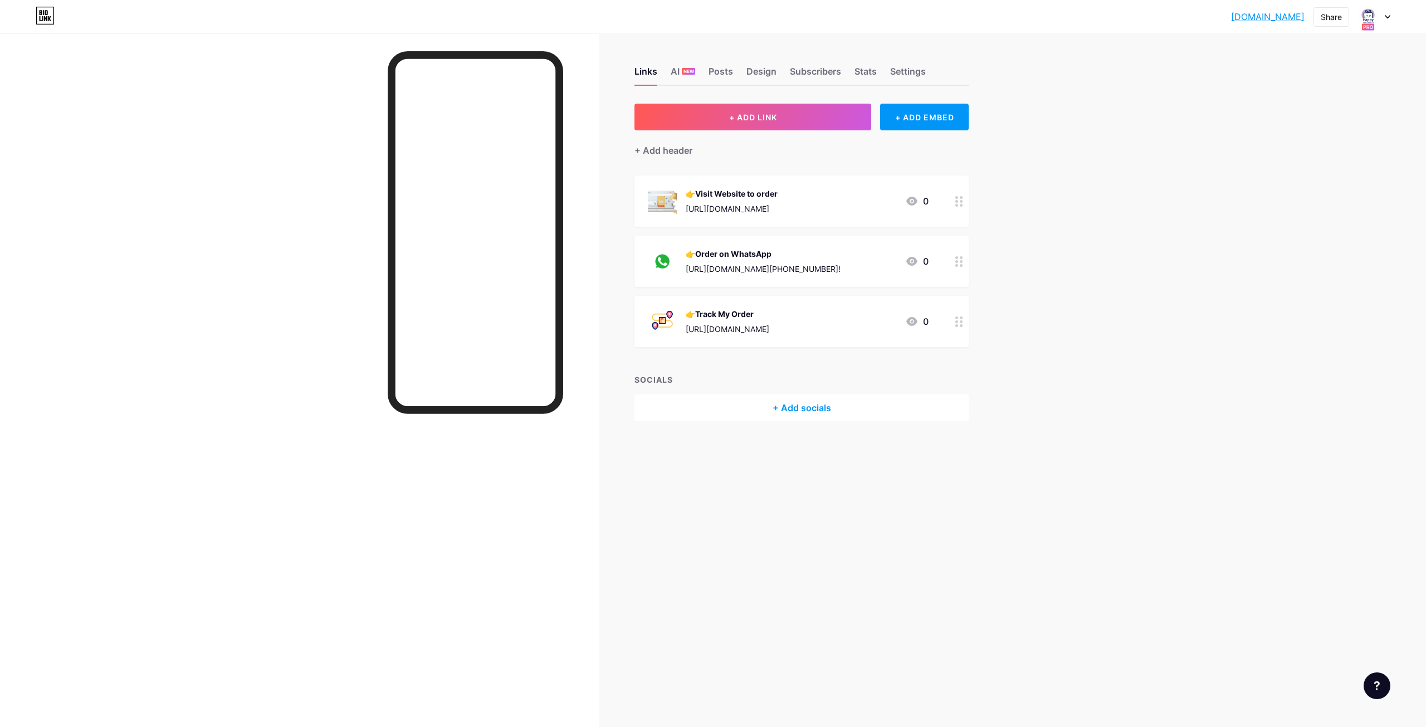
click at [1027, 470] on div "happymento.bio.... happymento.bio.link Share Switch accounts Happymento bio.lin…" at bounding box center [713, 363] width 1426 height 727
click at [790, 403] on div "+ Add socials" at bounding box center [802, 407] width 334 height 27
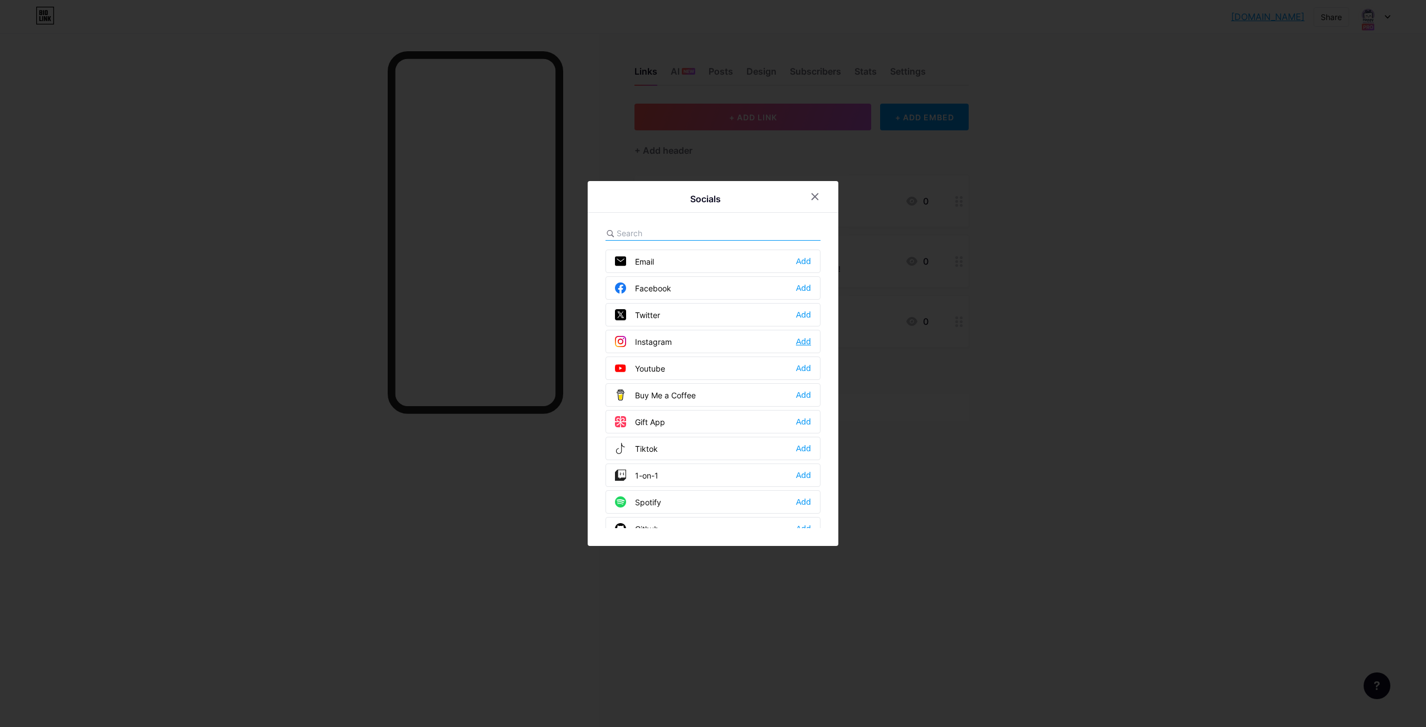
click at [801, 341] on div "Add" at bounding box center [803, 341] width 15 height 11
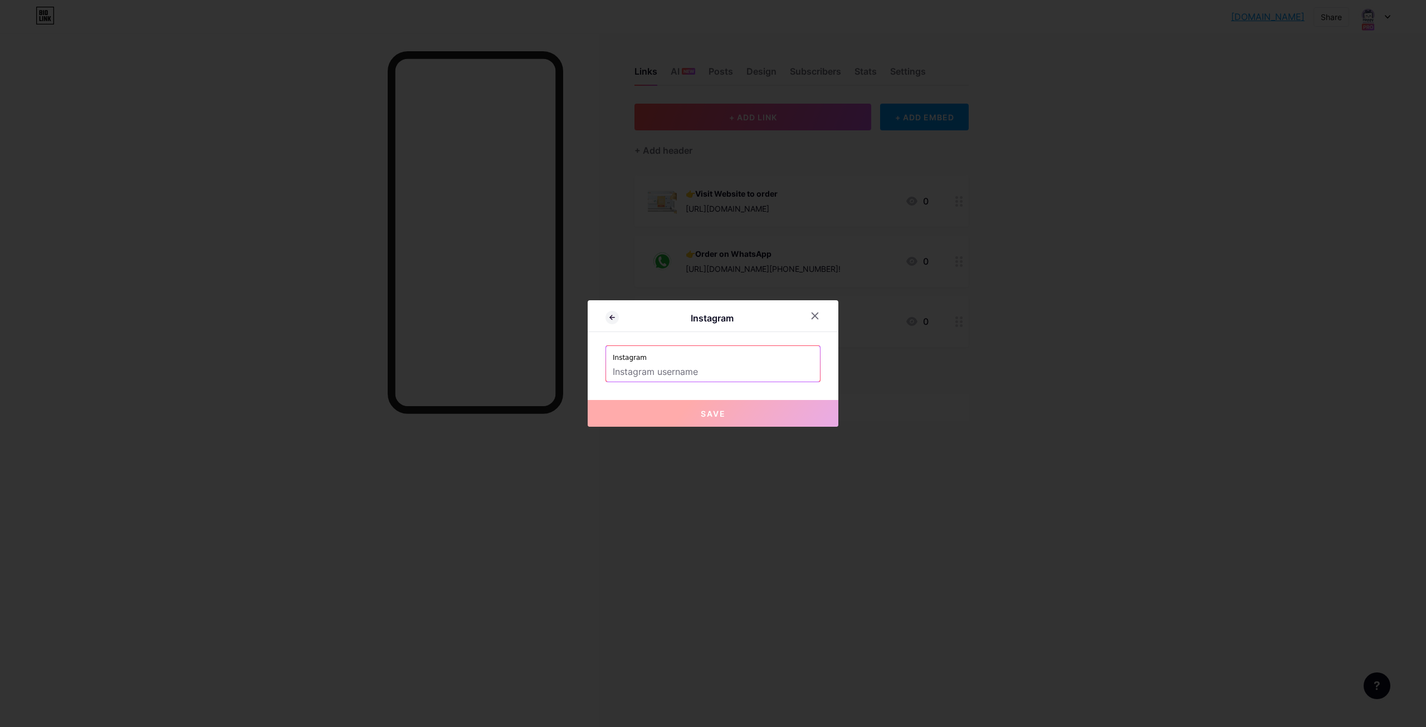
click at [717, 369] on input "text" at bounding box center [713, 372] width 201 height 19
drag, startPoint x: 670, startPoint y: 370, endPoint x: 551, endPoint y: 359, distance: 119.7
click at [551, 359] on div "Instagram Instagram Happymento Save" at bounding box center [713, 363] width 1426 height 727
paste input "happymento_store_/"
click at [709, 411] on span "Save" at bounding box center [713, 413] width 25 height 9
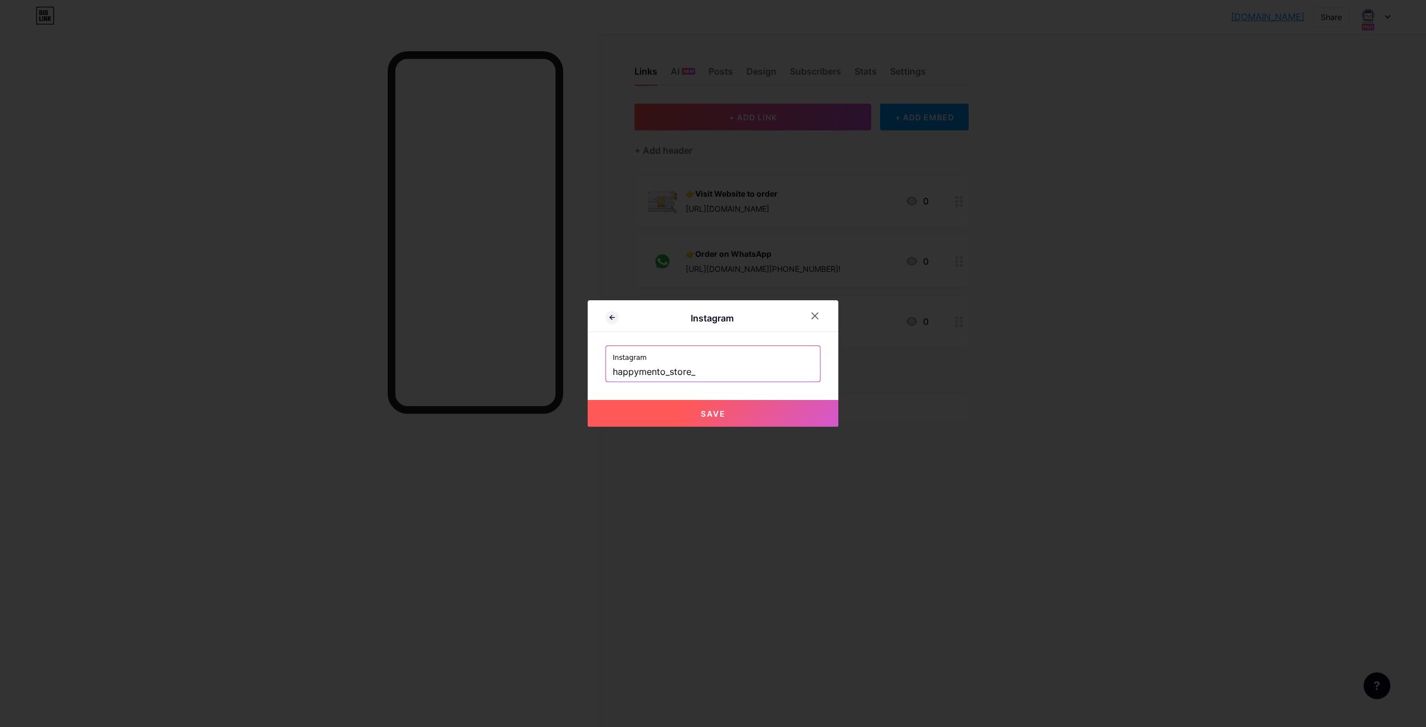
type input "https://instagram.com/happymento_store_"
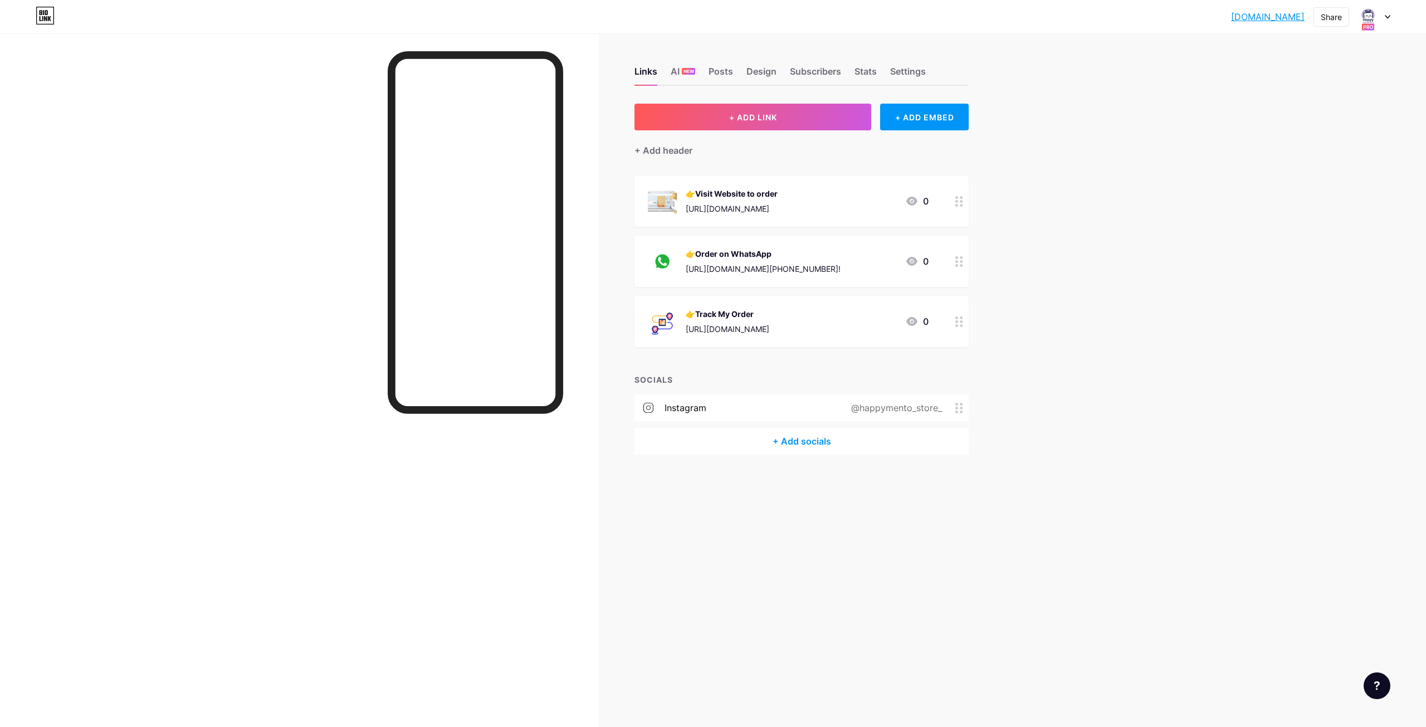
click at [802, 438] on div "+ Add socials" at bounding box center [802, 441] width 334 height 27
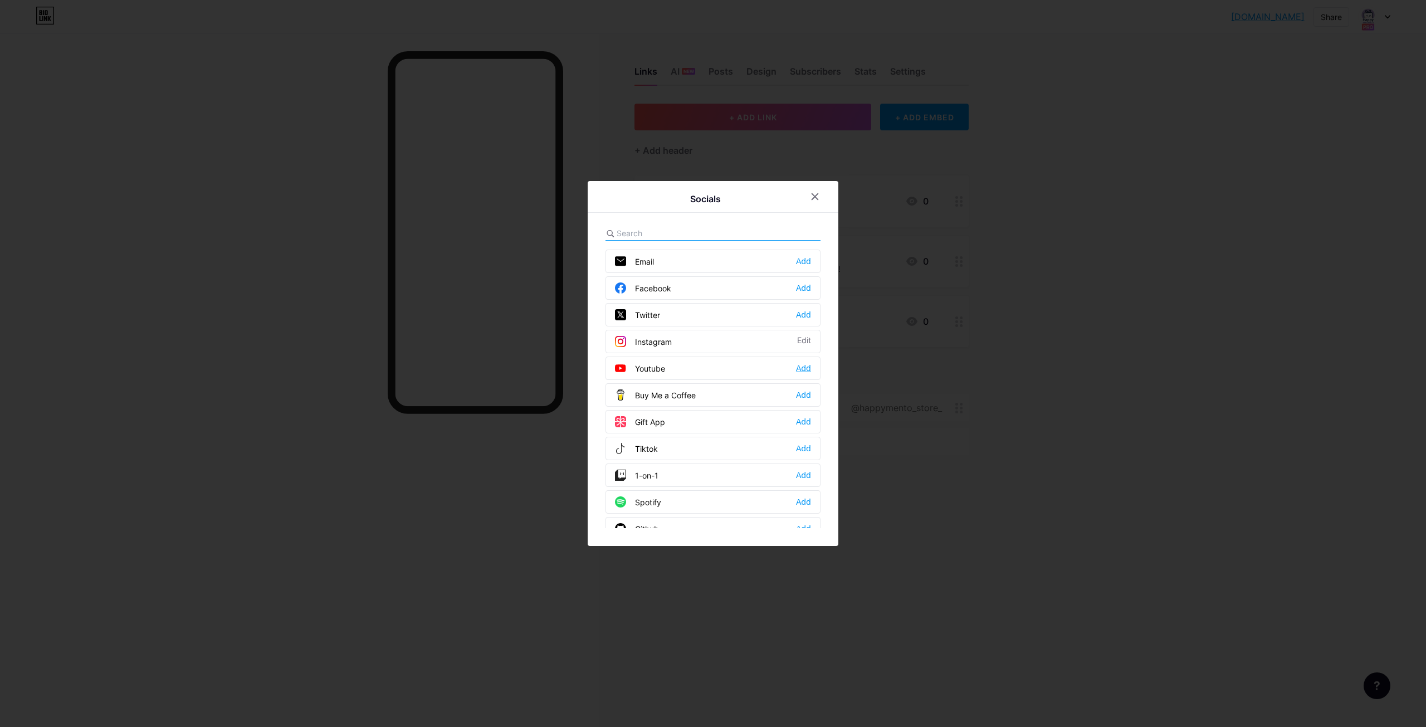
click at [807, 365] on div "Add" at bounding box center [803, 368] width 15 height 11
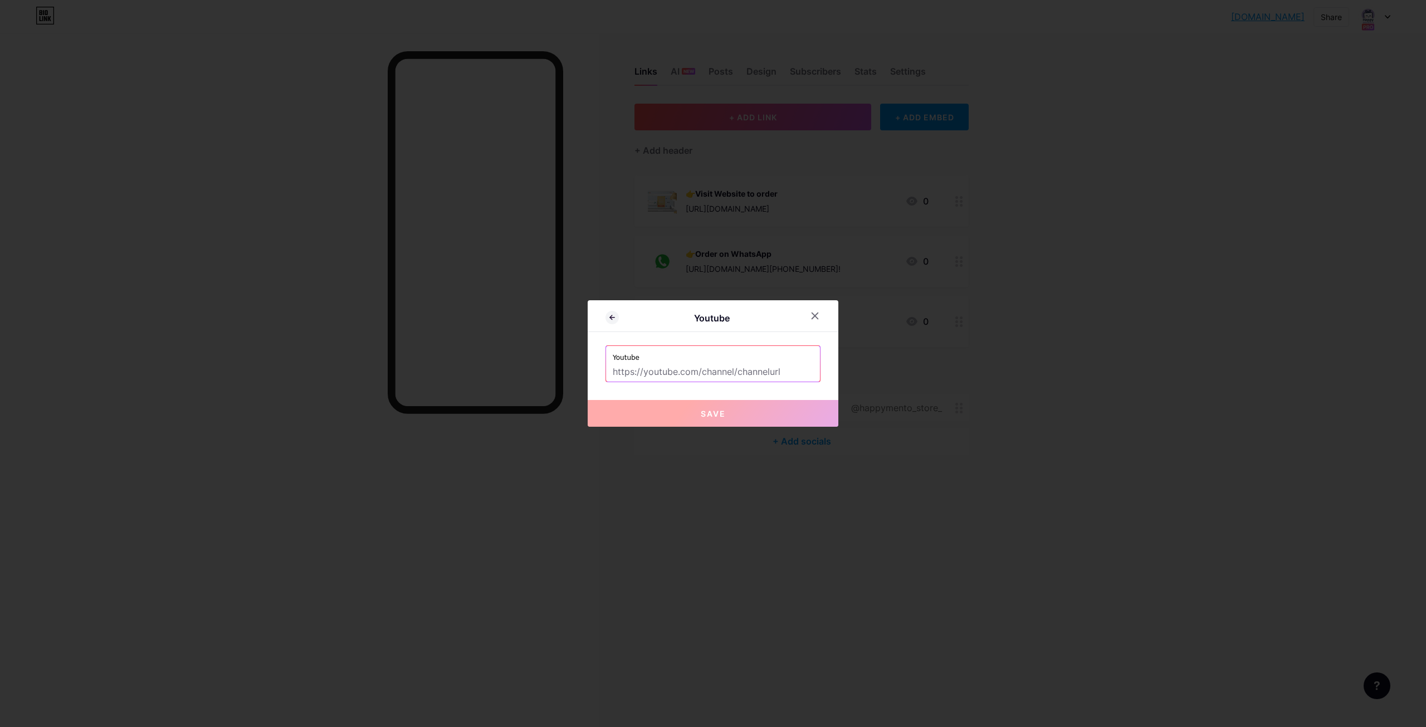
click at [651, 362] on label "Youtube" at bounding box center [713, 354] width 201 height 17
click at [685, 375] on input "text" at bounding box center [713, 372] width 201 height 19
paste input "https://www.youtube.com/channel/UCo6Mfr4wUBnu_yz3x4i1wfA"
type input "https://www.youtube.com/channel/UCo6Mfr4wUBnu_yz3x4i1wfA"
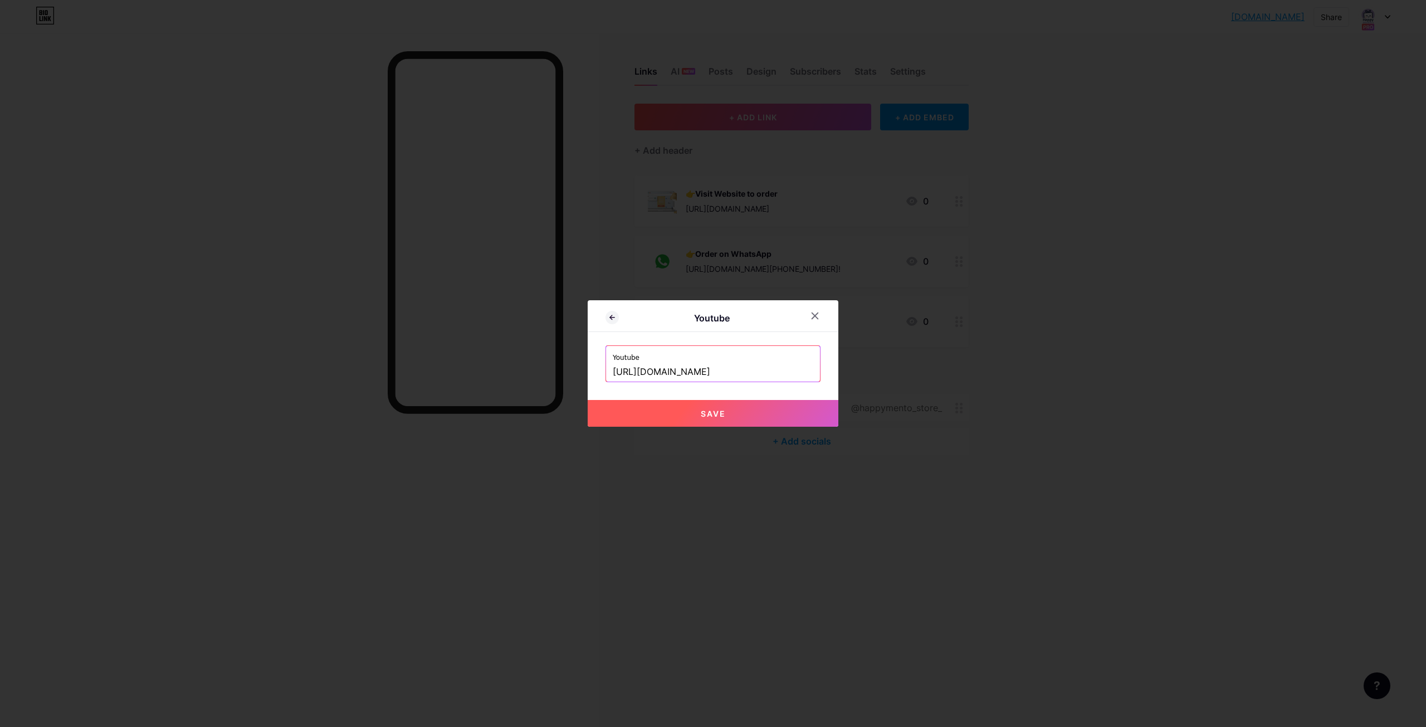
scroll to position [0, 0]
click at [697, 409] on button "Save" at bounding box center [713, 413] width 251 height 27
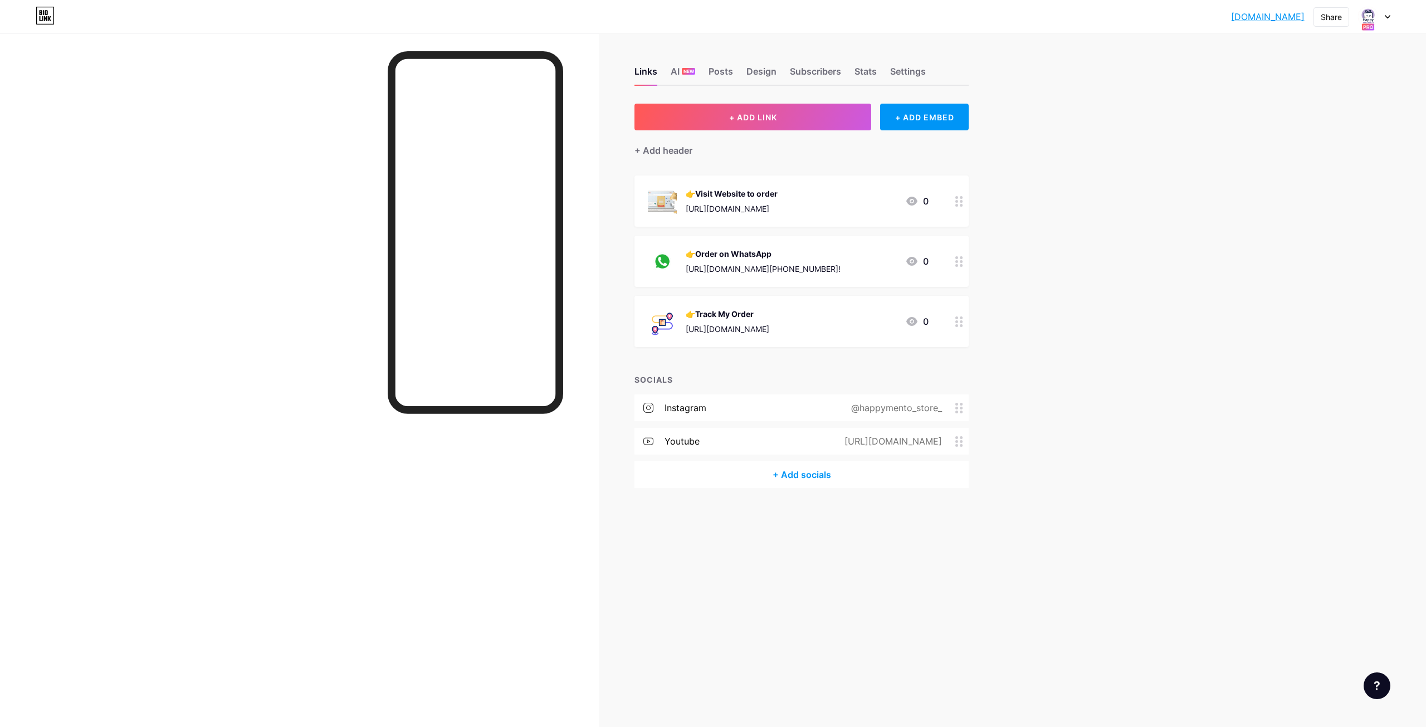
click at [1026, 348] on div "happymento.bio.... happymento.bio.link Share Switch accounts Happymento bio.lin…" at bounding box center [713, 363] width 1426 height 727
click at [831, 311] on div "👉Track My Order https://happymento.com/track-order 0" at bounding box center [788, 321] width 281 height 29
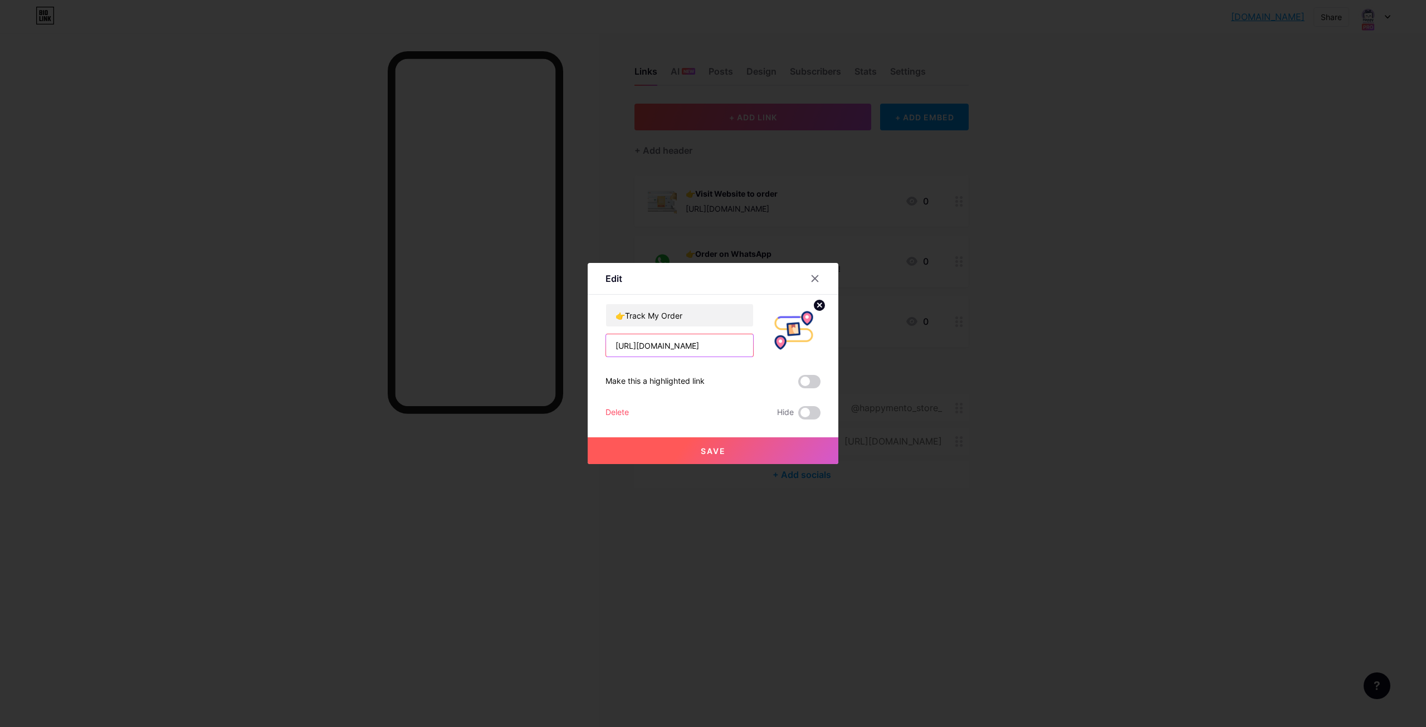
click at [702, 348] on input "https://happymento.com/track-order" at bounding box center [679, 345] width 147 height 22
click at [702, 349] on input "https://happymento.com/track-order" at bounding box center [679, 345] width 147 height 22
click at [703, 349] on input "https://happymento.com/track-order" at bounding box center [679, 345] width 147 height 22
paste input "order-tracking/"
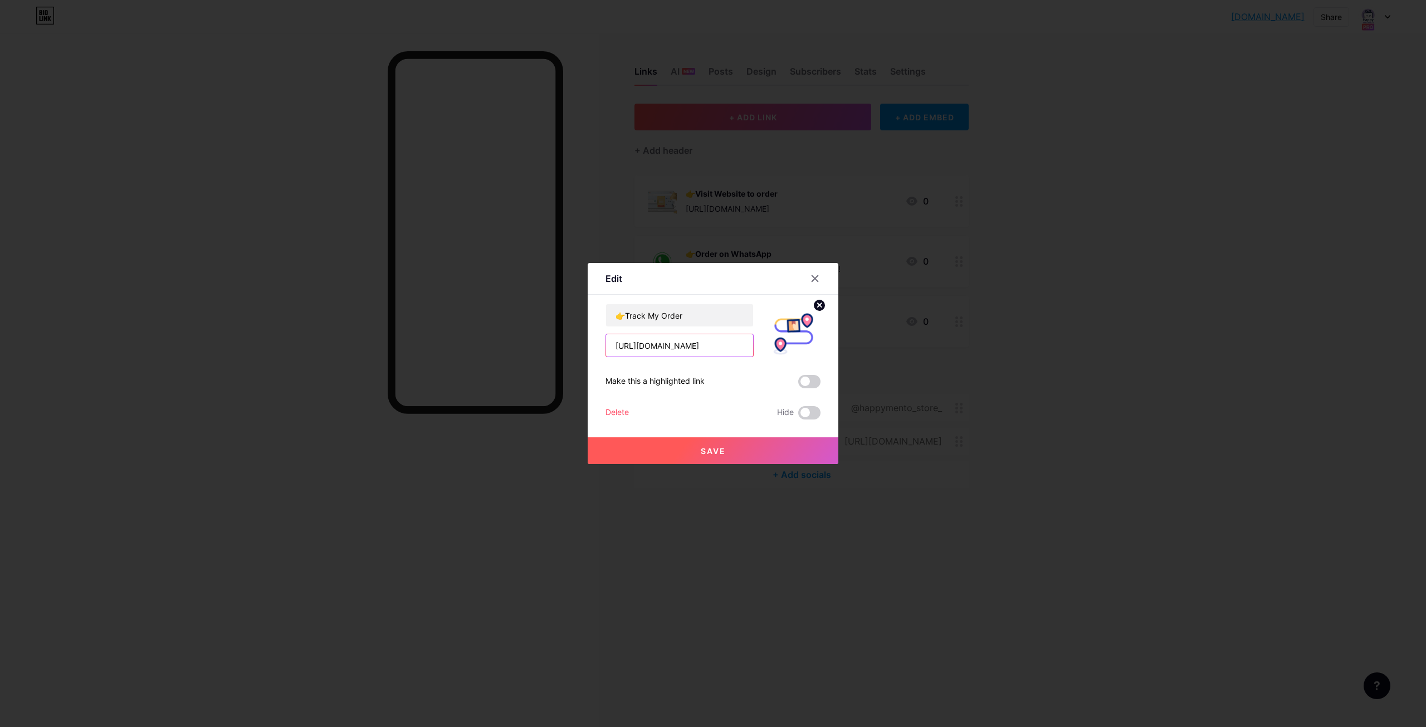
type input "[URL][DOMAIN_NAME]"
click at [743, 458] on button "Save" at bounding box center [713, 450] width 251 height 27
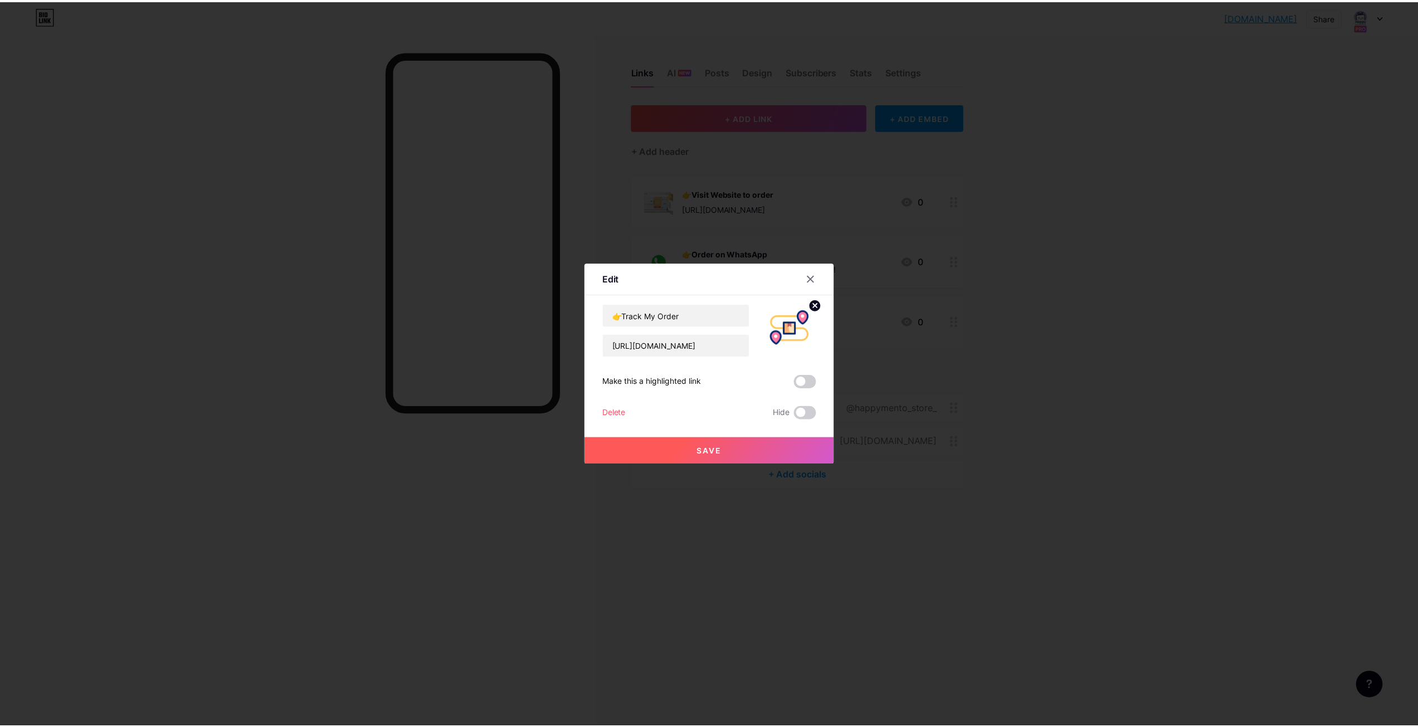
scroll to position [0, 0]
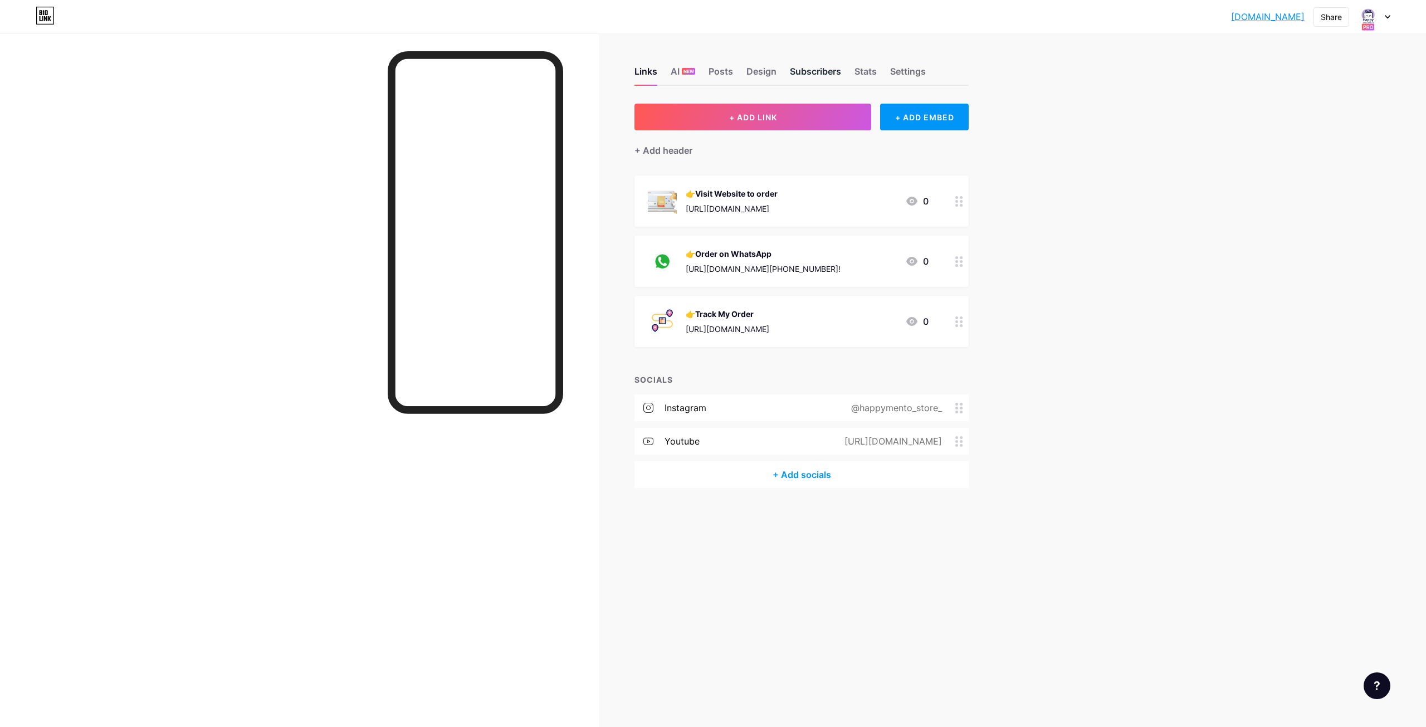
click at [838, 68] on div "Subscribers" at bounding box center [815, 75] width 51 height 20
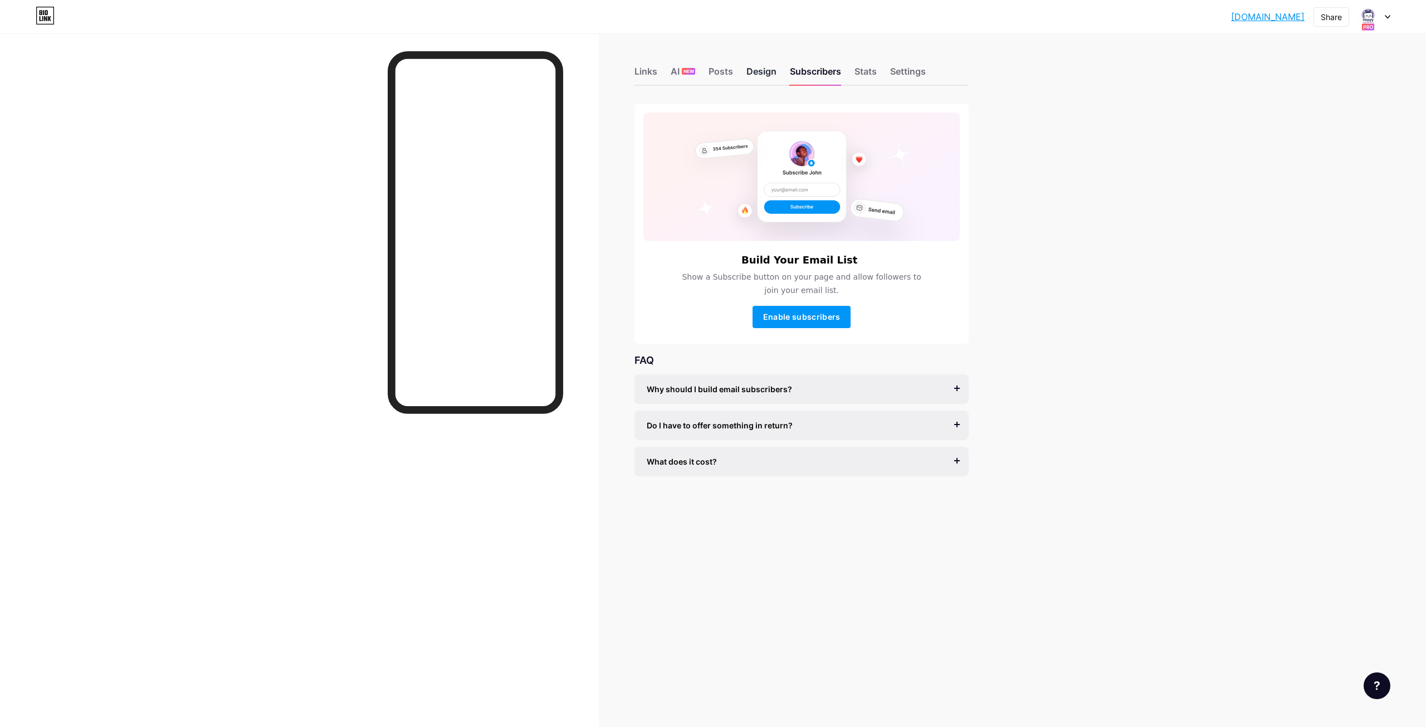
click at [760, 67] on div "Design" at bounding box center [762, 75] width 30 height 20
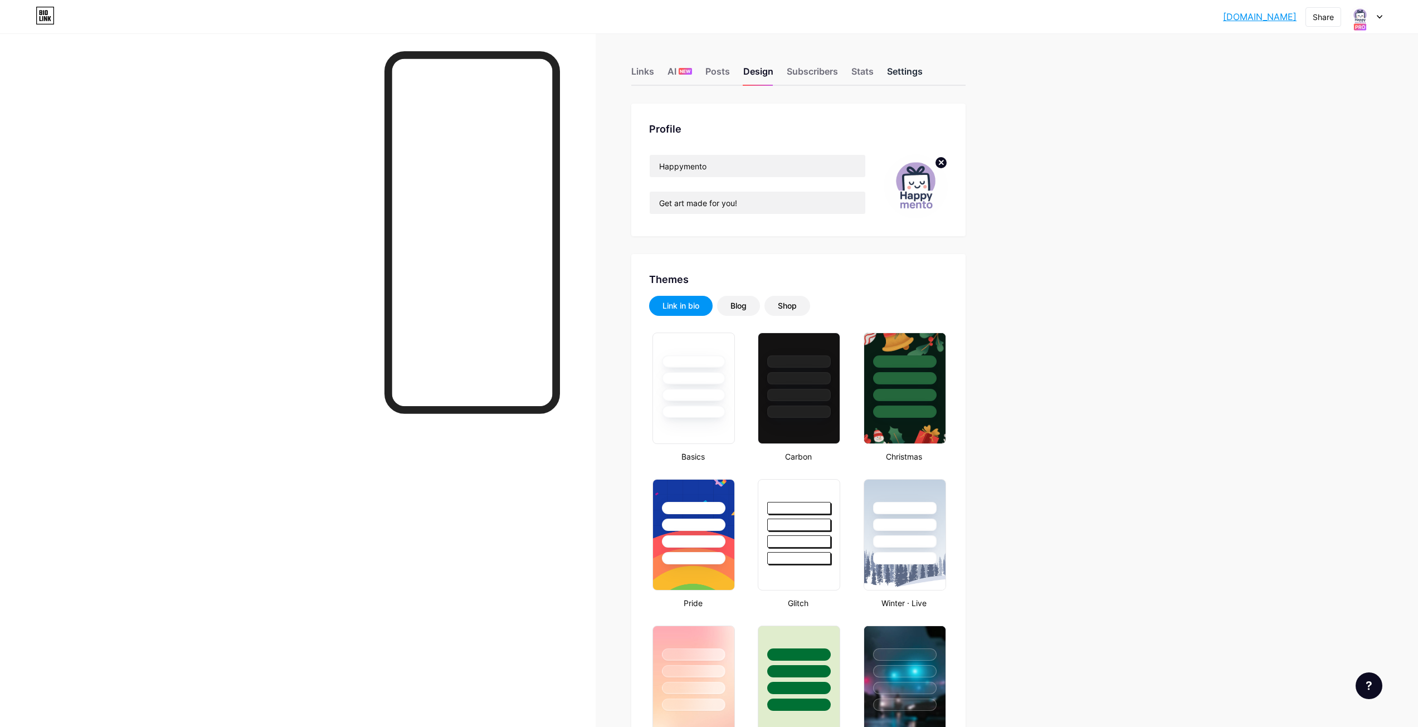
click at [901, 76] on div "Settings" at bounding box center [905, 75] width 36 height 20
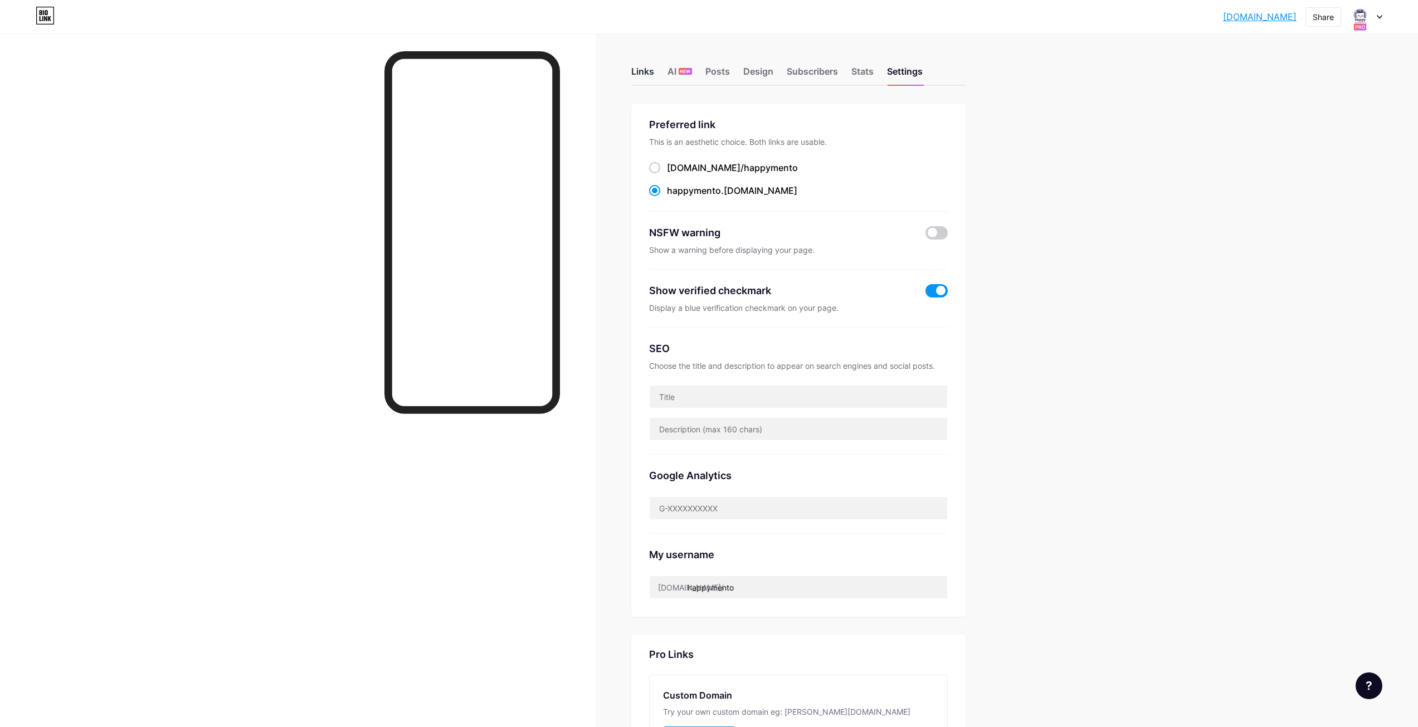
click at [650, 71] on div "Links" at bounding box center [642, 75] width 23 height 20
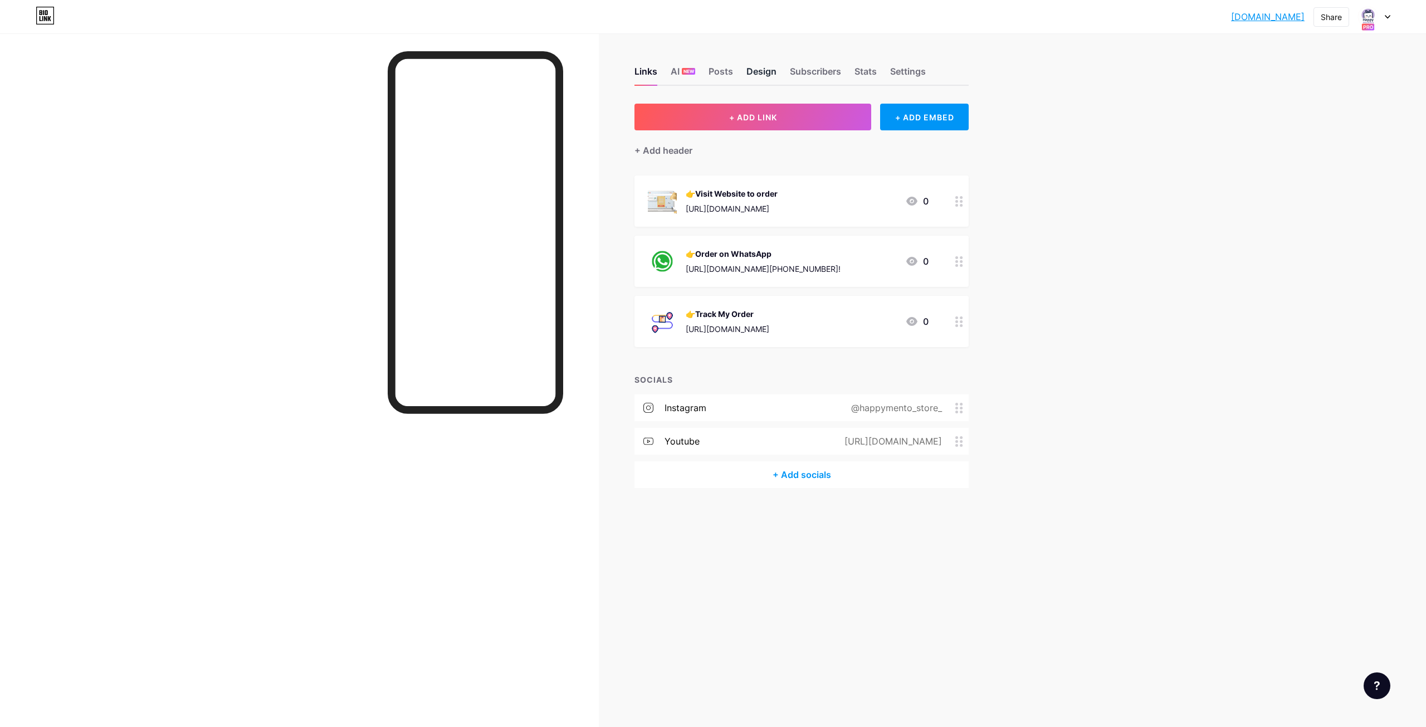
click at [772, 69] on div "Design" at bounding box center [762, 75] width 30 height 20
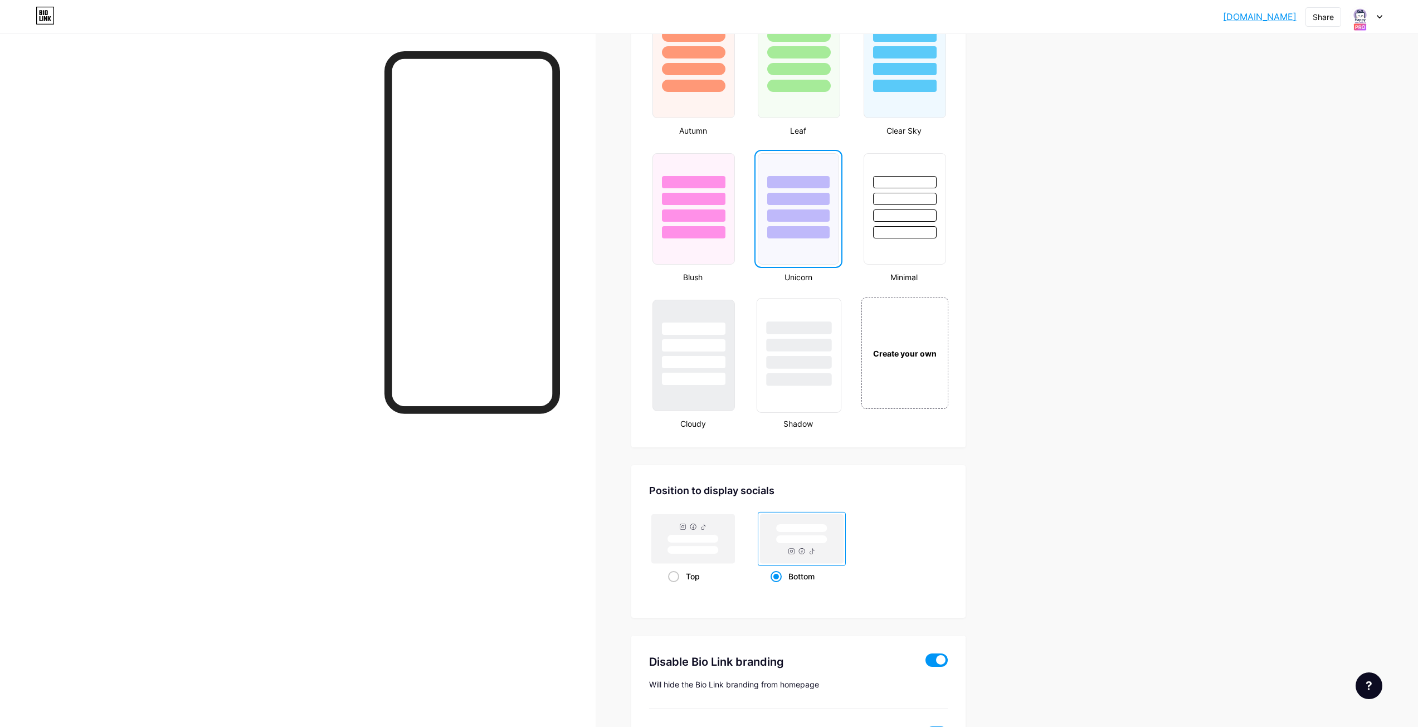
scroll to position [1169, 0]
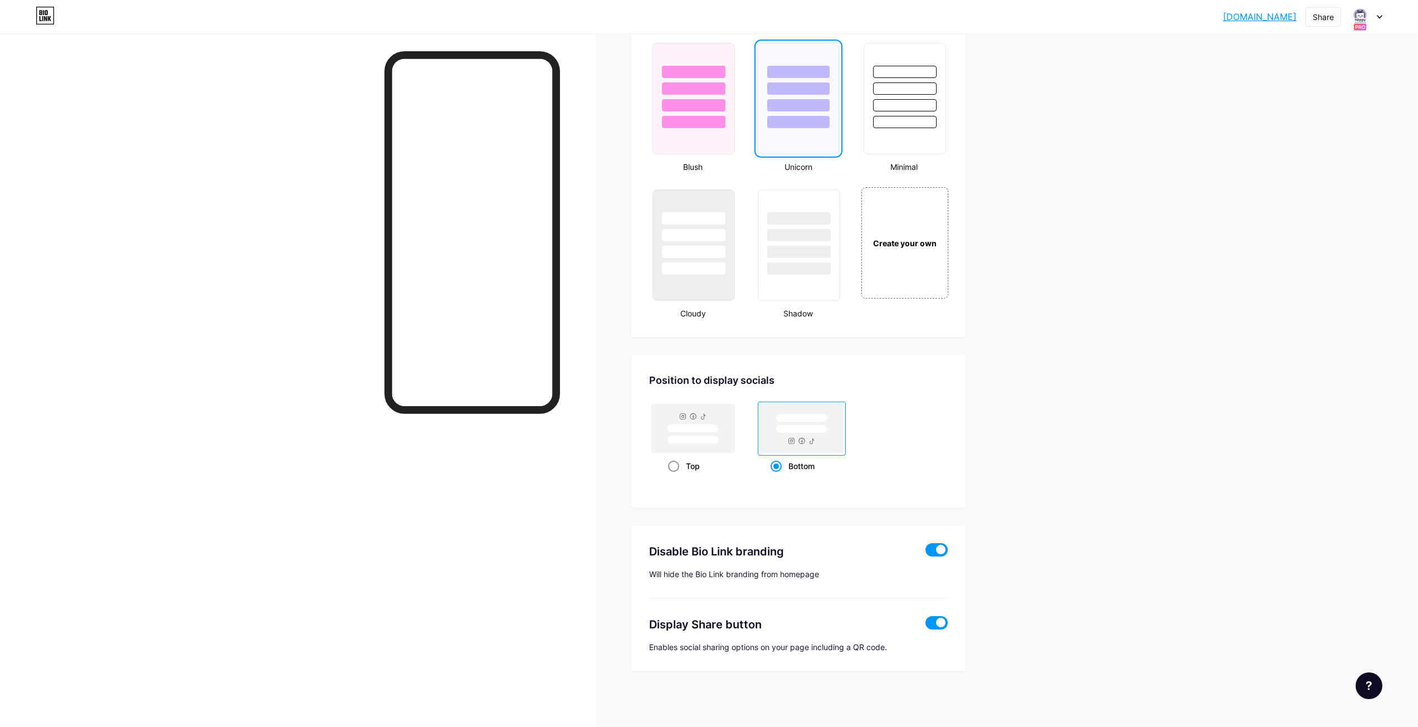
click at [690, 431] on rect at bounding box center [692, 429] width 51 height 8
click at [675, 476] on input "Top" at bounding box center [671, 479] width 7 height 7
radio input "true"
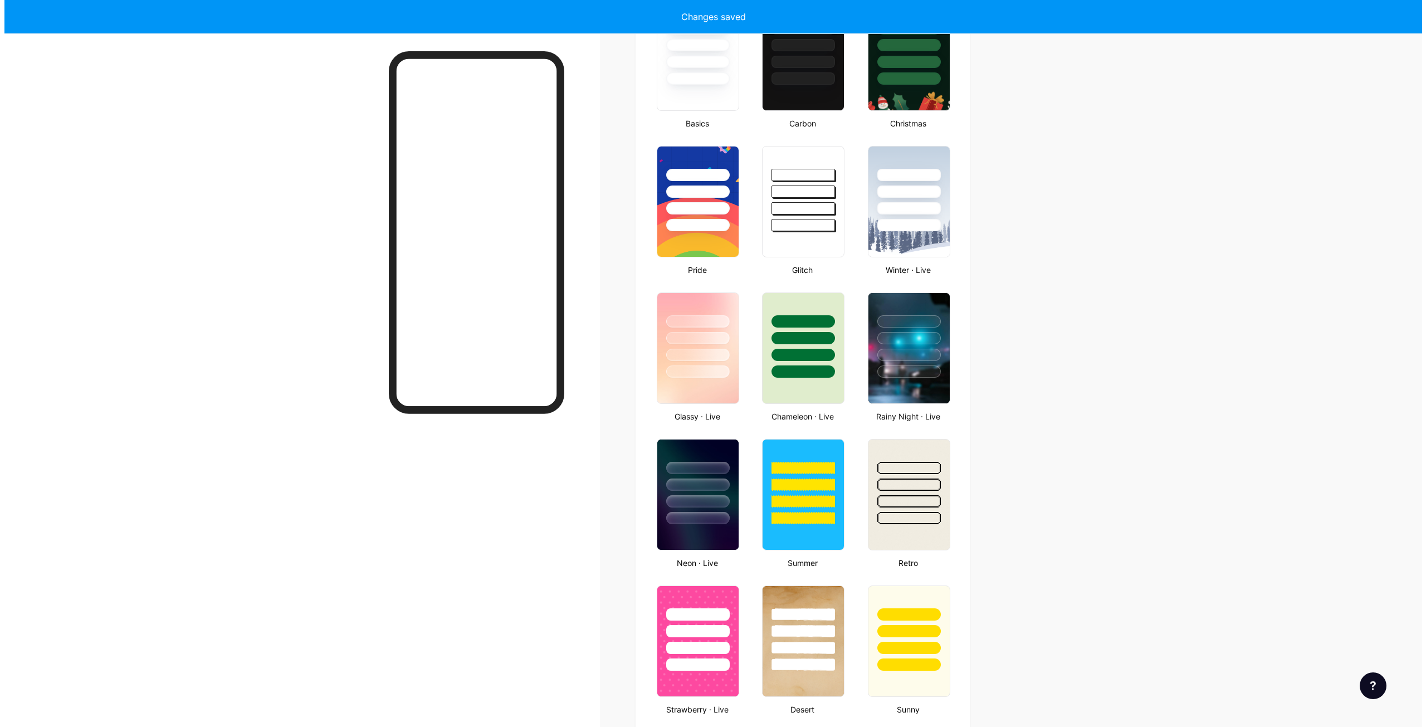
scroll to position [0, 0]
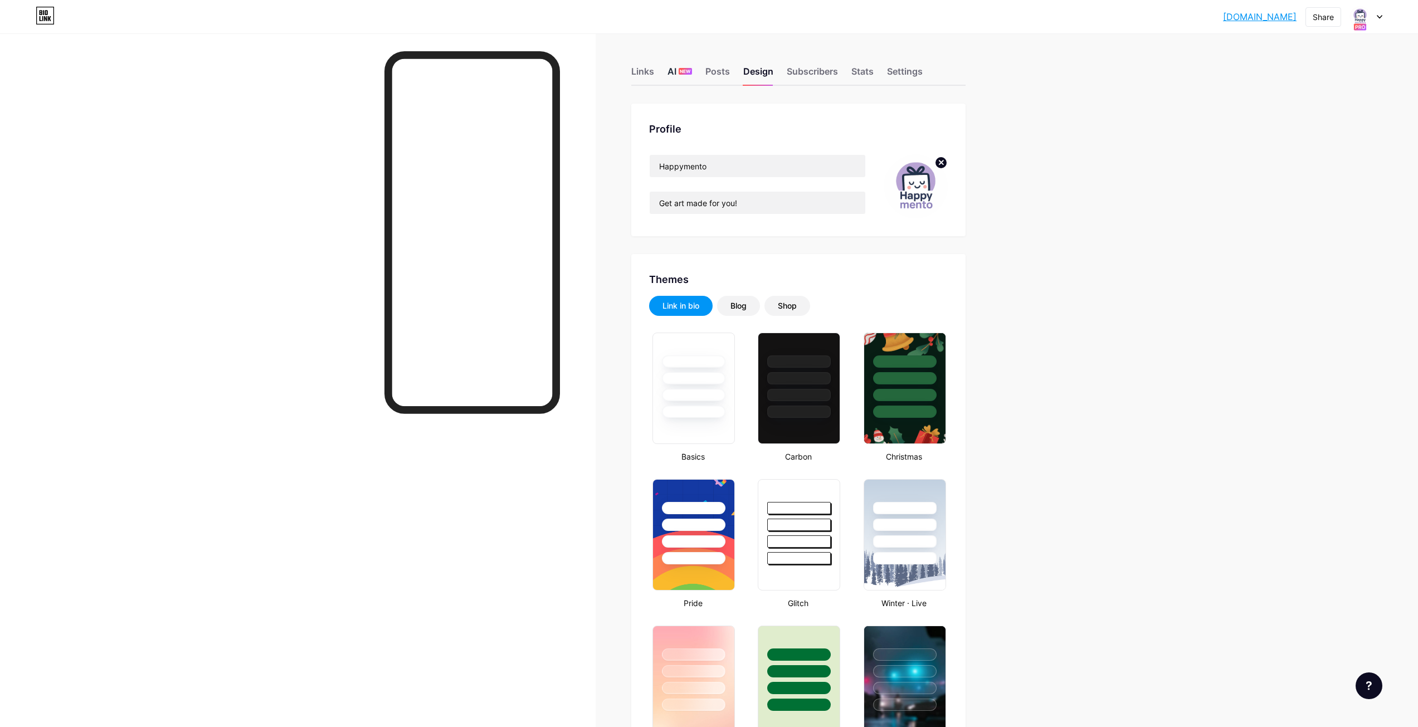
click at [676, 77] on div "AI NEW" at bounding box center [679, 75] width 25 height 20
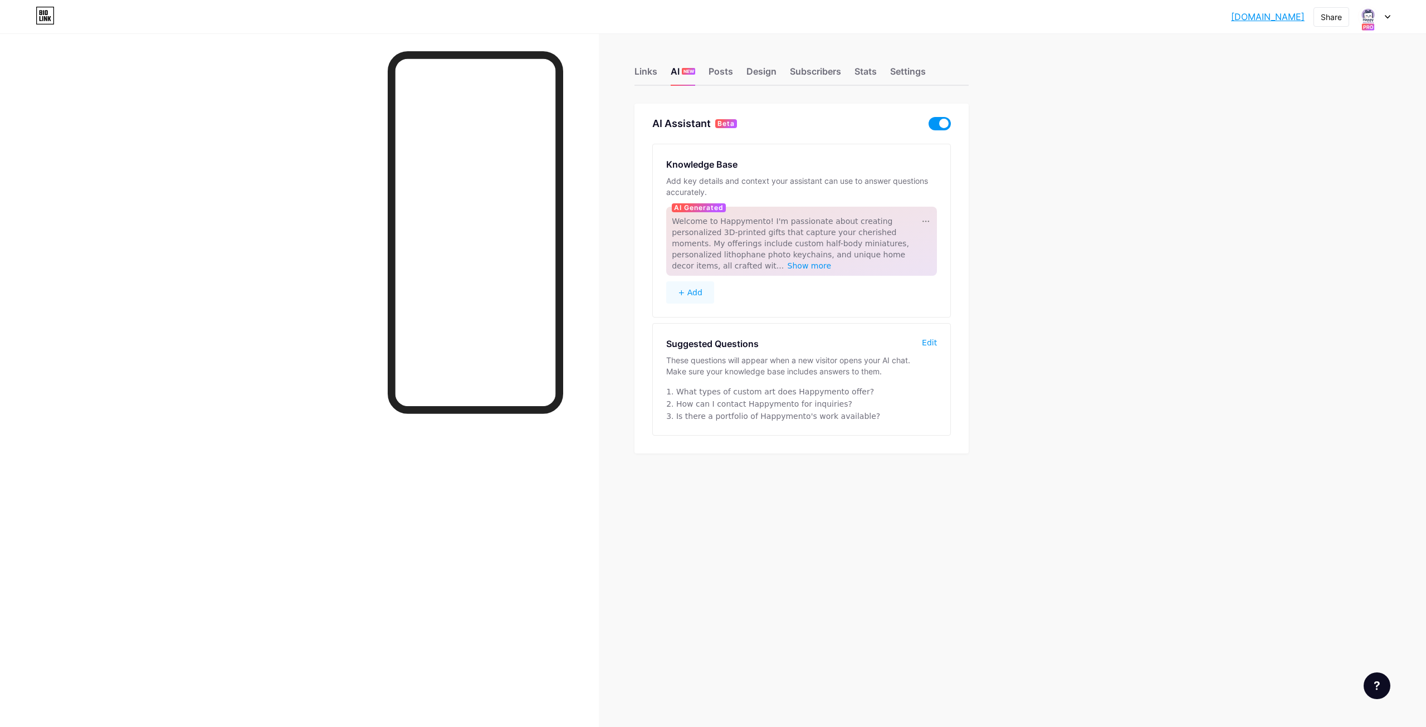
click at [937, 119] on span at bounding box center [940, 123] width 22 height 13
click at [929, 126] on input "checkbox" at bounding box center [929, 126] width 0 height 0
